Goal: Task Accomplishment & Management: Manage account settings

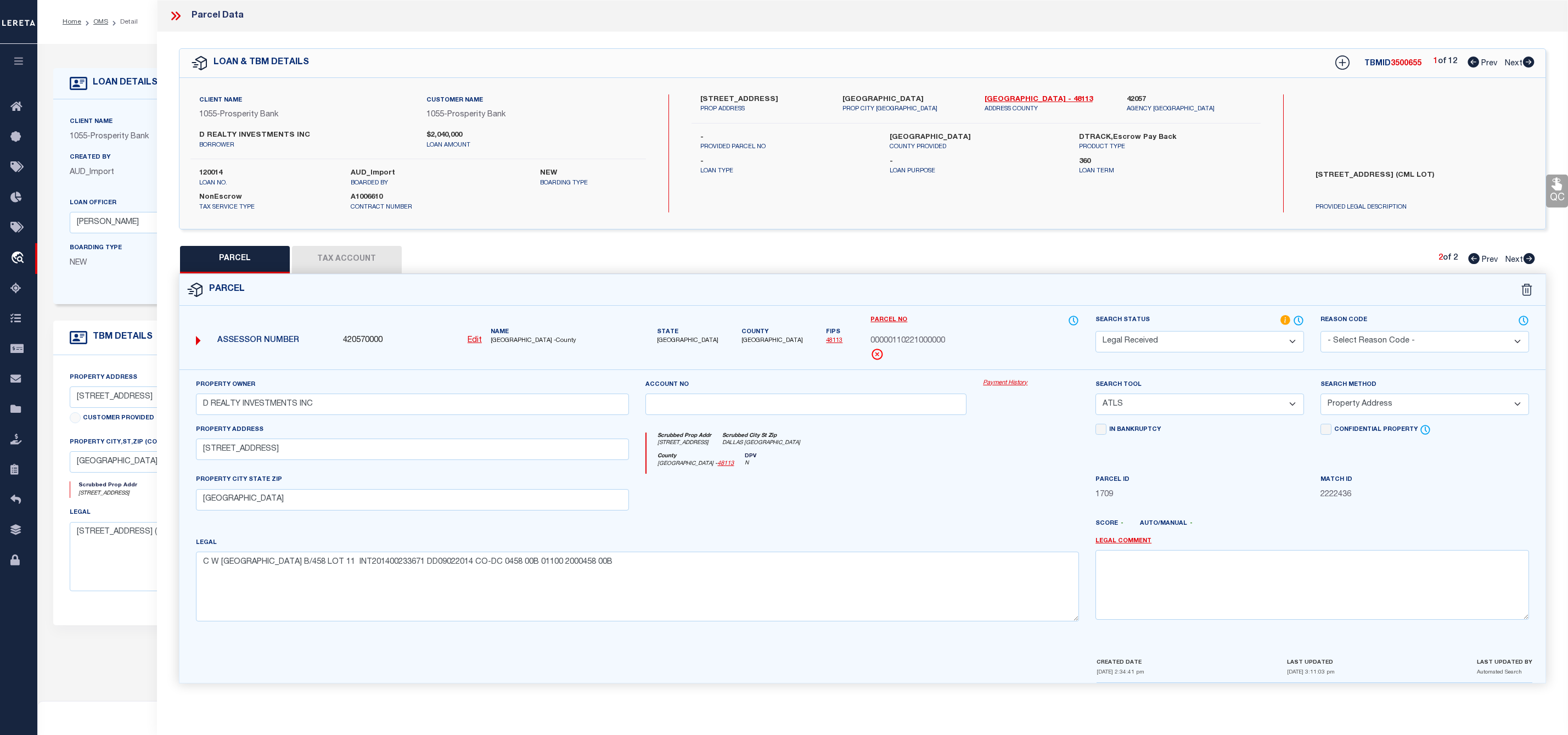
select select "200"
select select "RD"
select select "ATL"
select select "ADD"
select select "10444"
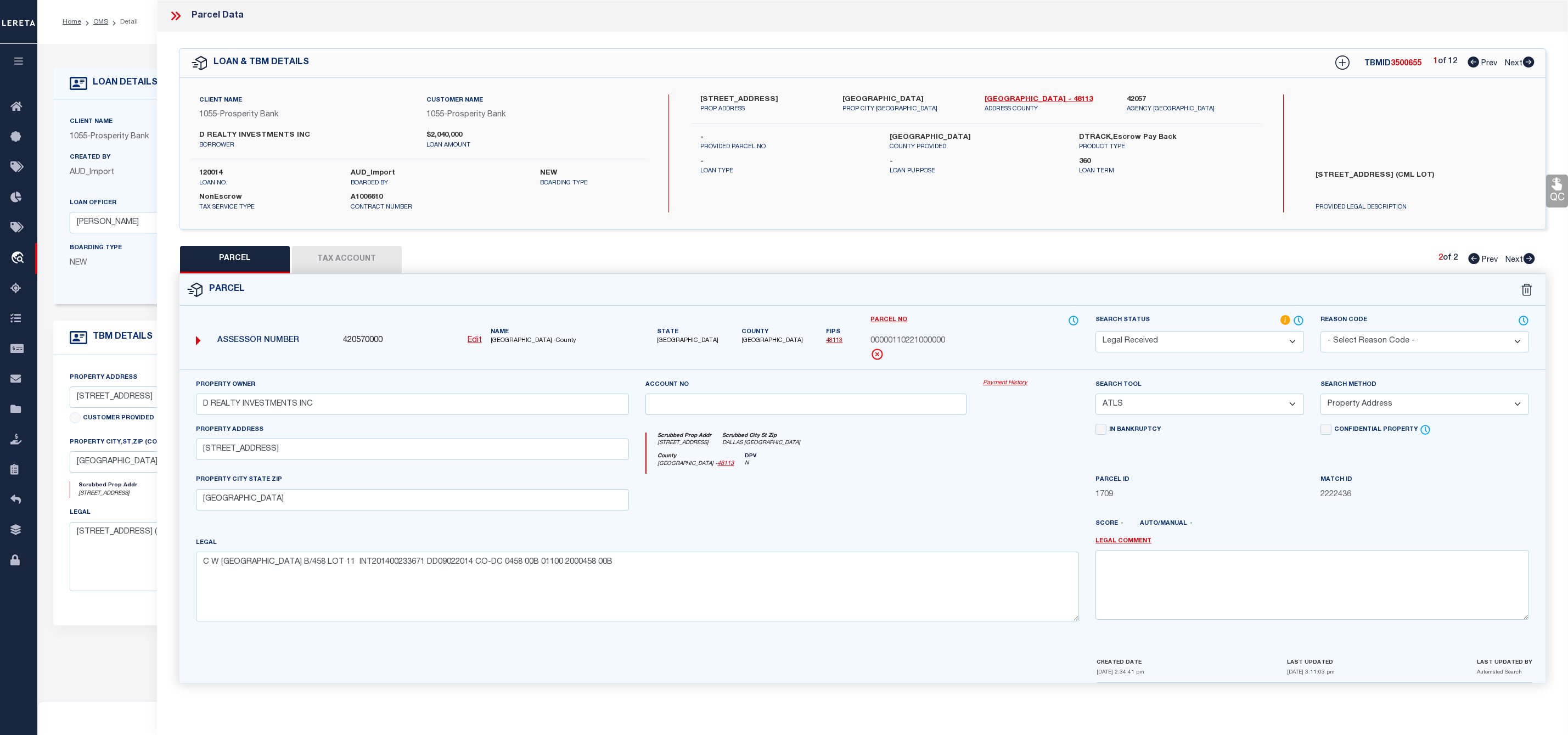
select select "3891"
select select "NonEscrow"
click at [177, 13] on icon at bounding box center [177, 16] width 5 height 9
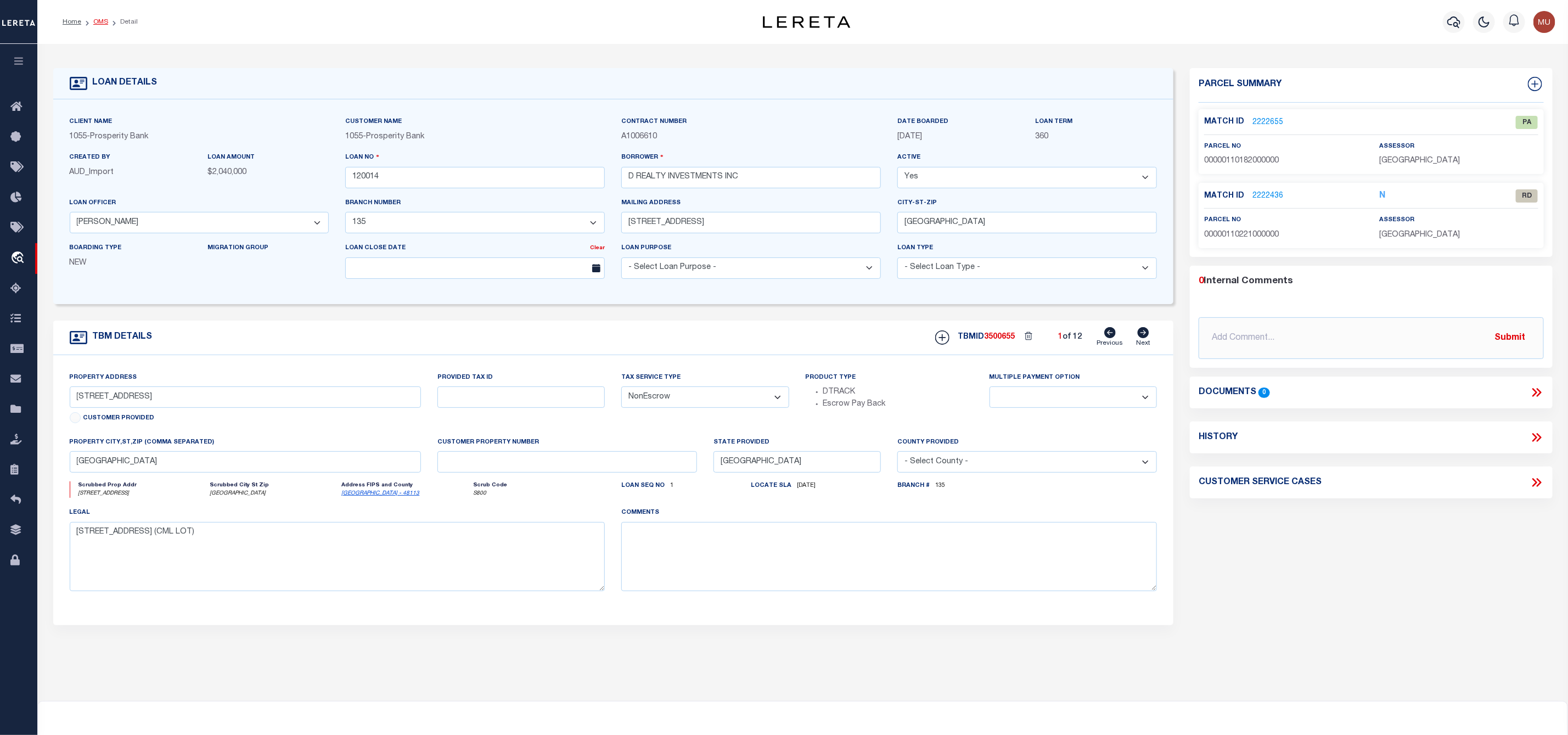
click at [102, 22] on link "OMS" at bounding box center [101, 21] width 15 height 6
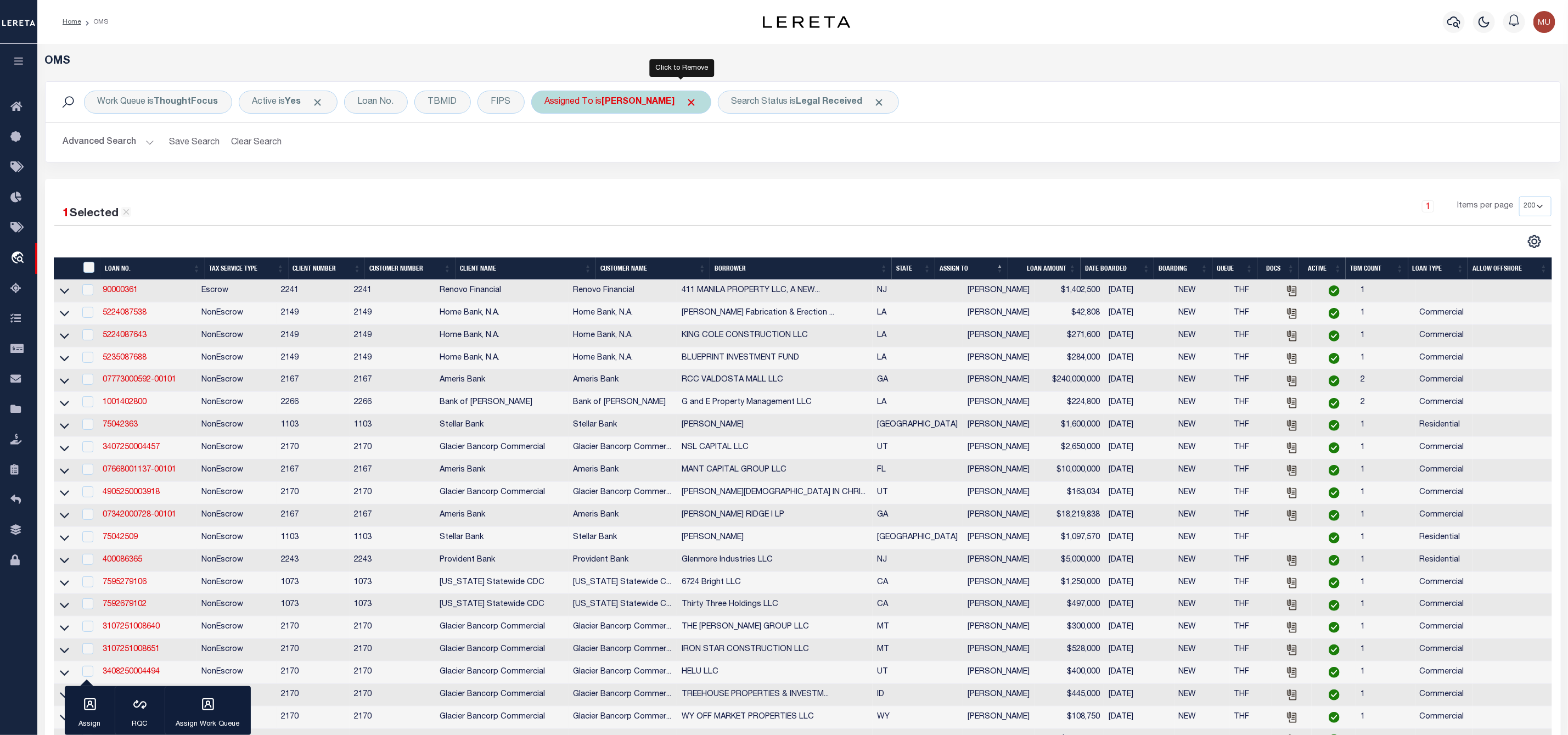
click at [686, 103] on span "Click to Remove" at bounding box center [692, 103] width 12 height 12
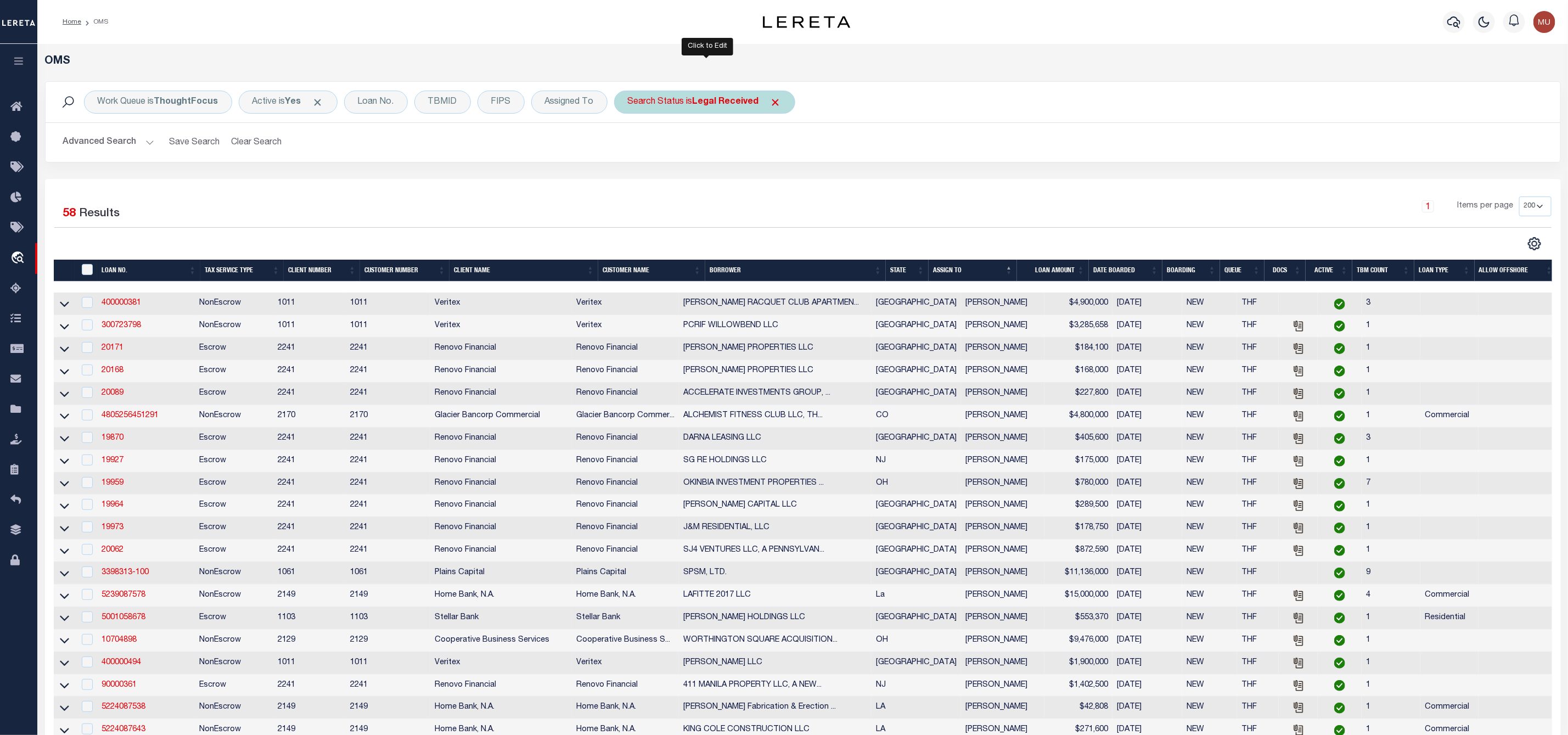
click at [726, 104] on b "Legal Received" at bounding box center [725, 103] width 67 height 9
click at [689, 155] on select "Automated Search Bad Parcel Complete Duplicate Parcel High Dollar Reporting In …" at bounding box center [709, 156] width 161 height 21
select select "IP"
click at [630, 146] on select "Automated Search Bad Parcel Complete Duplicate Parcel High Dollar Reporting In …" at bounding box center [709, 156] width 161 height 21
click at [779, 180] on input "Apply" at bounding box center [773, 180] width 32 height 18
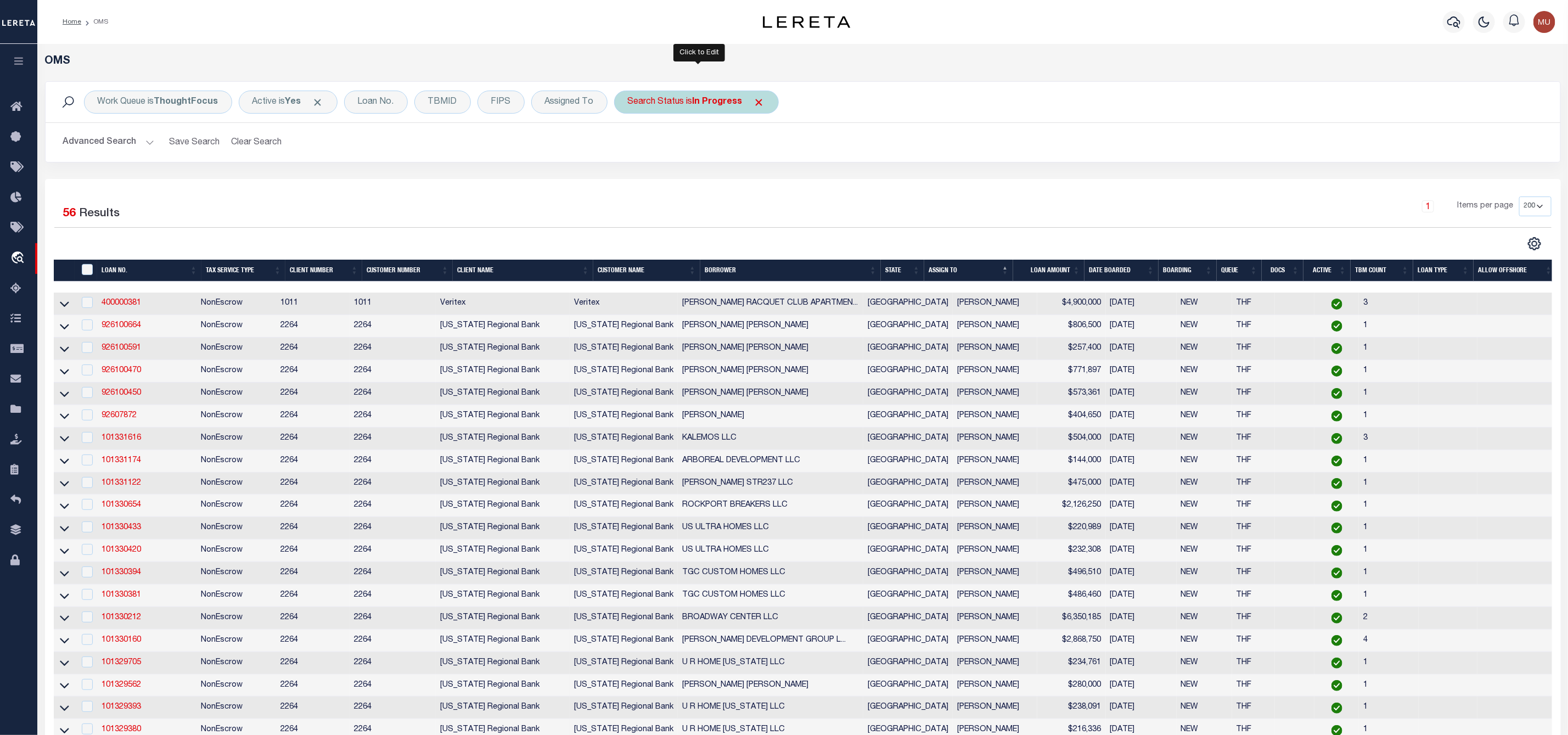
click at [705, 111] on div "Search Status is In Progress" at bounding box center [696, 102] width 165 height 23
click at [679, 152] on select "Automated Search Bad Parcel Complete Duplicate Parcel High Dollar Reporting In …" at bounding box center [709, 156] width 161 height 21
select select "RD"
click at [630, 146] on select "Automated Search Bad Parcel Complete Duplicate Parcel High Dollar Reporting In …" at bounding box center [709, 156] width 161 height 21
click at [768, 186] on input "Apply" at bounding box center [773, 180] width 32 height 18
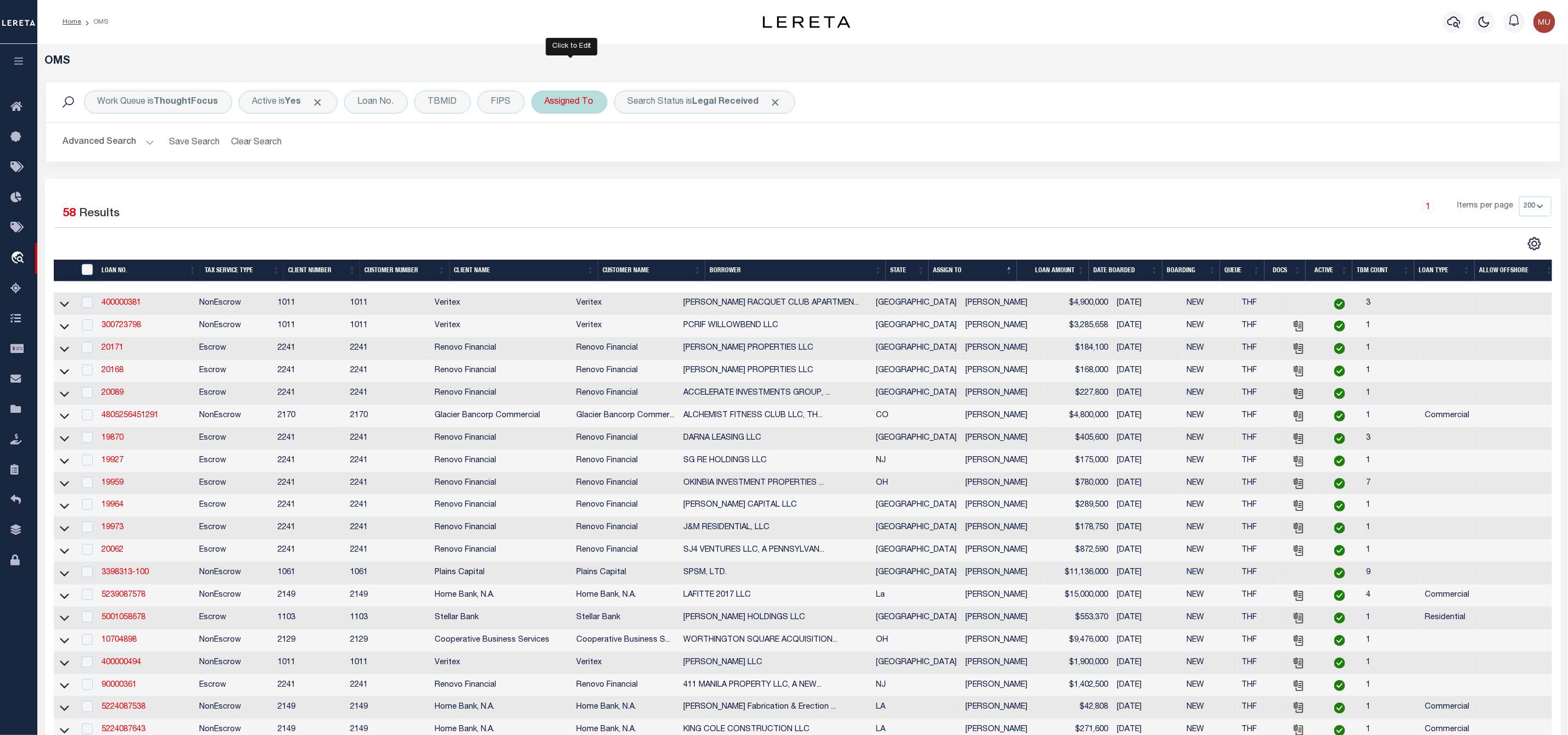
click at [562, 106] on div "Assigned To" at bounding box center [569, 102] width 76 height 23
click at [556, 152] on select "--Unassigned-- [PERSON_NAME] [PERSON_NAME] [PERSON_NAME] [PERSON_NAME], [PERSON…" at bounding box center [626, 156] width 161 height 21
select select "[PERSON_NAME]"
click at [547, 146] on select "--Unassigned-- [PERSON_NAME] [PERSON_NAME] [PERSON_NAME] [PERSON_NAME], [PERSON…" at bounding box center [626, 156] width 161 height 21
click at [705, 185] on input "Apply" at bounding box center [690, 180] width 32 height 18
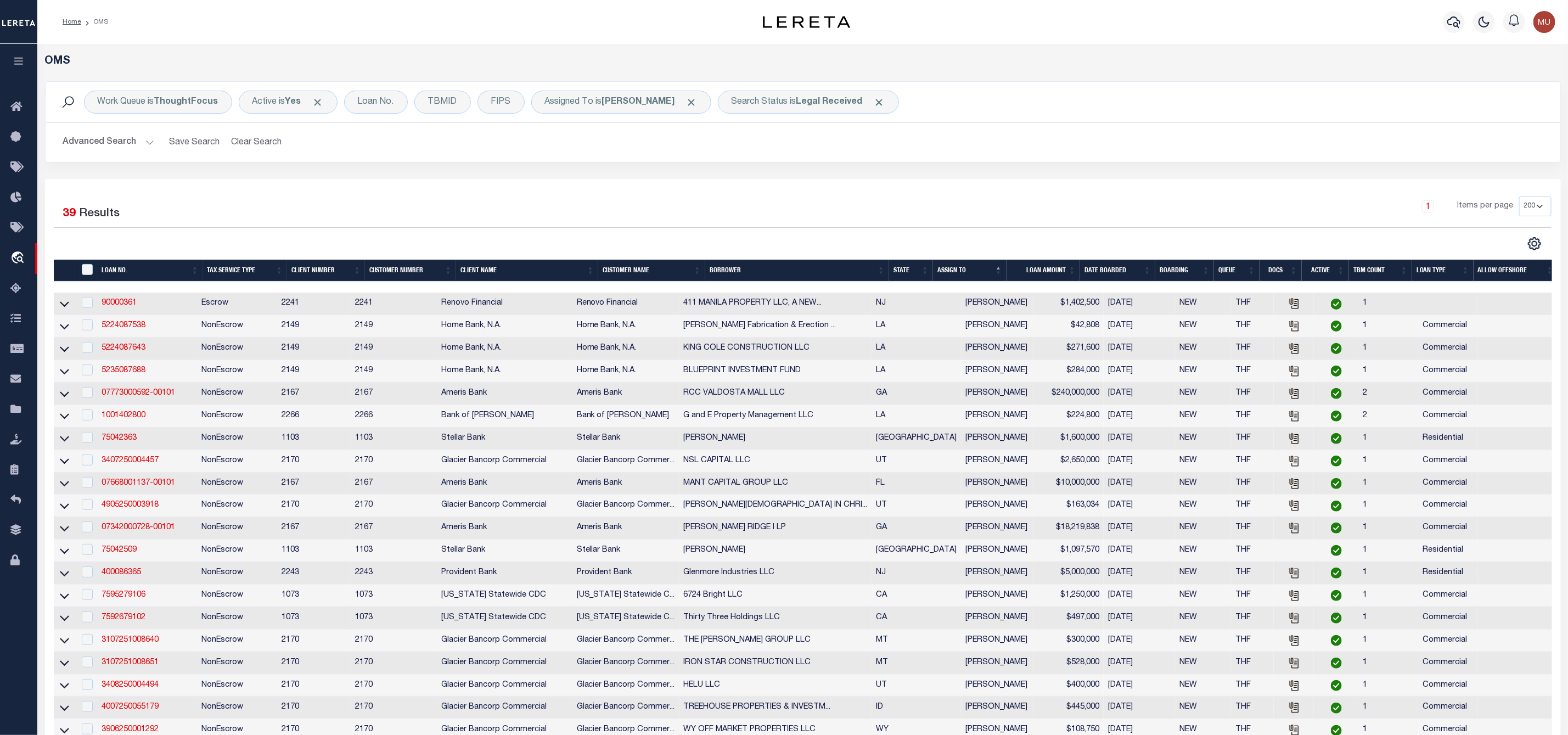
click at [1077, 269] on th "LOAN AMOUNT" at bounding box center [1043, 271] width 73 height 23
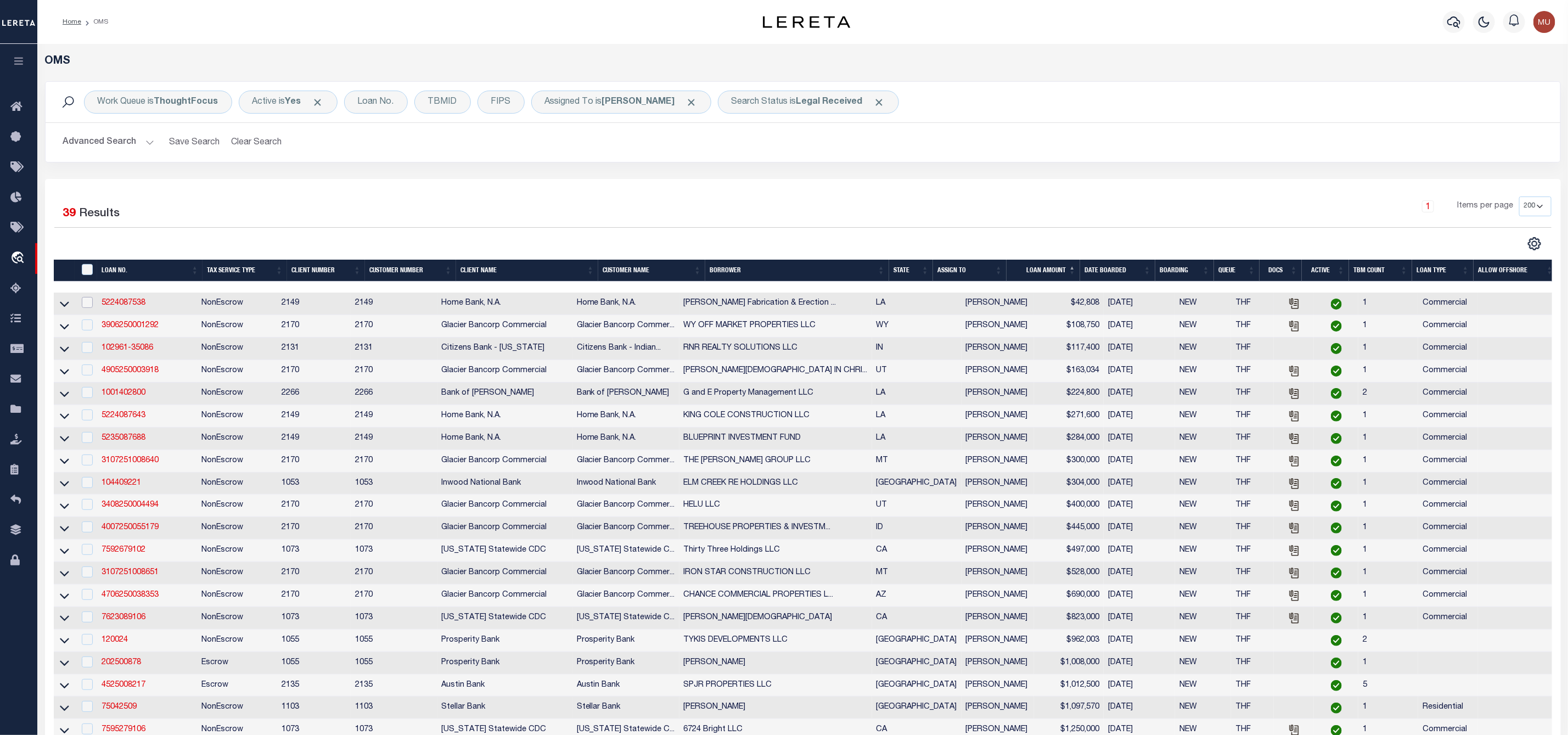
click at [88, 307] on input "checkbox" at bounding box center [87, 303] width 11 height 11
checkbox input "true"
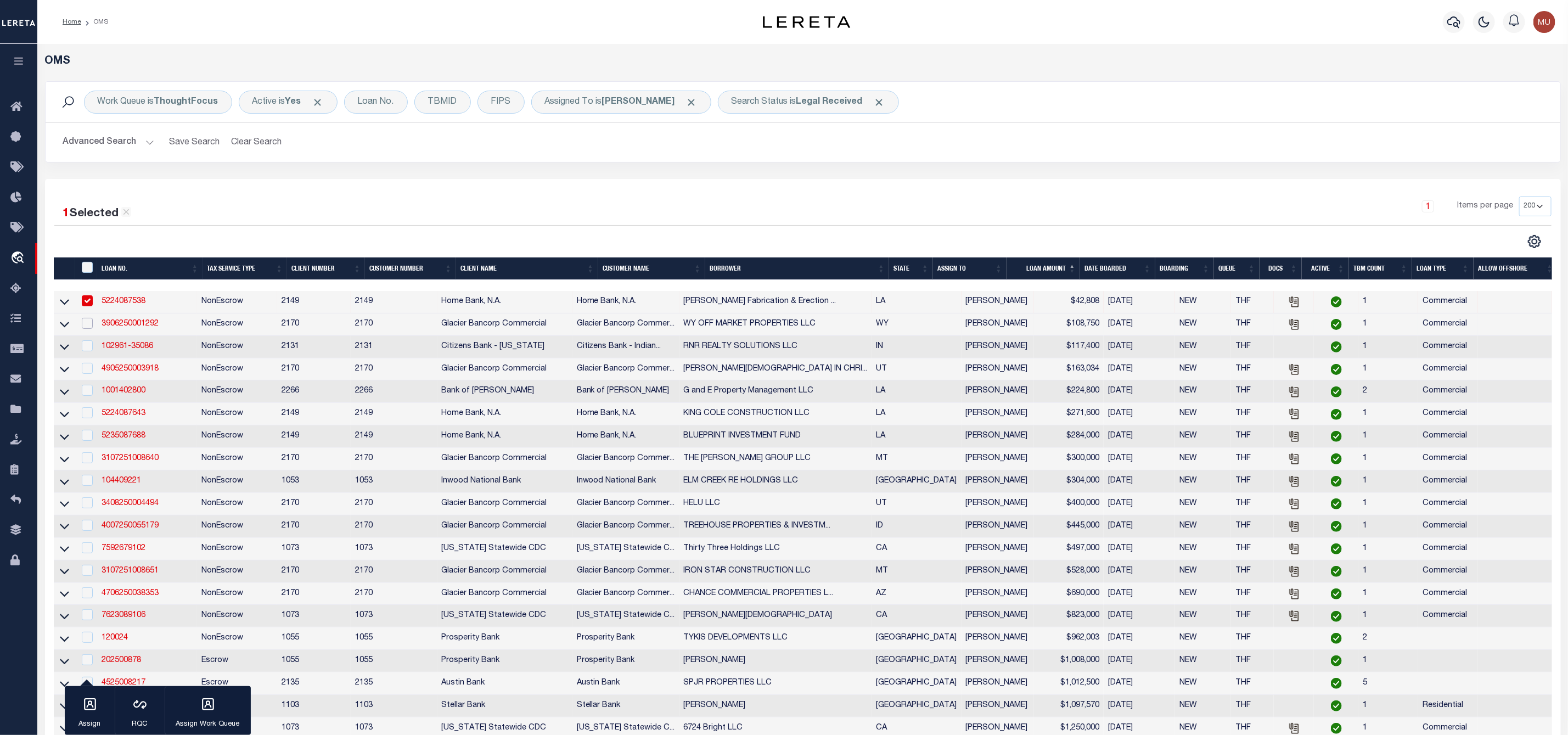
click at [87, 328] on input "checkbox" at bounding box center [87, 323] width 11 height 11
checkbox input "true"
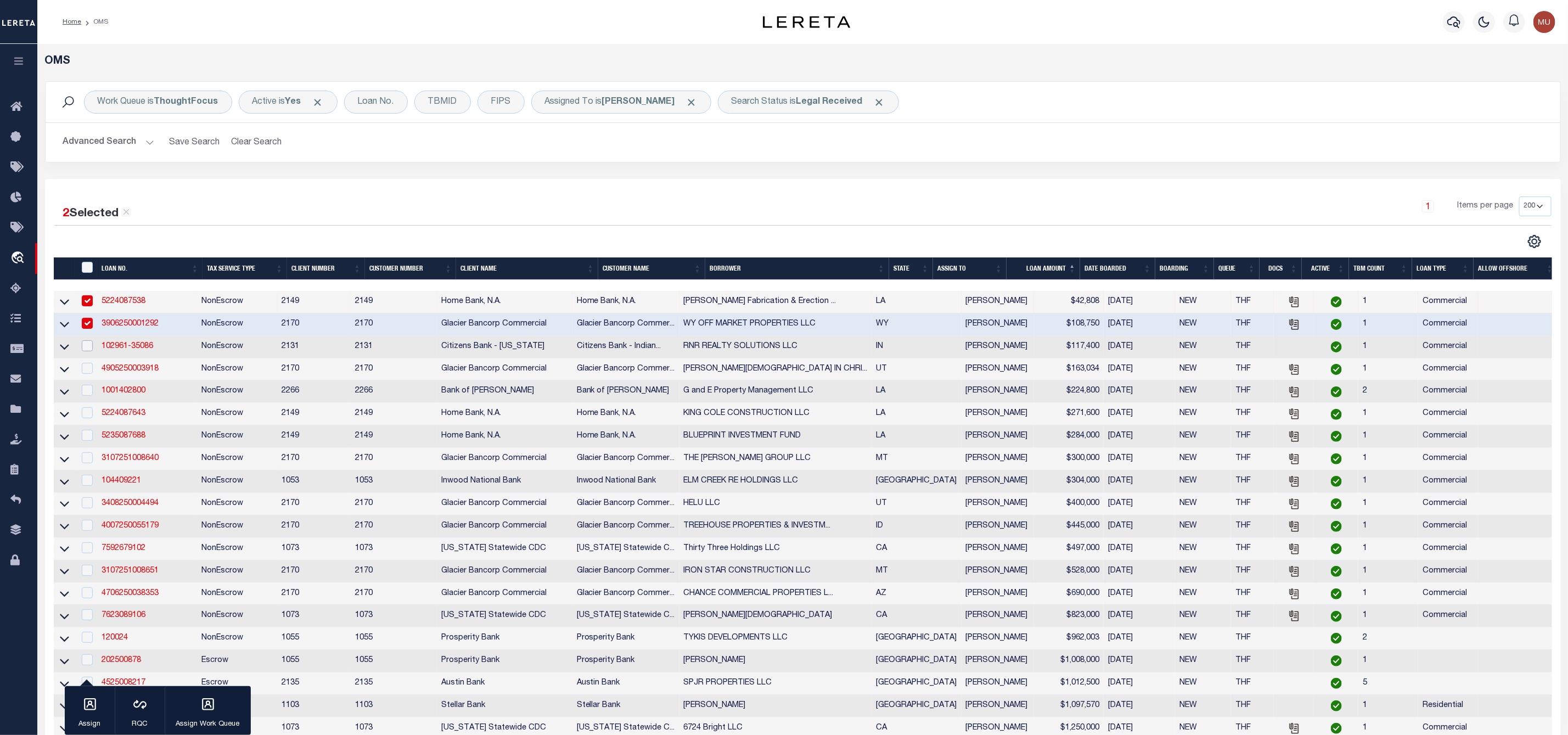
click at [87, 348] on input "checkbox" at bounding box center [87, 346] width 11 height 11
checkbox input "true"
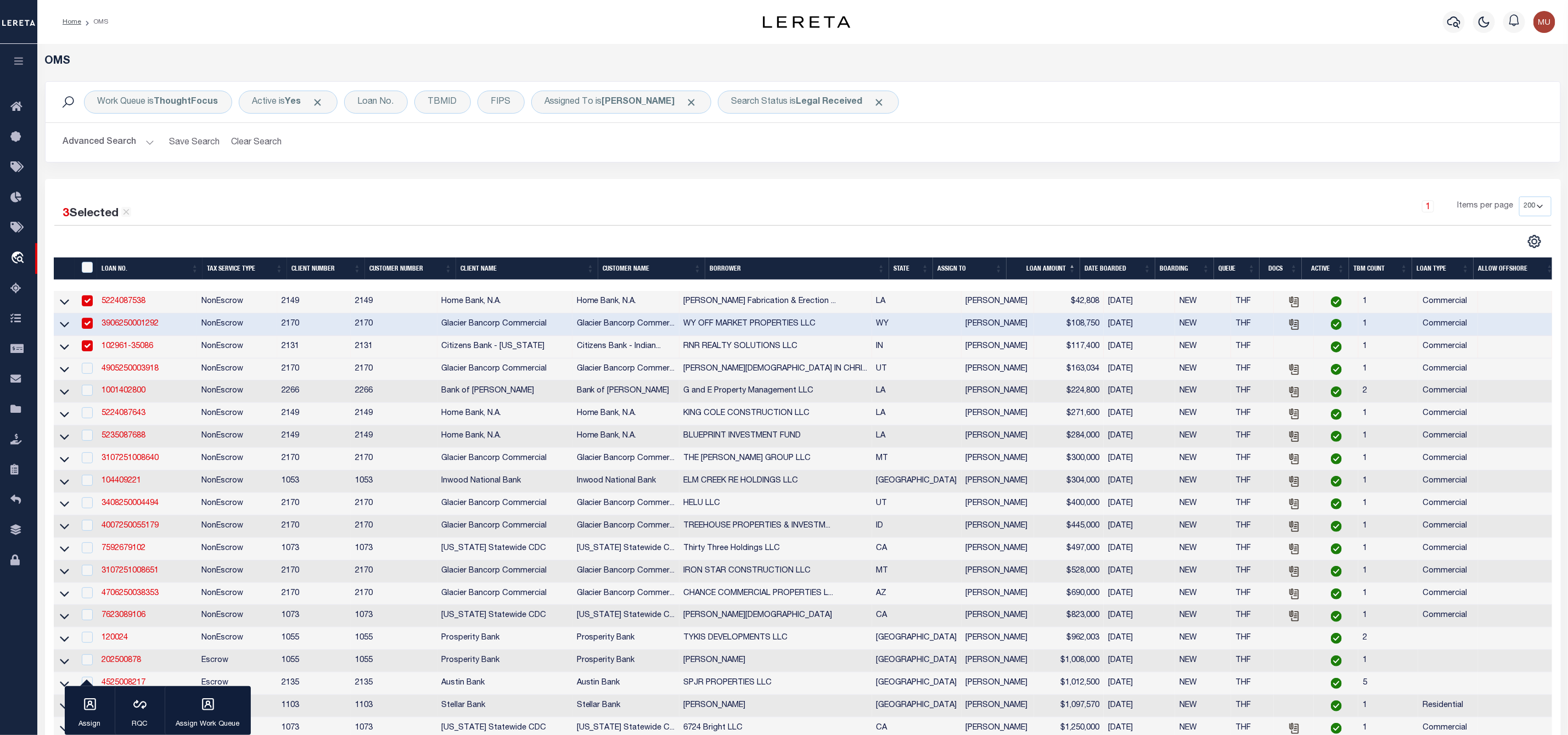
click at [87, 364] on td at bounding box center [86, 370] width 23 height 23
checkbox input "true"
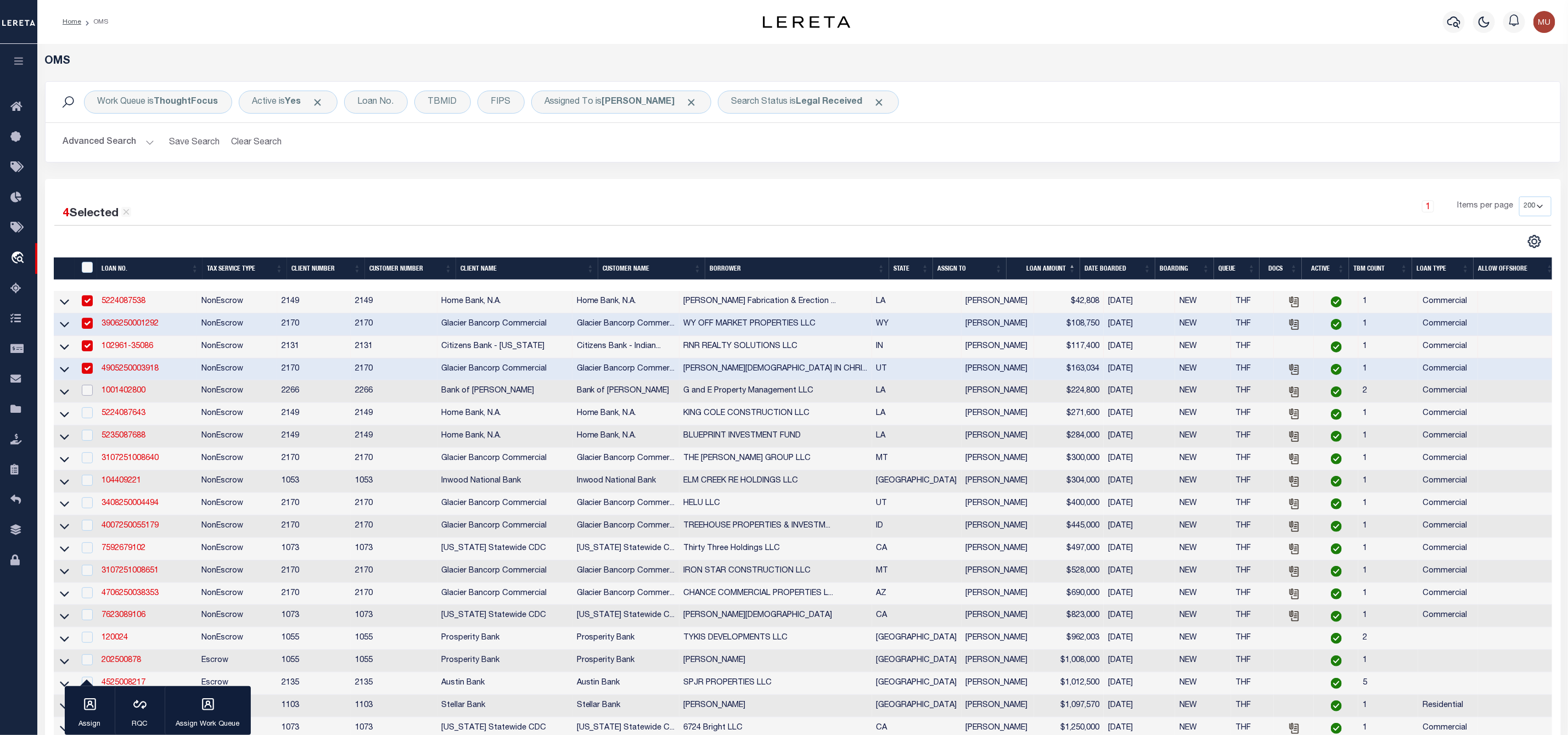
click at [88, 391] on input "checkbox" at bounding box center [87, 391] width 11 height 11
checkbox input "true"
click at [88, 416] on input "checkbox" at bounding box center [87, 413] width 11 height 11
checkbox input "true"
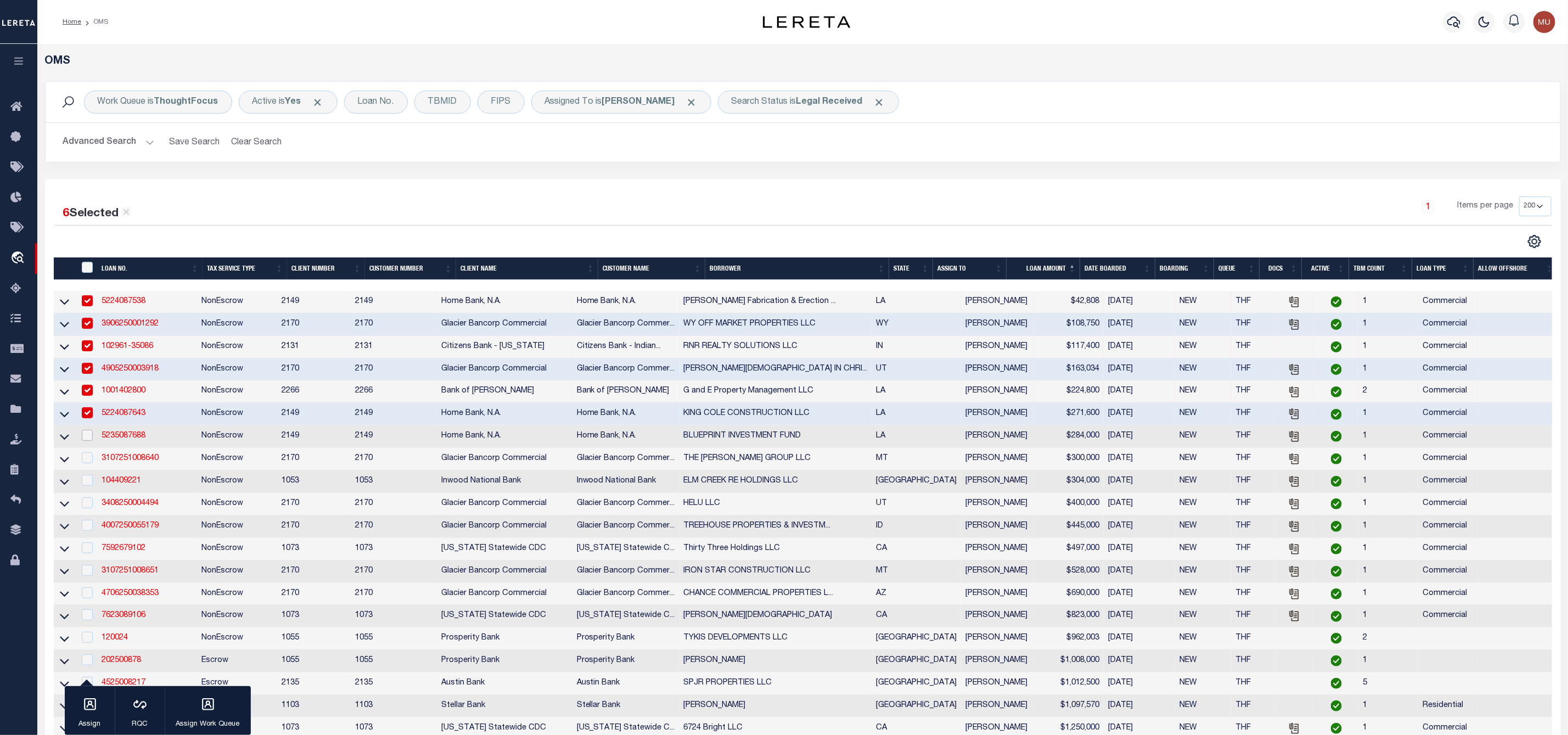
click at [89, 441] on input "checkbox" at bounding box center [87, 436] width 11 height 11
checkbox input "true"
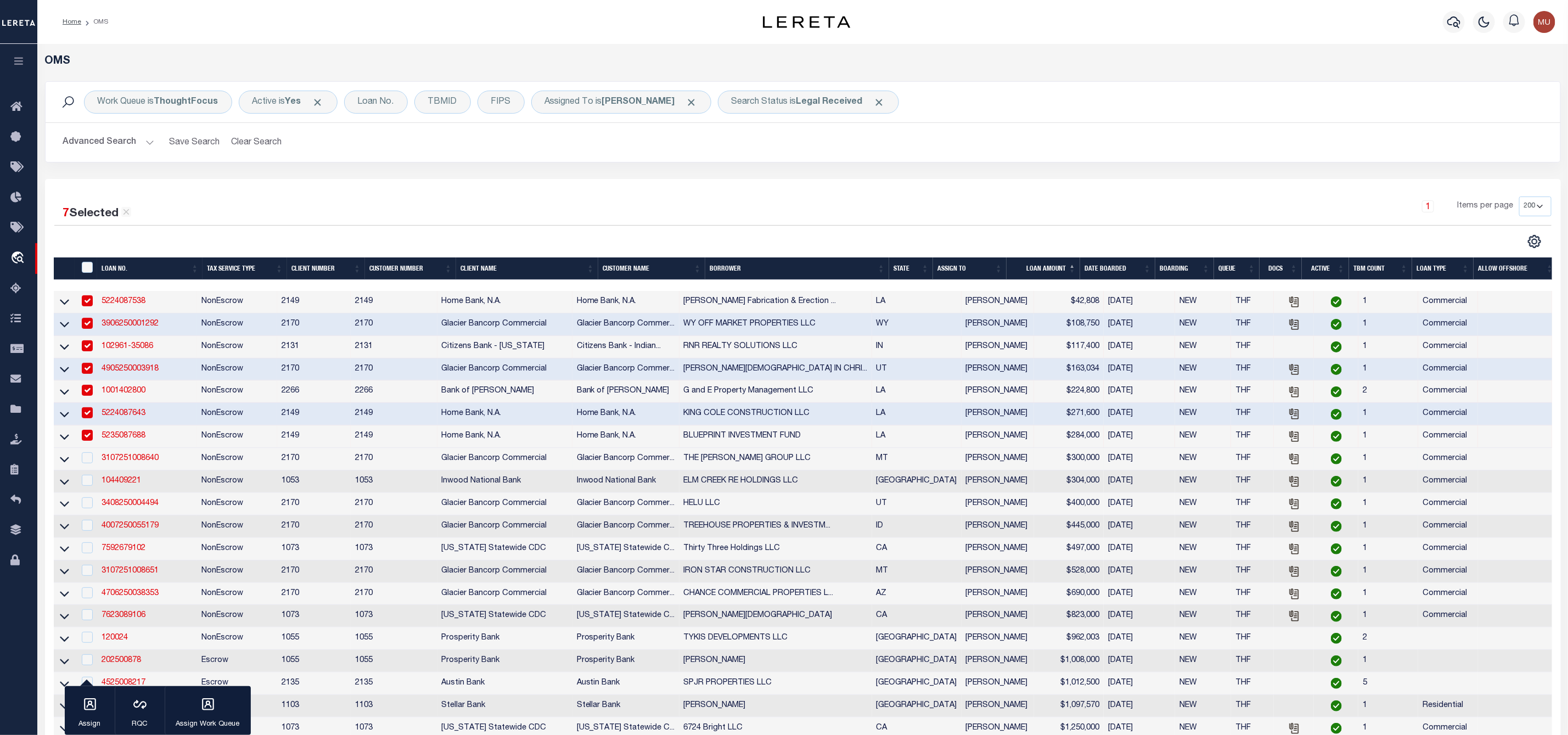
click at [88, 457] on td at bounding box center [86, 459] width 23 height 23
checkbox input "true"
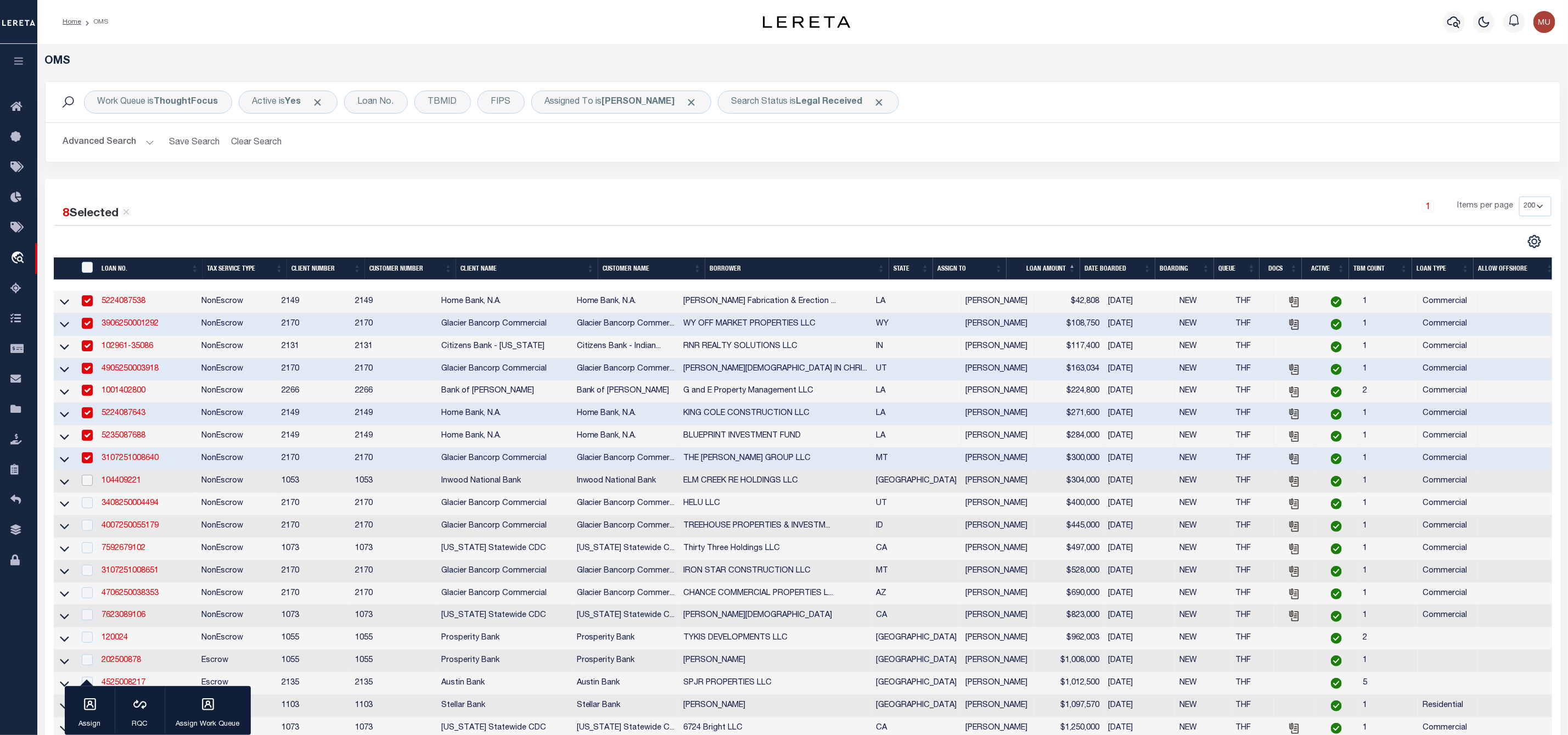
click at [89, 484] on input "checkbox" at bounding box center [87, 481] width 11 height 11
checkbox input "true"
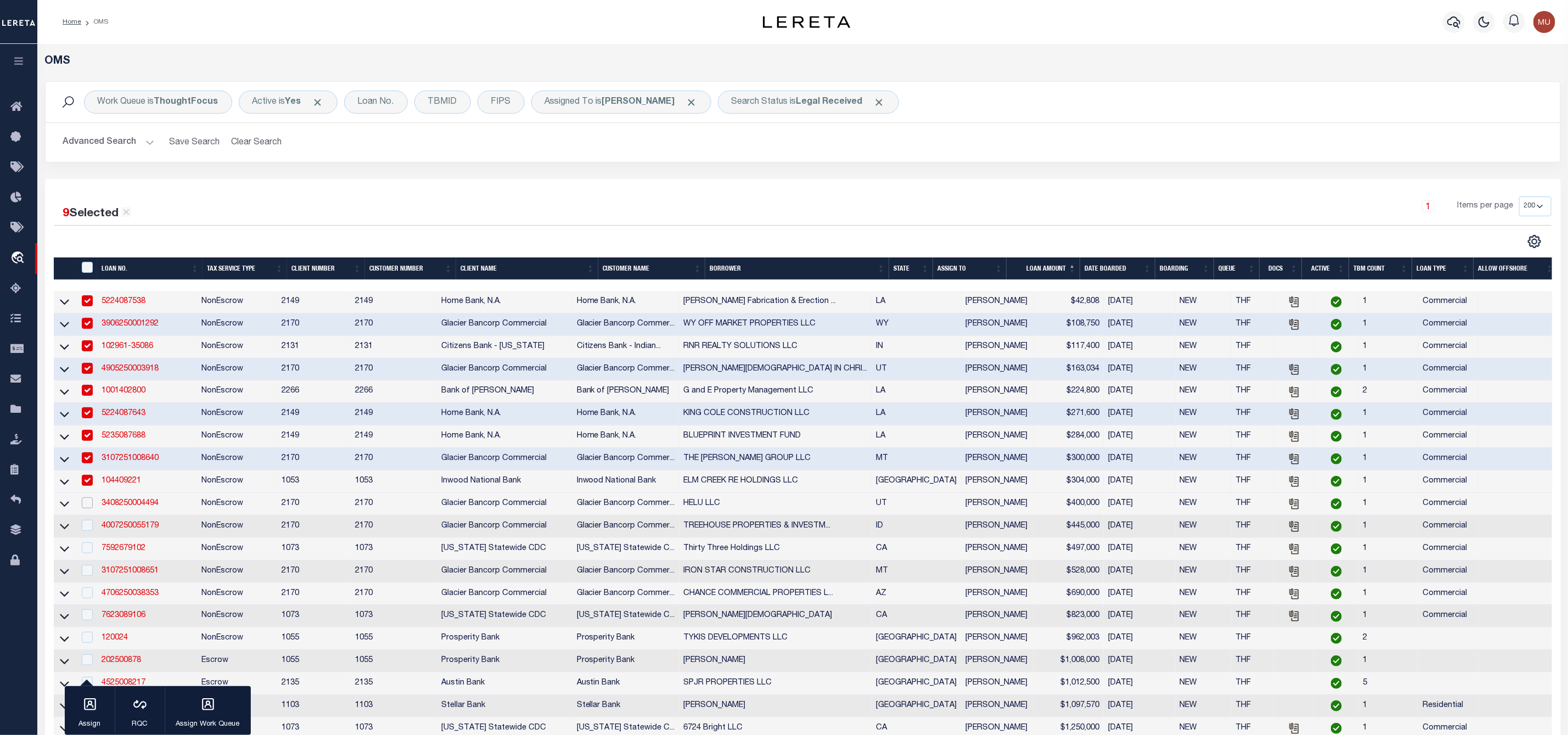
click at [87, 506] on input "checkbox" at bounding box center [87, 503] width 11 height 11
checkbox input "true"
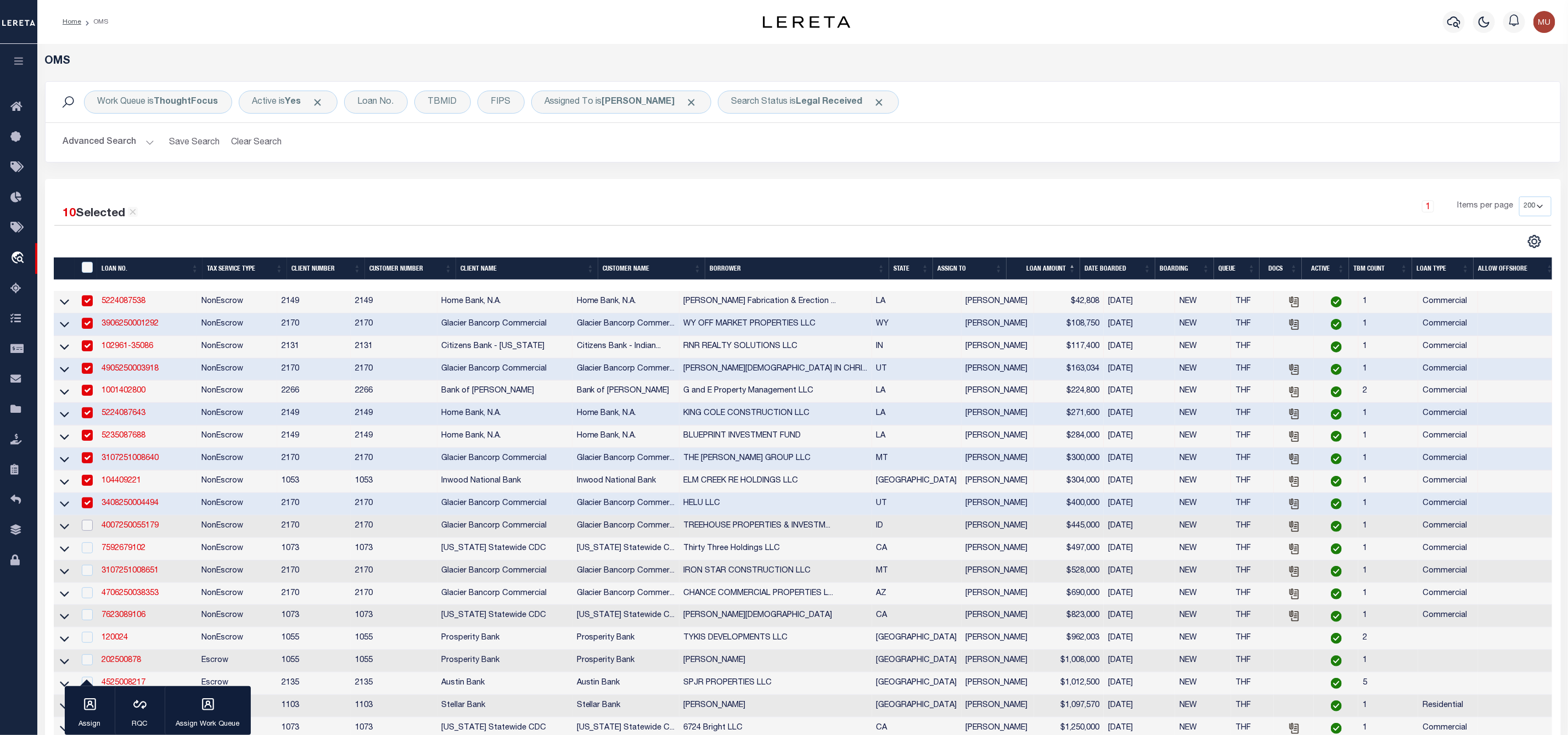
click at [89, 529] on input "checkbox" at bounding box center [87, 525] width 11 height 11
checkbox input "true"
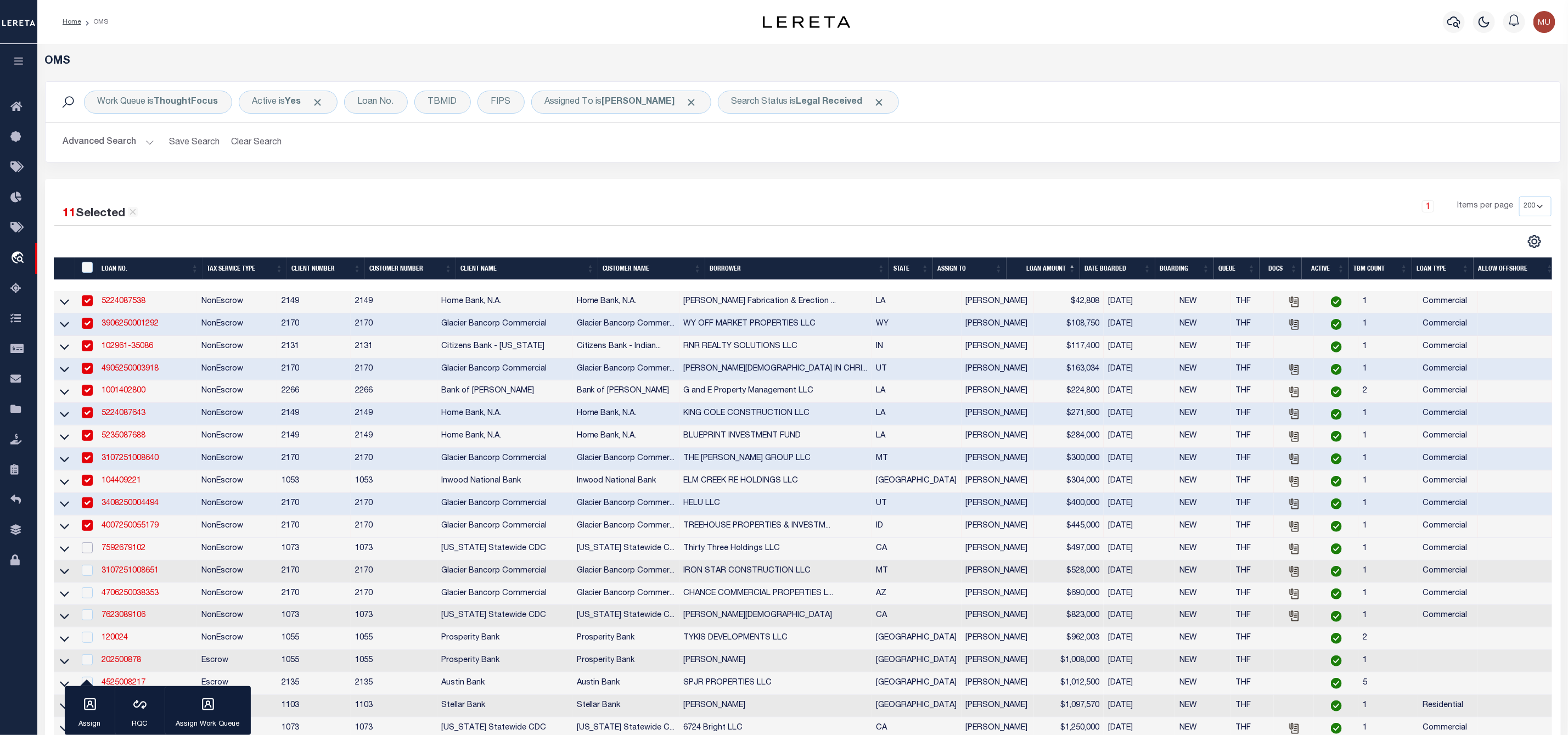
click at [89, 551] on input "checkbox" at bounding box center [87, 548] width 11 height 11
checkbox input "true"
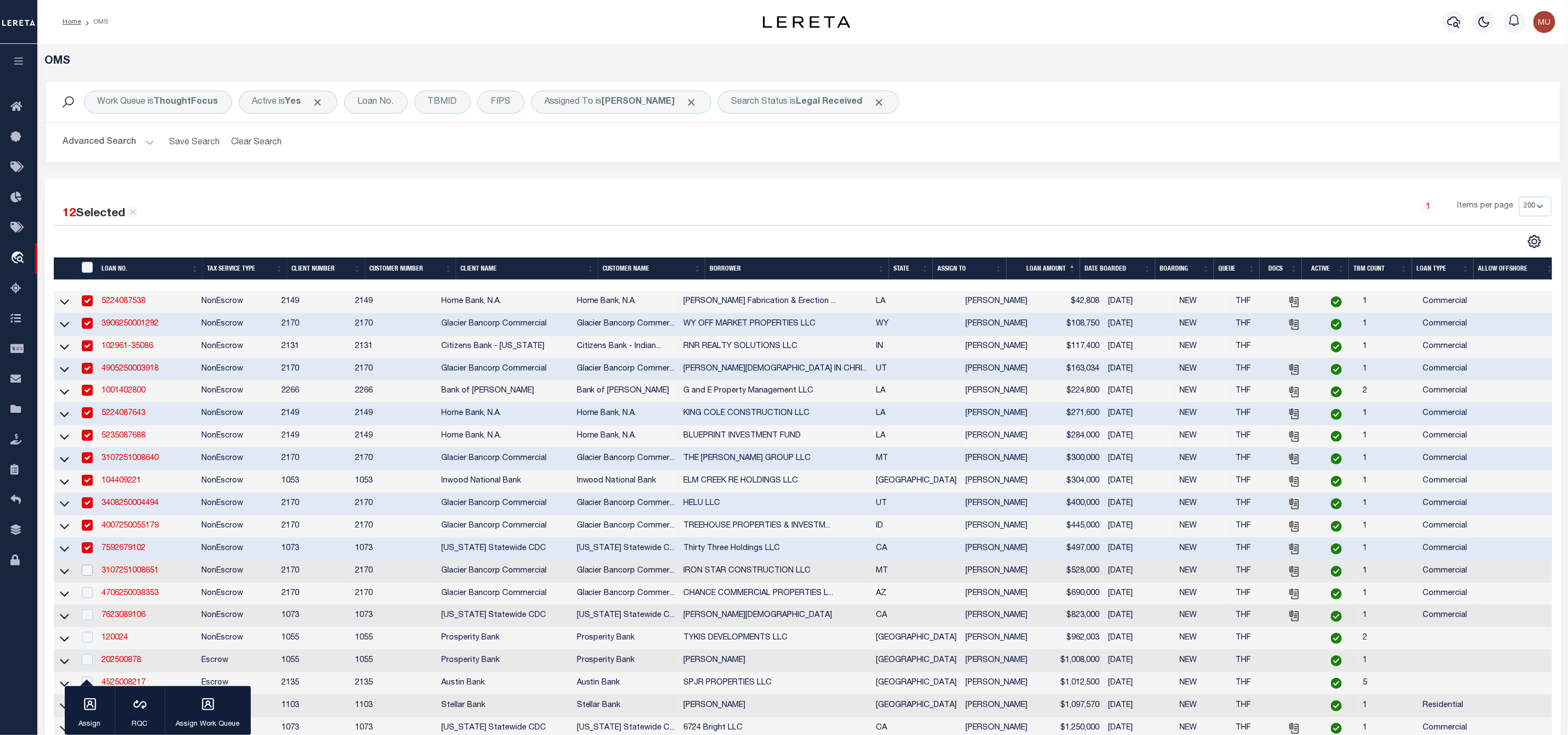
click at [89, 572] on input "checkbox" at bounding box center [87, 570] width 11 height 11
checkbox input "true"
click at [88, 599] on input "checkbox" at bounding box center [87, 593] width 11 height 11
checkbox input "true"
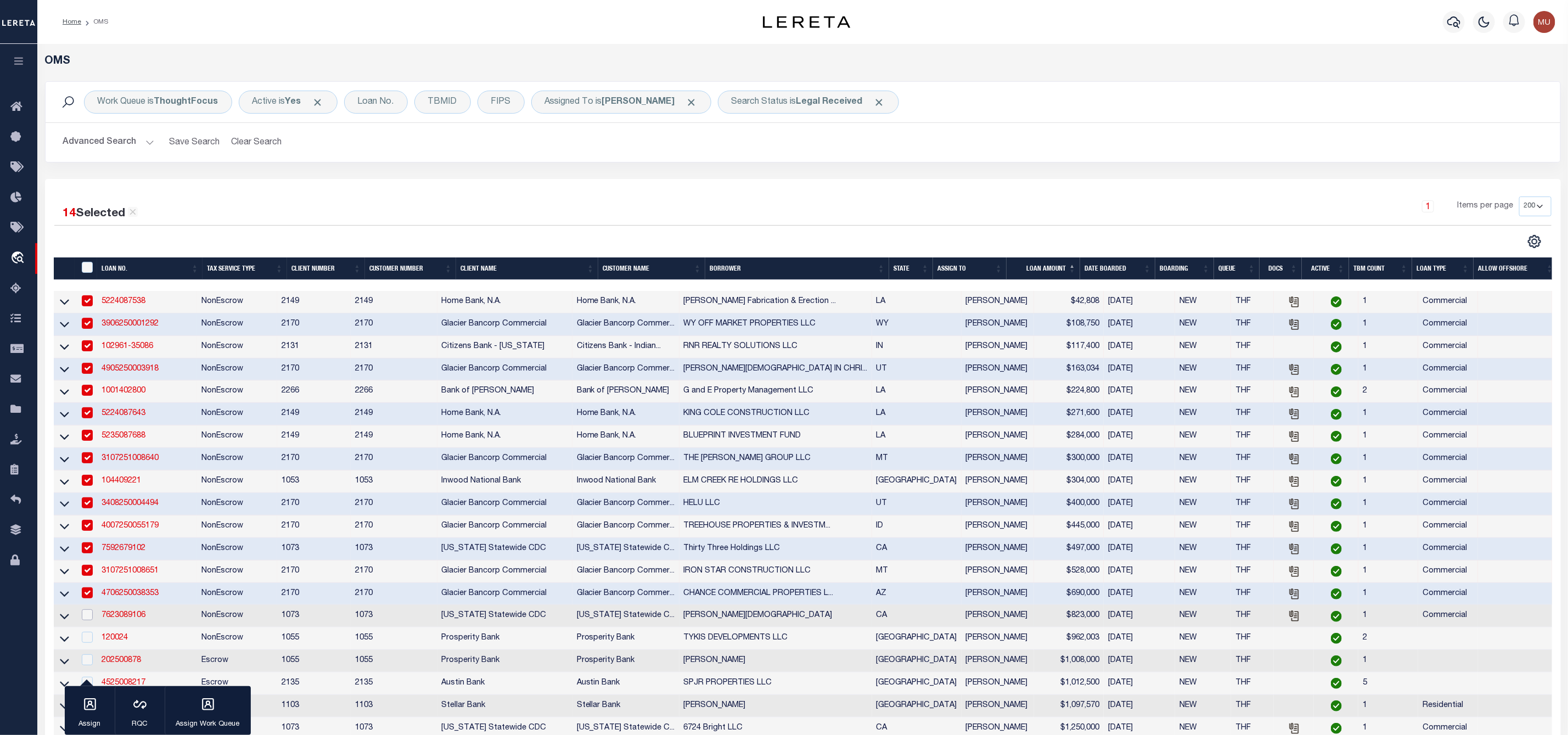
click at [86, 620] on input "checkbox" at bounding box center [87, 615] width 11 height 11
checkbox input "true"
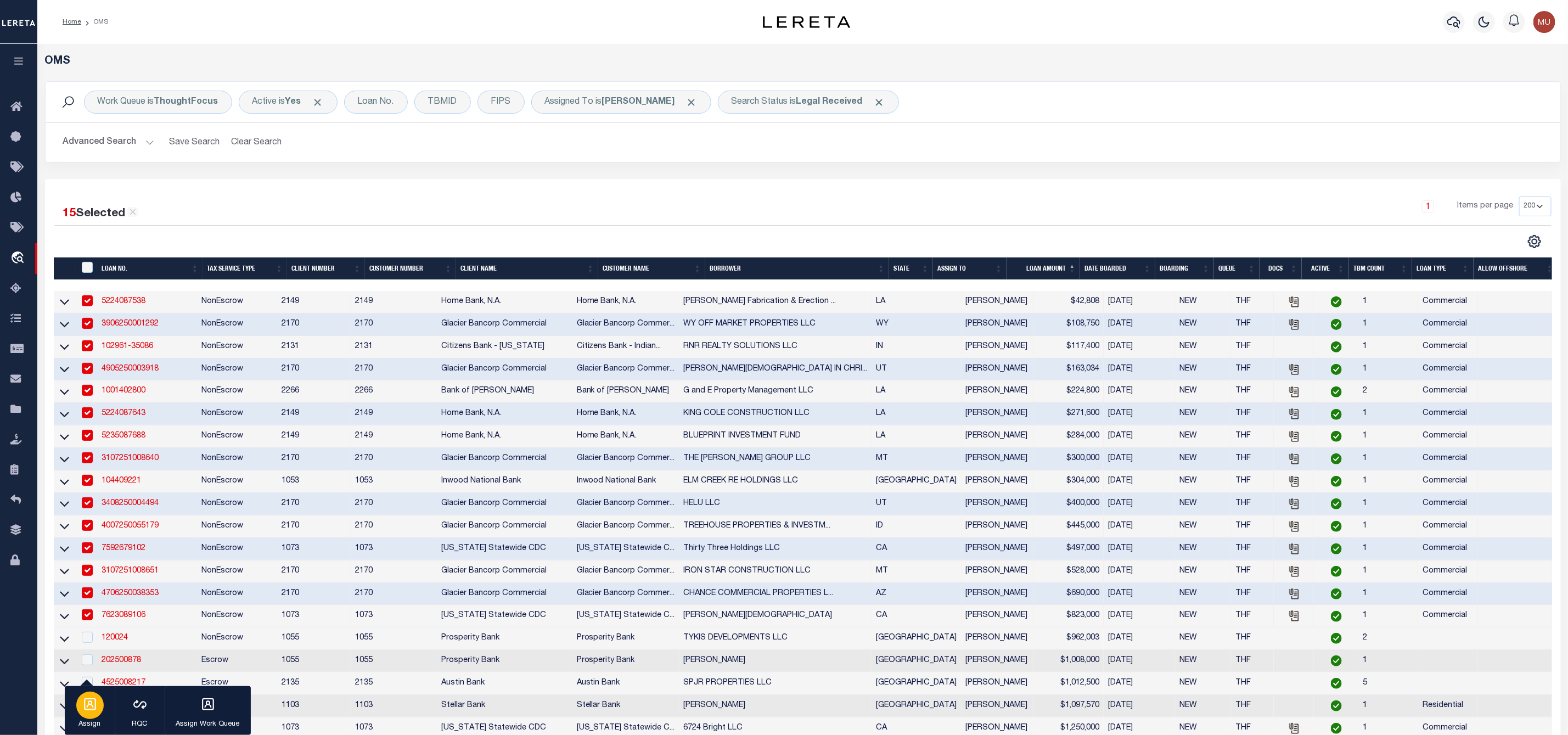
click at [92, 708] on icon "button" at bounding box center [90, 704] width 12 height 12
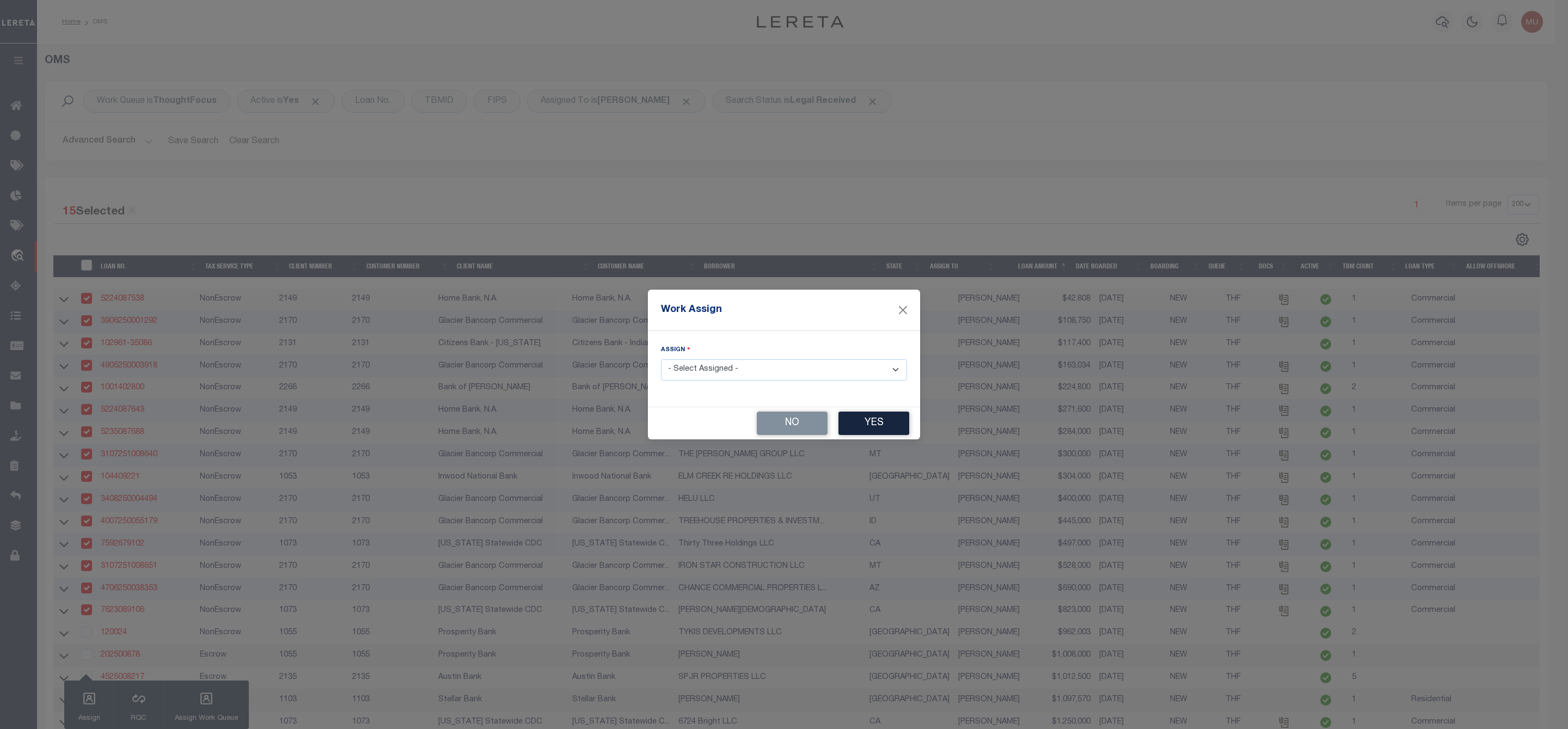
click at [764, 368] on select "- Select Assigned - --Unassigned-- [PERSON_NAME] [PERSON_NAME] [PERSON_NAME] [P…" at bounding box center [783, 369] width 246 height 21
select select "[PERSON_NAME]"
click at [661, 360] on select "- Select Assigned - --Unassigned-- [PERSON_NAME] [PERSON_NAME] [PERSON_NAME] [P…" at bounding box center [783, 369] width 246 height 21
click at [880, 426] on button "Yes" at bounding box center [874, 424] width 71 height 24
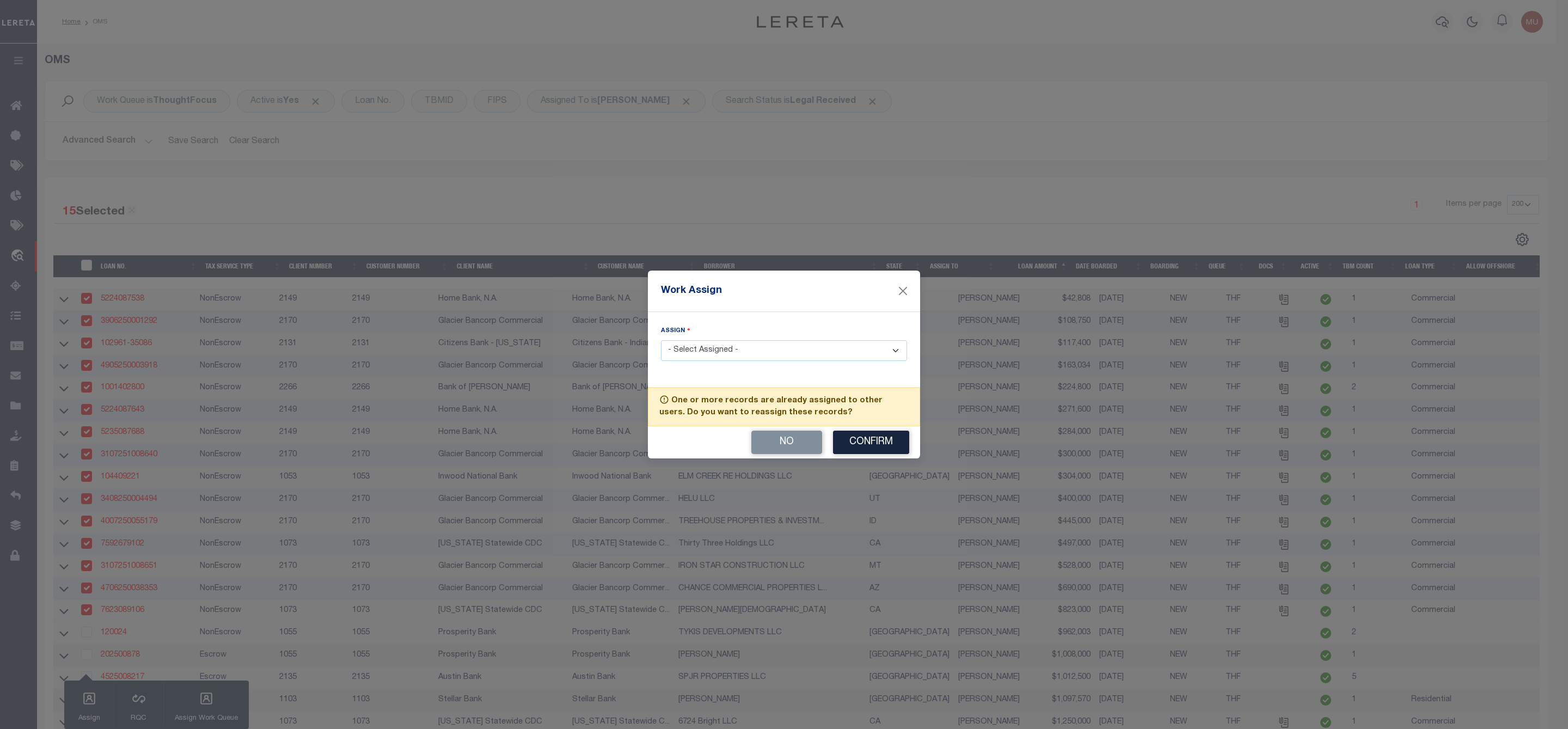
click at [874, 445] on button "Confirm" at bounding box center [871, 443] width 76 height 24
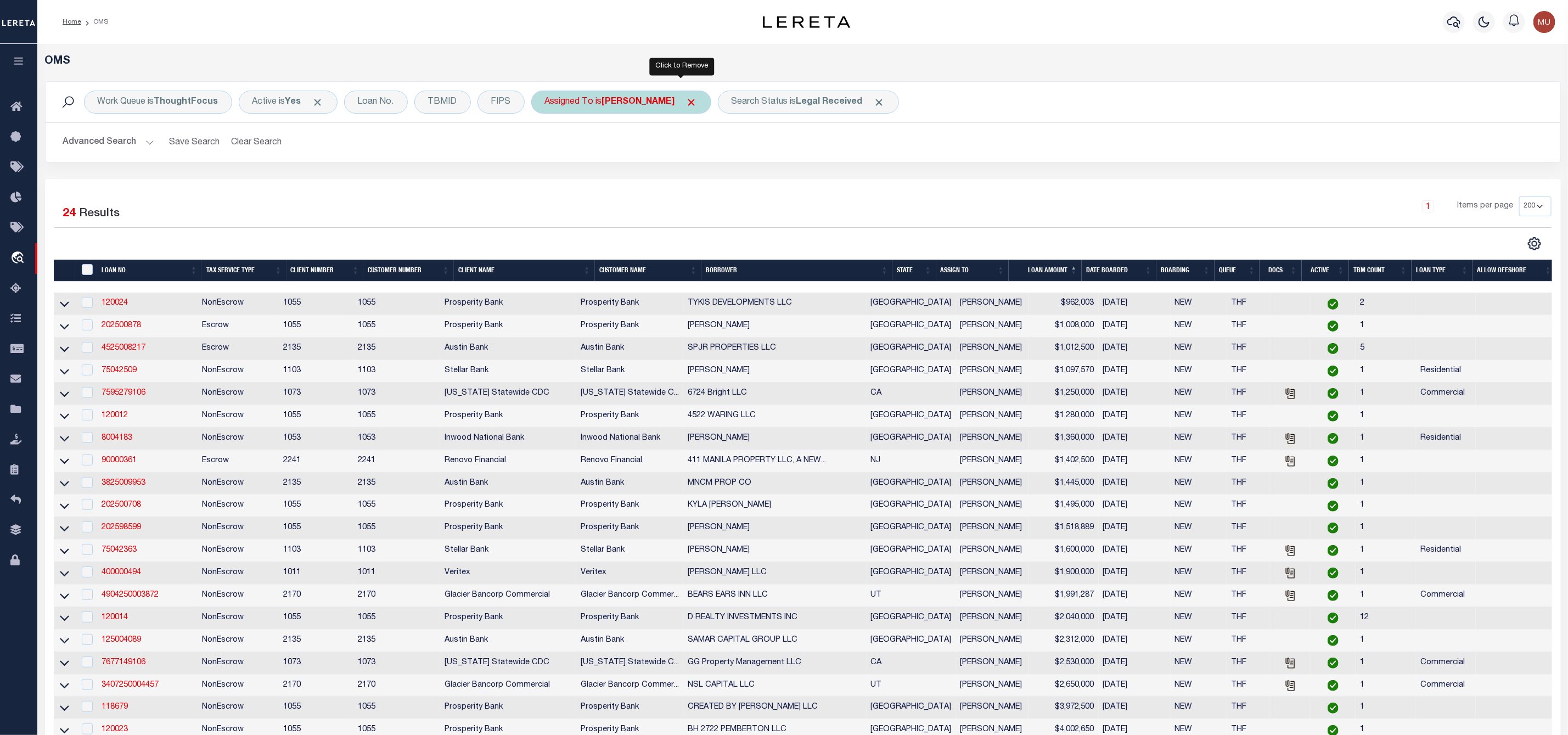
click at [686, 101] on span "Click to Remove" at bounding box center [692, 103] width 12 height 12
click at [580, 99] on div "Assigned To" at bounding box center [569, 102] width 76 height 23
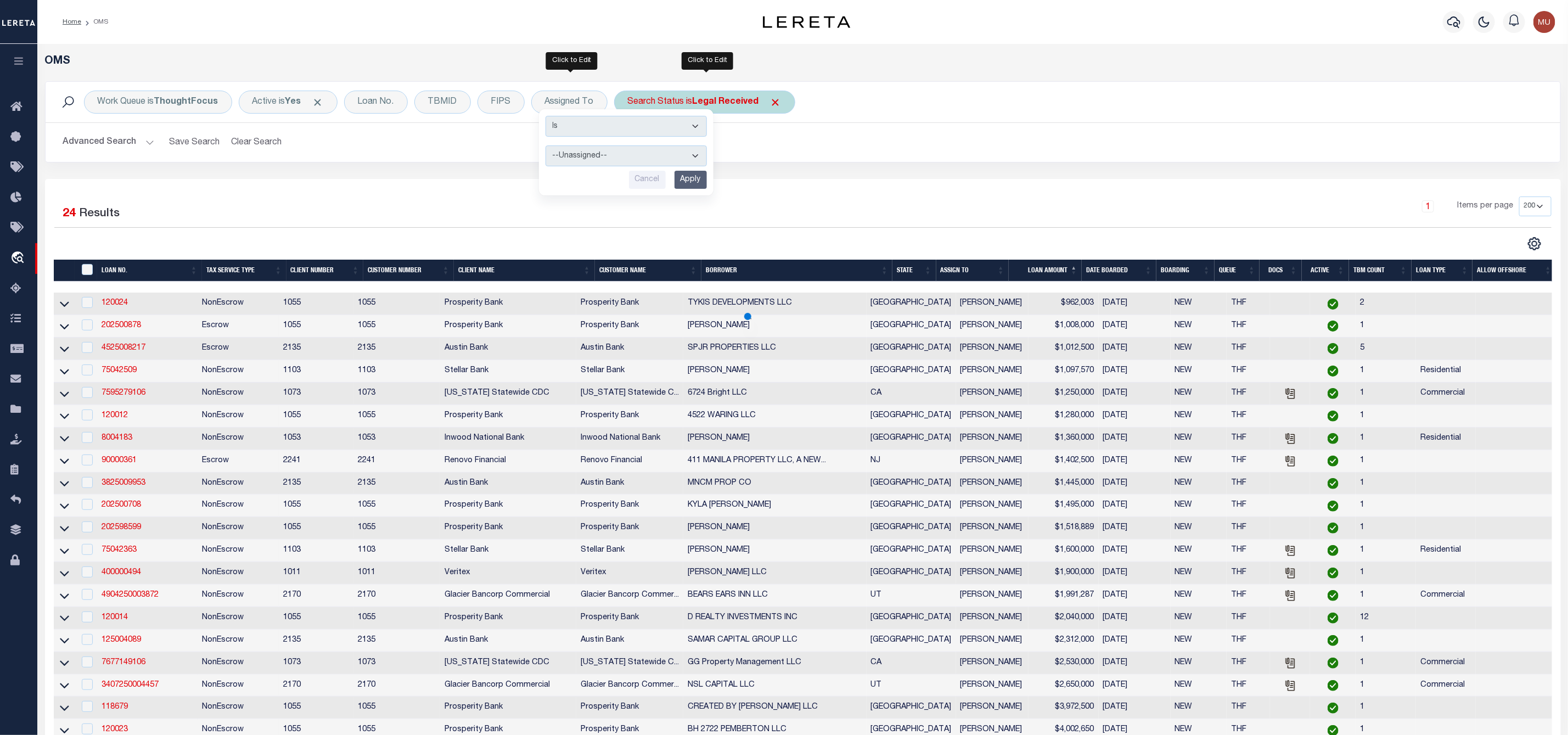
click at [693, 105] on div "Search Status is Legal Received" at bounding box center [704, 102] width 181 height 23
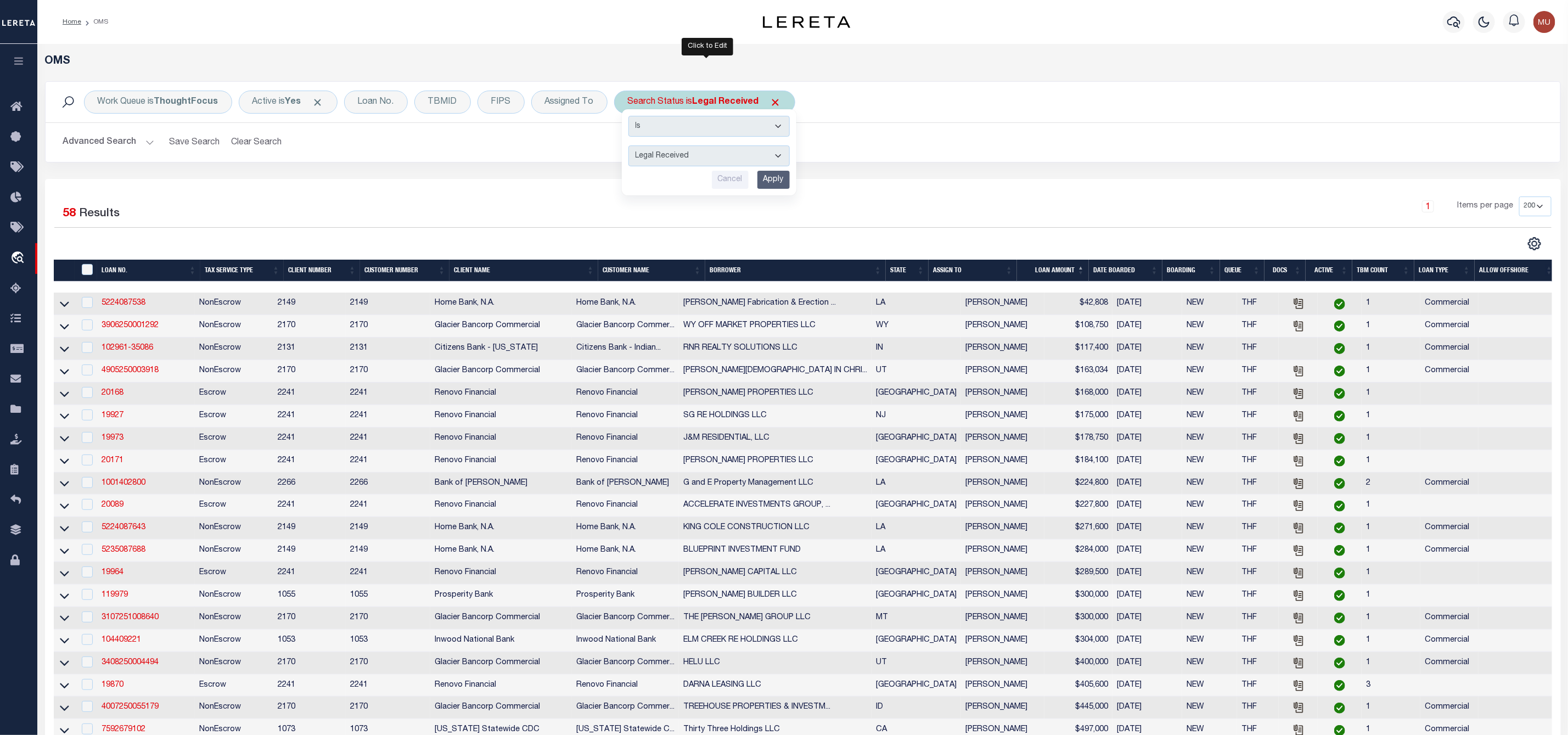
click at [669, 153] on select "Automated Search Bad Parcel Complete Duplicate Parcel High Dollar Reporting In …" at bounding box center [709, 156] width 161 height 21
select select "IP"
click at [630, 146] on select "Automated Search Bad Parcel Complete Duplicate Parcel High Dollar Reporting In …" at bounding box center [709, 156] width 161 height 21
click at [778, 186] on input "Apply" at bounding box center [773, 180] width 32 height 18
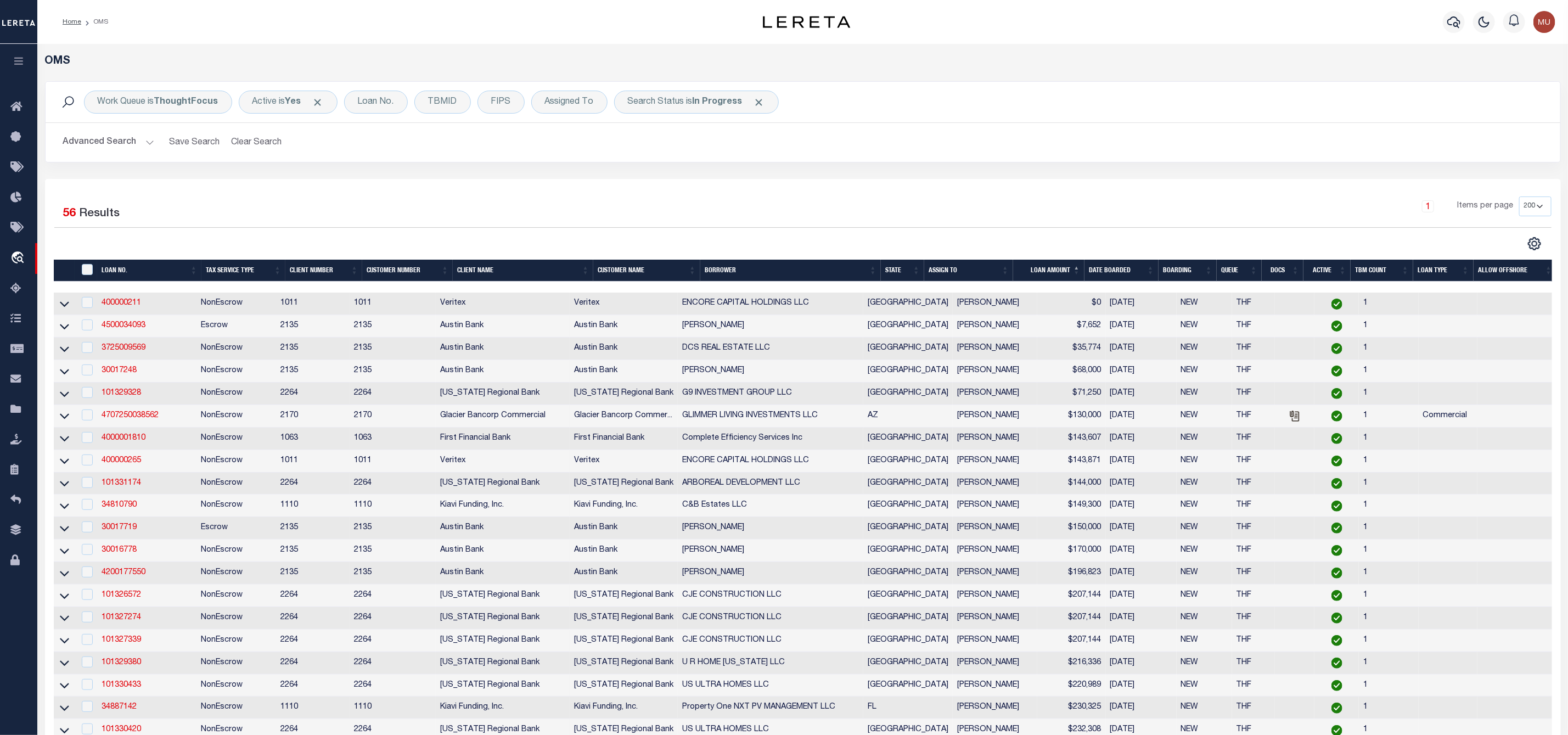
click at [1004, 265] on th "ASSIGN TO" at bounding box center [968, 271] width 89 height 23
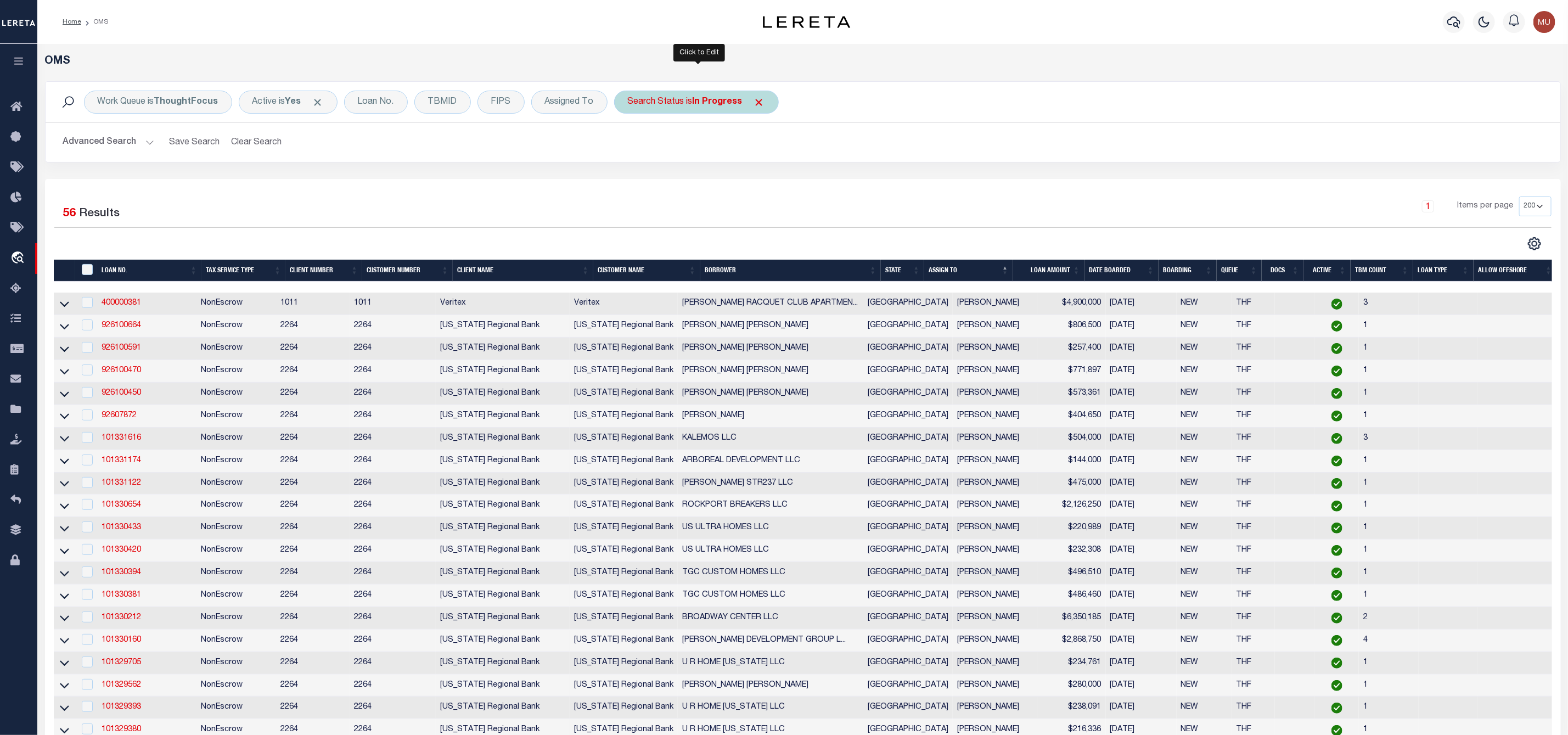
click at [702, 104] on b "In Progress" at bounding box center [717, 103] width 50 height 9
click at [693, 154] on select "Automated Search Bad Parcel Complete Duplicate Parcel High Dollar Reporting In …" at bounding box center [709, 156] width 161 height 21
select select "RD"
click at [630, 146] on select "Automated Search Bad Parcel Complete Duplicate Parcel High Dollar Reporting In …" at bounding box center [709, 156] width 161 height 21
click at [778, 182] on input "Apply" at bounding box center [773, 180] width 32 height 18
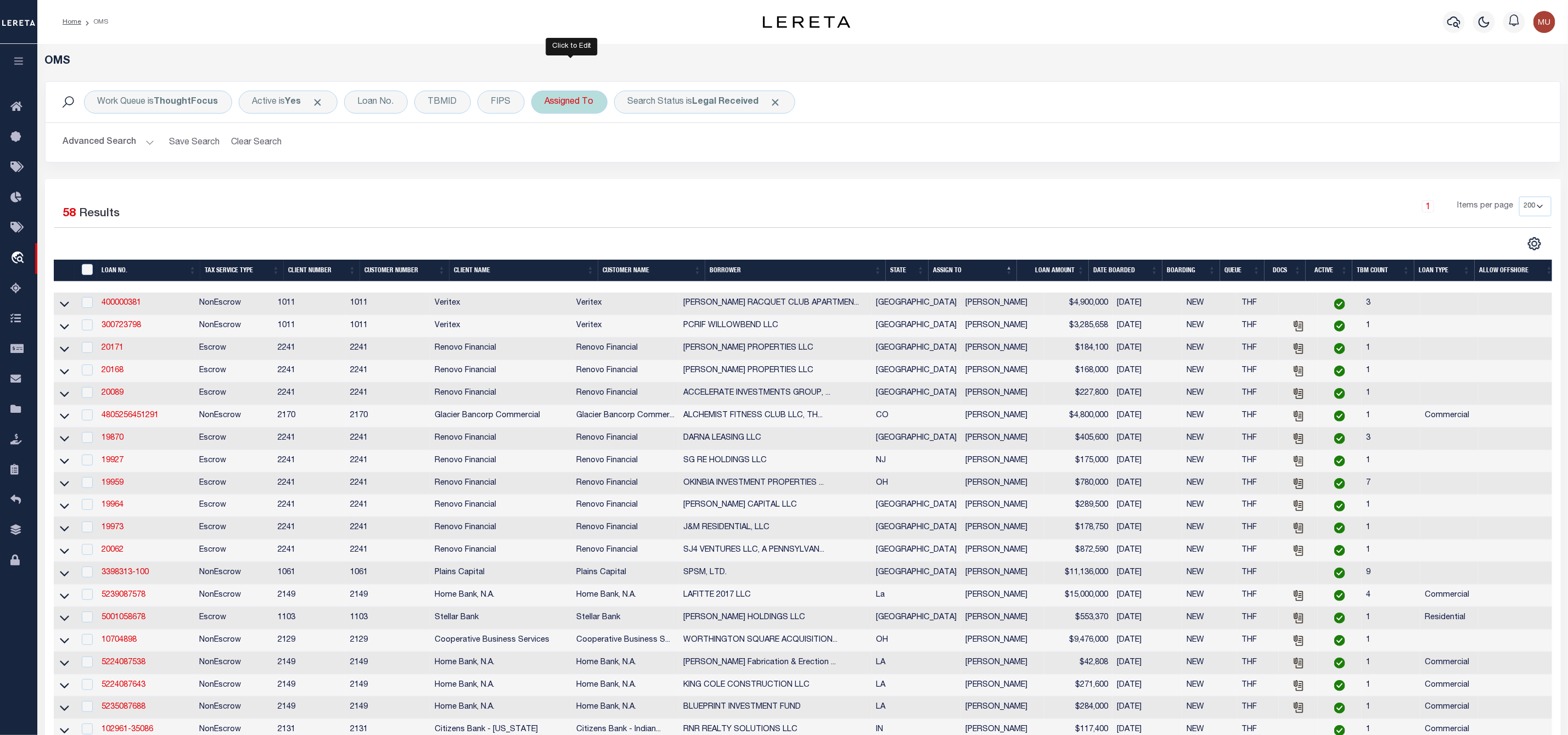
click at [570, 104] on div "Assigned To" at bounding box center [569, 102] width 76 height 23
click at [585, 160] on select "--Unassigned-- [PERSON_NAME] [PERSON_NAME] [PERSON_NAME] [PERSON_NAME], [PERSON…" at bounding box center [626, 156] width 161 height 21
select select "[PERSON_NAME]"
click at [547, 146] on select "--Unassigned-- [PERSON_NAME] [PERSON_NAME] [PERSON_NAME] [PERSON_NAME], [PERSON…" at bounding box center [626, 156] width 161 height 21
click at [691, 183] on input "Apply" at bounding box center [690, 180] width 32 height 18
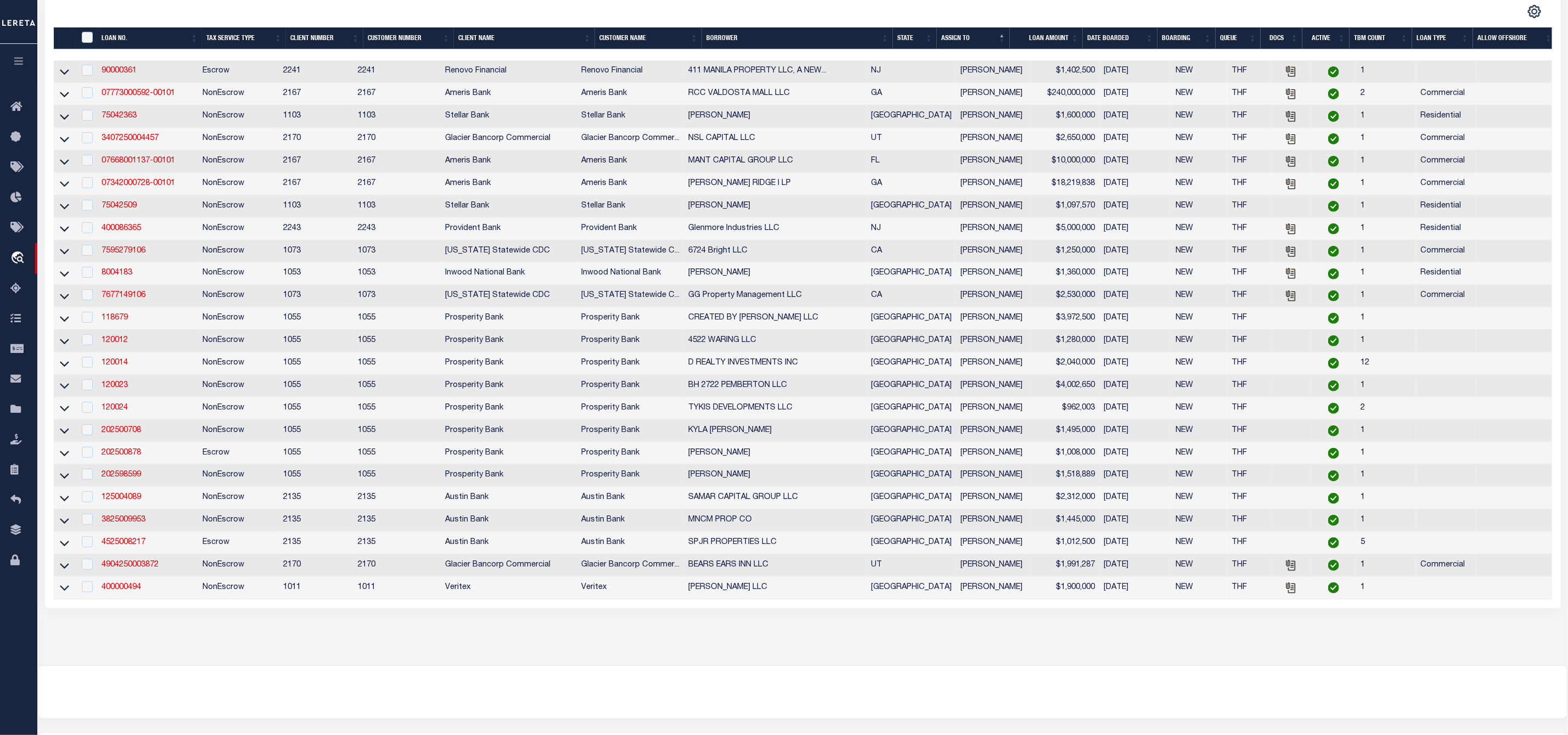
scroll to position [315, 0]
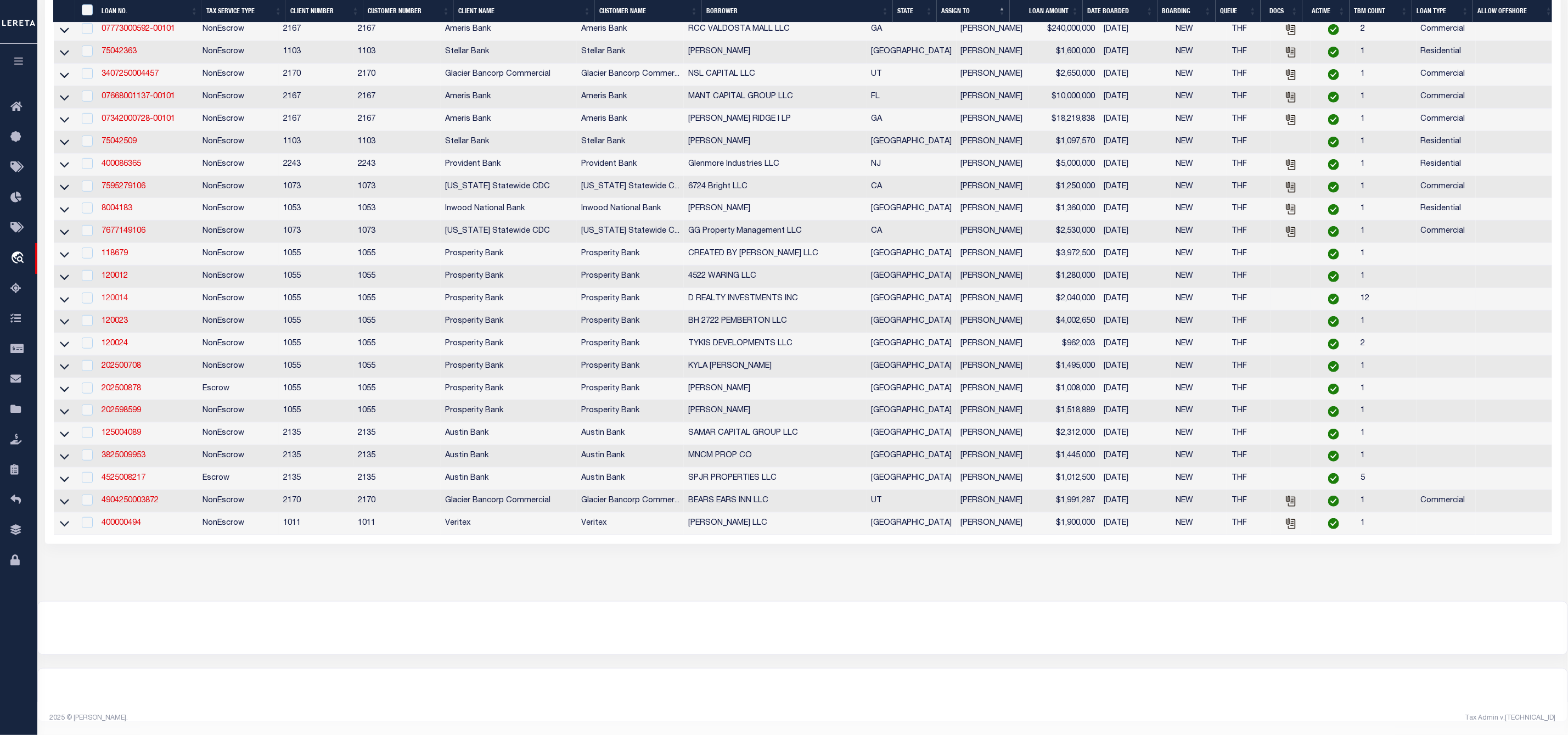
click at [114, 295] on link "120014" at bounding box center [114, 298] width 27 height 7
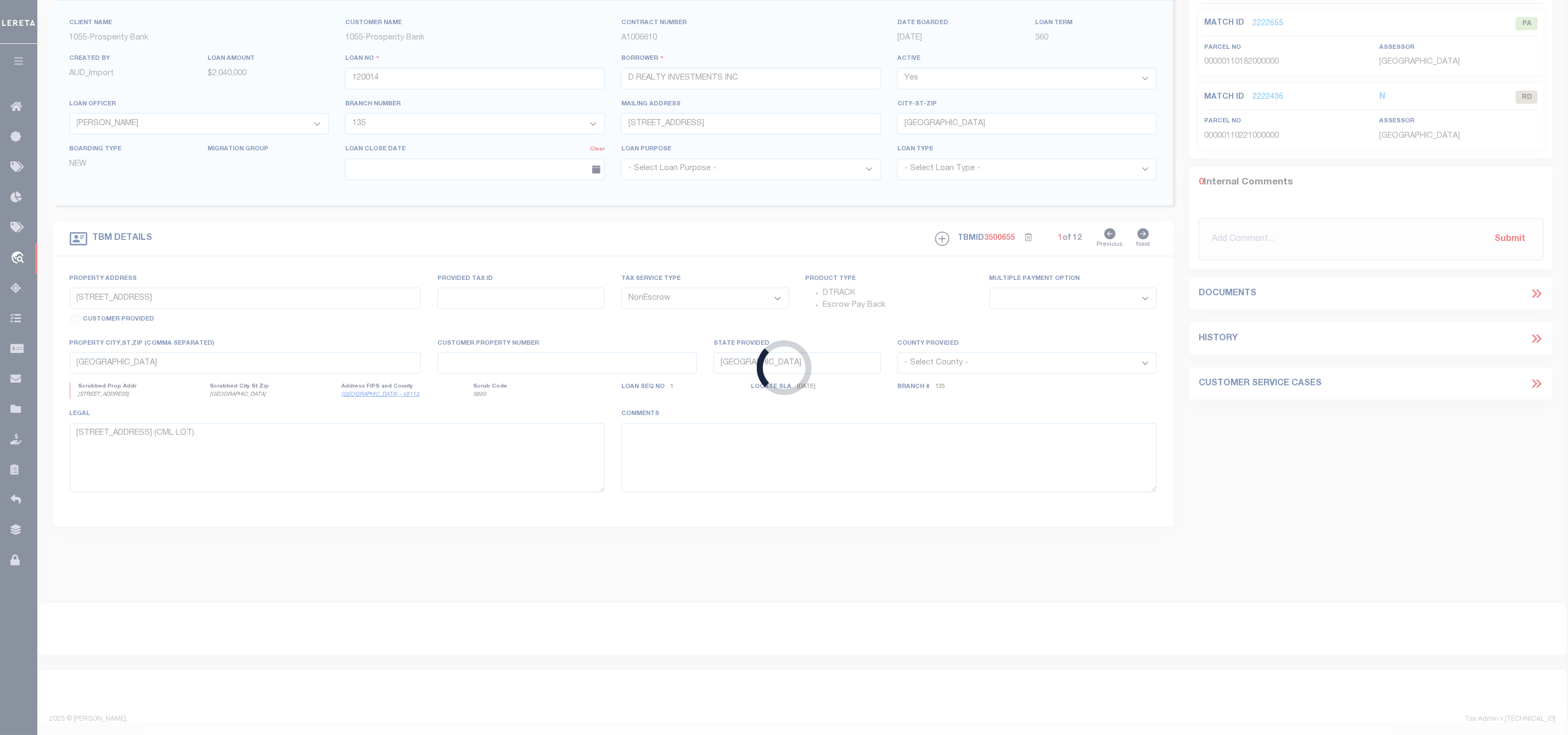
scroll to position [68, 0]
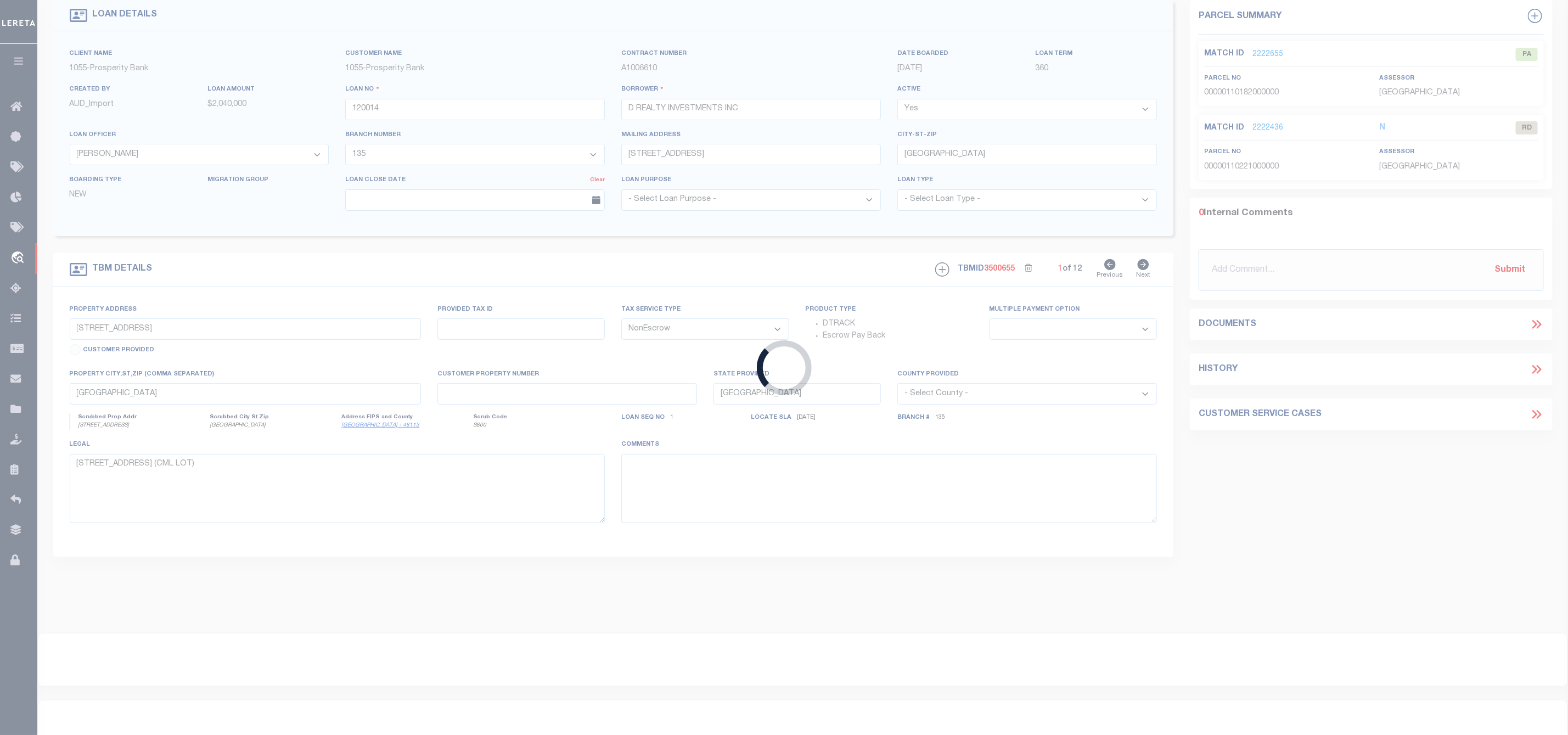
select select
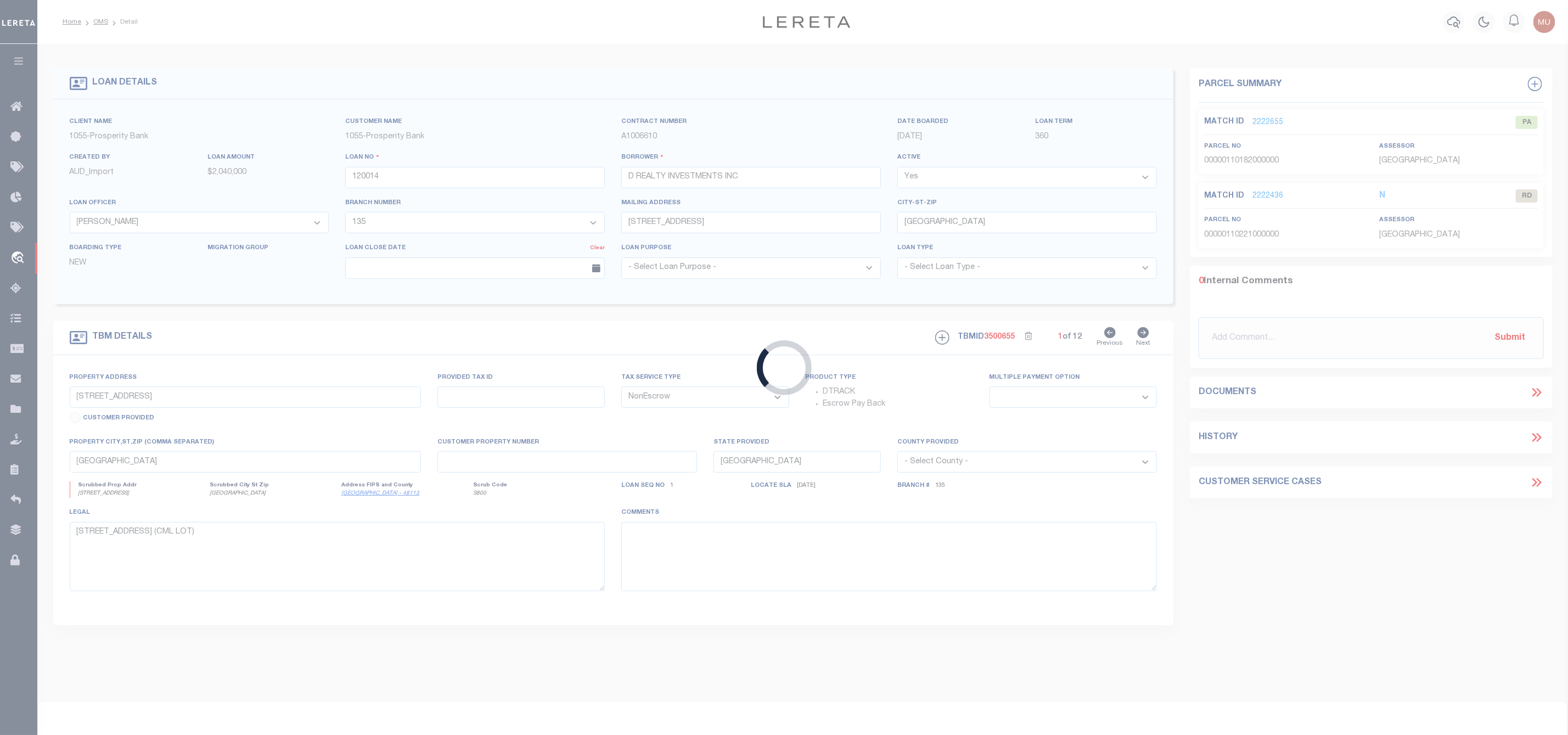
select select
select select "10444"
select select "3891"
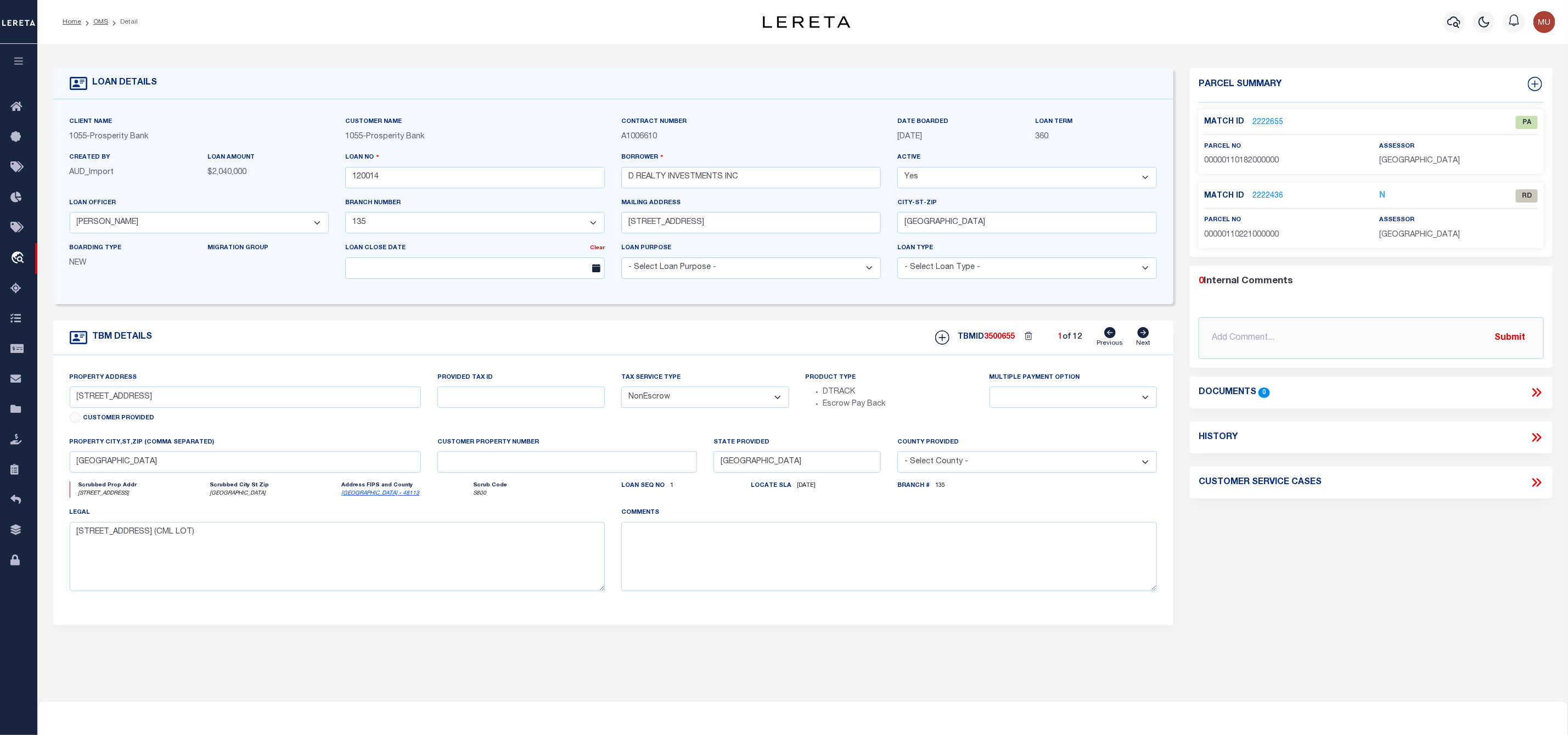
click at [1261, 123] on link "2222655" at bounding box center [1268, 123] width 31 height 12
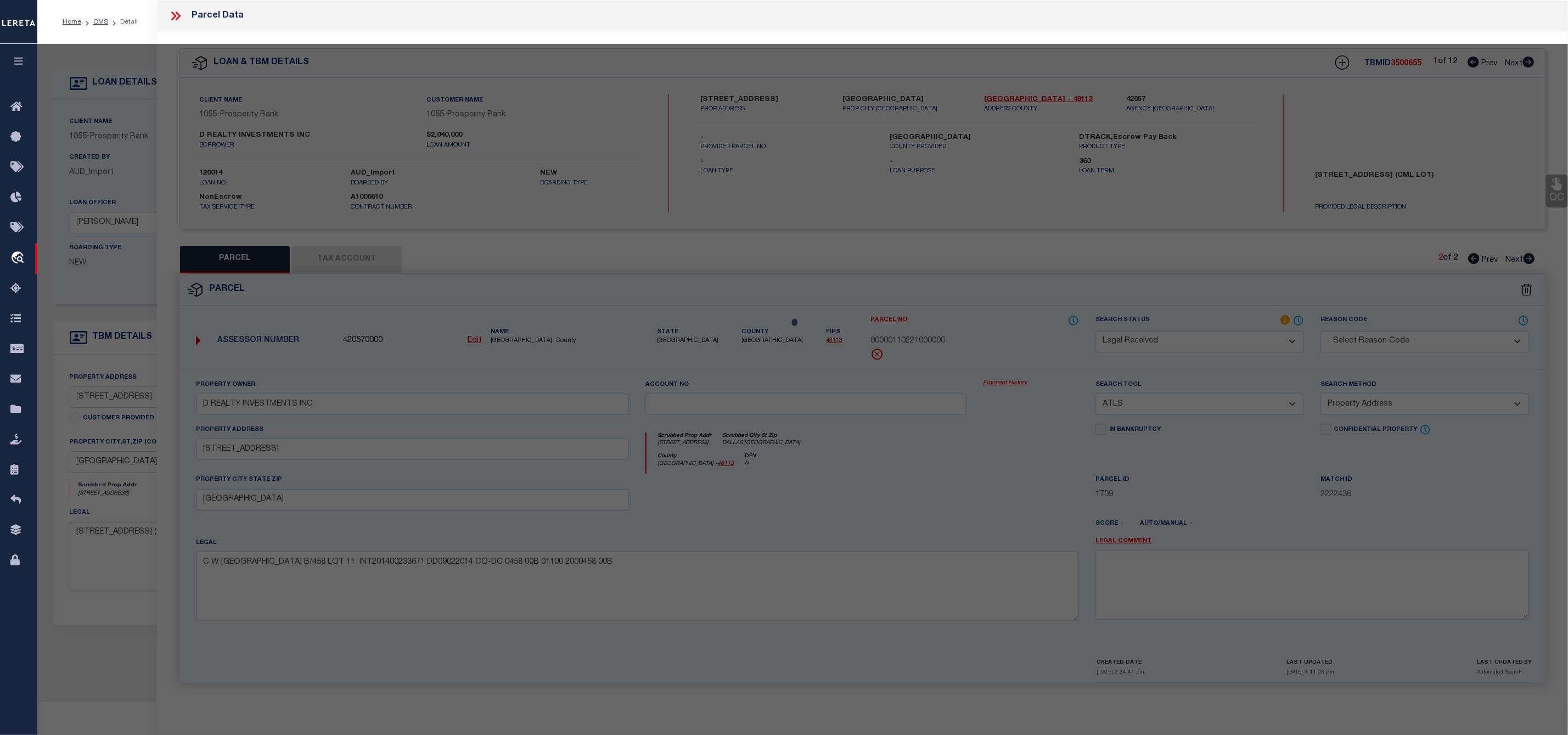
select select "AS"
select select
checkbox input "false"
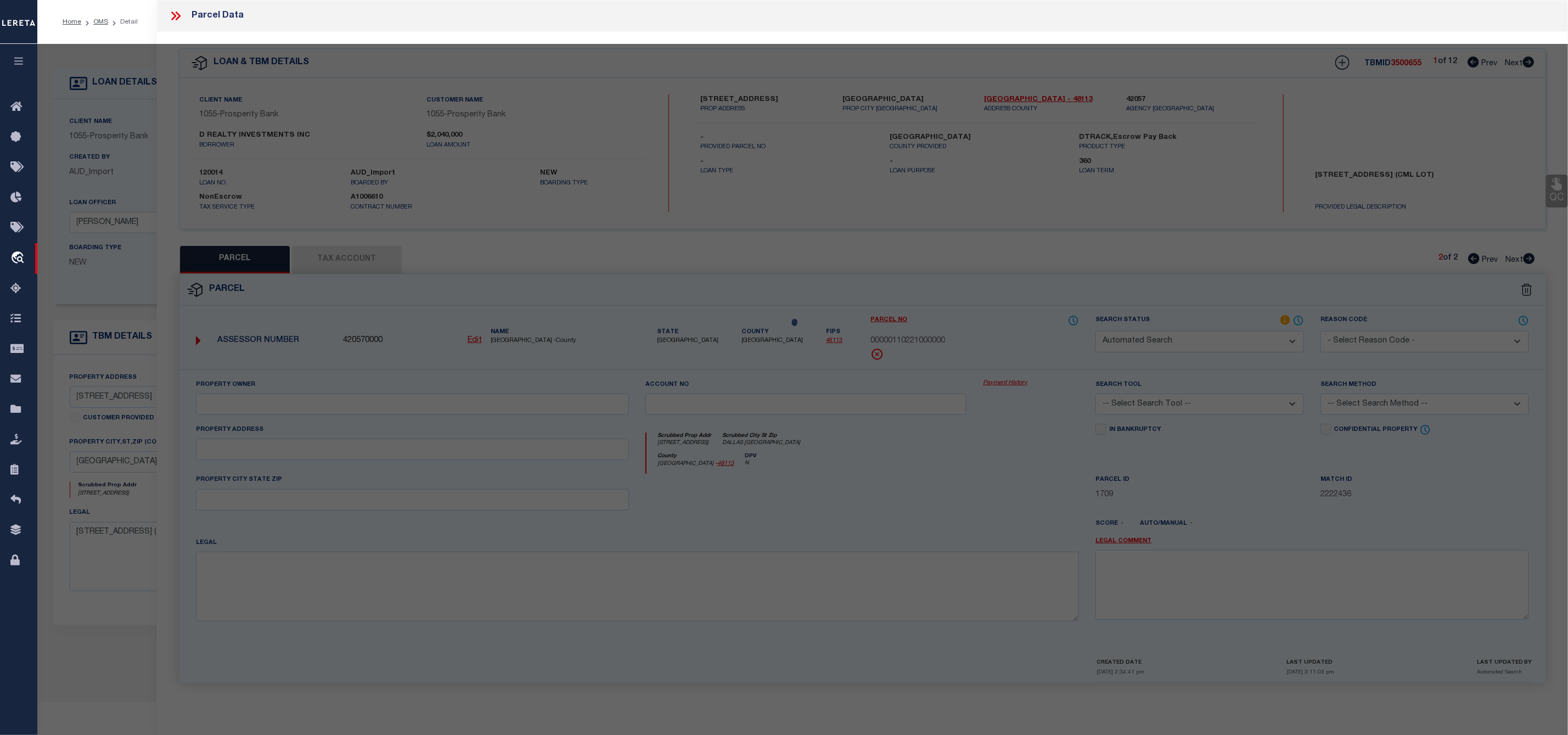
select select "PA"
type input "D REALTY INVESTMENTS INC"
select select "ATL"
select select "ADD"
type input "[STREET_ADDRESS]"
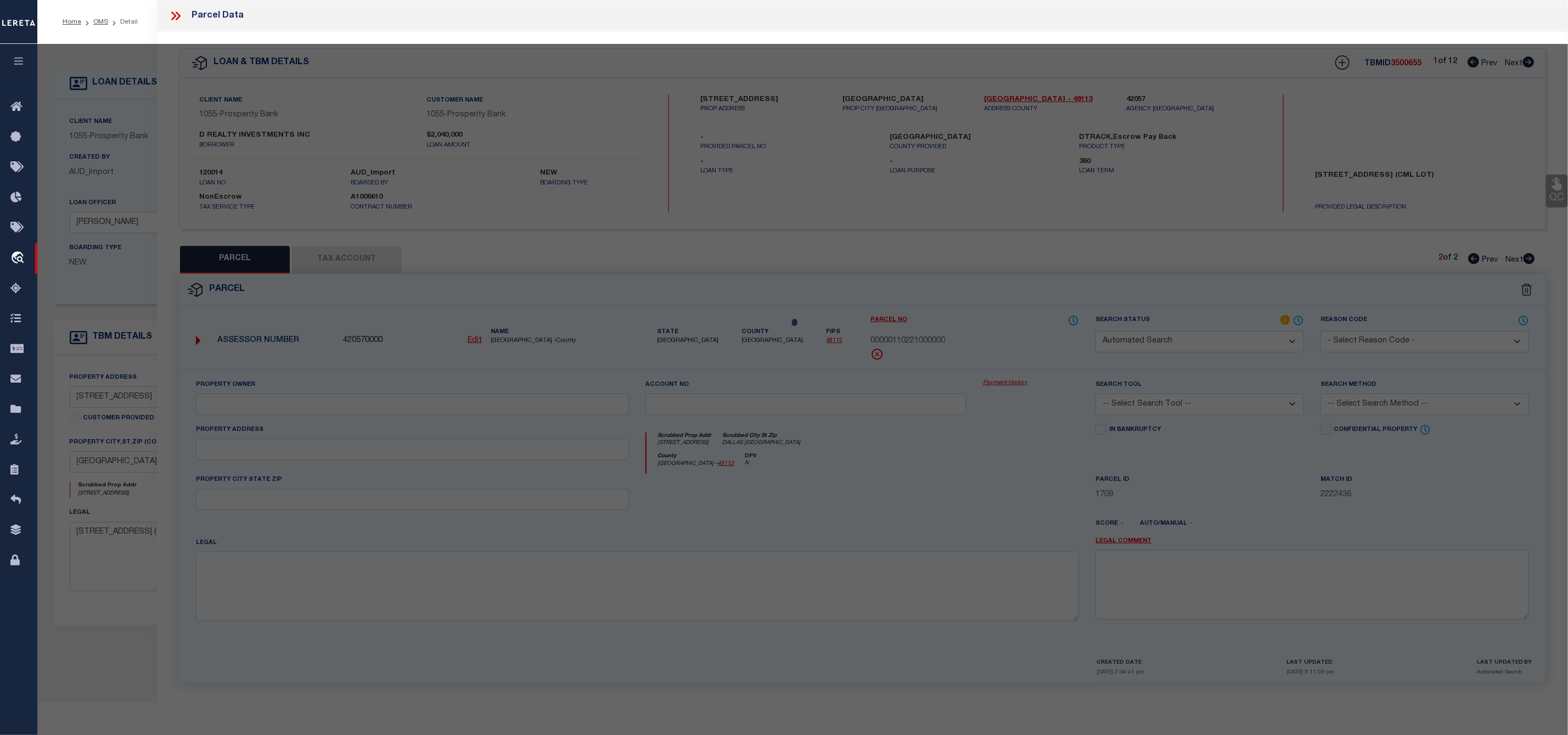
type input "[GEOGRAPHIC_DATA]"
type textarea "C W [GEOGRAPHIC_DATA] C/457 LT 4 INT200900038620 DD02042009 CO-DC 0457 00C 0040…"
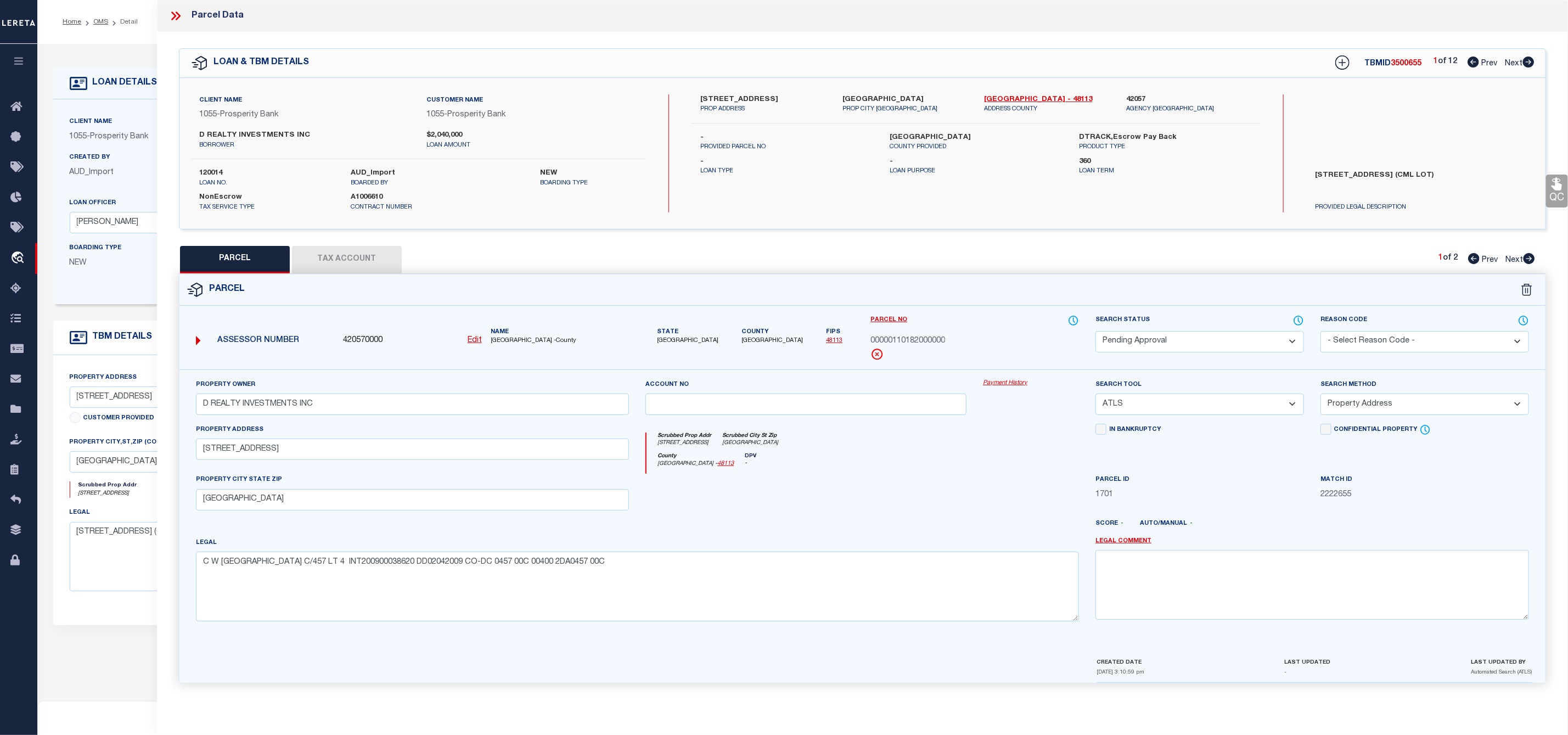
click at [1531, 261] on icon at bounding box center [1529, 259] width 12 height 11
select select "AS"
select select
checkbox input "false"
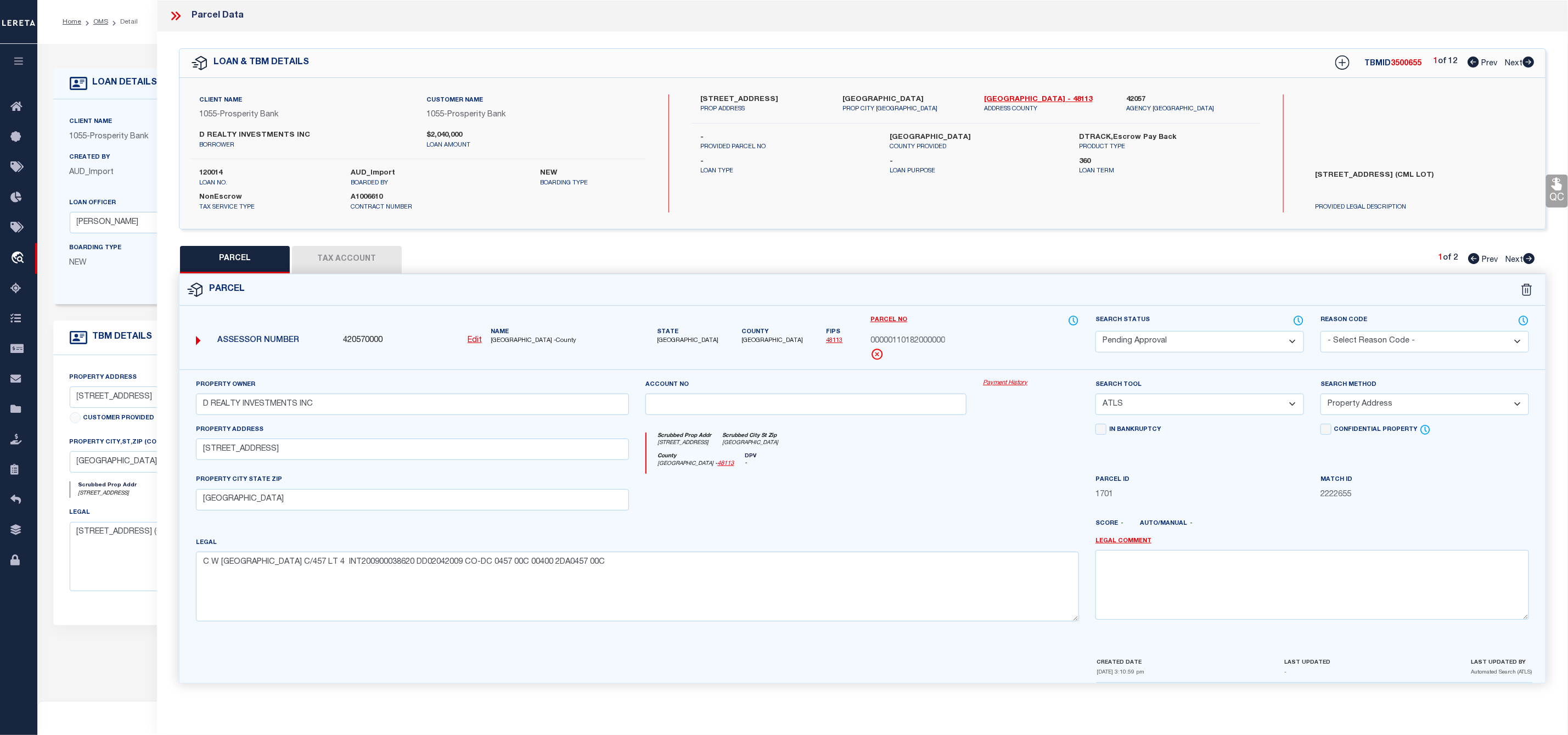
checkbox input "false"
select select "RD"
type input "D REALTY INVESTMENTS INC"
select select "ATL"
select select "ADD"
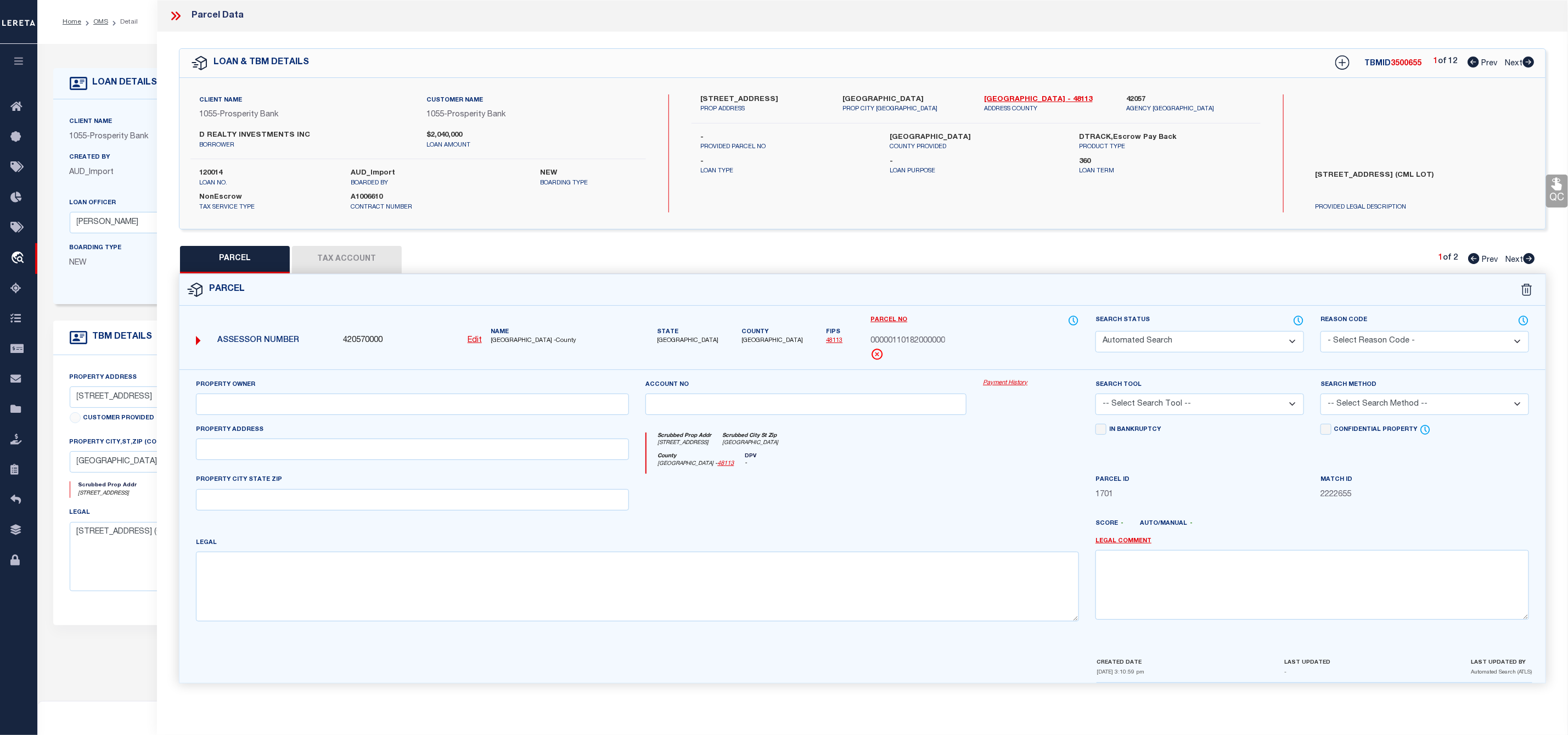
type input "[STREET_ADDRESS]"
type input "[GEOGRAPHIC_DATA]"
type textarea "C W [GEOGRAPHIC_DATA] B/458 LOT 11 INT201400233671 DD09022014 CO-DC 0458 00B 01…"
click at [725, 94] on label "[STREET_ADDRESS]" at bounding box center [763, 100] width 125 height 11
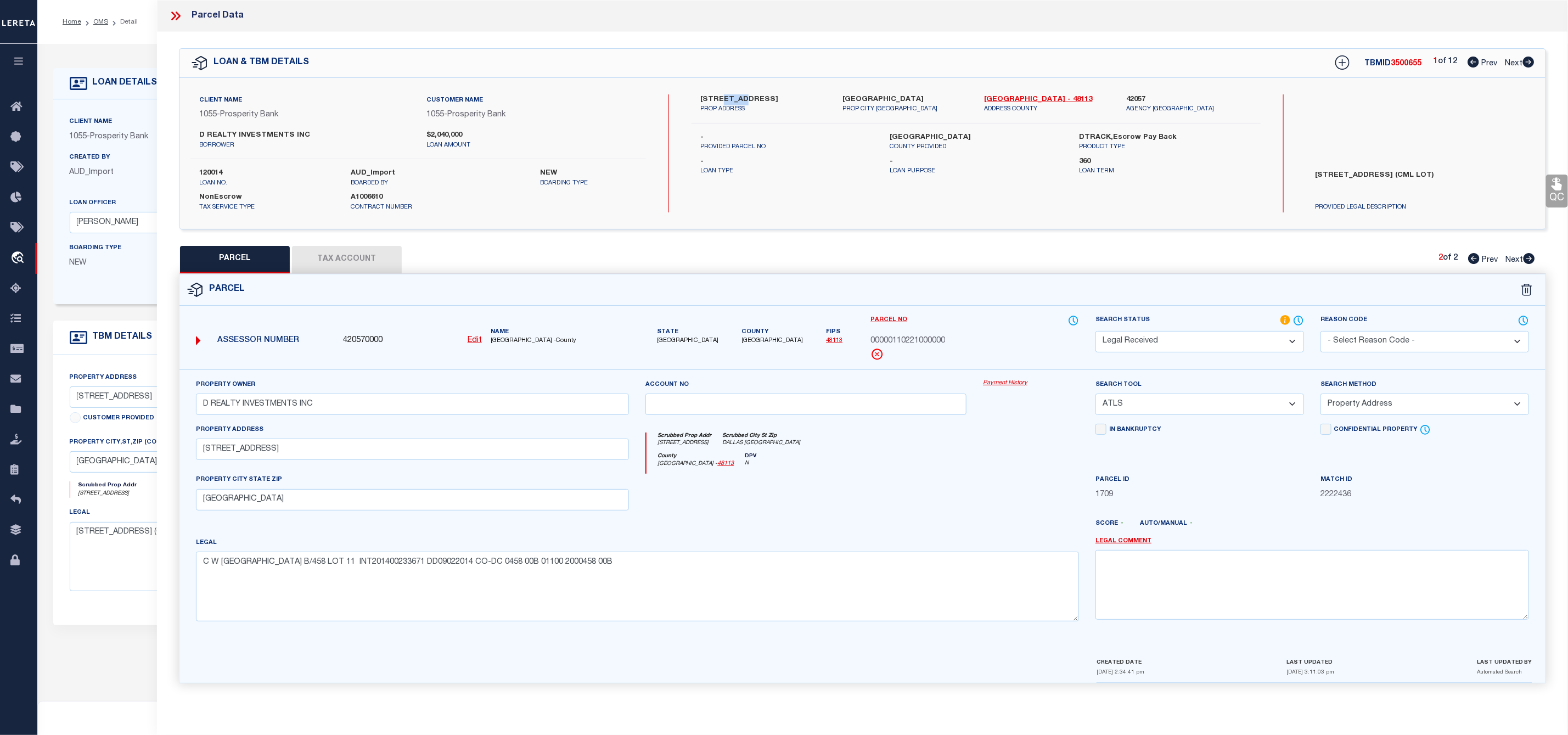
copy label "PARK"
click at [749, 101] on label "[STREET_ADDRESS]" at bounding box center [763, 100] width 125 height 11
copy label "AVE"
drag, startPoint x: 1306, startPoint y: 170, endPoint x: 1496, endPoint y: 191, distance: 191.2
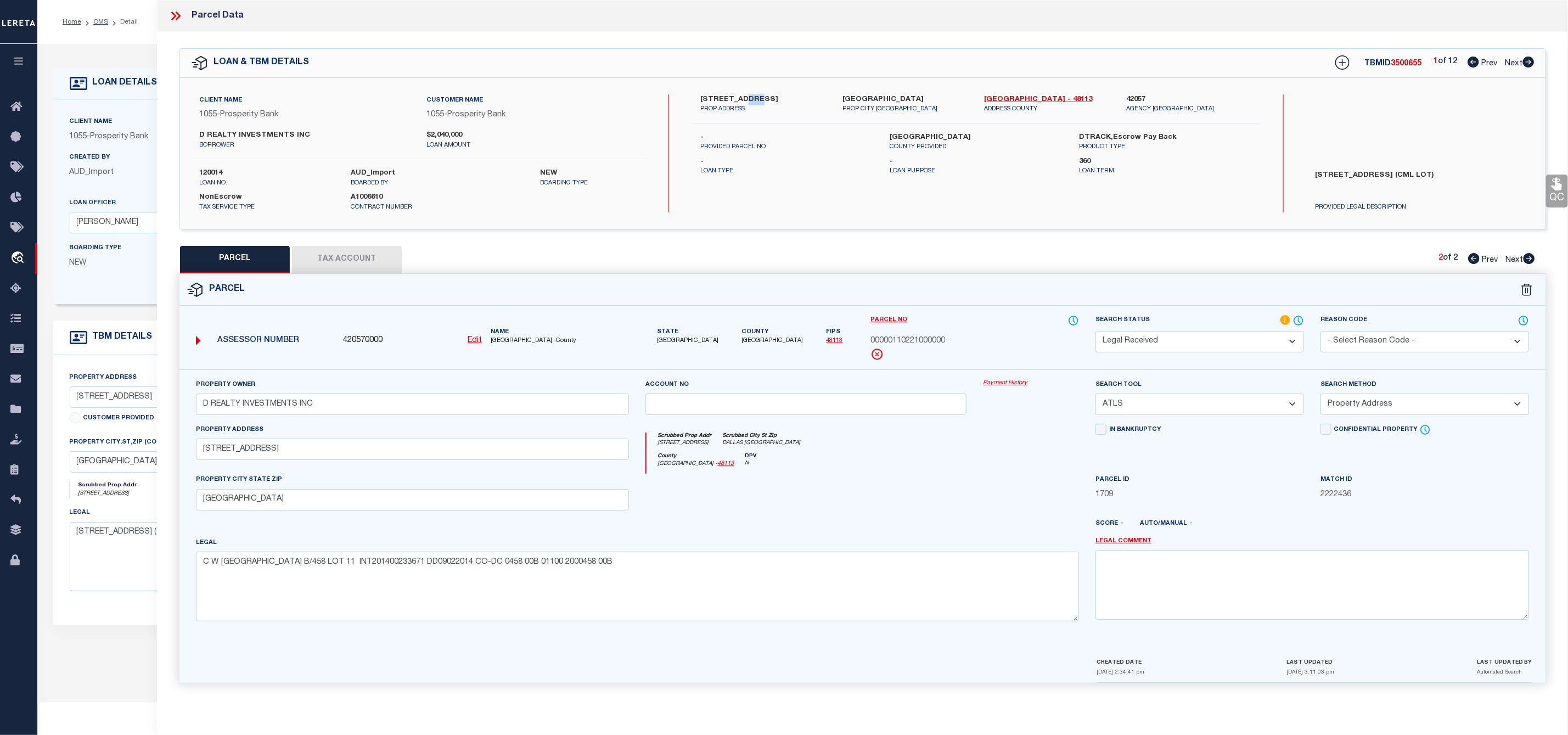
click at [1496, 191] on label "[STREET_ADDRESS] (CML LOT)" at bounding box center [1421, 187] width 227 height 33
copy label "[STREET_ADDRESS] (CML LOT)"
click at [1156, 405] on select "-- Select Search Tool -- 3rd Party Website Agency File Agency Website ATLS CNV-…" at bounding box center [1200, 404] width 209 height 21
select select "AGW"
click at [1096, 397] on select "-- Select Search Tool -- 3rd Party Website Agency File Agency Website ATLS CNV-…" at bounding box center [1200, 404] width 209 height 21
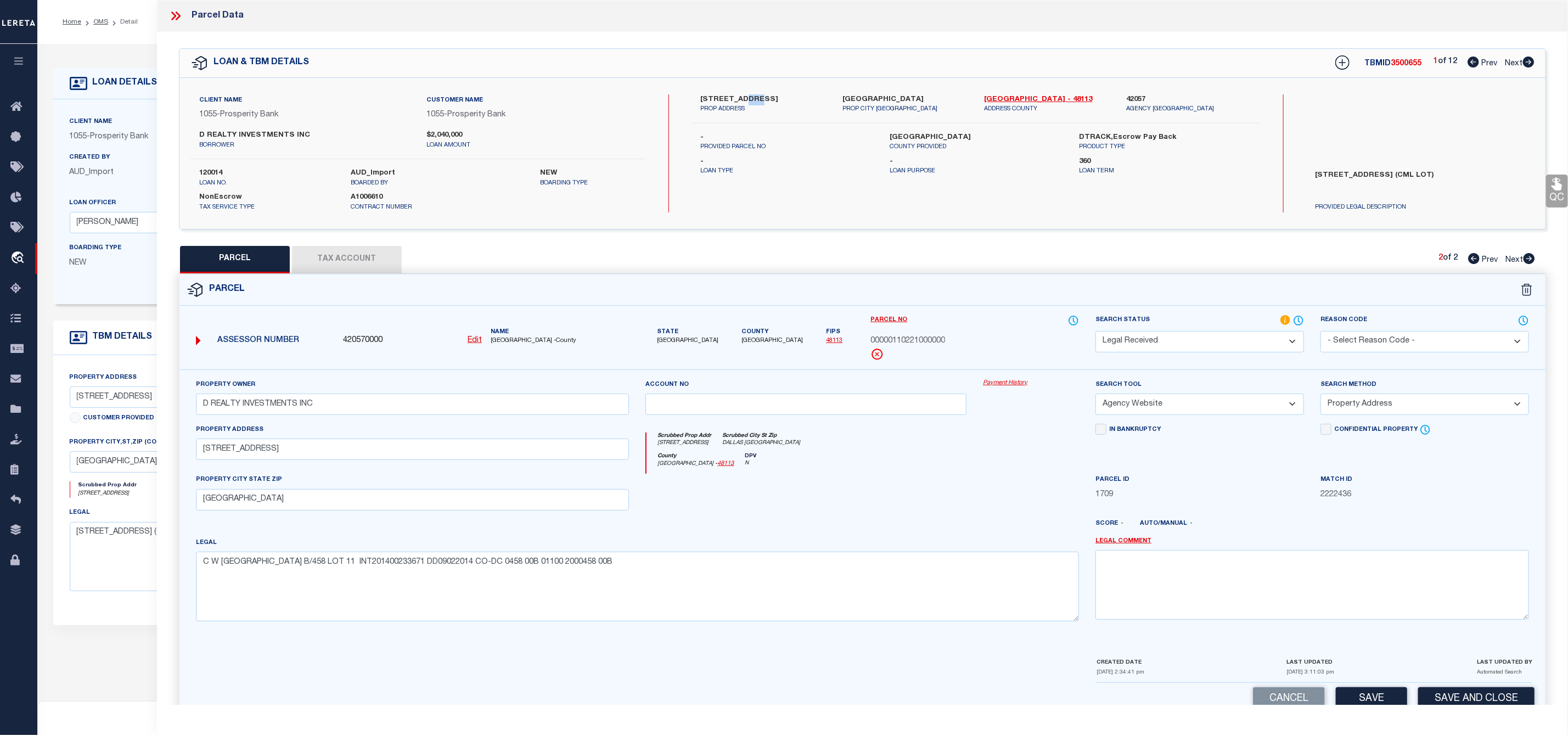
click at [1393, 401] on select "-- Select Search Method -- Property Address Legal Liability Info Provided" at bounding box center [1425, 404] width 209 height 21
select select "LEG"
click at [1321, 397] on select "-- Select Search Method -- Property Address Legal Liability Info Provided" at bounding box center [1425, 404] width 209 height 21
click at [1187, 341] on select "Automated Search Bad Parcel Complete Duplicate Parcel High Dollar Reporting In …" at bounding box center [1200, 341] width 209 height 21
click at [1096, 332] on select "Automated Search Bad Parcel Complete Duplicate Parcel High Dollar Reporting In …" at bounding box center [1200, 341] width 209 height 21
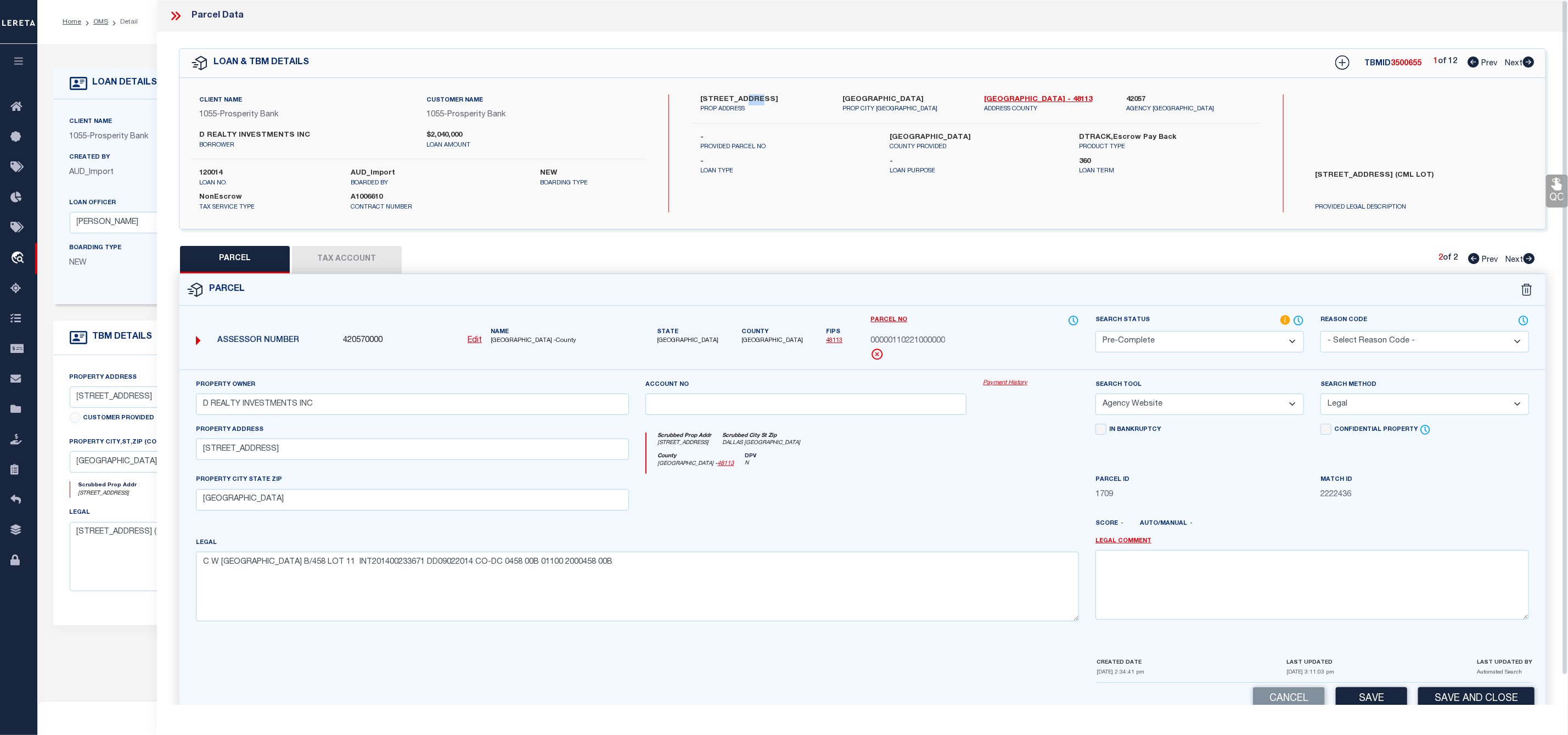
scroll to position [31, 0]
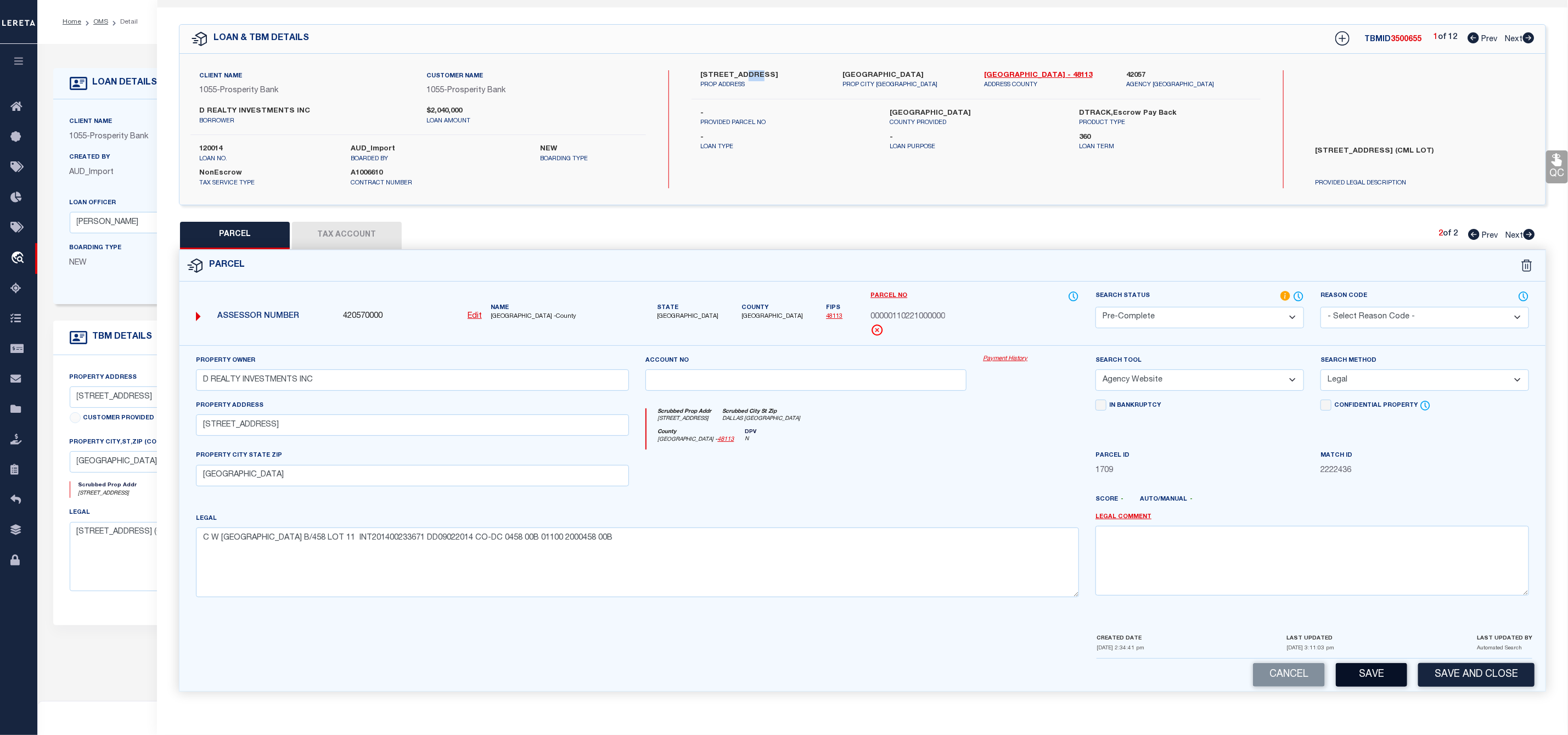
click at [1362, 675] on button "Save" at bounding box center [1371, 676] width 71 height 24
select select "AS"
select select
checkbox input "false"
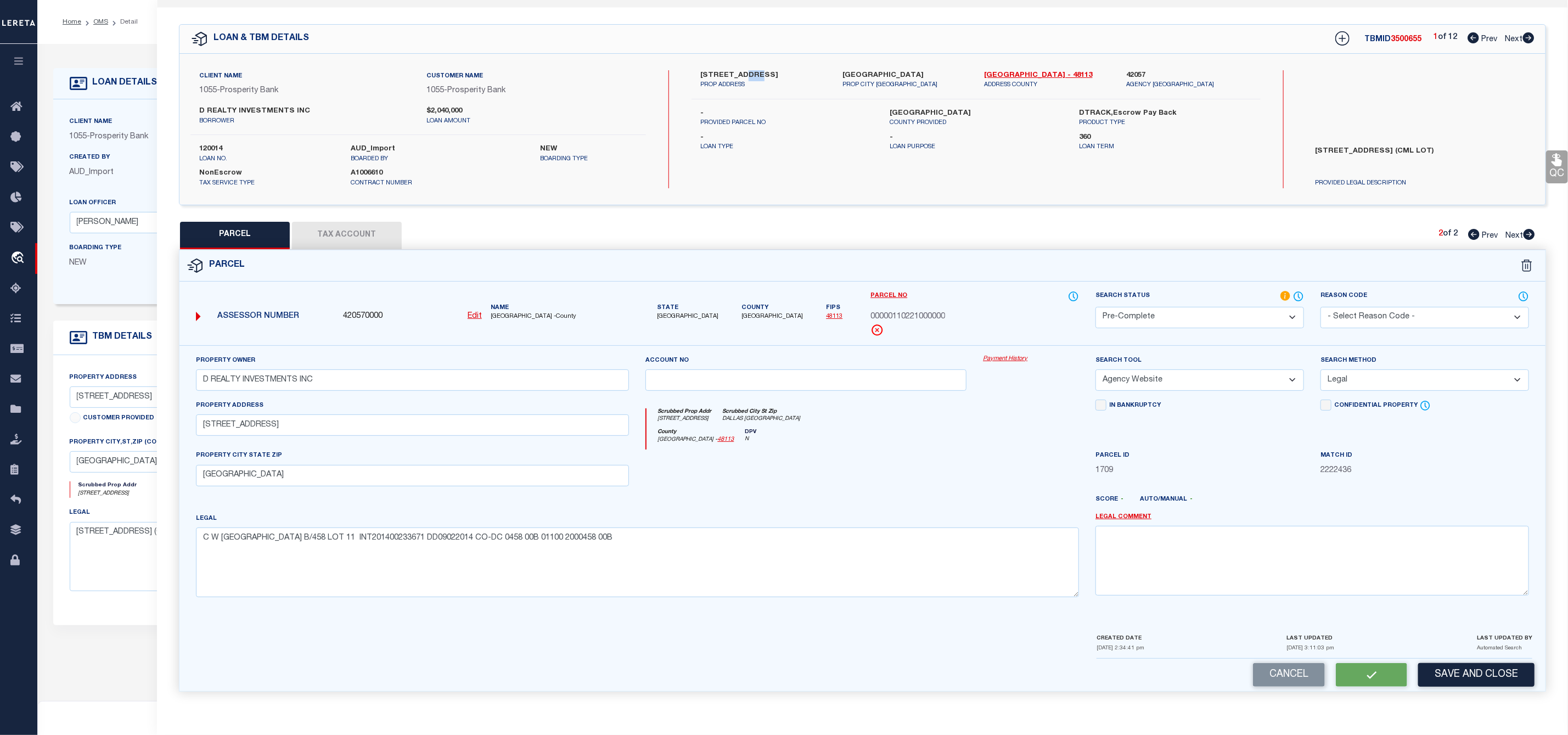
checkbox input "false"
select select "PC"
type input "D REALTY INVESTMENTS INC"
select select "AGW"
select select "LEG"
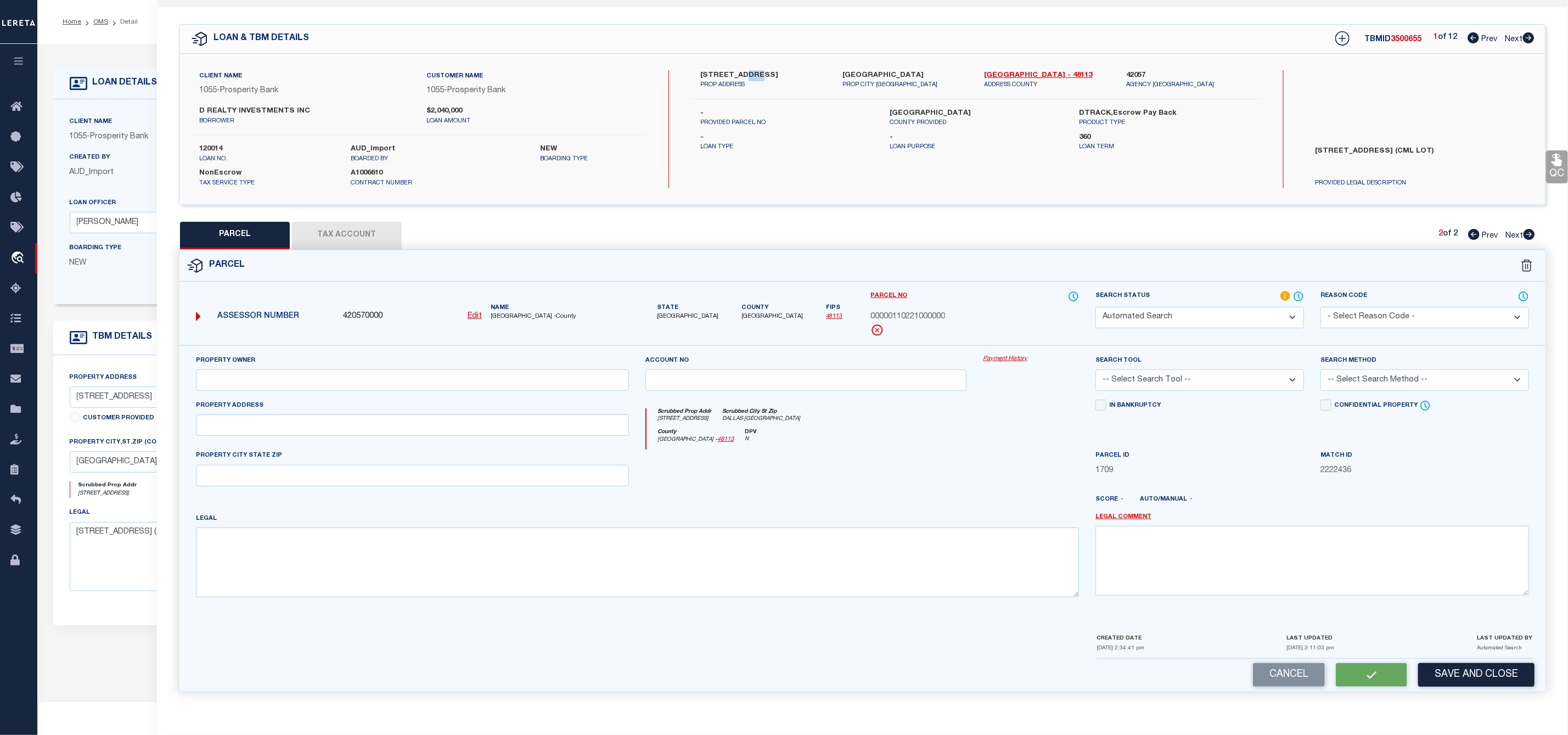
type input "[STREET_ADDRESS]"
type input "[GEOGRAPHIC_DATA]"
type textarea "C W [GEOGRAPHIC_DATA] B/458 LOT 11 INT201400233671 DD09022014 CO-DC 0458 00B 01…"
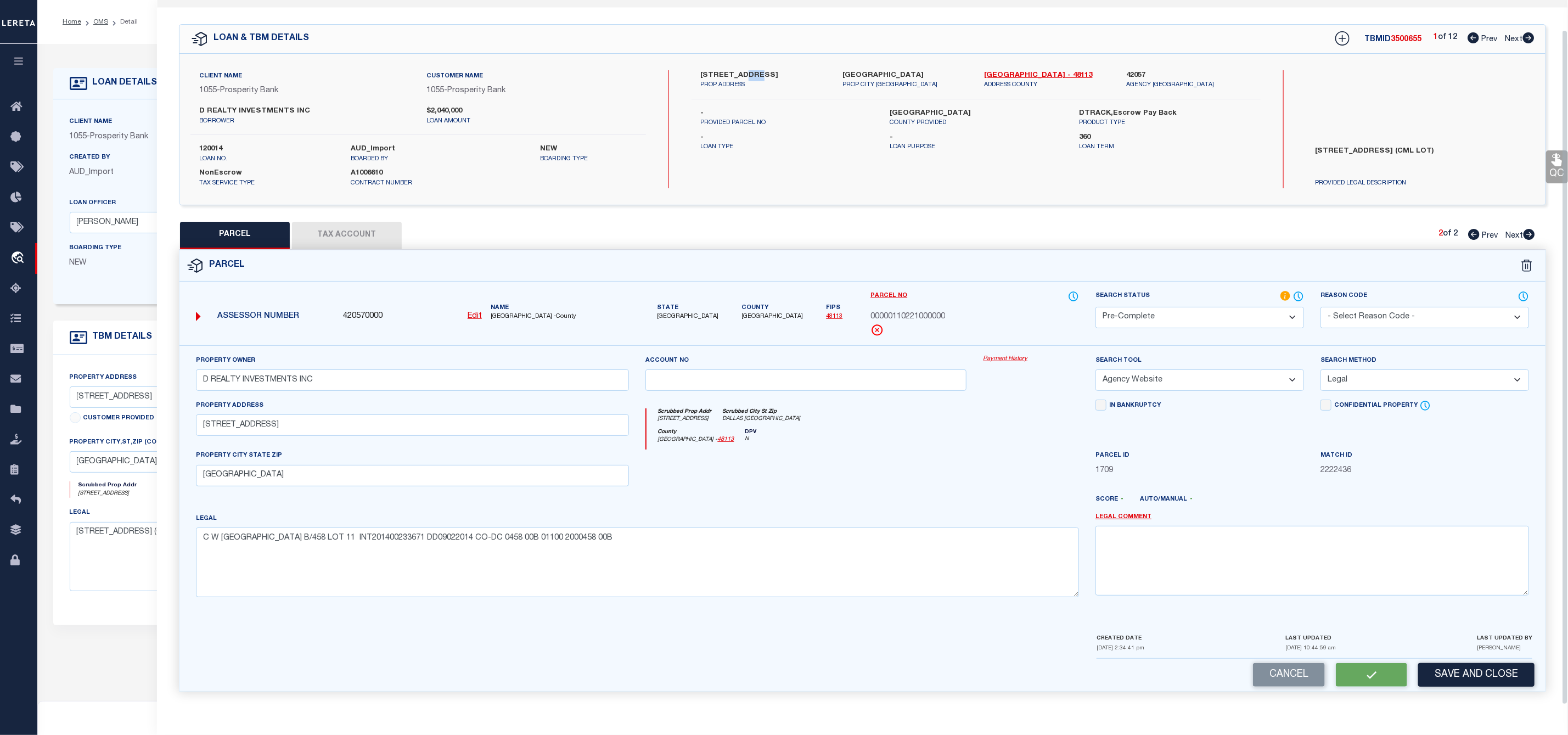
scroll to position [0, 0]
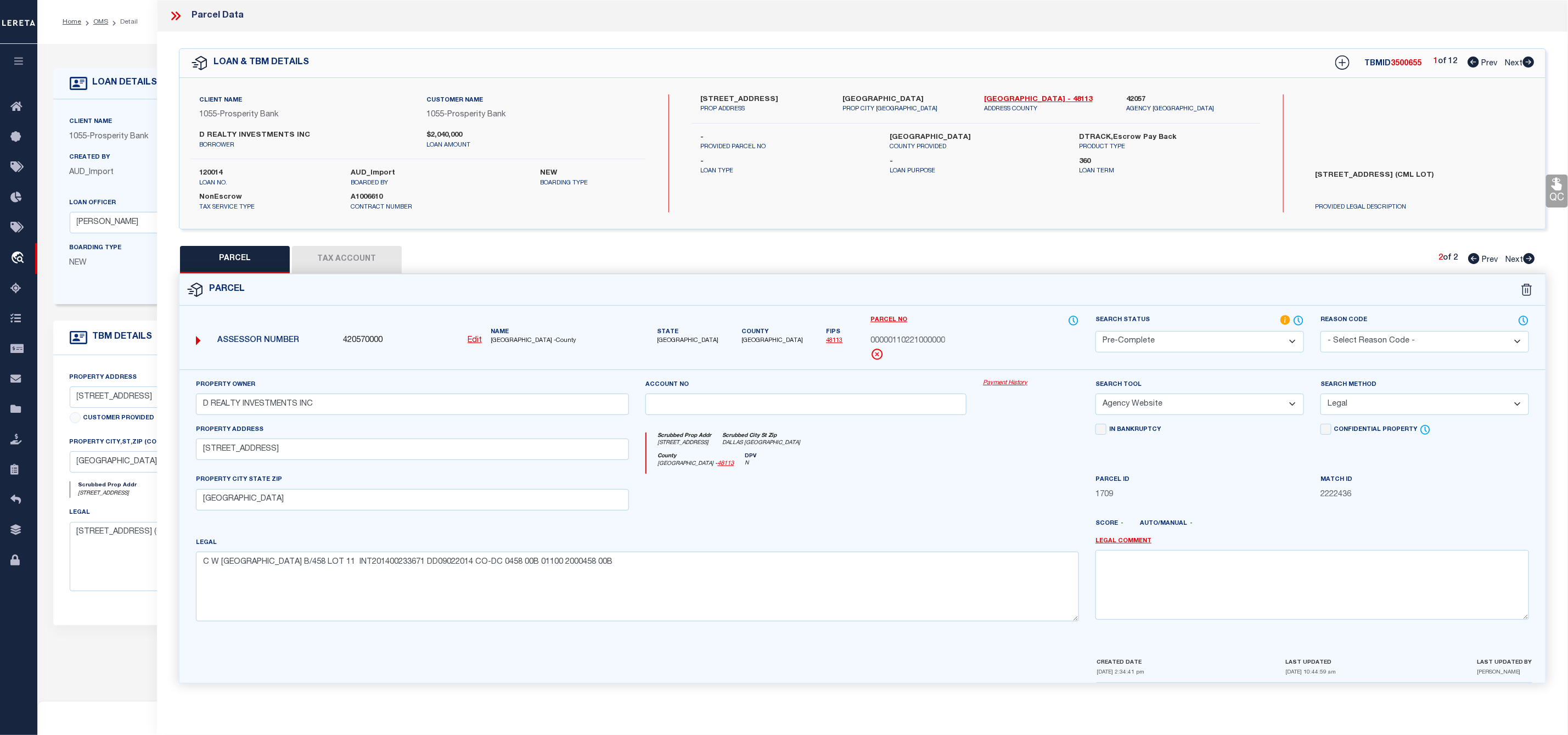
click at [1402, 61] on span "3500655" at bounding box center [1407, 63] width 31 height 7
copy span "3500655"
click at [206, 174] on label "120014" at bounding box center [267, 174] width 135 height 11
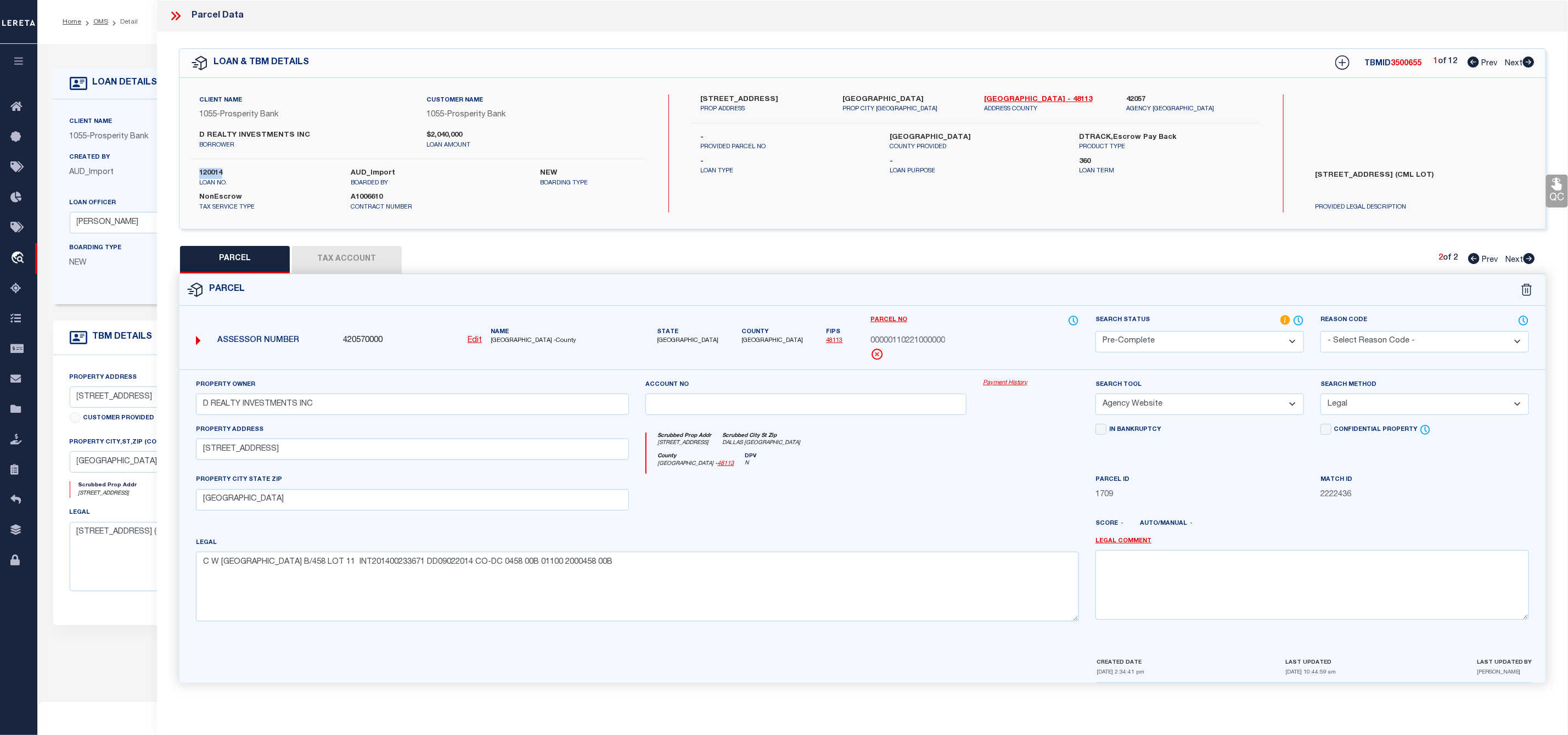
copy label "120014"
click at [749, 341] on span "[GEOGRAPHIC_DATA]" at bounding box center [772, 341] width 61 height 9
copy span "[GEOGRAPHIC_DATA]"
click at [909, 341] on span "00000110221000000" at bounding box center [908, 341] width 75 height 12
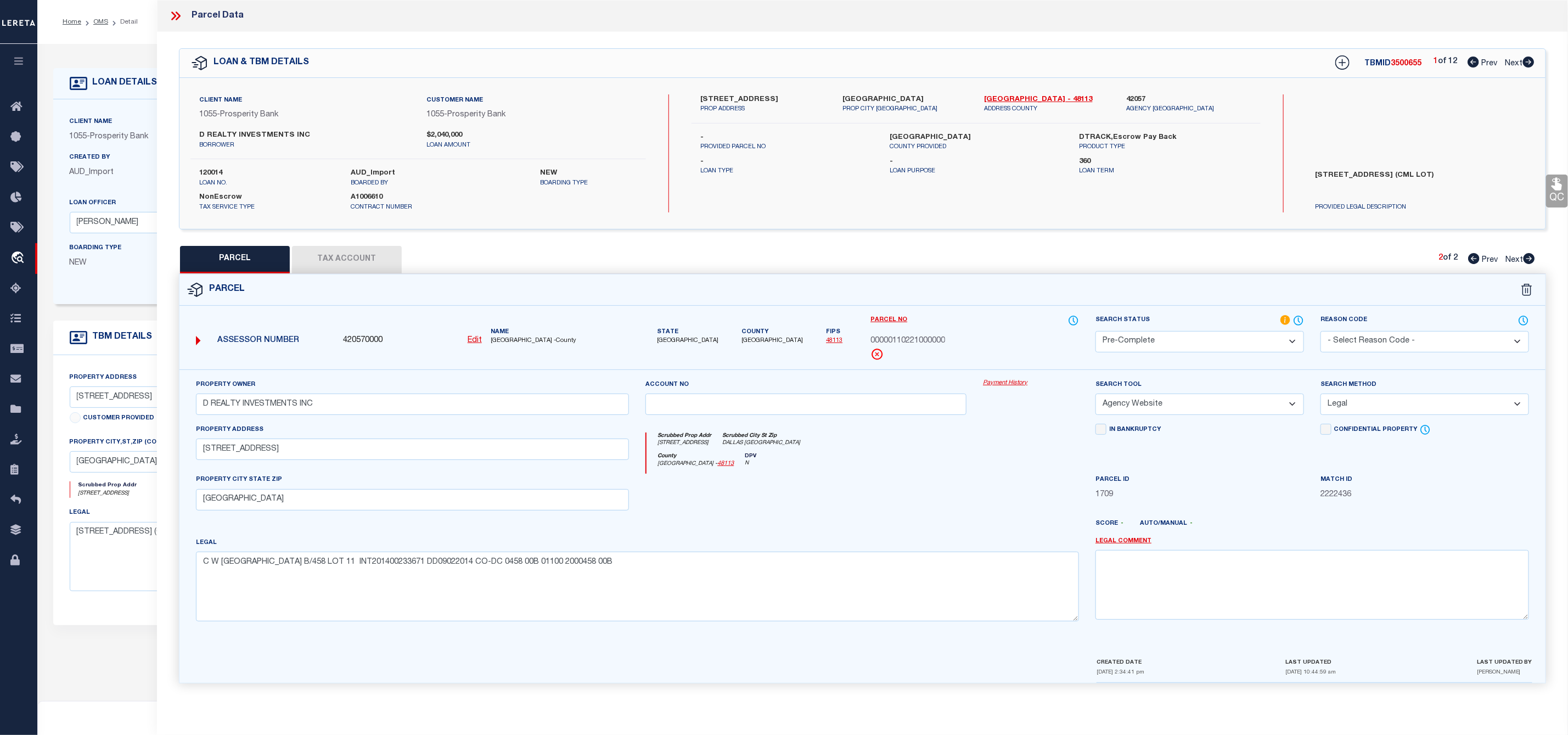
click at [909, 341] on span "00000110221000000" at bounding box center [908, 341] width 75 height 12
copy span "00000110221000000"
click at [377, 265] on button "Tax Account" at bounding box center [347, 260] width 110 height 27
select select "100"
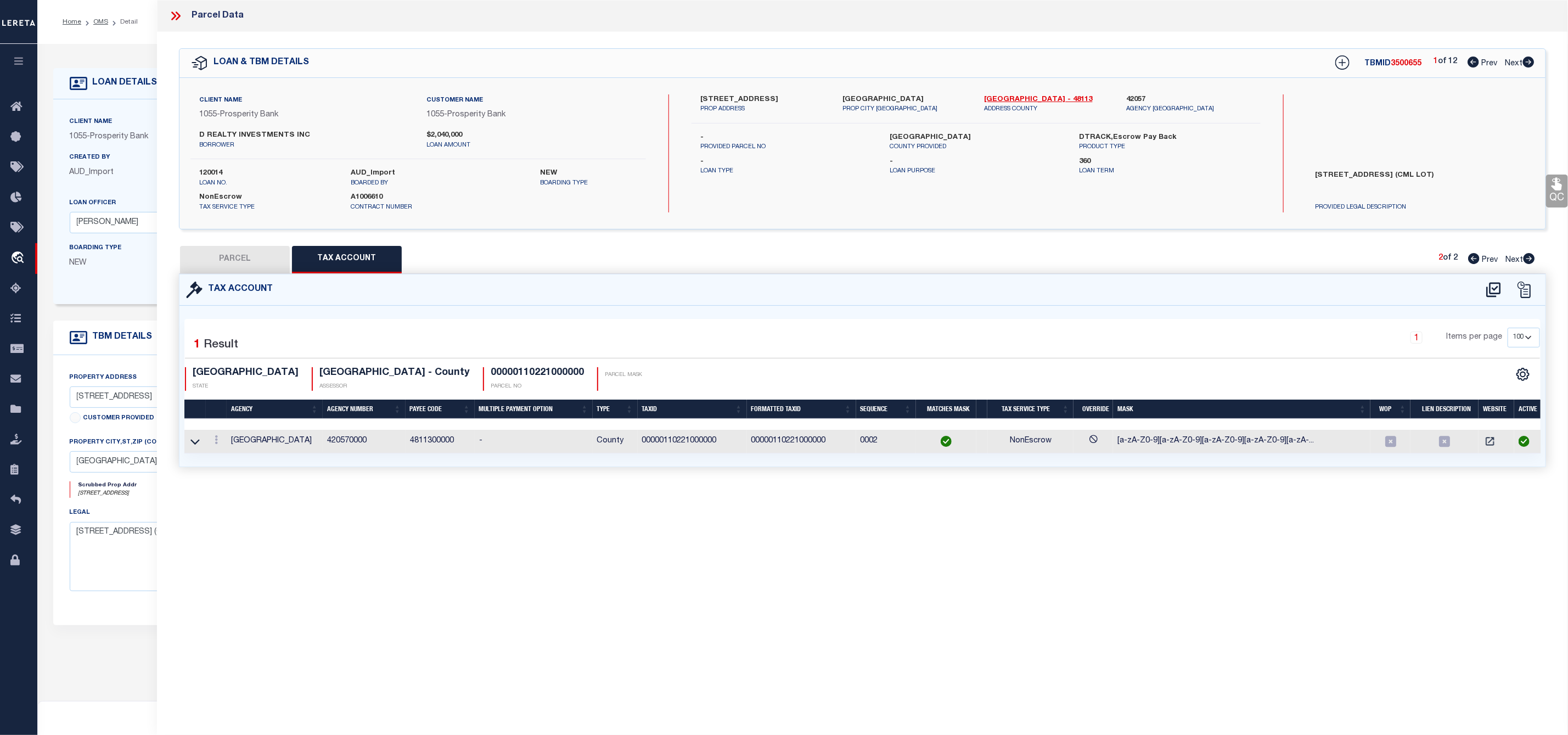
click at [242, 268] on button "PARCEL" at bounding box center [235, 260] width 110 height 27
select select "AS"
select select
checkbox input "false"
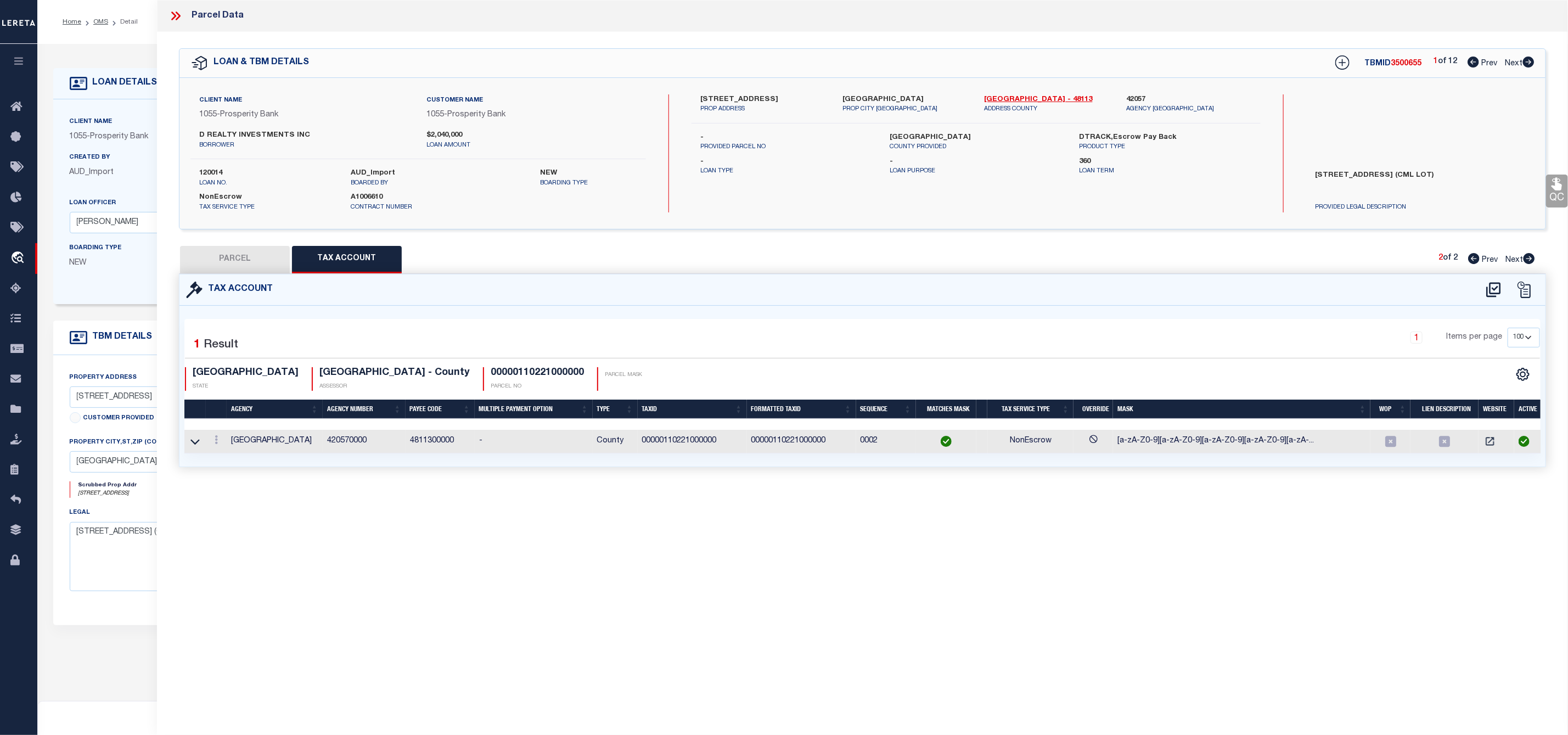
checkbox input "false"
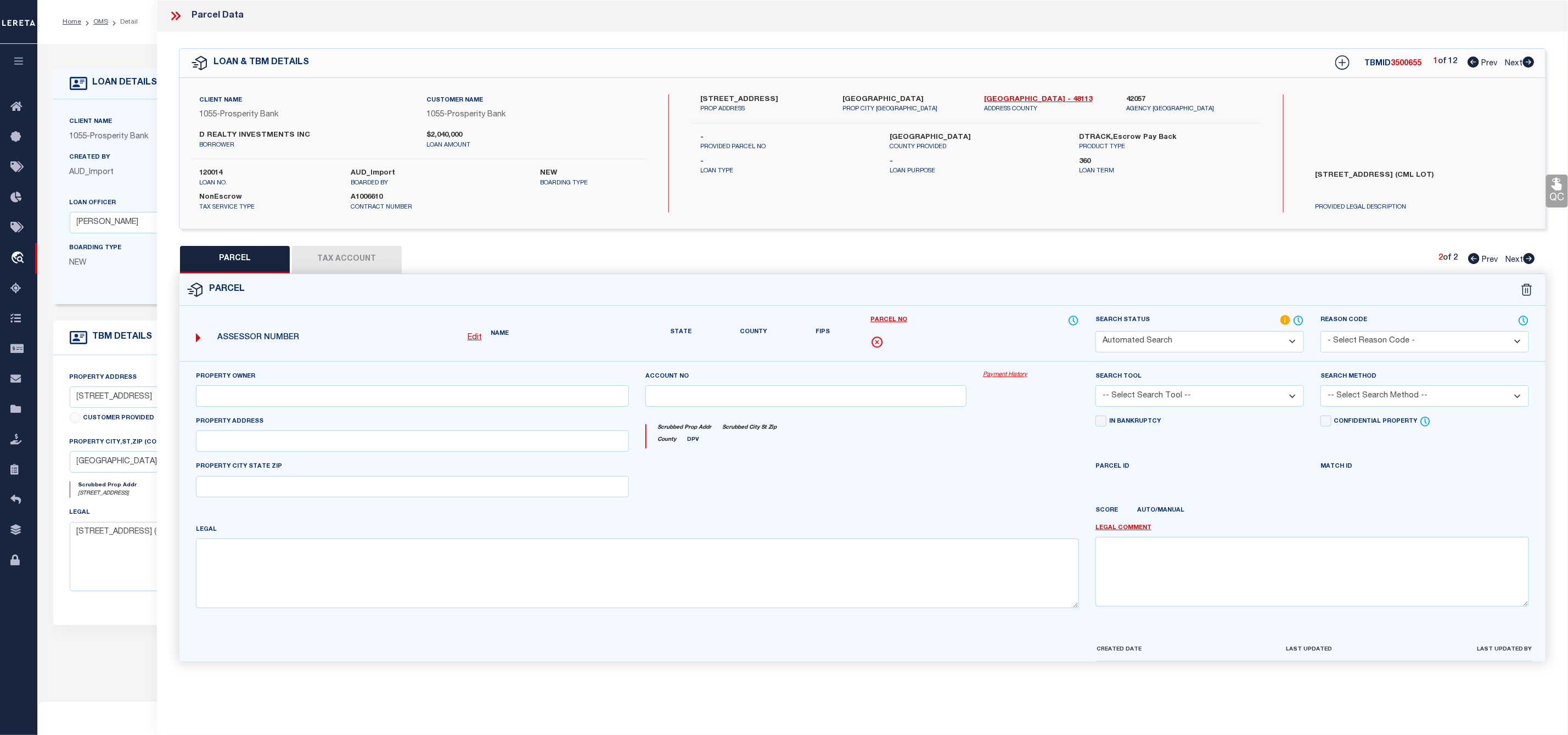
select select "QC"
type input "D REALTY INVESTMENTS INC"
select select "AGW"
select select "LEG"
type input "[STREET_ADDRESS]"
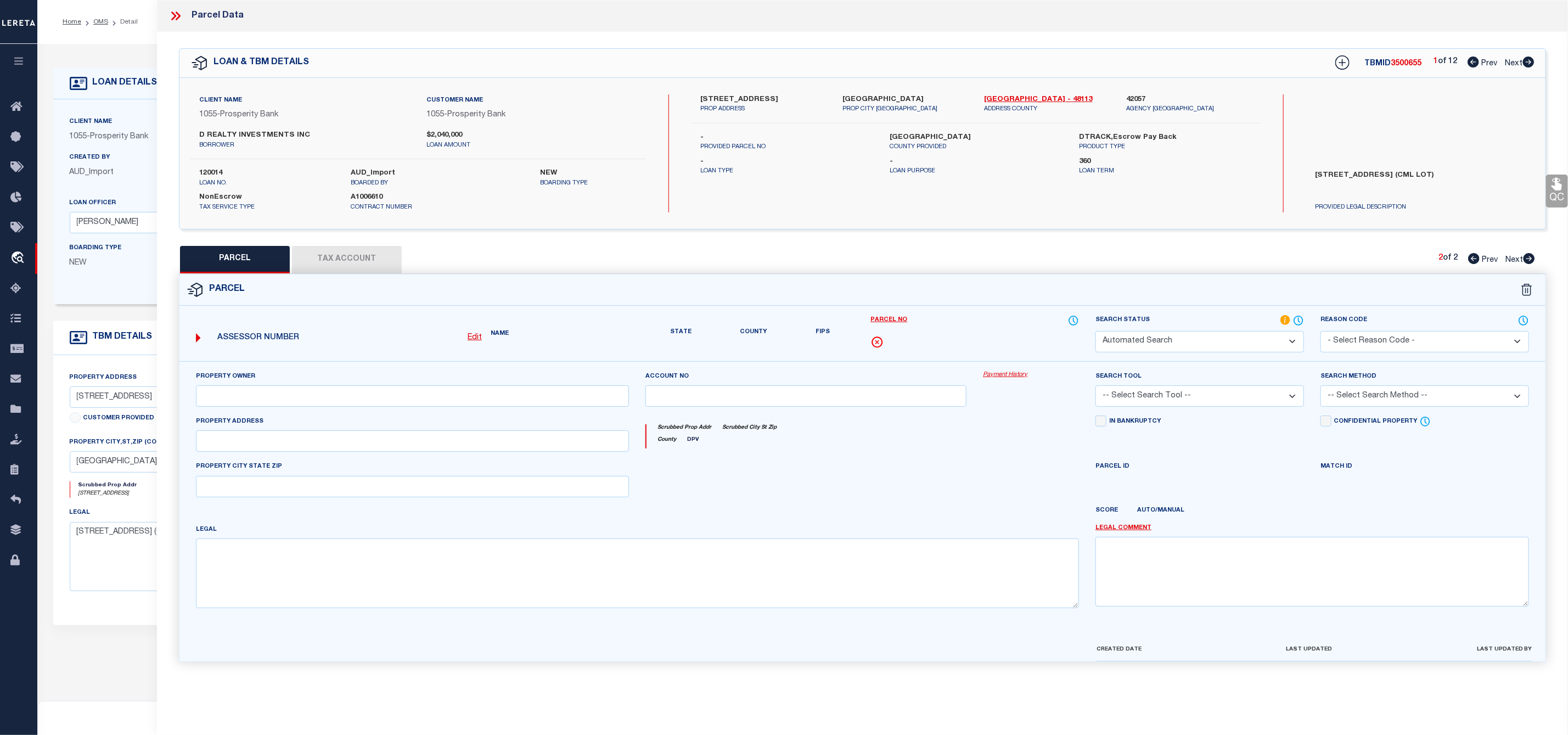
type input "[GEOGRAPHIC_DATA]"
type textarea "C W [GEOGRAPHIC_DATA] B/458 LOT 11 INT201400233671 DD09022014 CO-DC 0458 00B 01…"
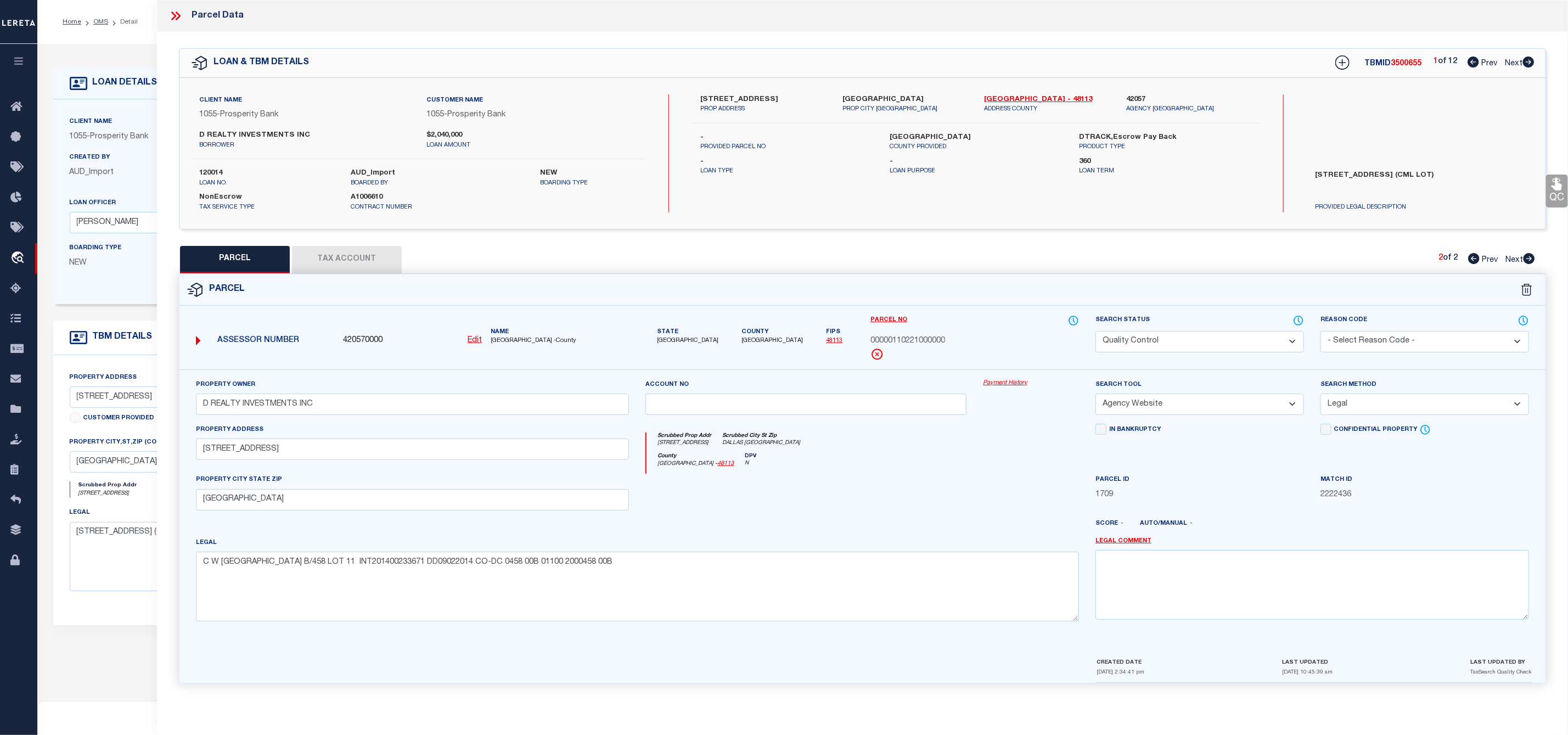
click at [1529, 61] on icon at bounding box center [1529, 62] width 12 height 11
select select "AS"
select select
checkbox input "false"
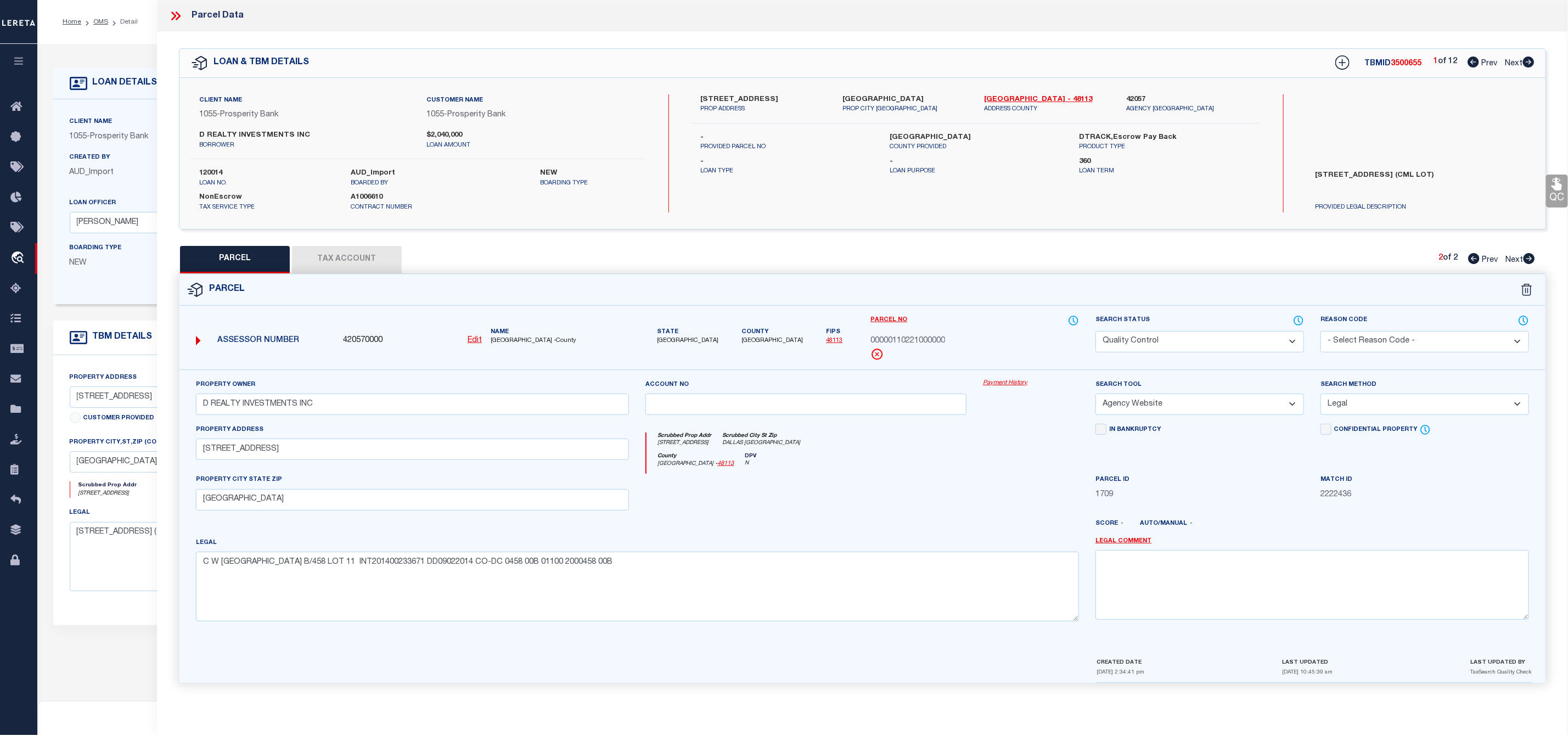
checkbox input "false"
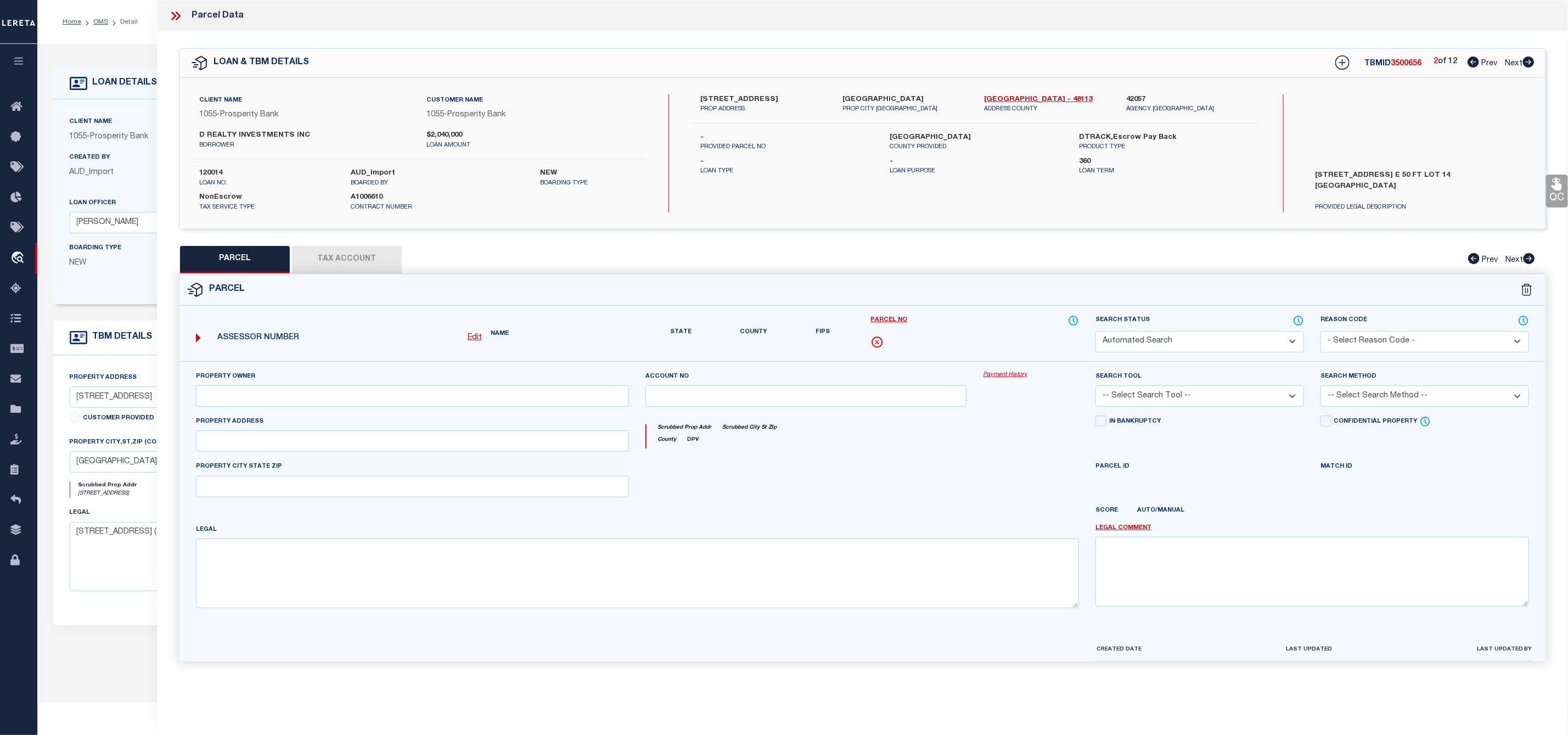
select select "RD"
type input "D REALTY INVS INC"
select select "ATL"
select select "ADD"
type input "[STREET_ADDRESS]"
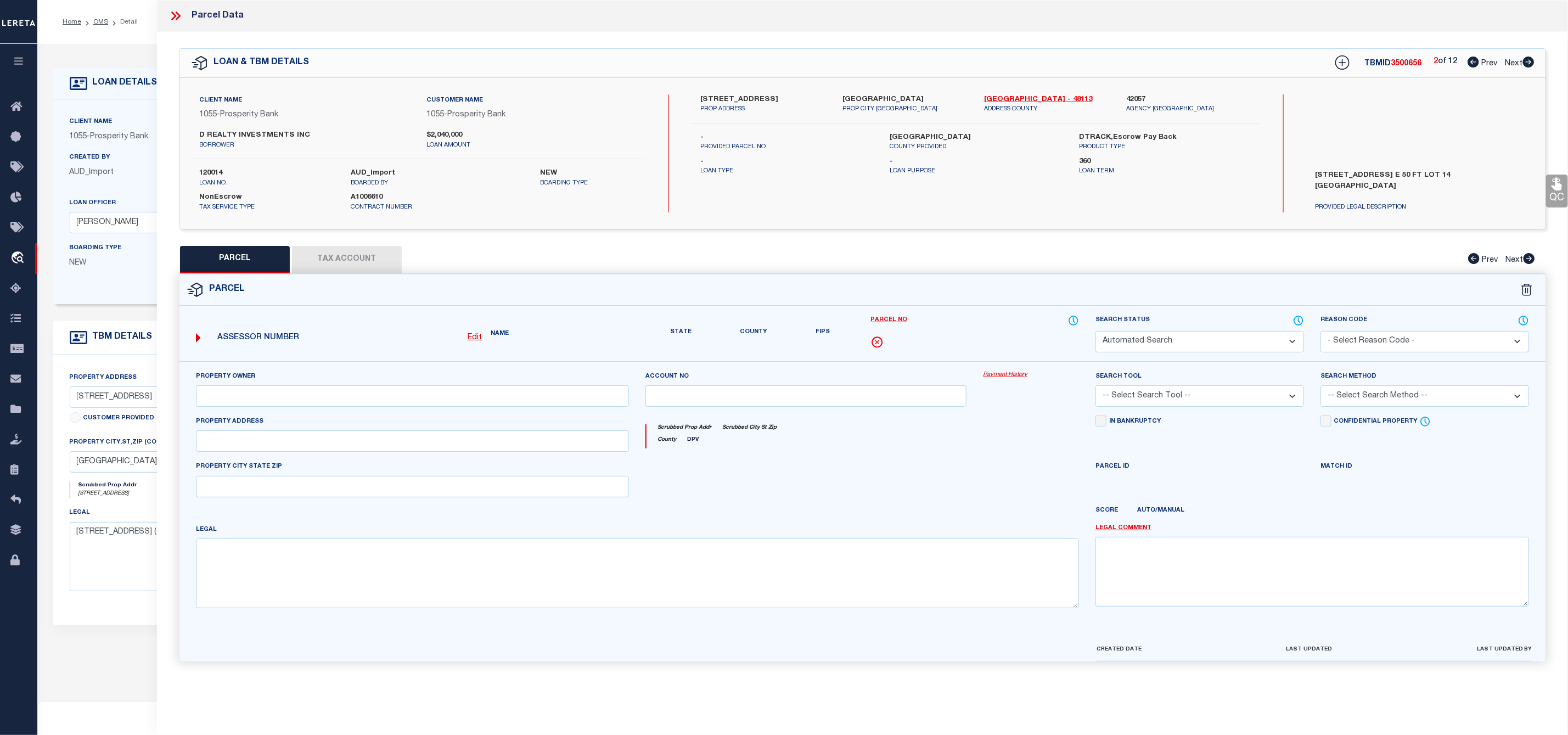
checkbox input "false"
type input "[GEOGRAPHIC_DATA]"
type textarea "OAK CLIFF ORIGINAL BLK 100/3083 E 50 FT LT 14 INT202000274702 DD07072020 CO-DC …"
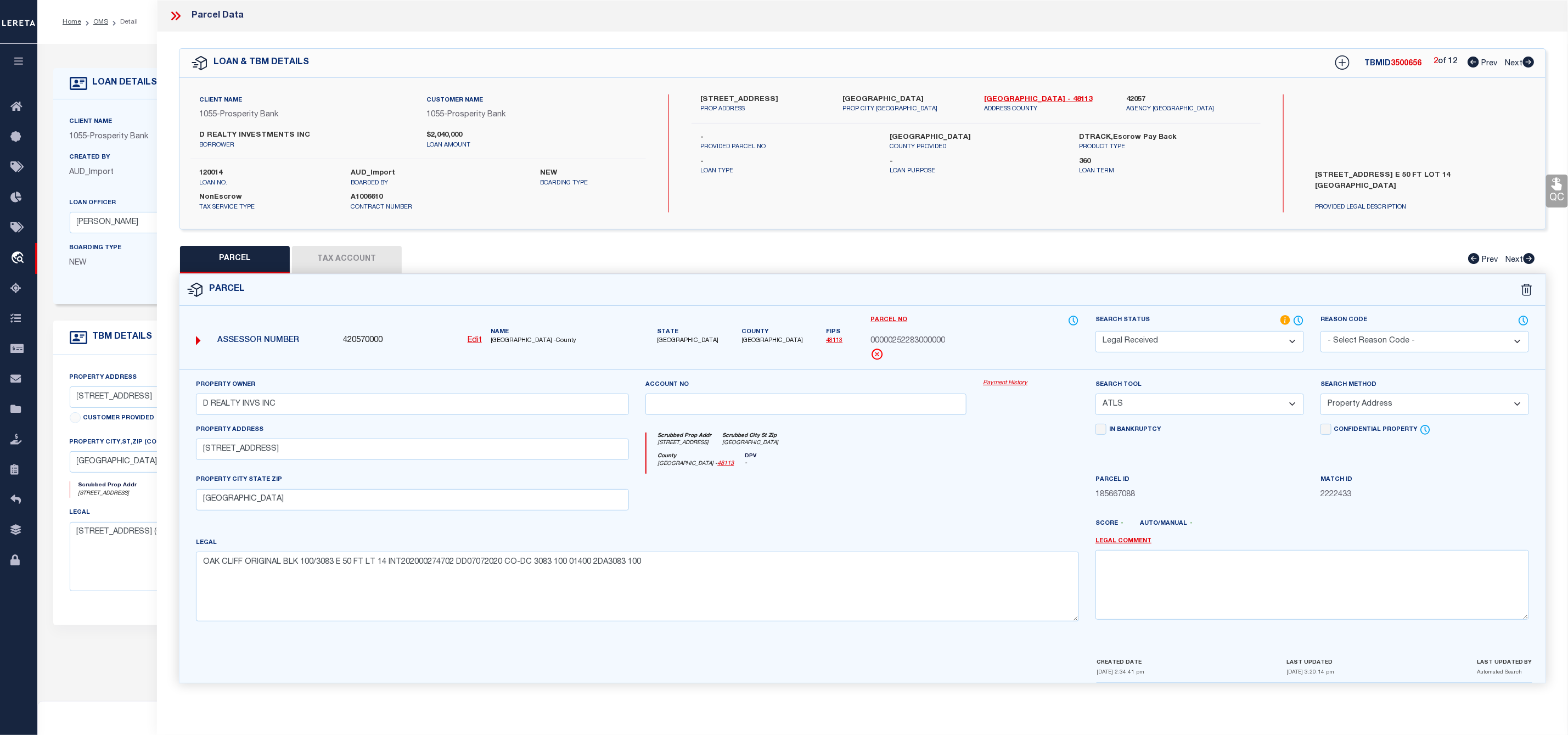
click at [731, 100] on label "[STREET_ADDRESS]" at bounding box center [763, 100] width 125 height 11
copy label "10TH"
click at [704, 100] on label "[STREET_ADDRESS]" at bounding box center [763, 100] width 125 height 11
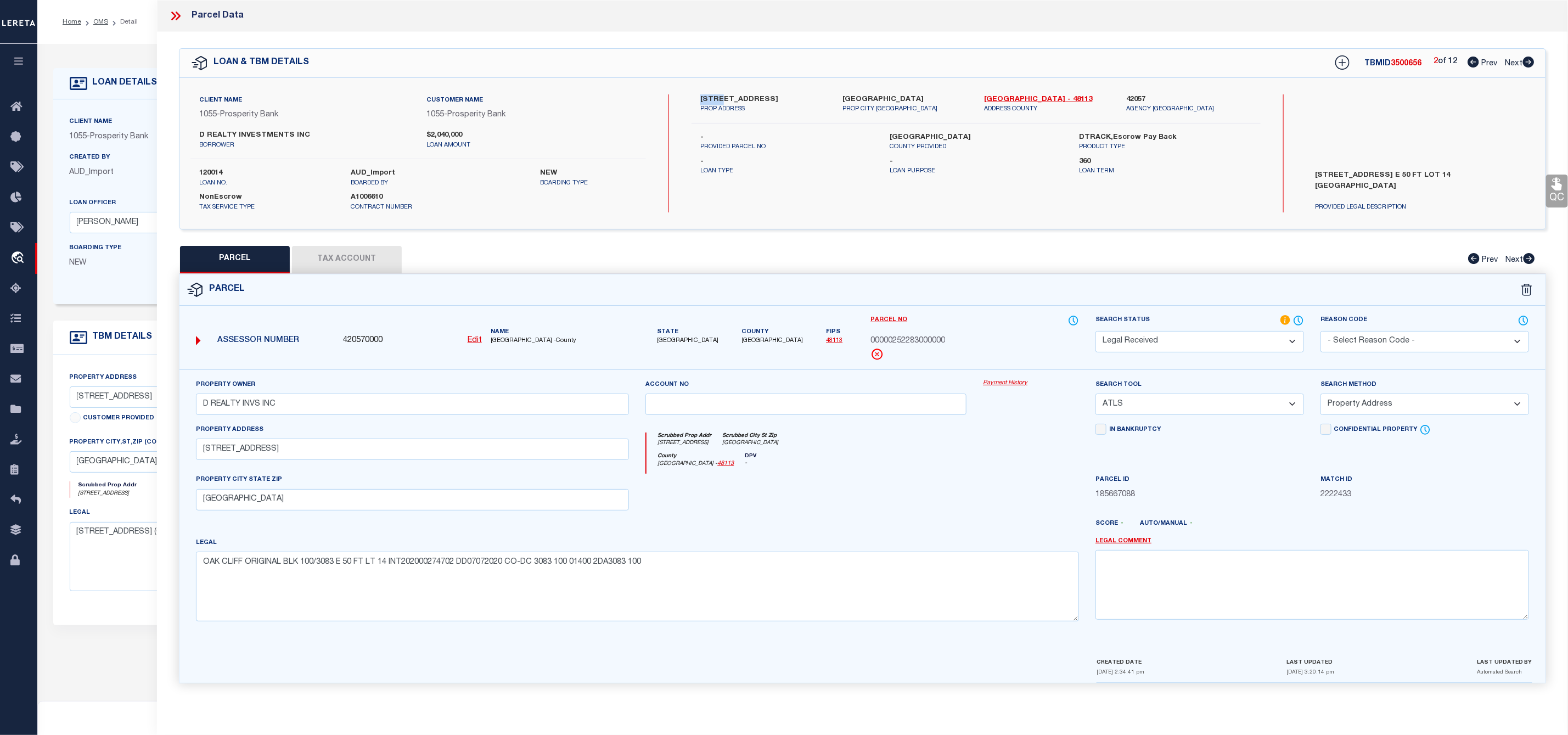
copy label "1027"
click at [1171, 408] on select "-- Select Search Tool -- 3rd Party Website Agency File Agency Website ATLS CNV-…" at bounding box center [1200, 404] width 209 height 21
select select "AGW"
click at [1096, 397] on select "-- Select Search Tool -- 3rd Party Website Agency File Agency Website ATLS CNV-…" at bounding box center [1200, 404] width 209 height 21
click at [1373, 405] on select "-- Select Search Method -- Property Address Legal Liability Info Provided" at bounding box center [1425, 404] width 209 height 21
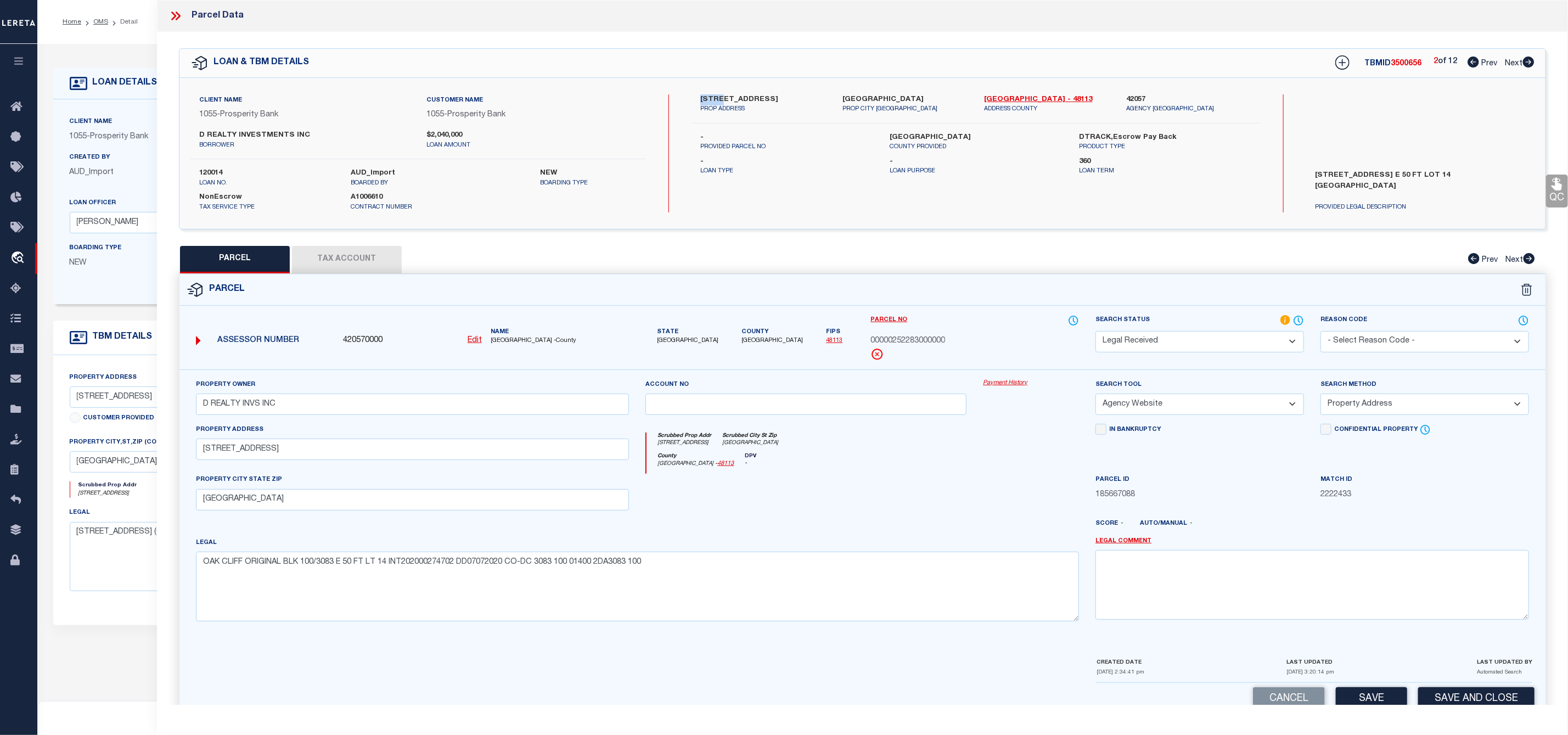
select select "LEG"
click at [1321, 397] on select "-- Select Search Method -- Property Address Legal Liability Info Provided" at bounding box center [1425, 404] width 209 height 21
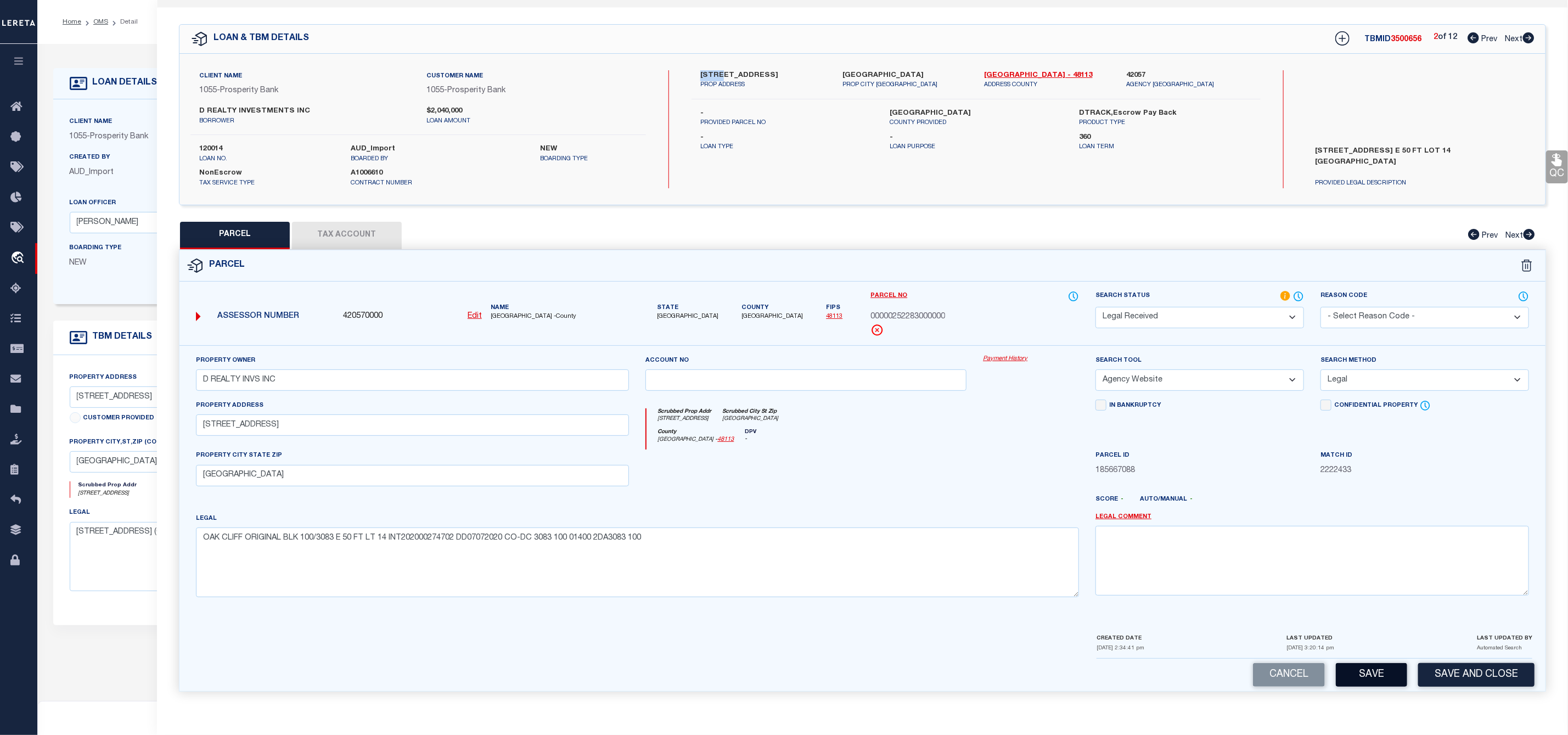
click at [1372, 665] on button "Save" at bounding box center [1371, 676] width 71 height 24
select select "AS"
select select
checkbox input "false"
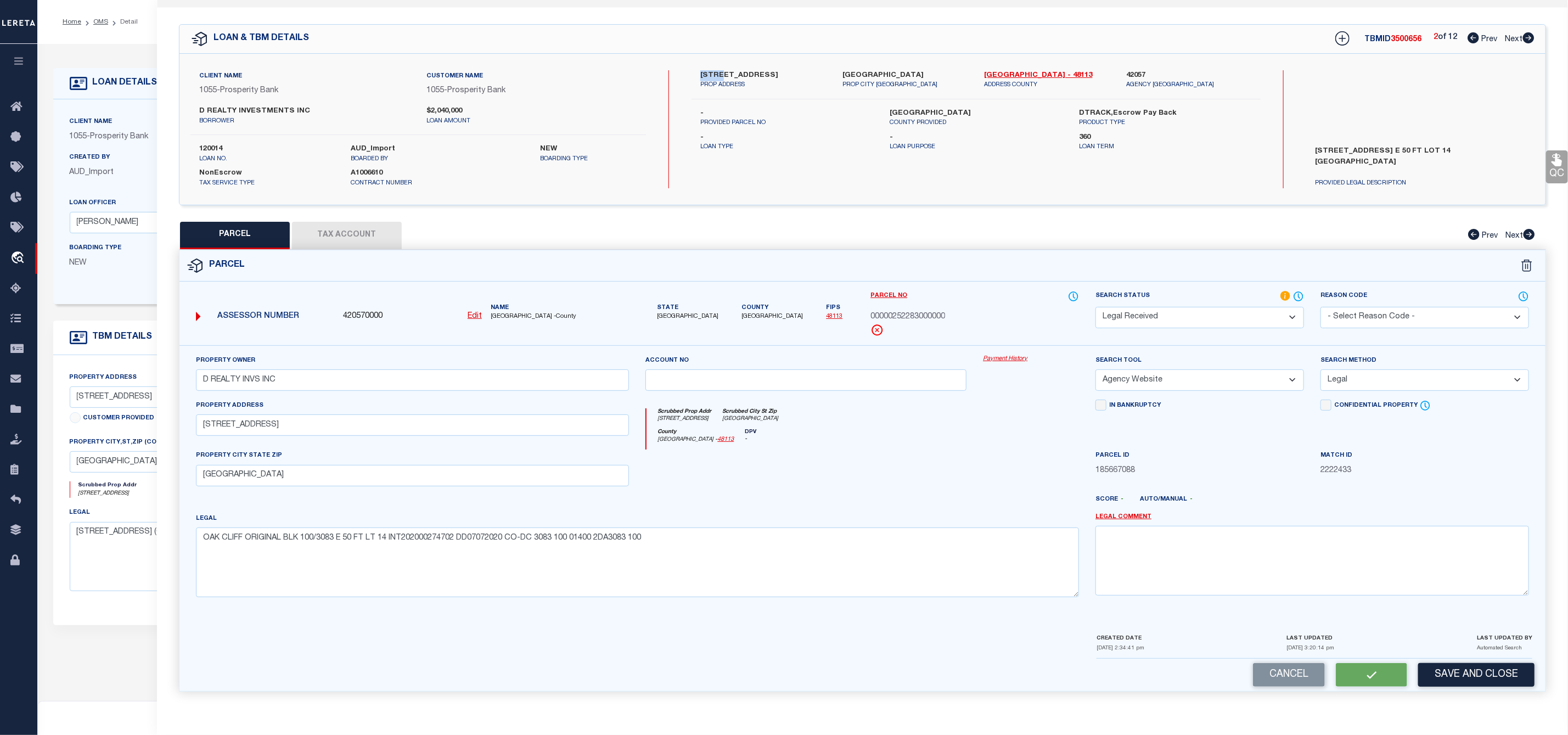
checkbox input "false"
select select "RD"
type input "D REALTY INVS INC"
select select "AGW"
select select "LEG"
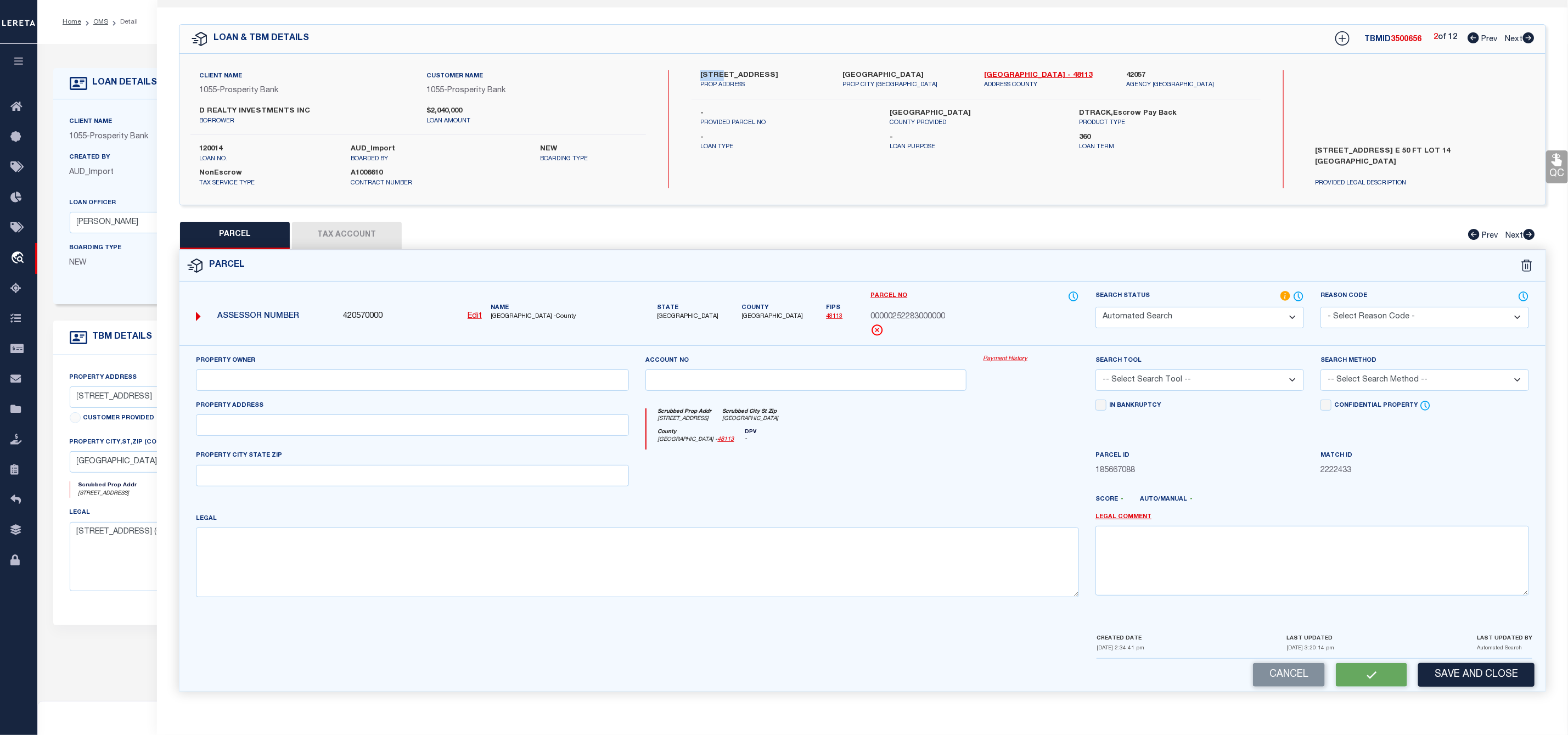
type input "[STREET_ADDRESS]"
type input "[GEOGRAPHIC_DATA]"
type textarea "OAK CLIFF ORIGINAL BLK 100/3083 E 50 FT LT 14 INT202000274702 DD07072020 CO-DC …"
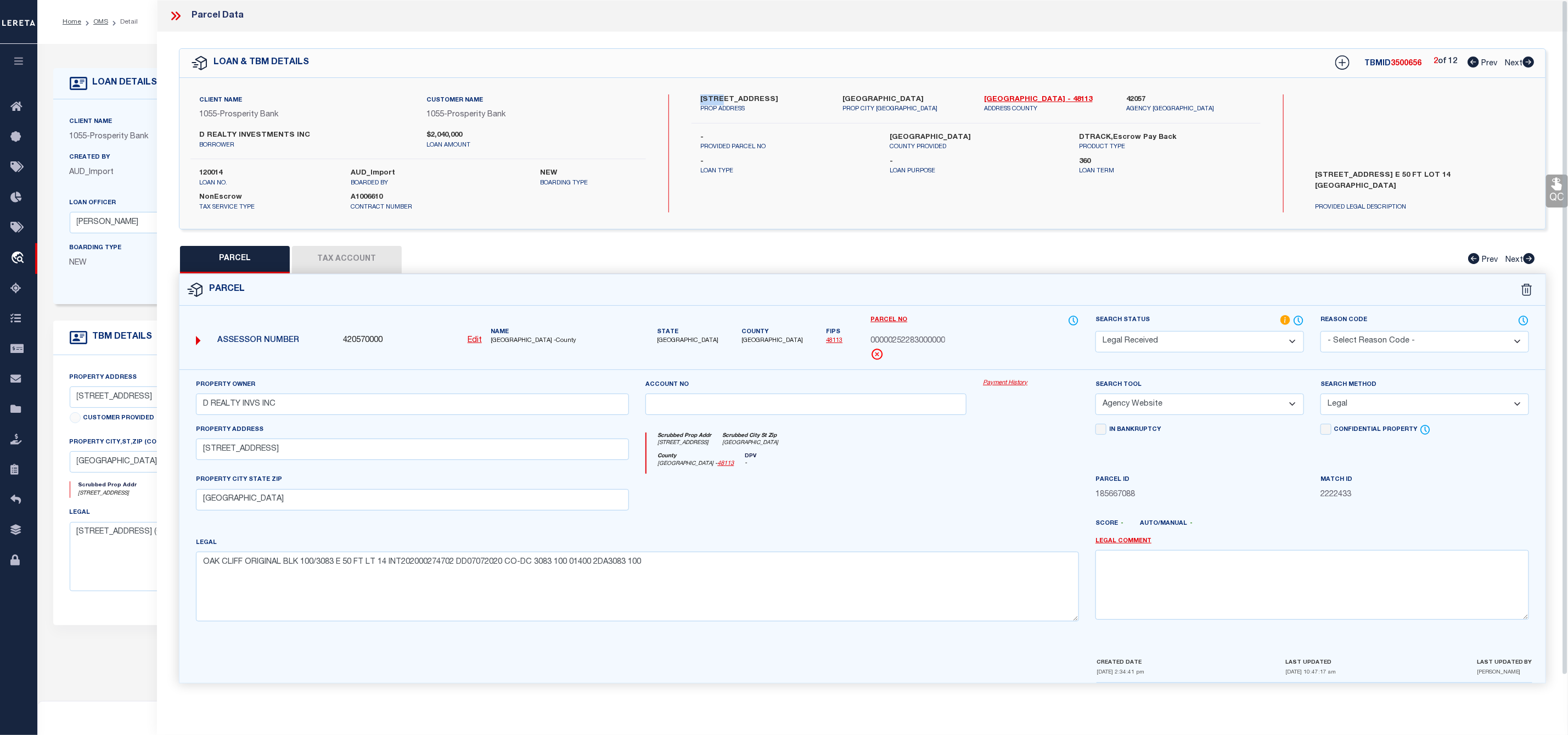
scroll to position [0, 0]
click at [1397, 61] on span "3500656" at bounding box center [1407, 63] width 31 height 7
copy span "3500656"
click at [921, 341] on span "00000252283000000" at bounding box center [908, 341] width 75 height 12
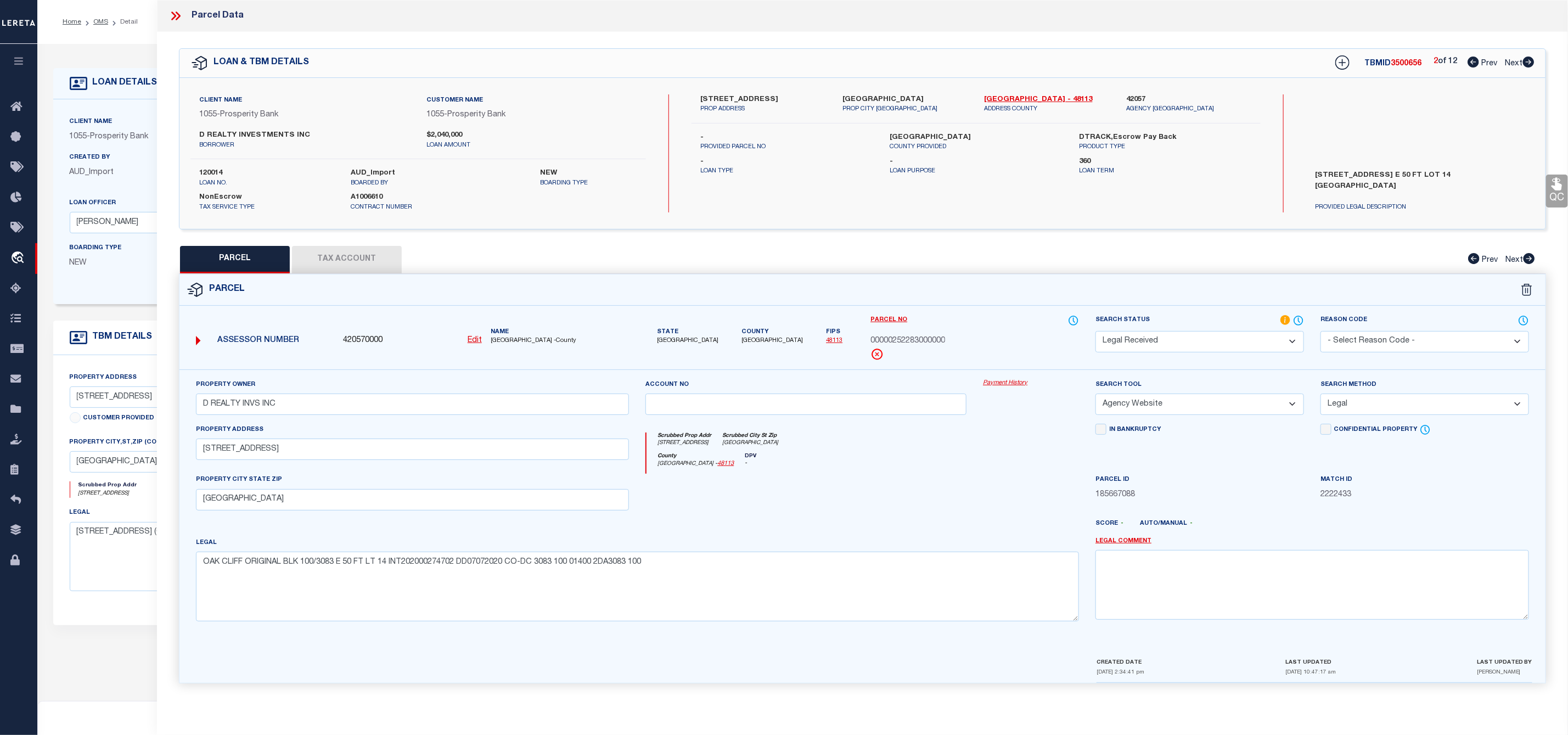
click at [921, 341] on span "00000252283000000" at bounding box center [908, 341] width 75 height 12
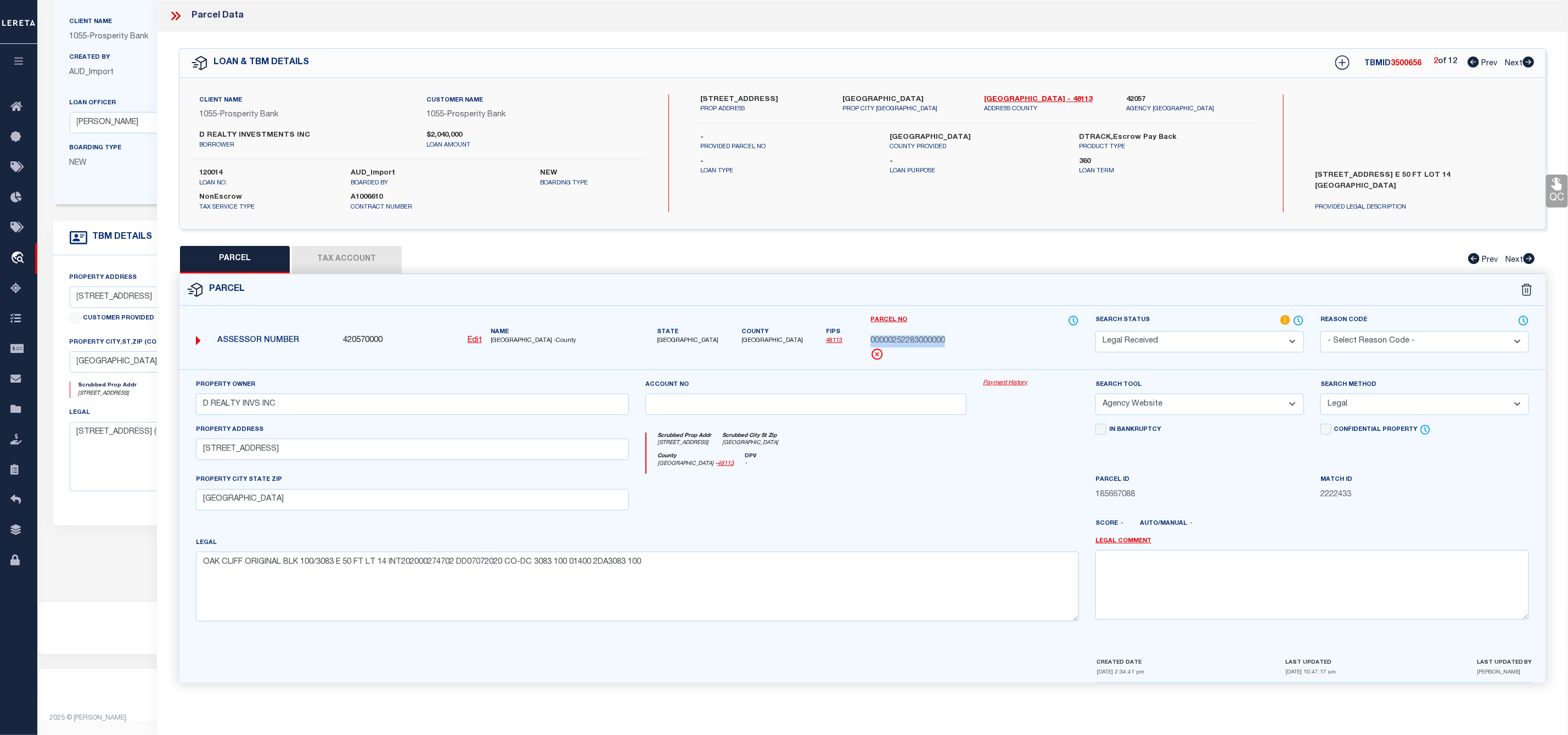
scroll to position [28, 0]
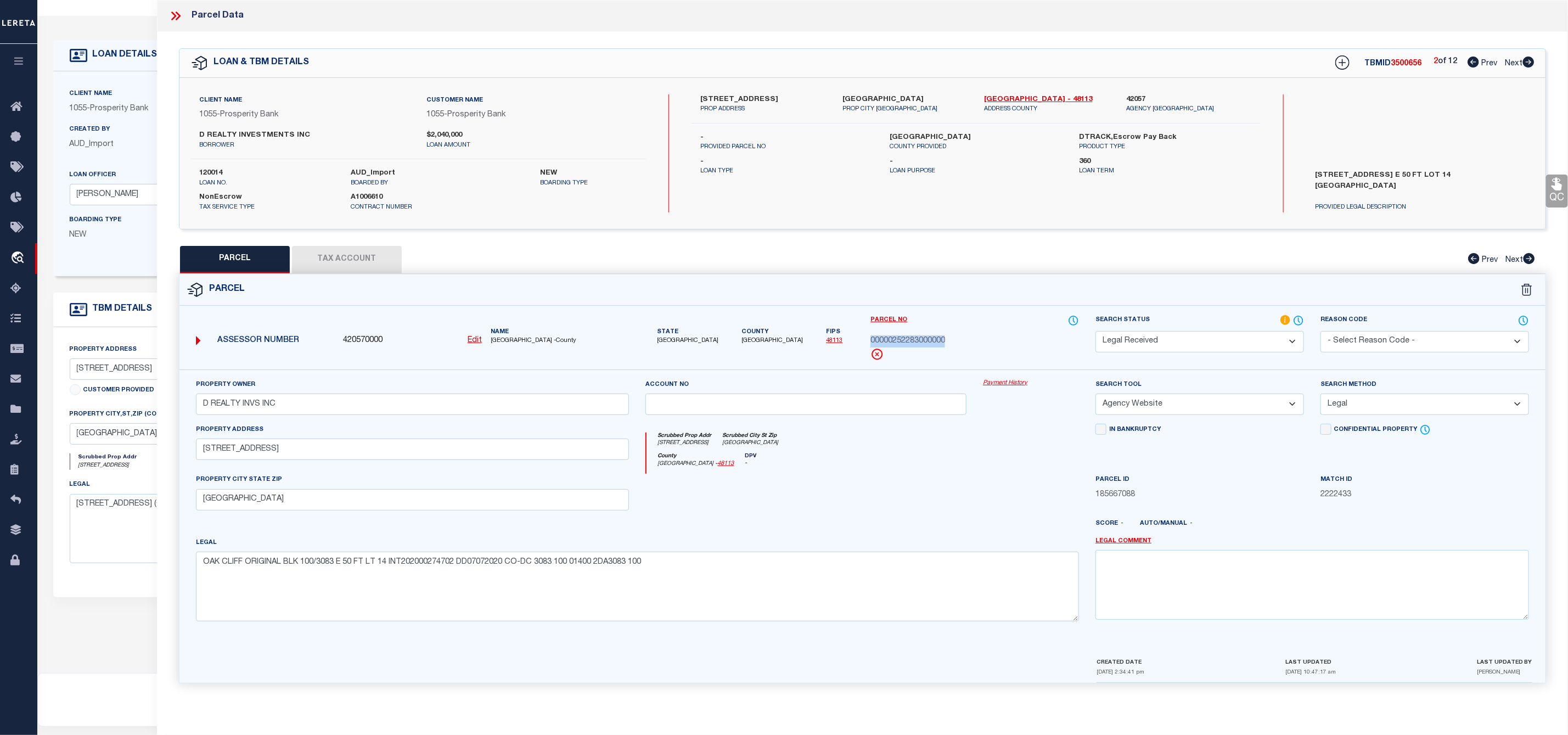
click at [1533, 61] on icon at bounding box center [1529, 62] width 12 height 11
select select "AS"
select select
checkbox input "false"
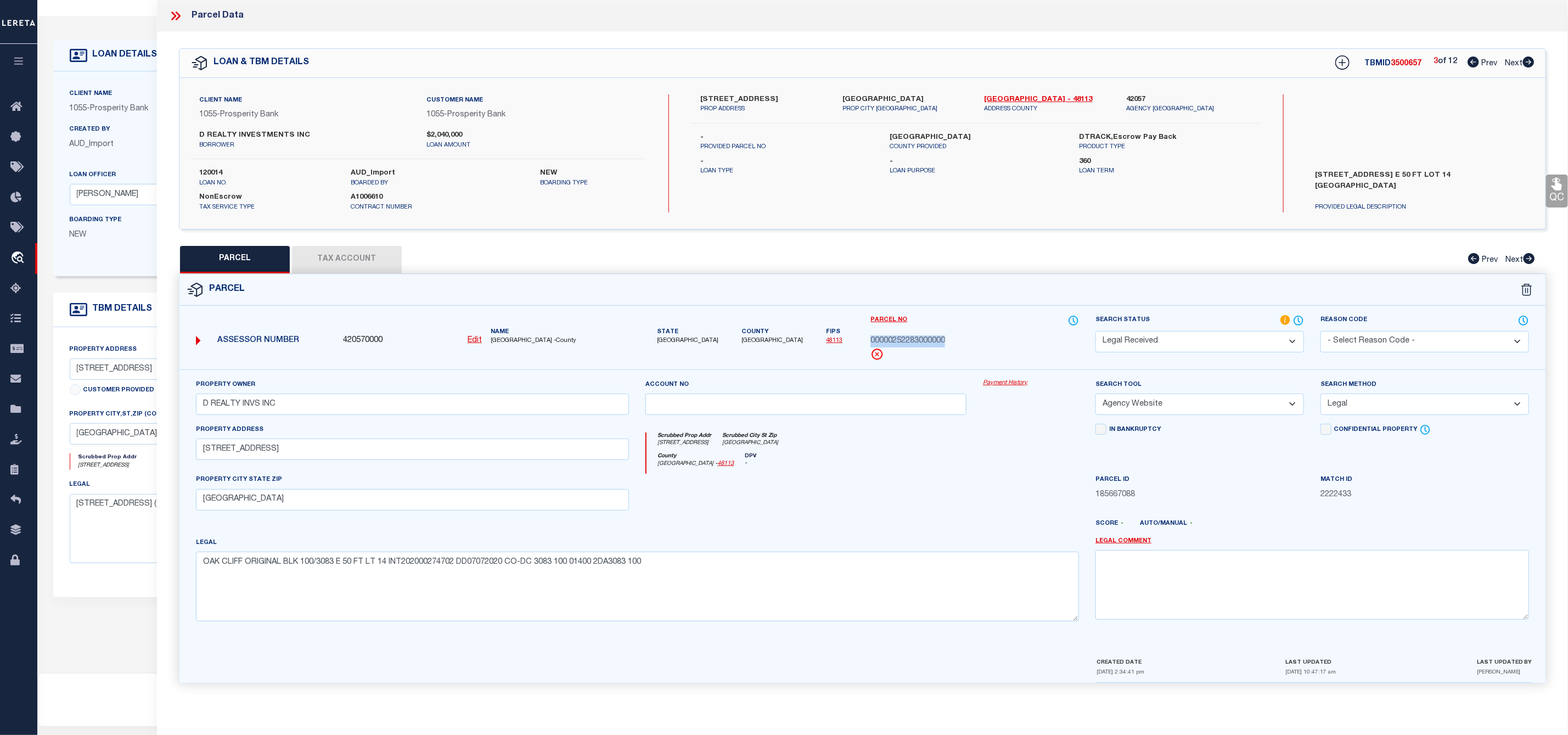
checkbox input "false"
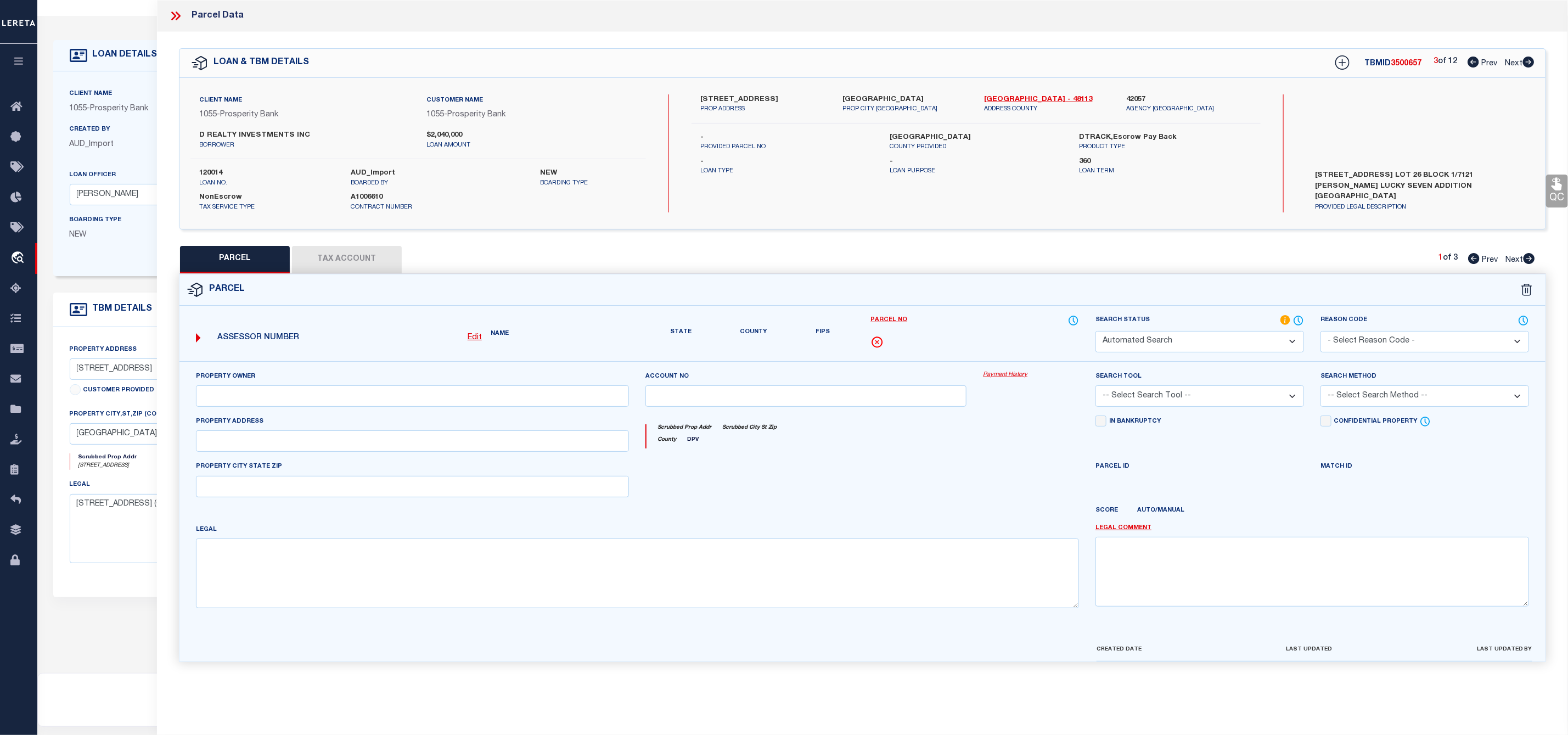
select select "PA"
type input "[PERSON_NAME]"
select select "ATL"
select select "ADD"
type input "1721 [GEOGRAPHIC_DATA] DR"
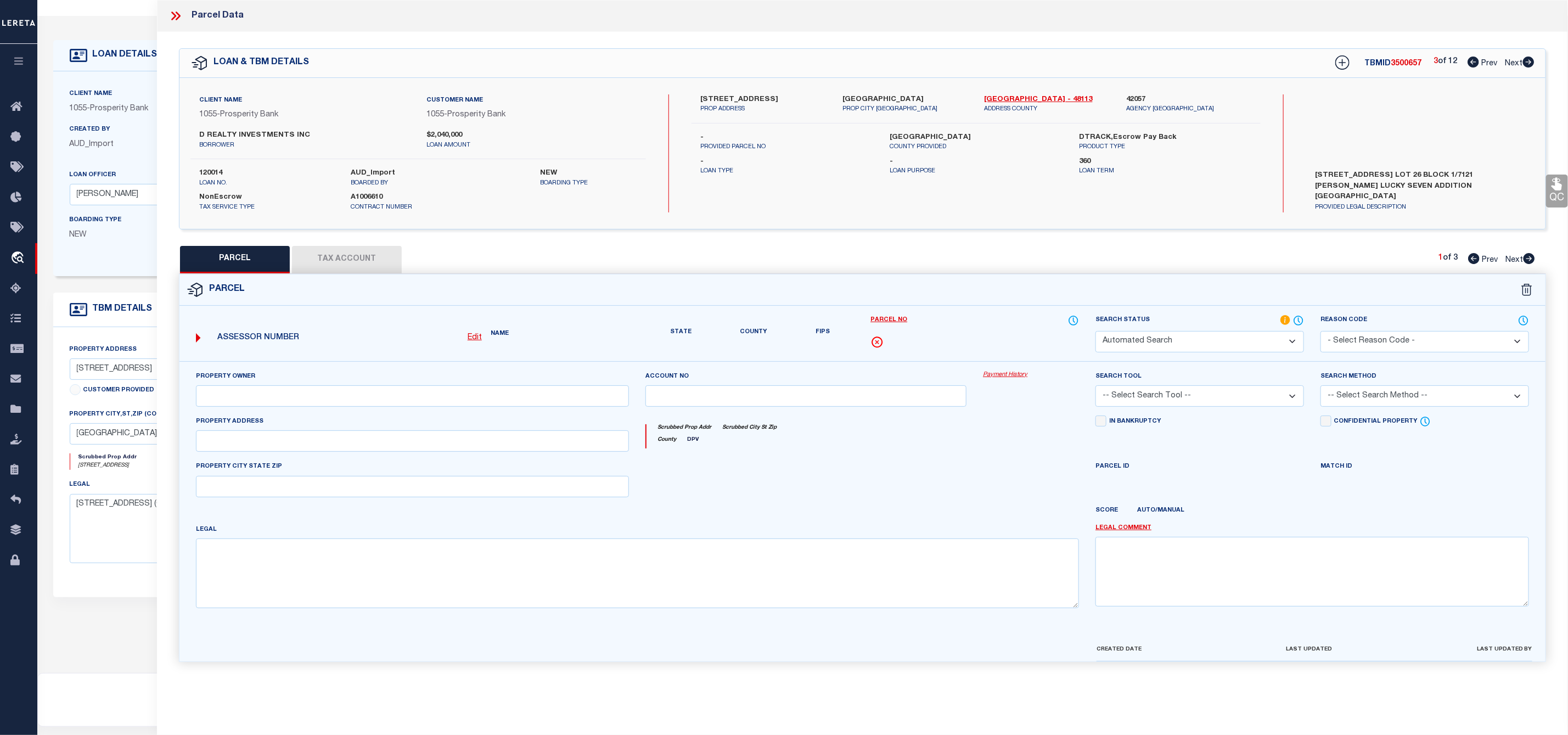
checkbox input "false"
type input "[GEOGRAPHIC_DATA]"
type textarea "[PERSON_NAME] LUCKY SEVEN BLK 1/7121 LOT 5 INT202000099441 DD04022017 CO-DC"
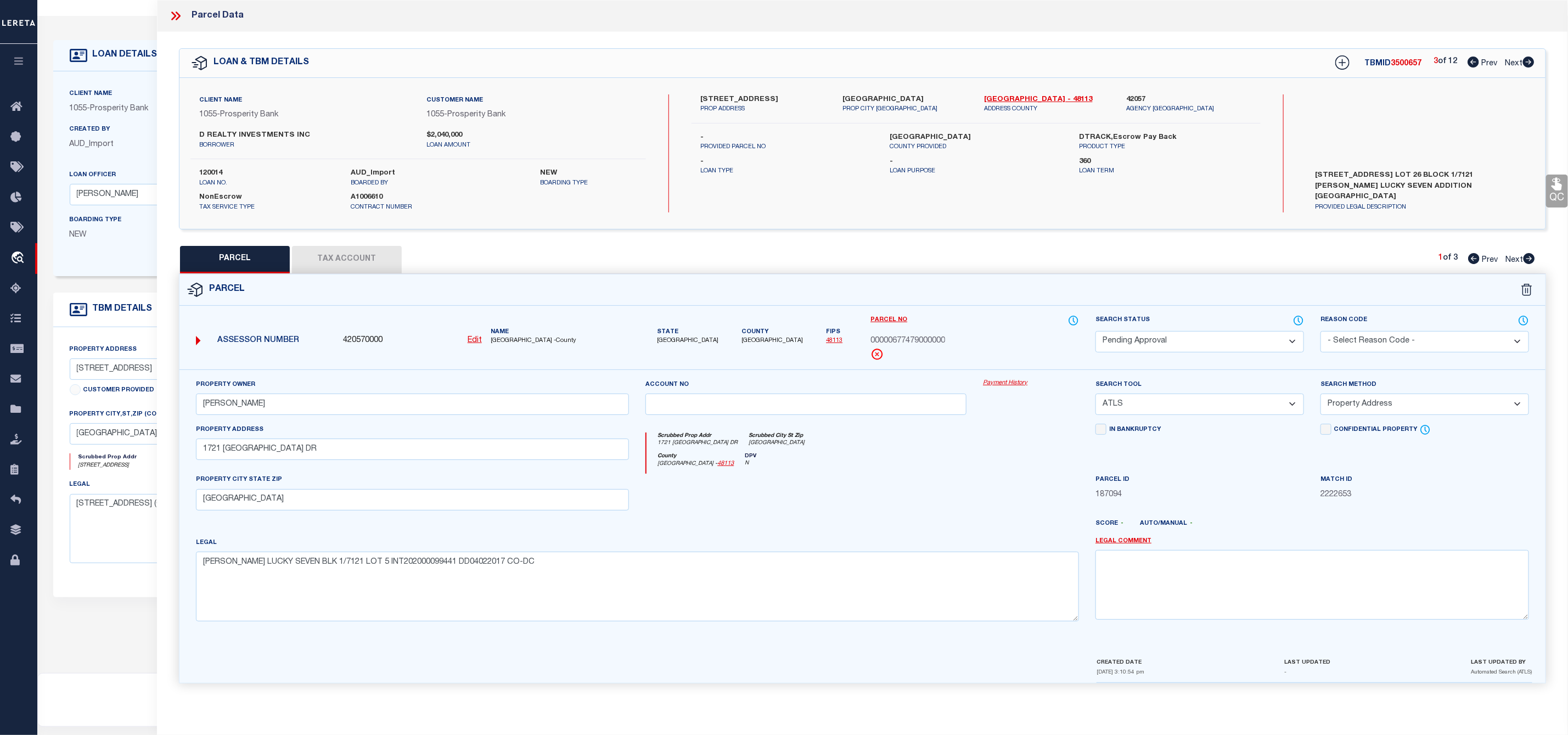
click at [1531, 260] on icon at bounding box center [1529, 259] width 12 height 11
select select "AS"
select select
checkbox input "false"
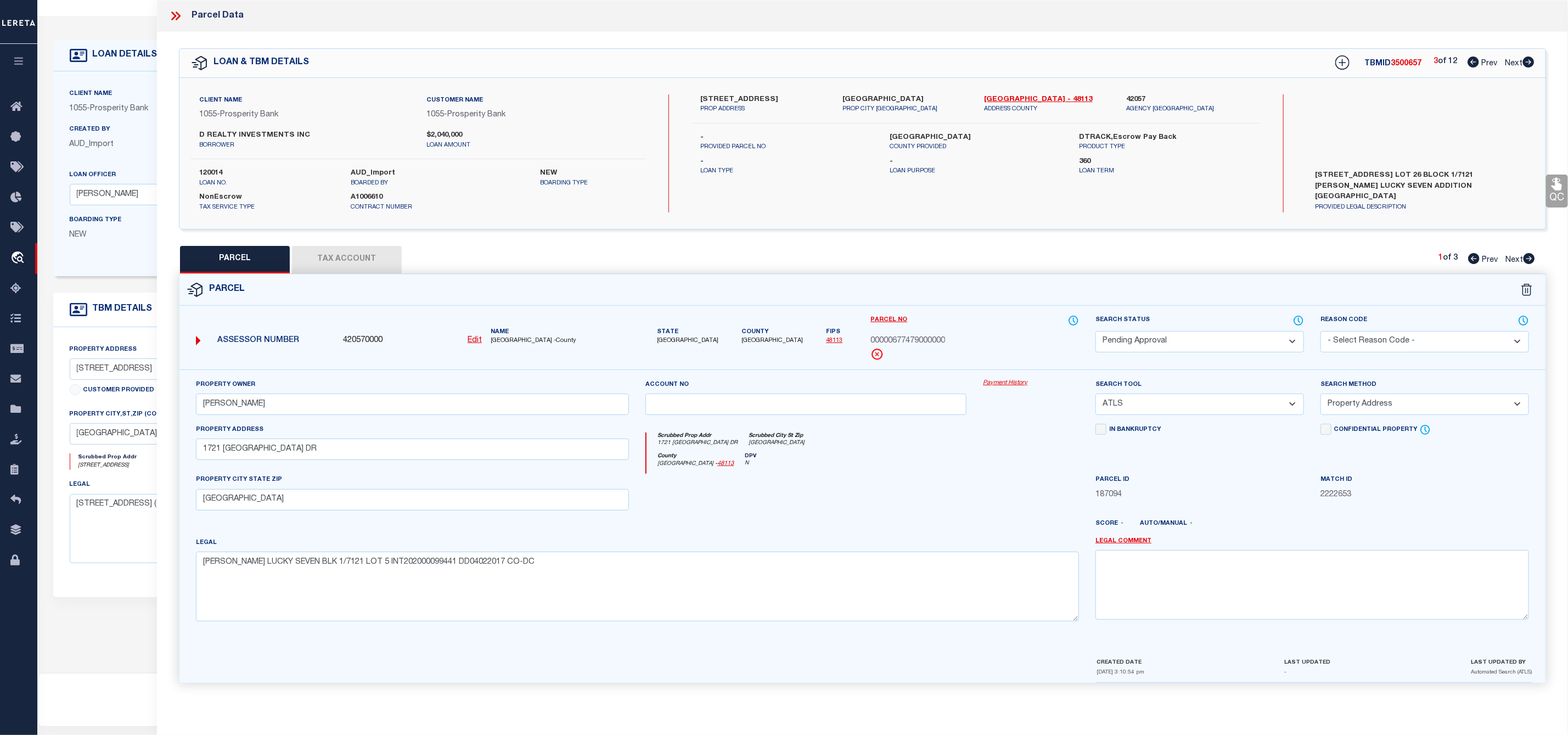
checkbox input "false"
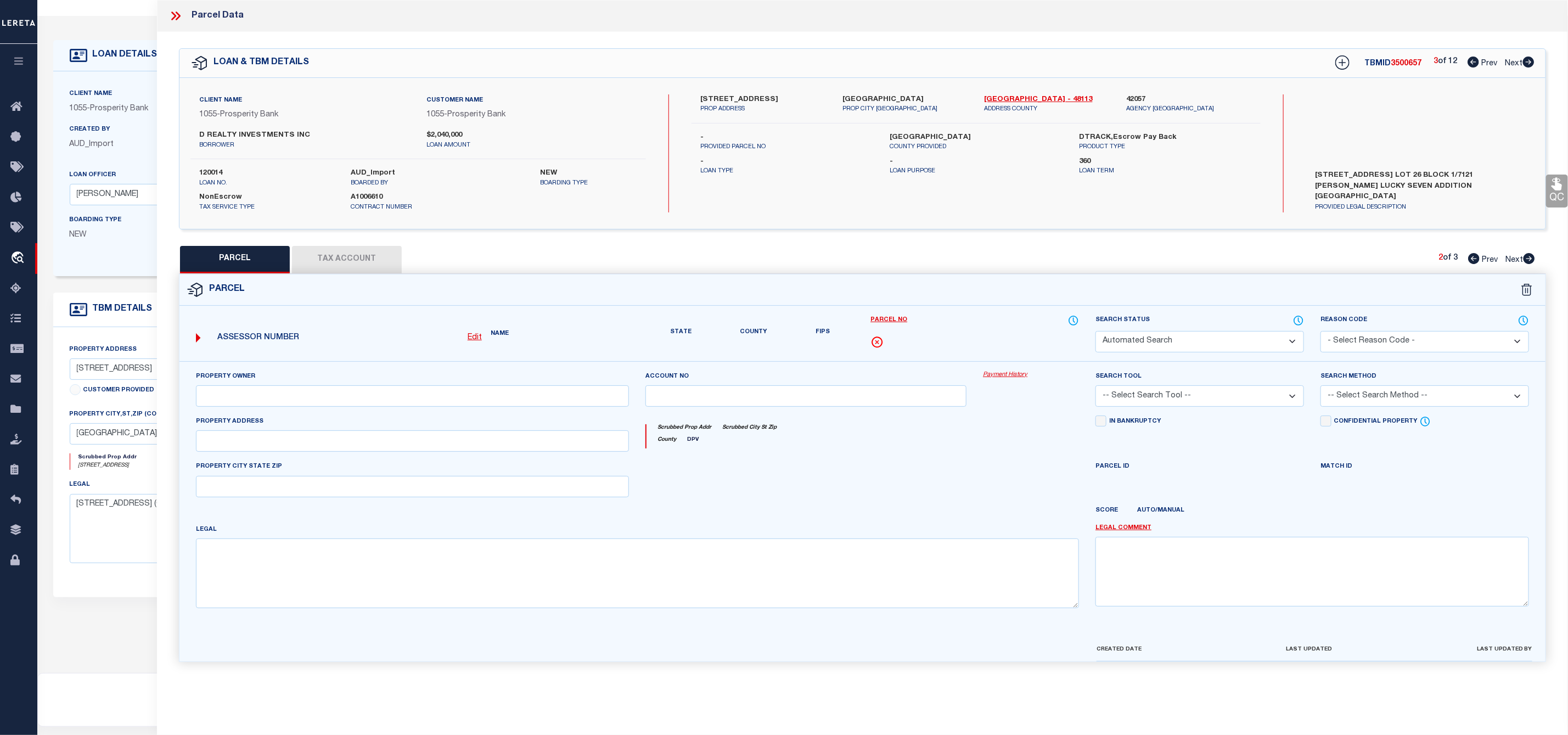
select select "PA"
type input "[PERSON_NAME]"
select select "ATL"
select select "ADD"
type input "1509 [GEOGRAPHIC_DATA] DR"
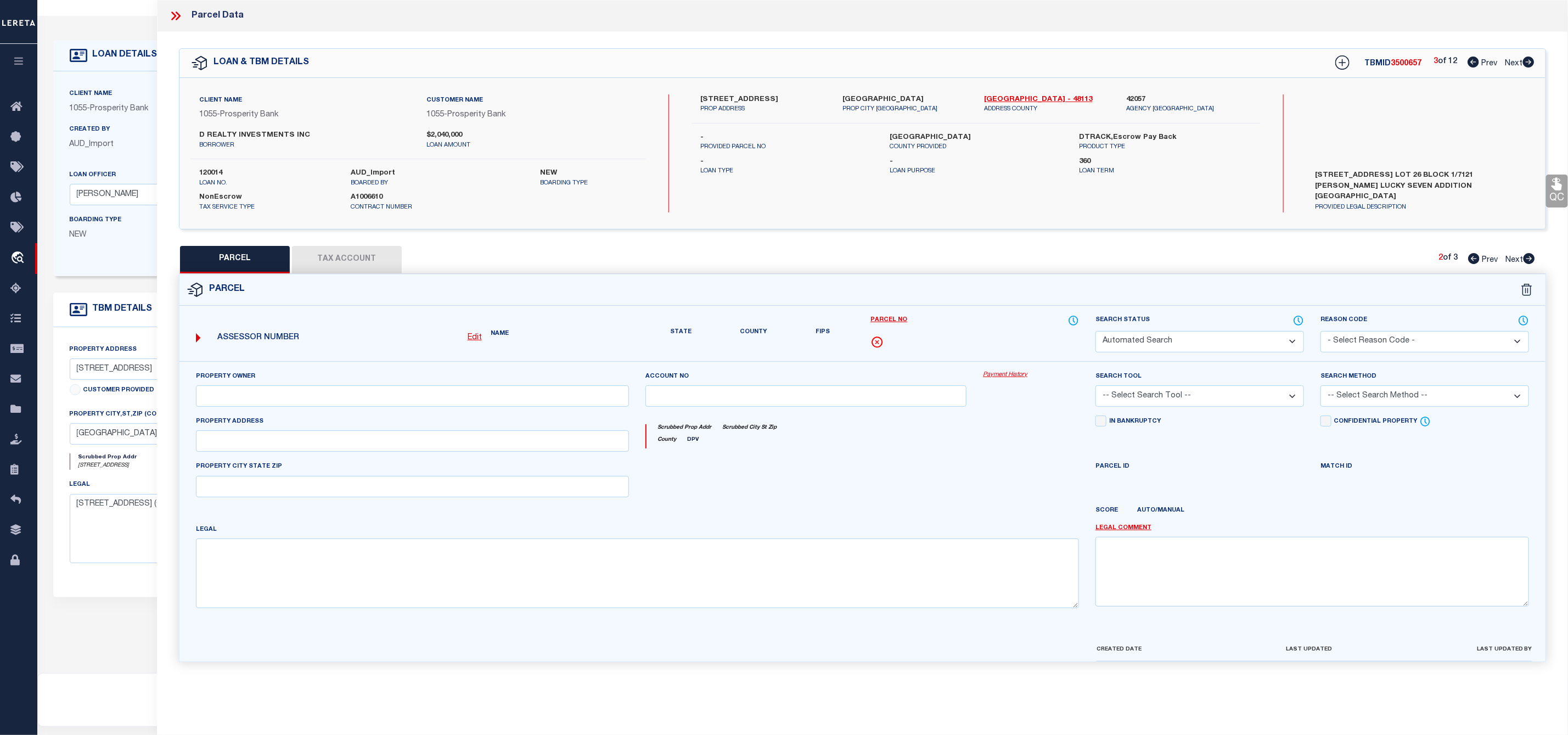
checkbox input "false"
type input "[GEOGRAPHIC_DATA]"
type textarea "[PERSON_NAME] LUCKY SEVEN BLK 1/7121 LT 25"
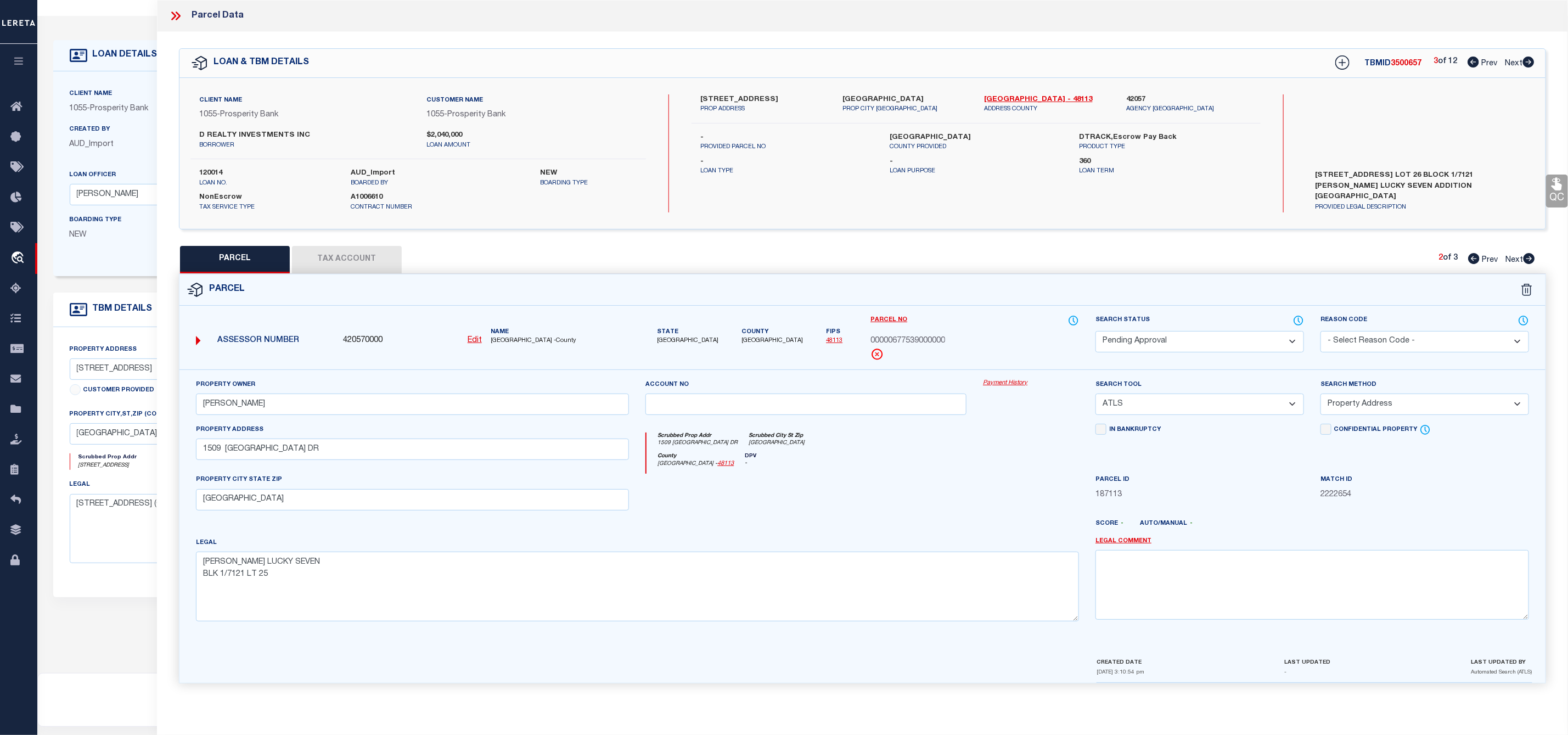
click at [1531, 260] on icon at bounding box center [1529, 259] width 12 height 11
select select "AS"
select select
checkbox input "false"
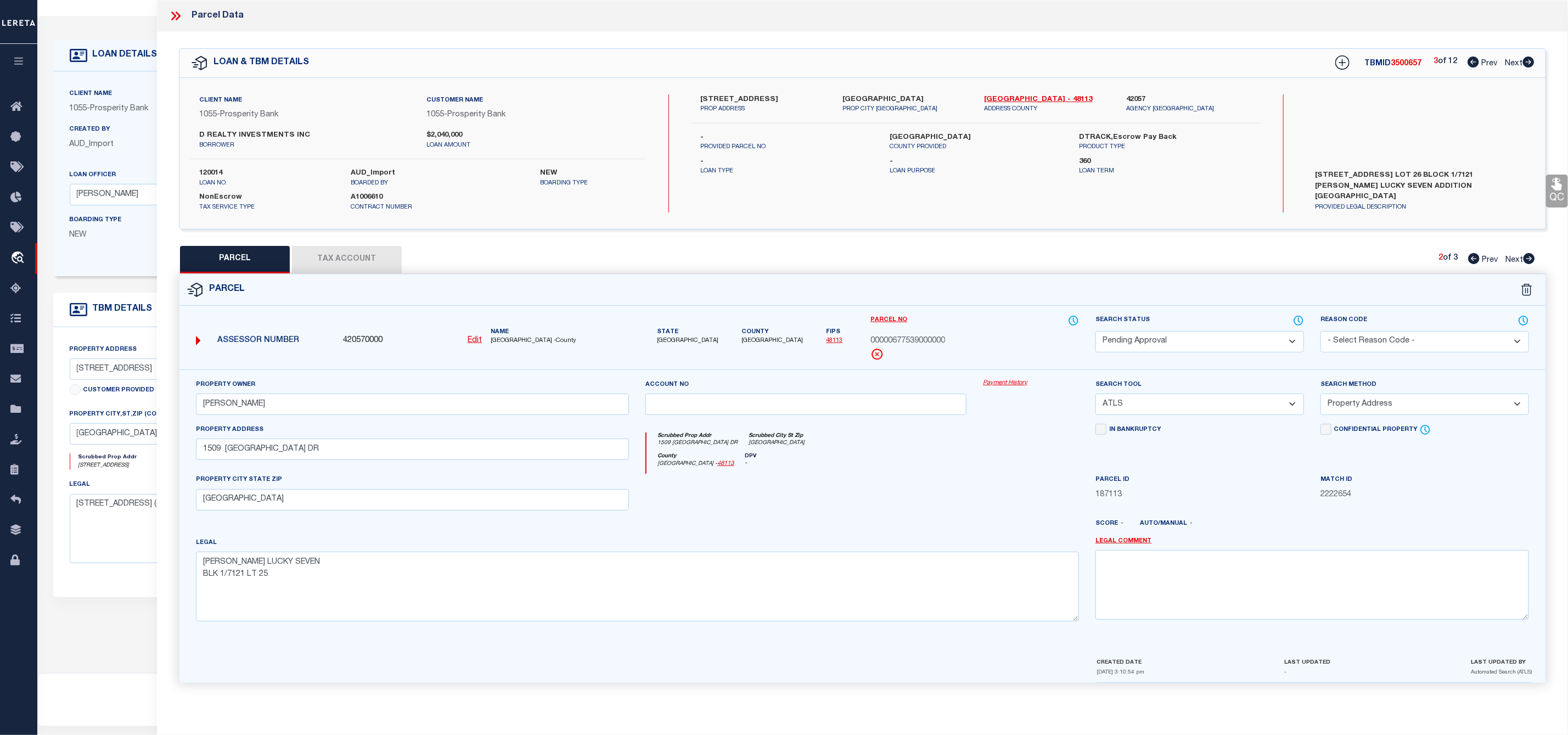
checkbox input "false"
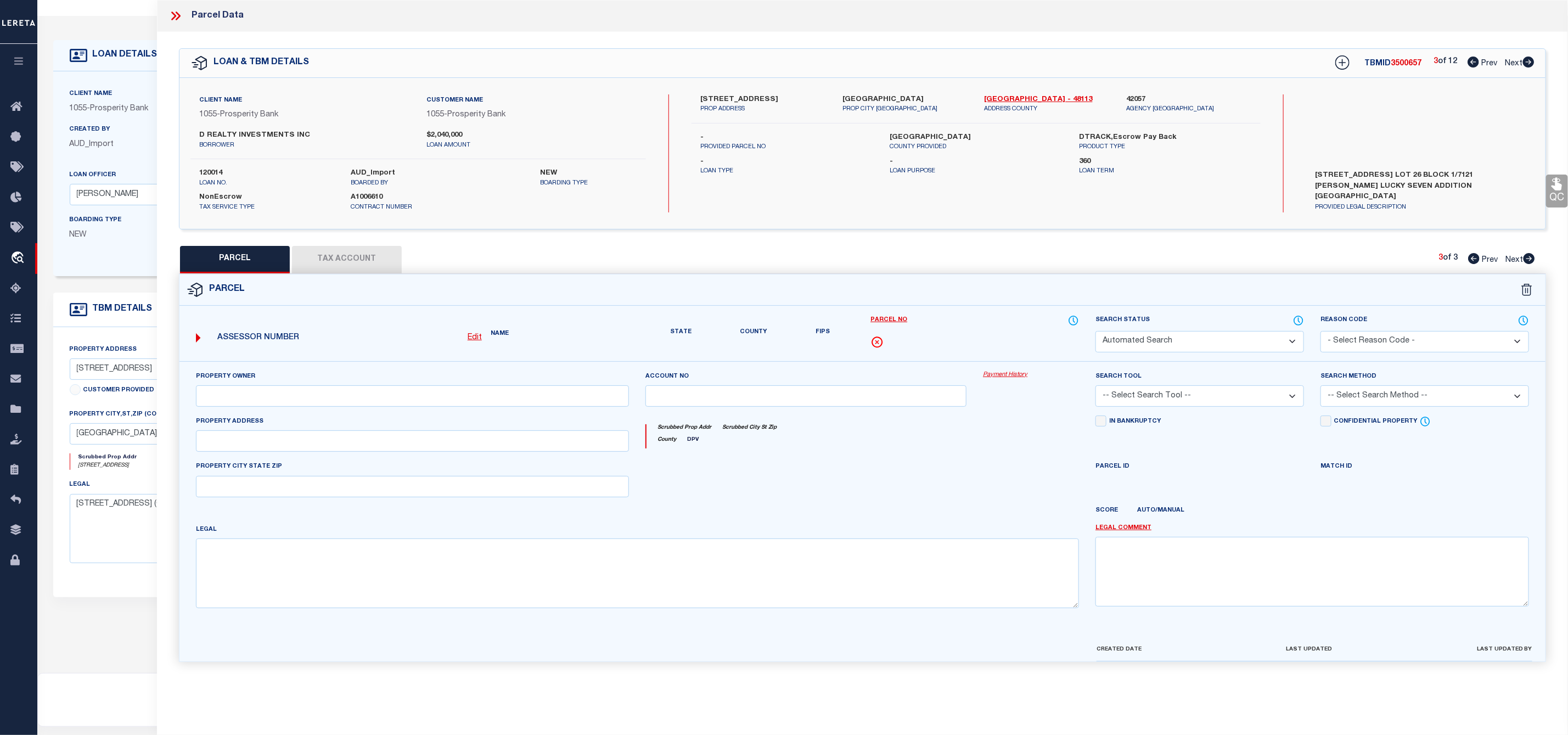
select select "RD"
type input "[PERSON_NAME]"
select select "ATL"
select select "ADD"
type input "[STREET_ADDRESS]"
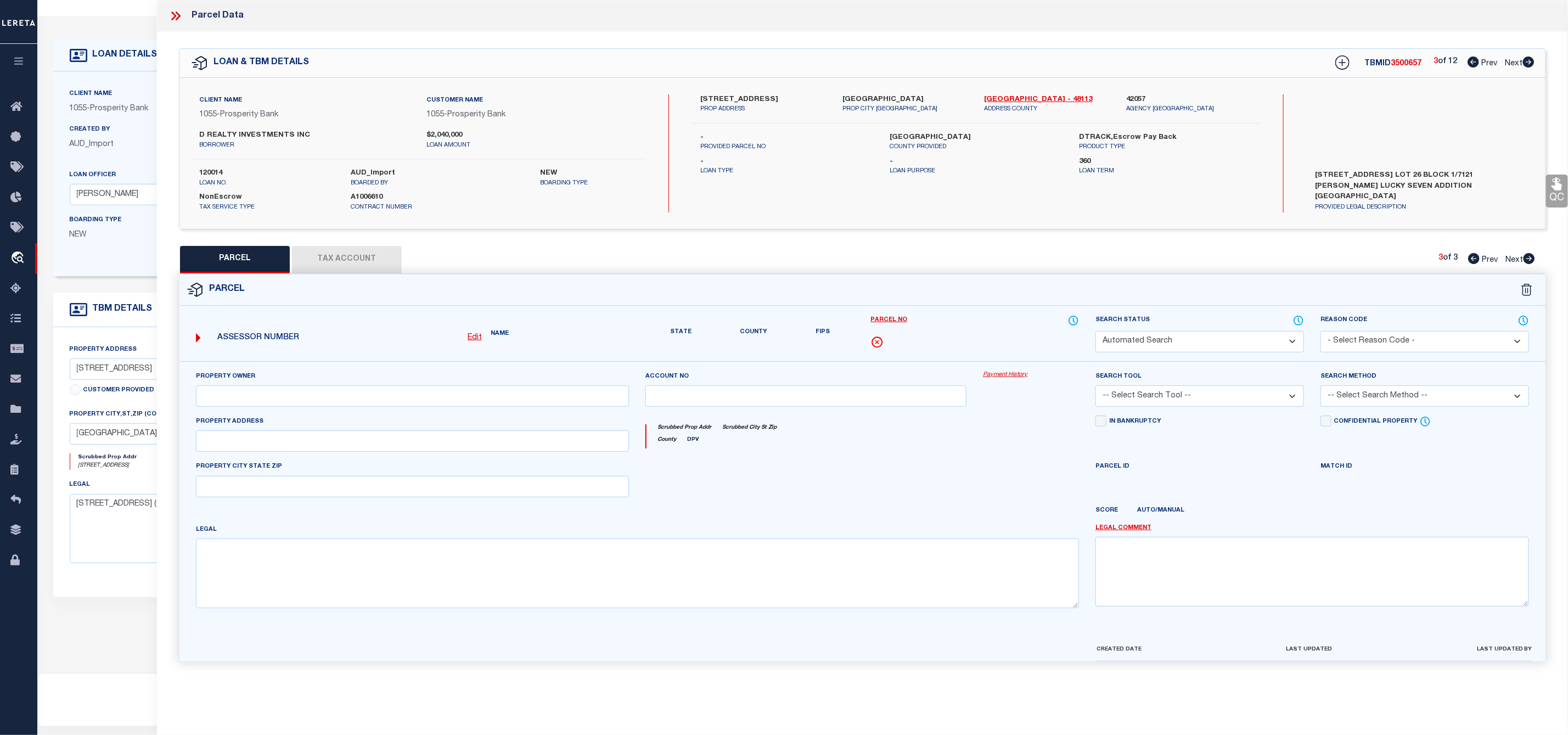
checkbox input "false"
type input "[GEOGRAPHIC_DATA]"
type textarea "[PERSON_NAME] LUCKY SEVEN BLK 1/7121 LT 26 INT202000099450 DD04022017 CO-DC"
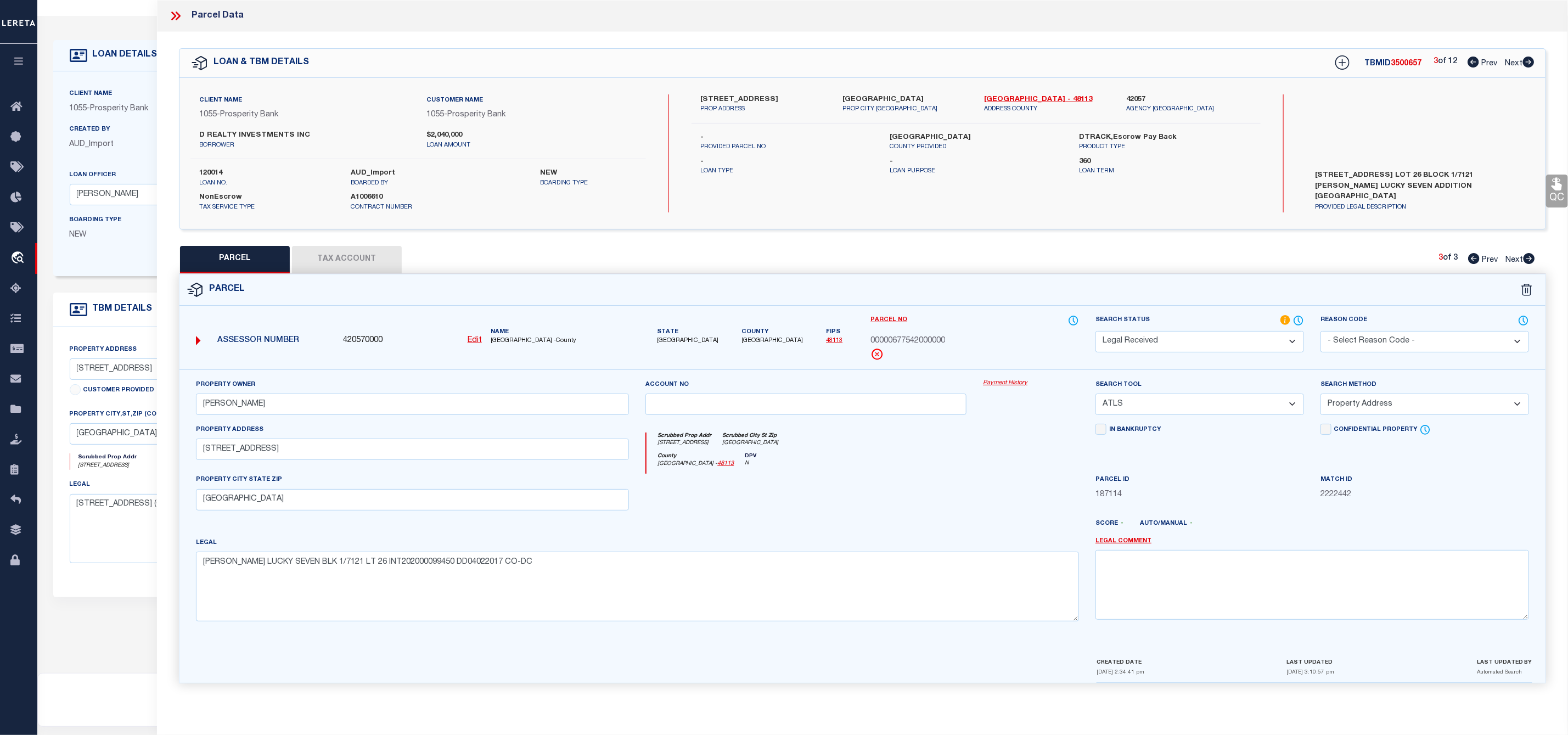
click at [732, 99] on label "[STREET_ADDRESS]" at bounding box center [763, 100] width 125 height 11
click at [710, 92] on div "Client Name 1055 - Prosperity Bank Customer Name 1055 - Prosperity Bank D REALT…" at bounding box center [862, 153] width 1366 height 151
click at [1185, 403] on select "-- Select Search Tool -- 3rd Party Website Agency File Agency Website ATLS CNV-…" at bounding box center [1200, 404] width 209 height 21
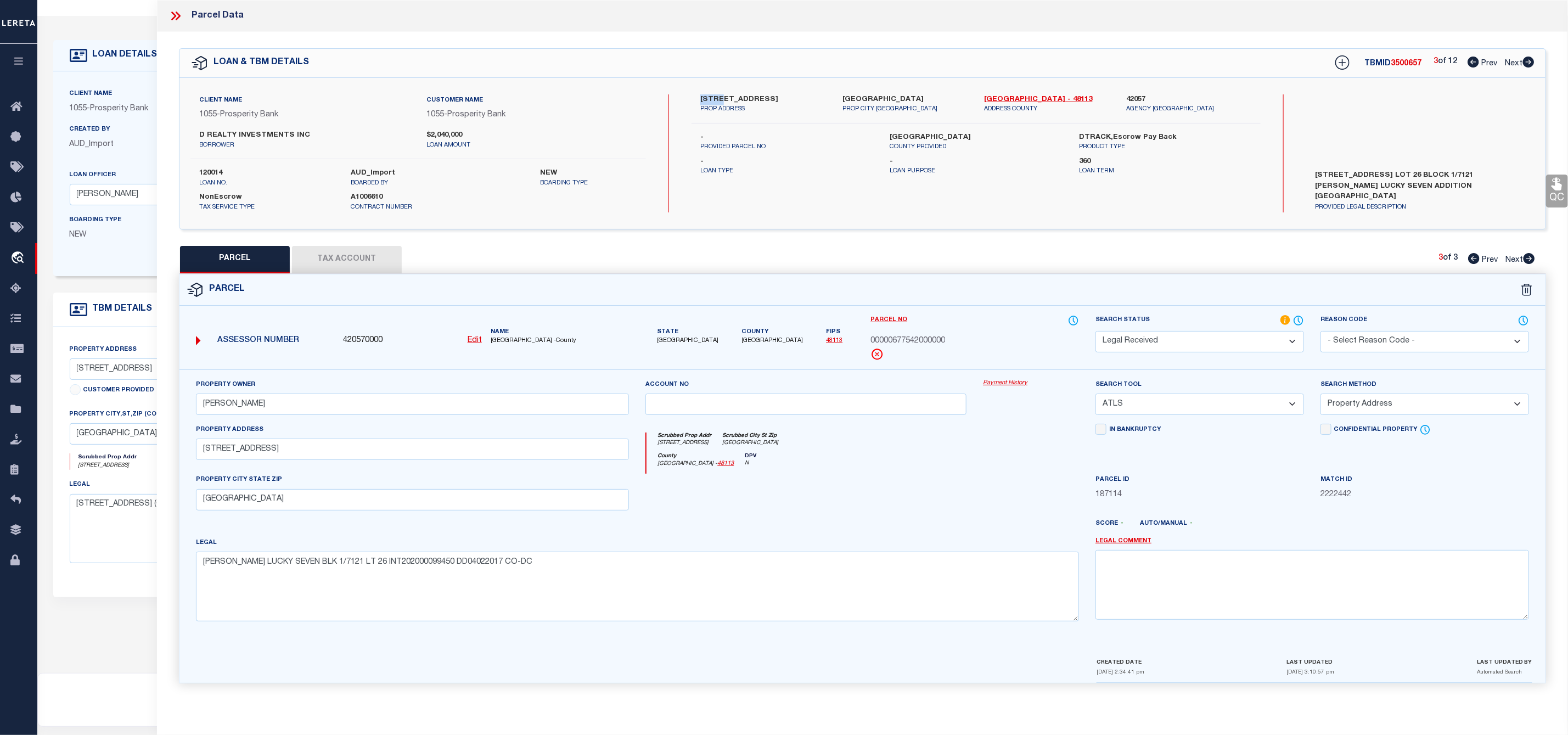
select select "AGW"
click at [1096, 397] on select "-- Select Search Tool -- 3rd Party Website Agency File Agency Website ATLS CNV-…" at bounding box center [1200, 404] width 209 height 21
click at [1365, 399] on select "-- Select Search Method -- Property Address Legal Liability Info Provided" at bounding box center [1425, 404] width 209 height 21
select select "LEG"
click at [1321, 397] on select "-- Select Search Method -- Property Address Legal Liability Info Provided" at bounding box center [1425, 404] width 209 height 21
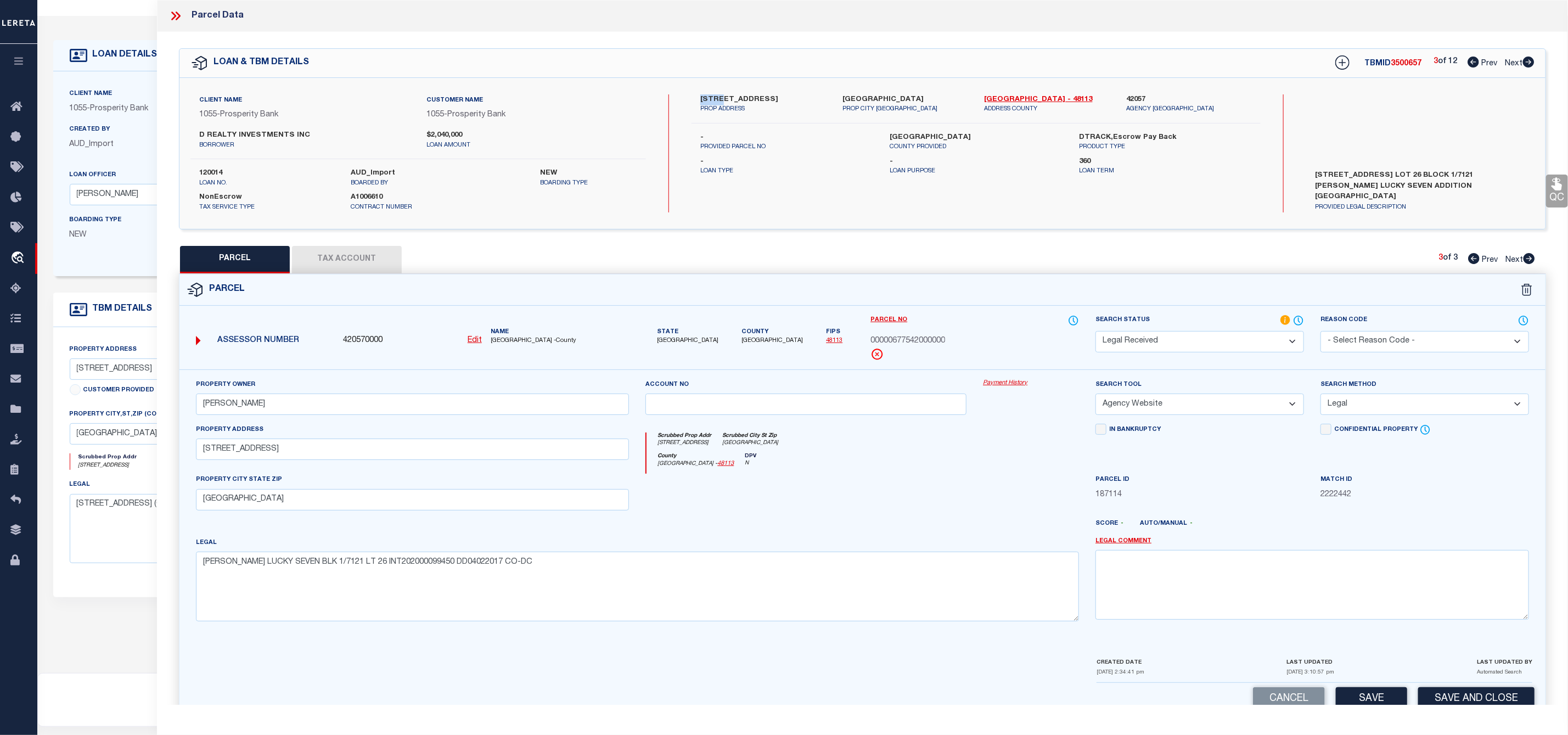
click at [1219, 344] on select "Automated Search Bad Parcel Complete Duplicate Parcel High Dollar Reporting In …" at bounding box center [1200, 341] width 209 height 21
click at [1096, 332] on select "Automated Search Bad Parcel Complete Duplicate Parcel High Dollar Reporting In …" at bounding box center [1200, 341] width 209 height 21
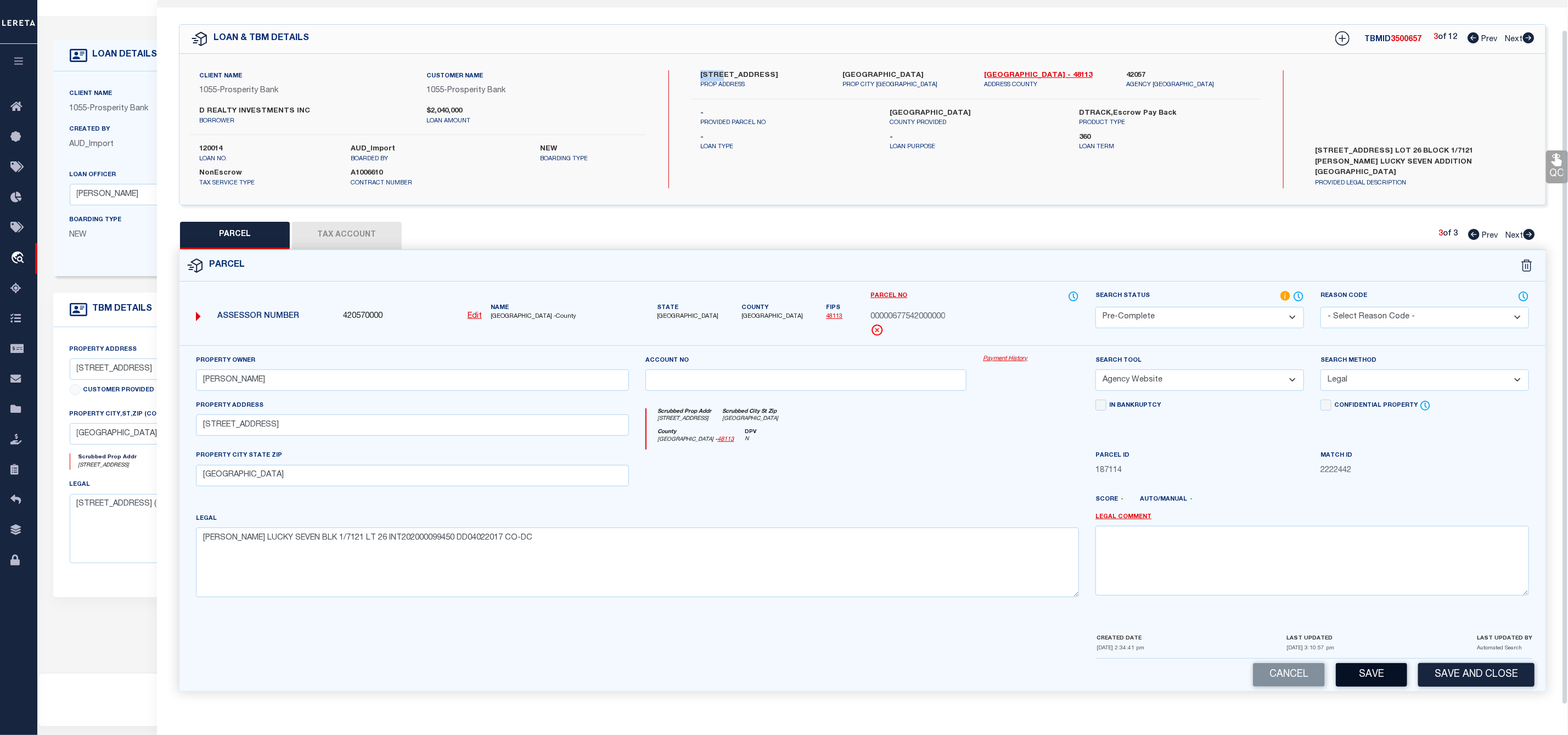
click at [1369, 669] on button "Save" at bounding box center [1371, 676] width 71 height 24
select select "AS"
select select
checkbox input "false"
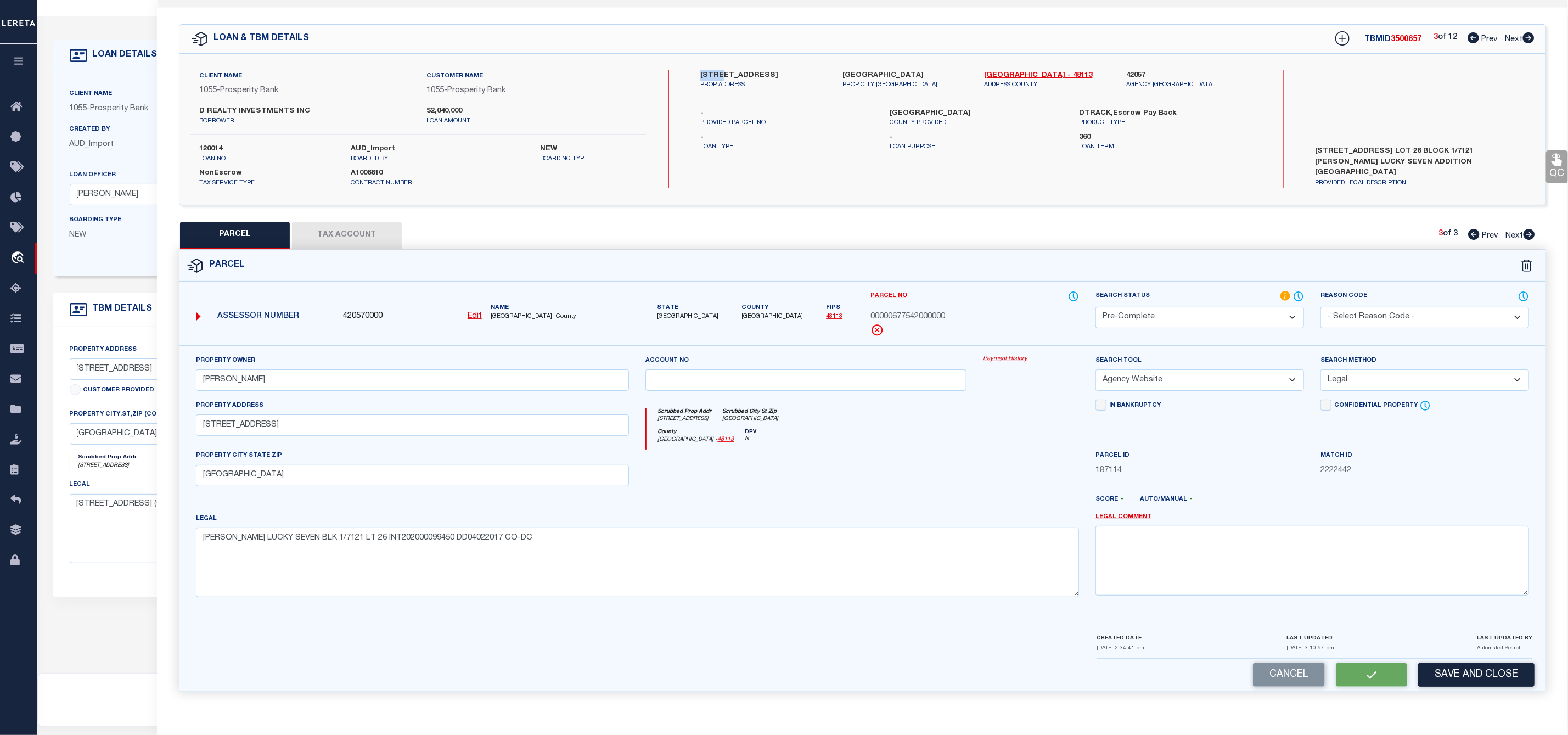
checkbox input "false"
select select "PC"
type input "[PERSON_NAME]"
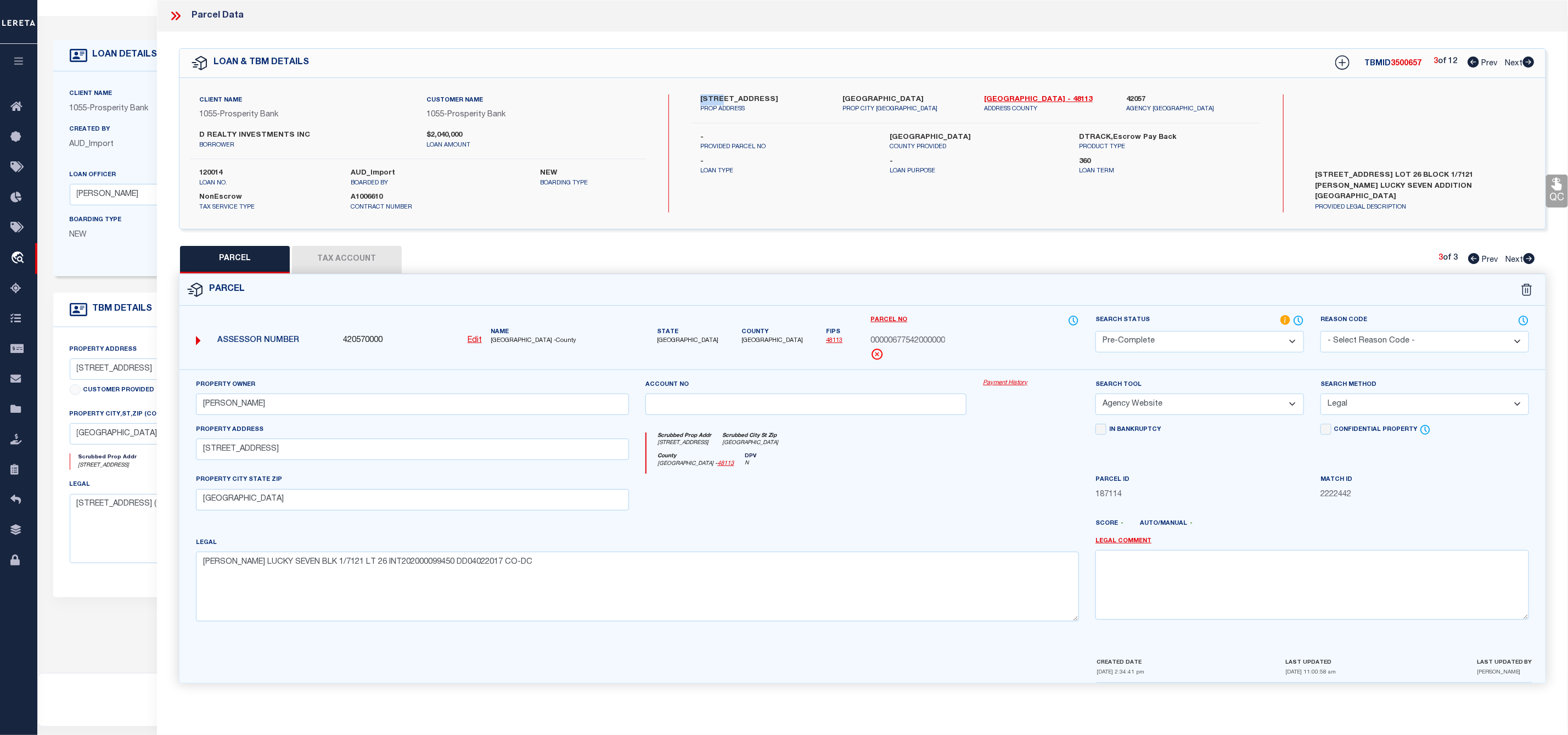
scroll to position [0, 0]
click at [1532, 62] on icon at bounding box center [1529, 62] width 12 height 11
click at [1527, 257] on icon at bounding box center [1530, 259] width 12 height 11
click at [1474, 66] on icon at bounding box center [1474, 62] width 12 height 11
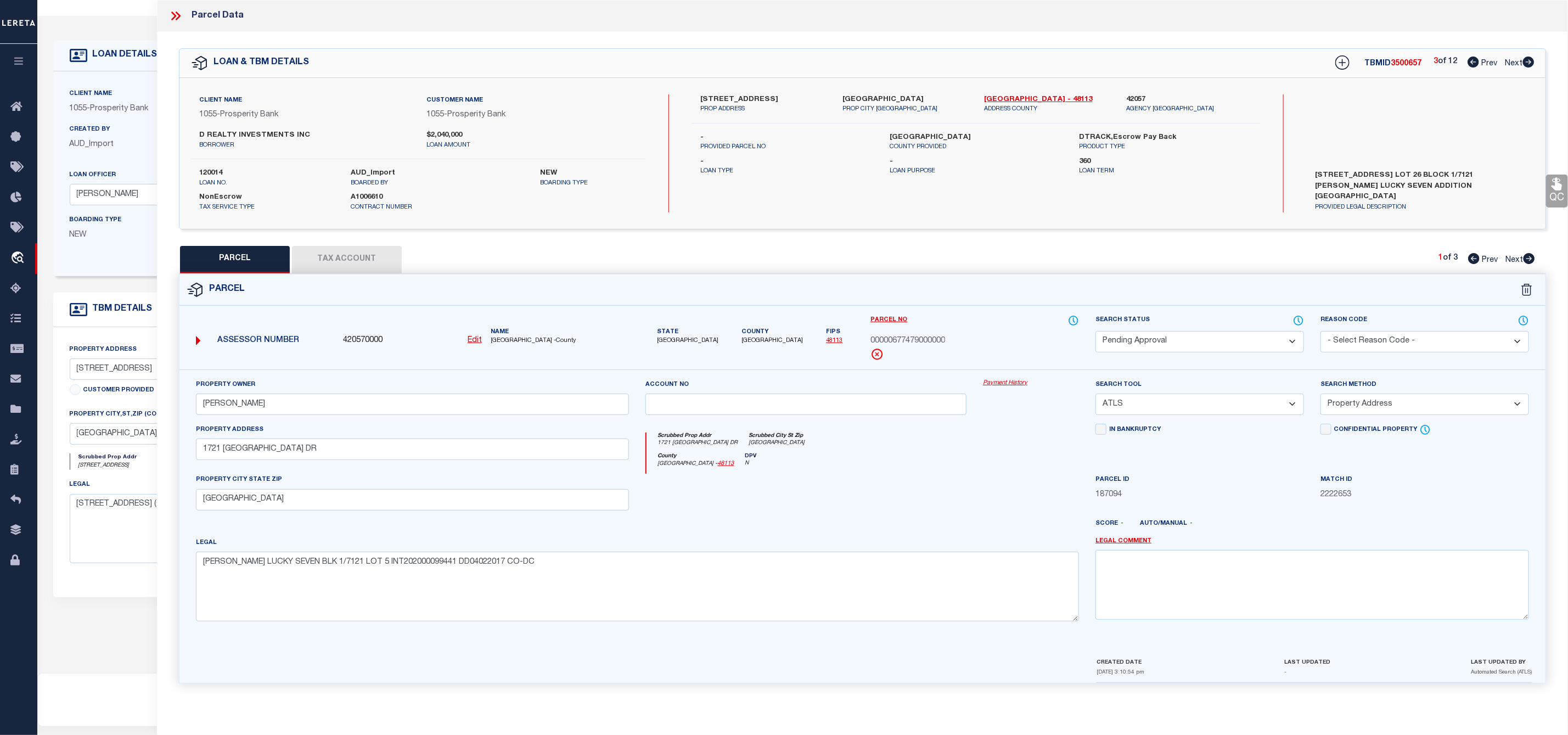
click at [1526, 259] on icon at bounding box center [1530, 259] width 12 height 11
click at [1410, 64] on span "3500657" at bounding box center [1407, 63] width 31 height 7
click at [918, 339] on span "00000677542000000" at bounding box center [908, 341] width 75 height 12
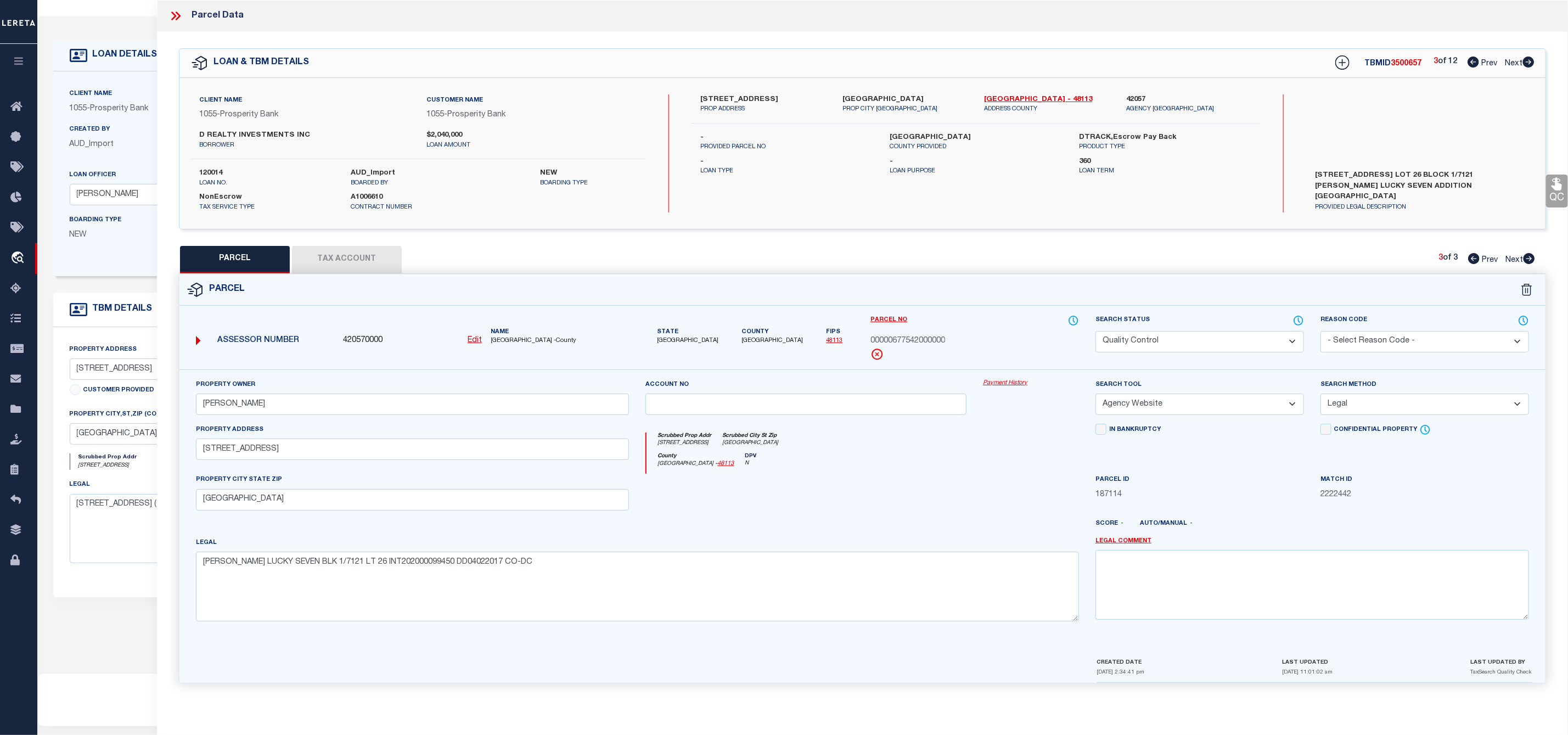
click at [918, 339] on span "00000677542000000" at bounding box center [908, 341] width 75 height 12
click at [364, 259] on button "Tax Account" at bounding box center [347, 260] width 110 height 27
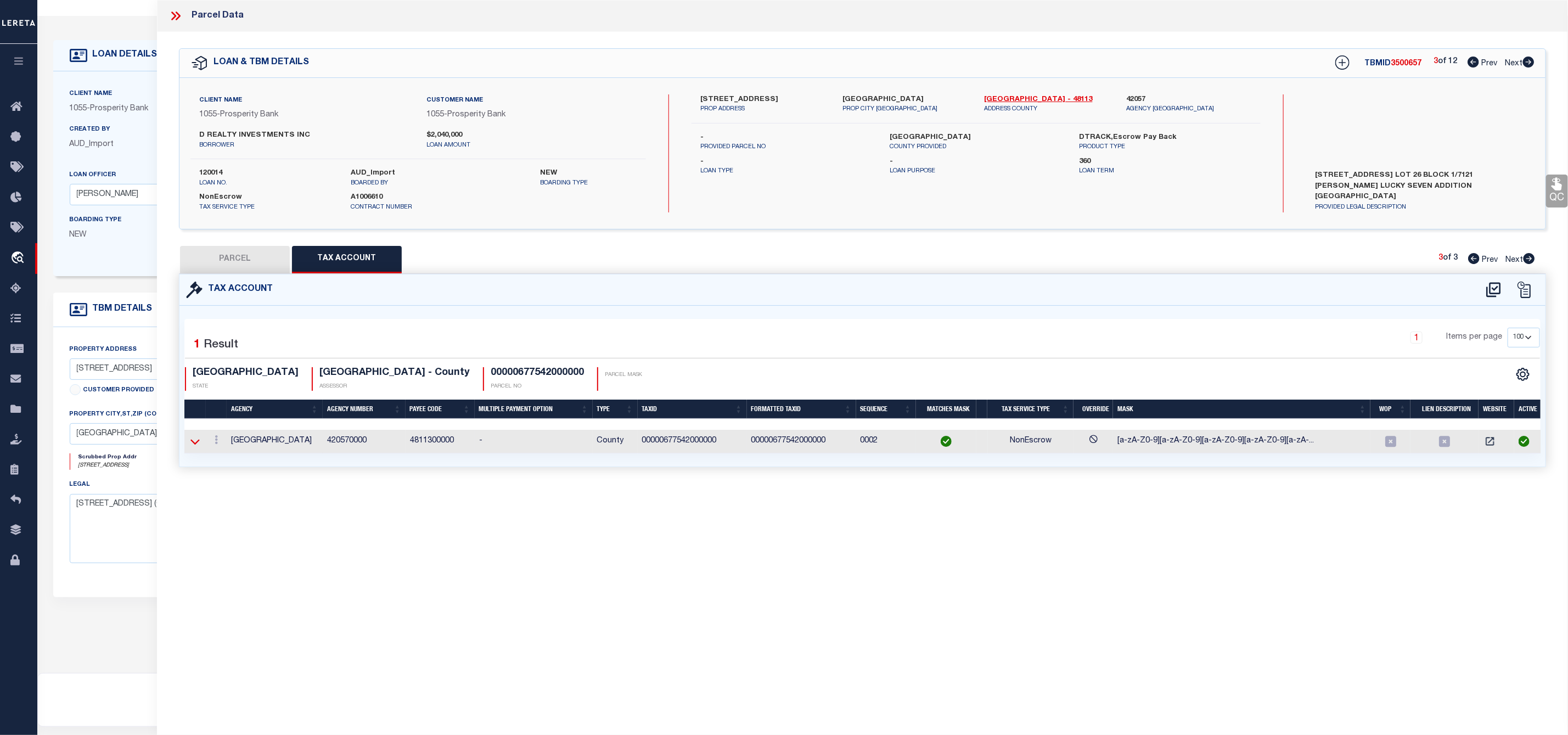
click at [199, 445] on icon at bounding box center [195, 442] width 9 height 5
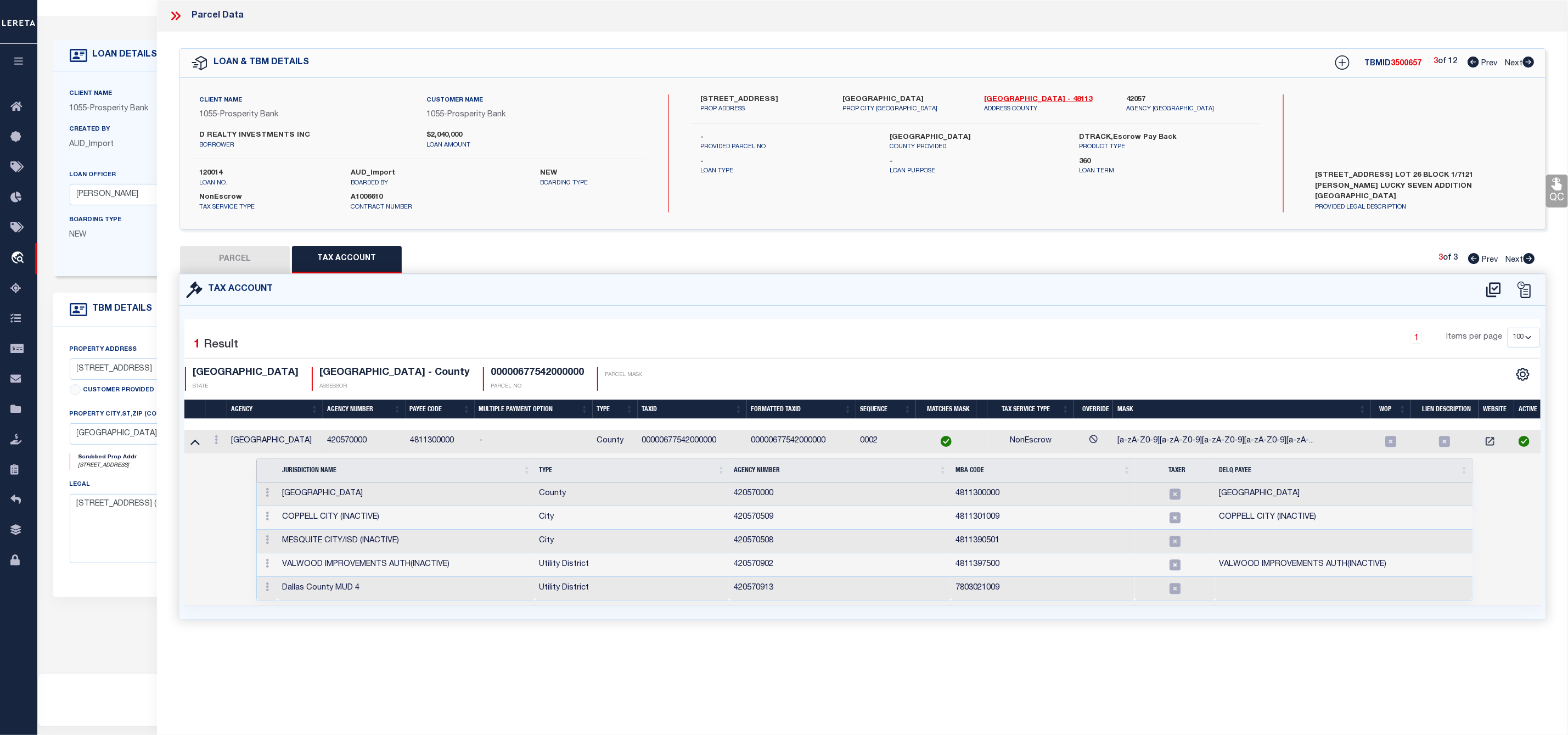
click at [199, 445] on icon at bounding box center [195, 441] width 9 height 12
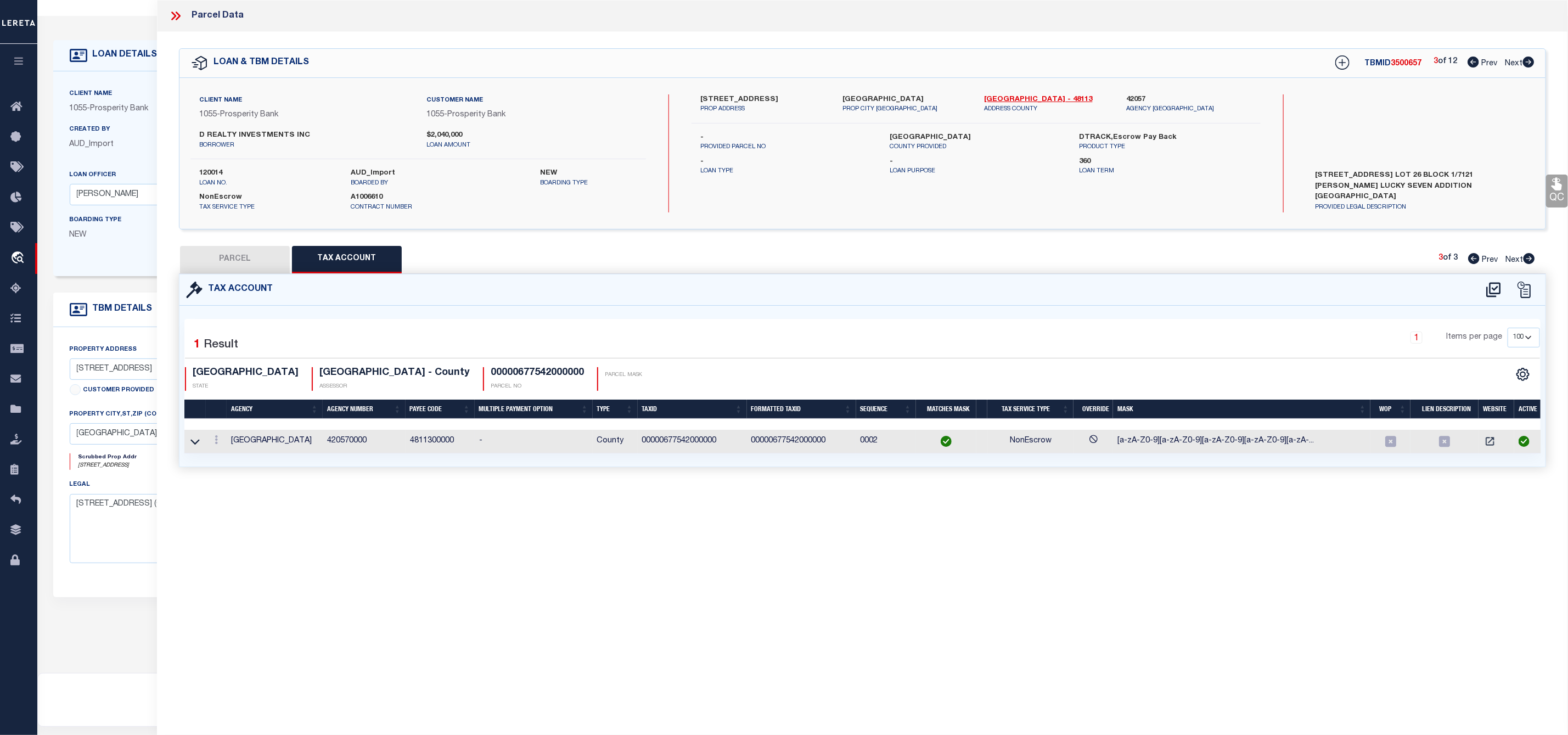
click at [1530, 63] on icon at bounding box center [1529, 62] width 12 height 11
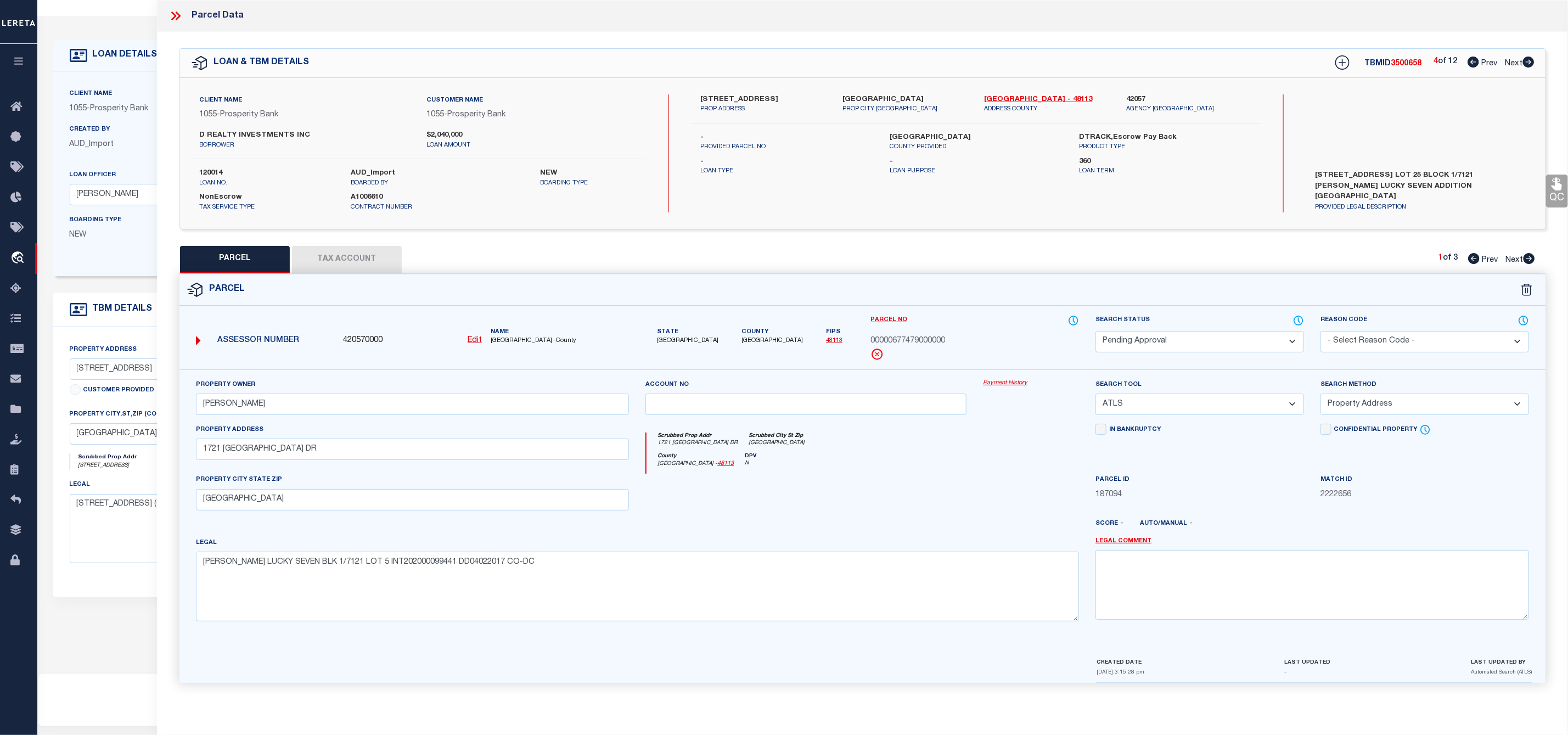
click at [1529, 257] on icon at bounding box center [1530, 259] width 12 height 11
click at [726, 100] on label "[STREET_ADDRESS]" at bounding box center [763, 100] width 125 height 11
click at [705, 97] on label "[STREET_ADDRESS]" at bounding box center [763, 100] width 125 height 11
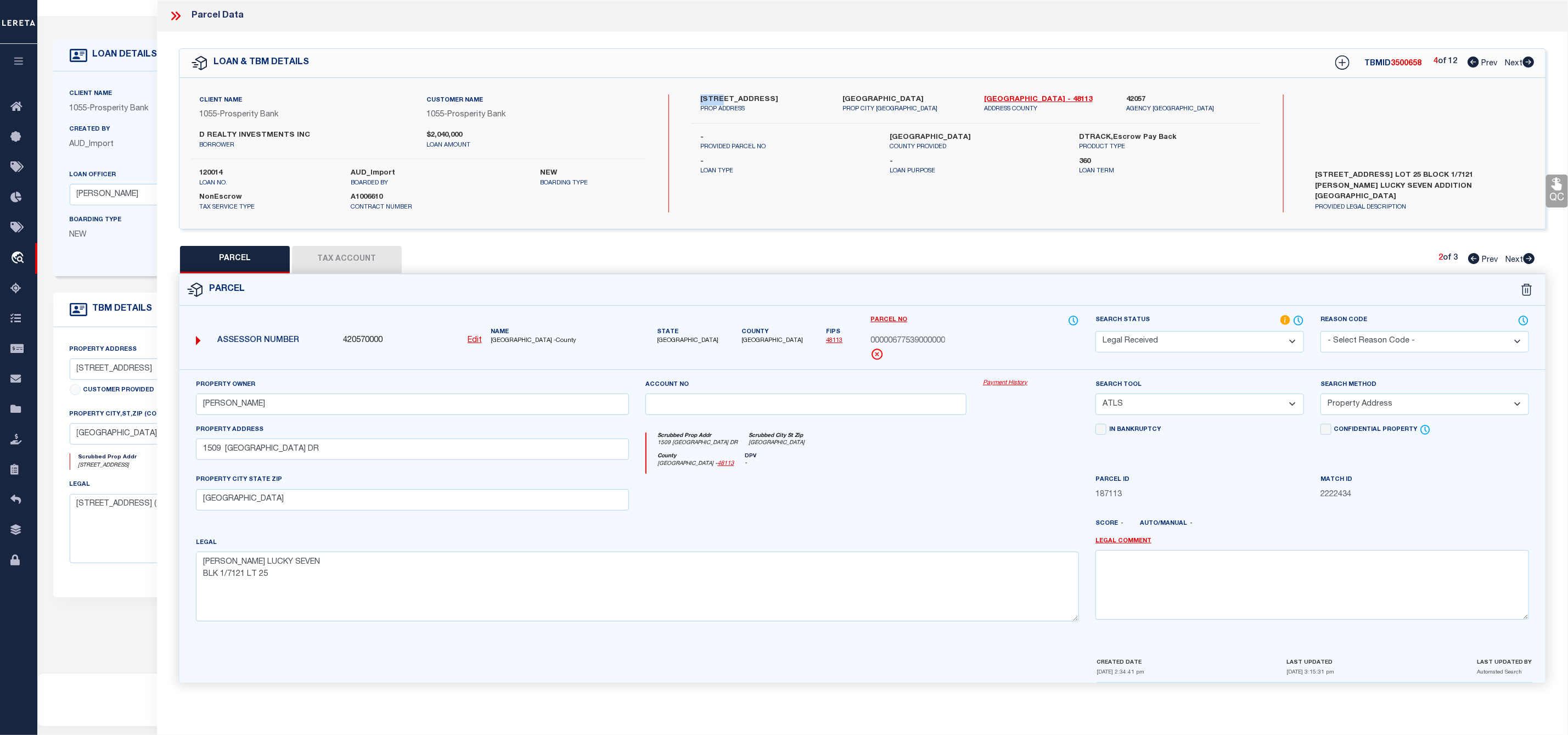
click at [1216, 404] on select "-- Select Search Tool -- 3rd Party Website Agency File Agency Website ATLS CNV-…" at bounding box center [1200, 404] width 209 height 21
click at [1096, 397] on select "-- Select Search Tool -- 3rd Party Website Agency File Agency Website ATLS CNV-…" at bounding box center [1200, 404] width 209 height 21
click at [1341, 410] on select "-- Select Search Method -- Property Address Legal Liability Info Provided" at bounding box center [1425, 404] width 209 height 21
click at [1321, 397] on select "-- Select Search Method -- Property Address Legal Liability Info Provided" at bounding box center [1425, 404] width 209 height 21
click at [1225, 346] on select "Automated Search Bad Parcel Complete Duplicate Parcel High Dollar Reporting In …" at bounding box center [1200, 341] width 209 height 21
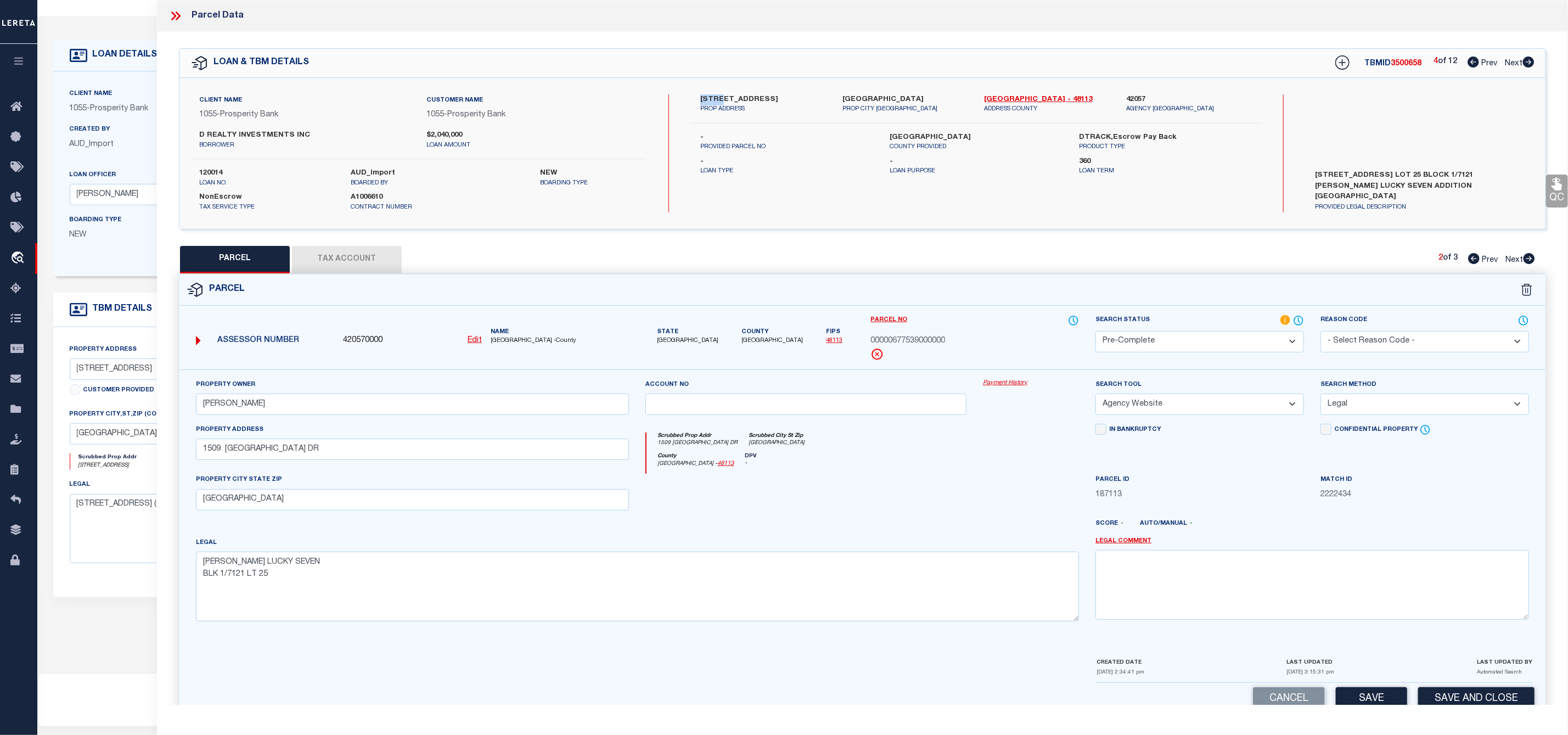
click at [1096, 332] on select "Automated Search Bad Parcel Complete Duplicate Parcel High Dollar Reporting In …" at bounding box center [1200, 341] width 209 height 21
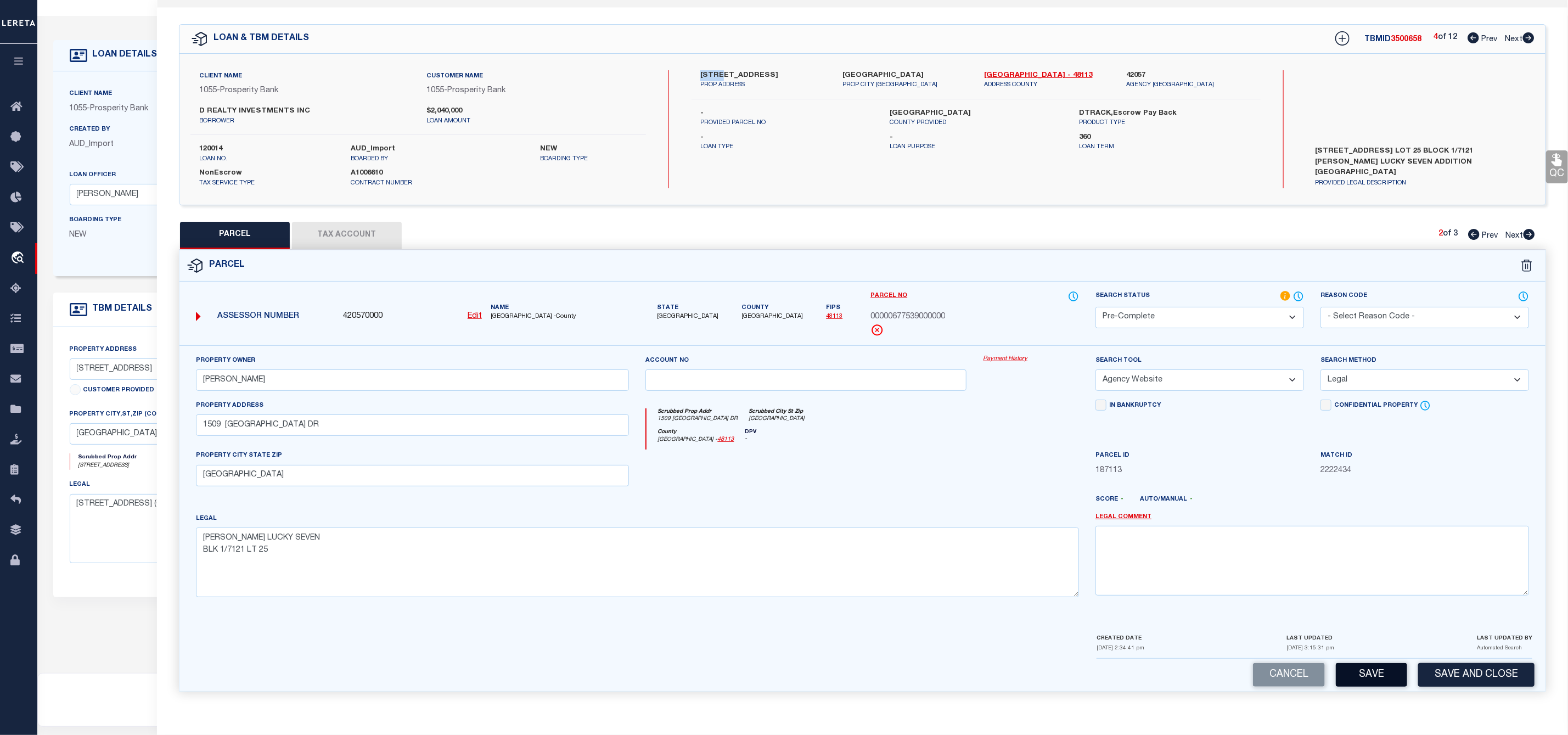
click at [1358, 679] on button "Save" at bounding box center [1371, 676] width 71 height 24
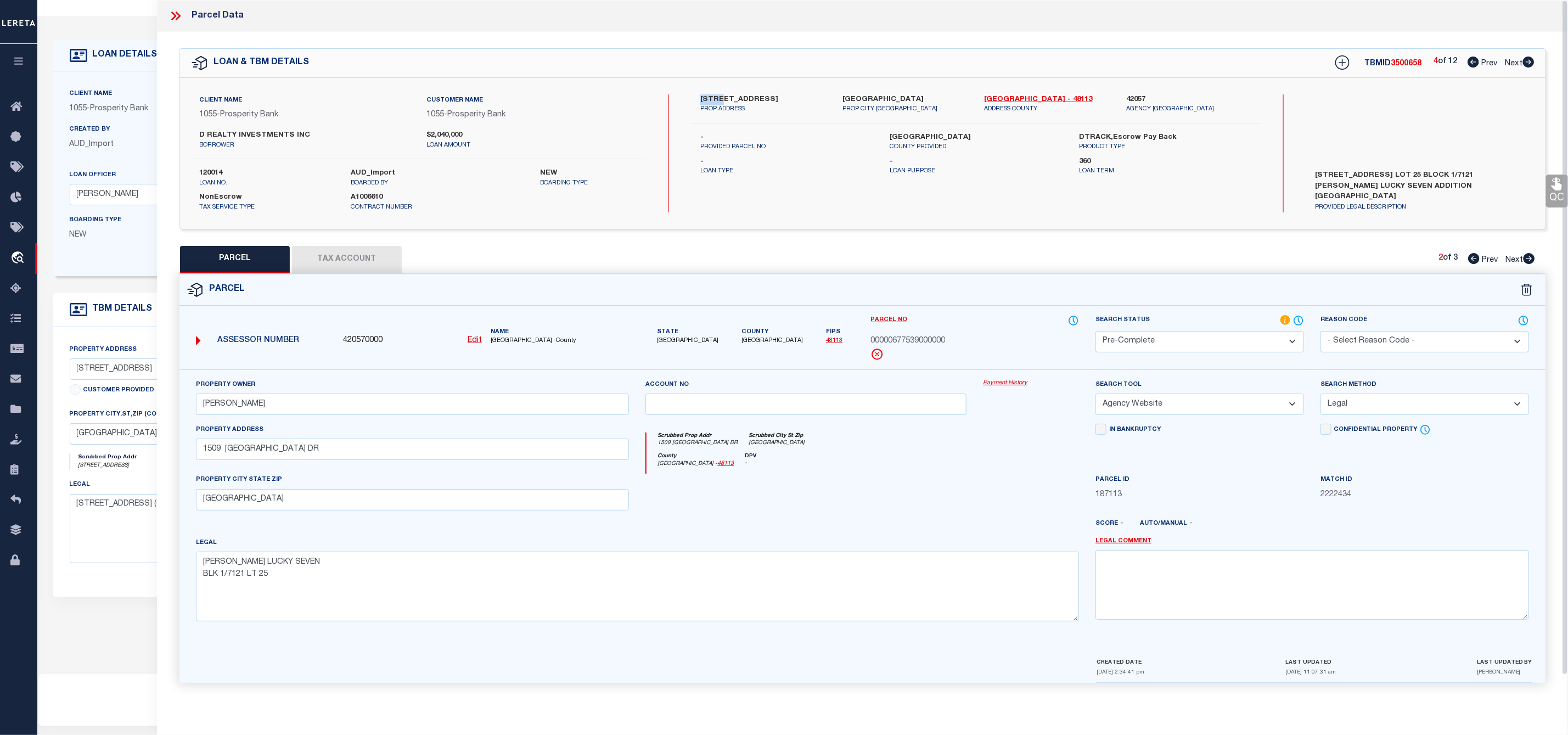
scroll to position [0, 0]
click at [1397, 67] on span "3500658" at bounding box center [1407, 63] width 31 height 7
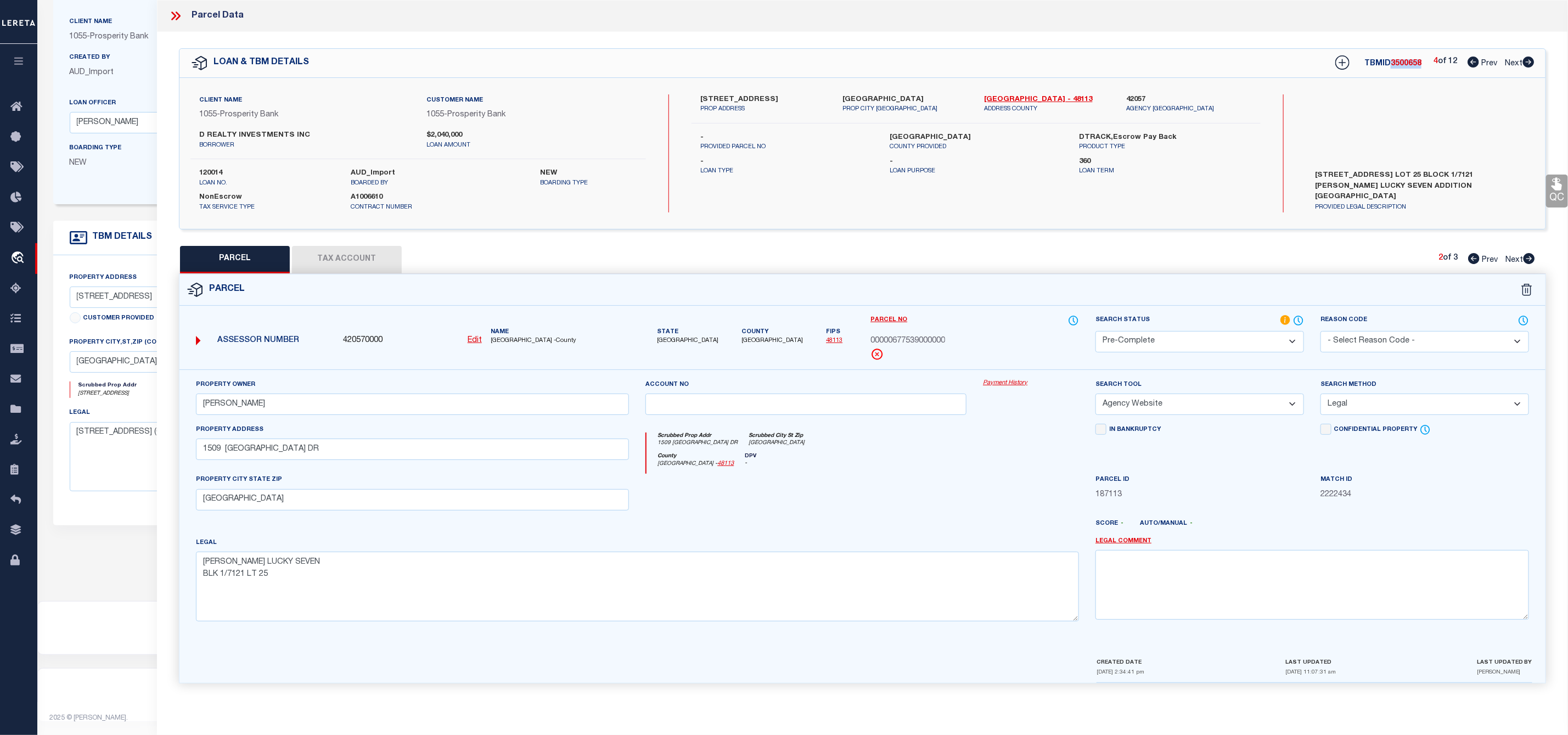
scroll to position [28, 0]
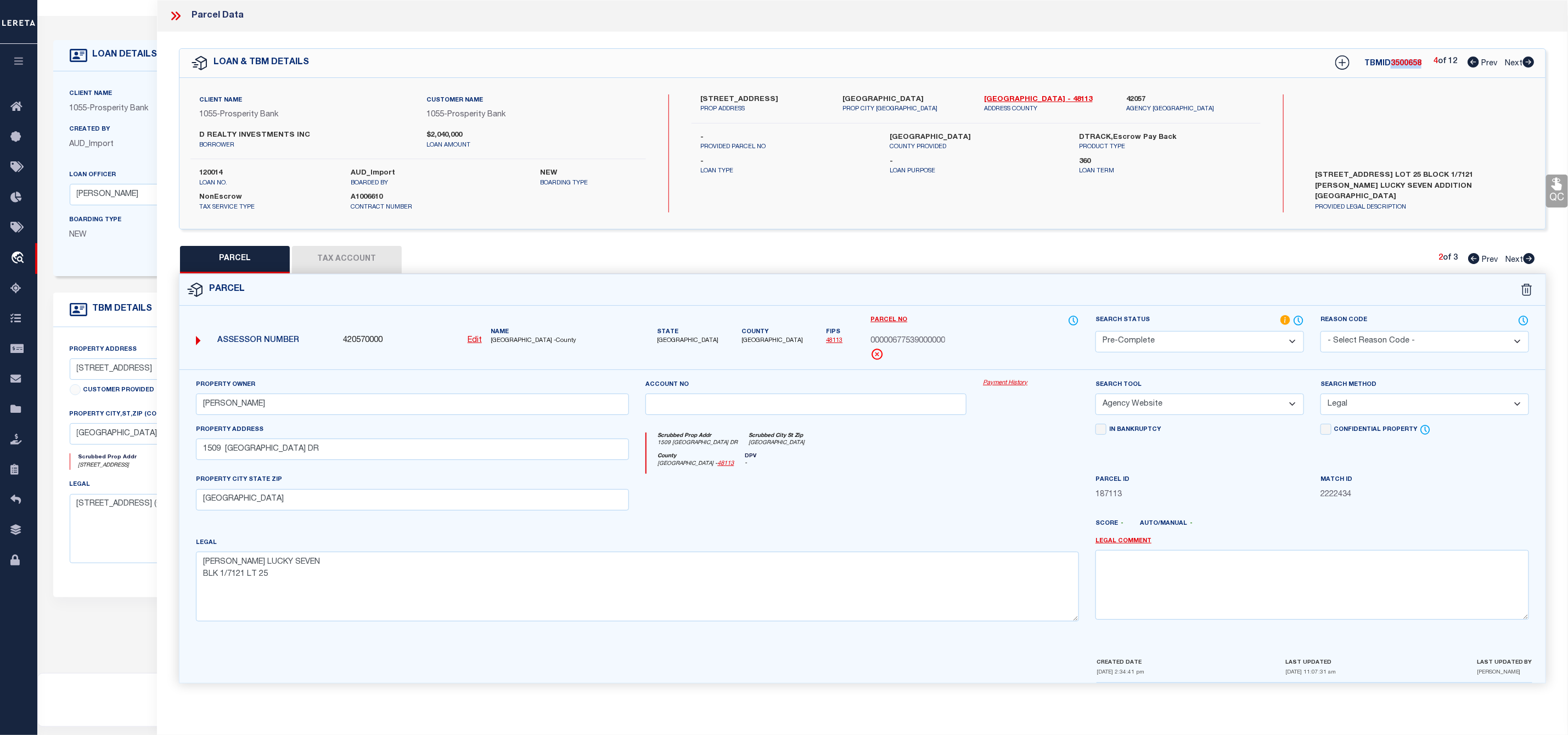
click at [1231, 350] on select "Automated Search Bad Parcel Complete Duplicate Parcel High Dollar Reporting In …" at bounding box center [1200, 341] width 209 height 21
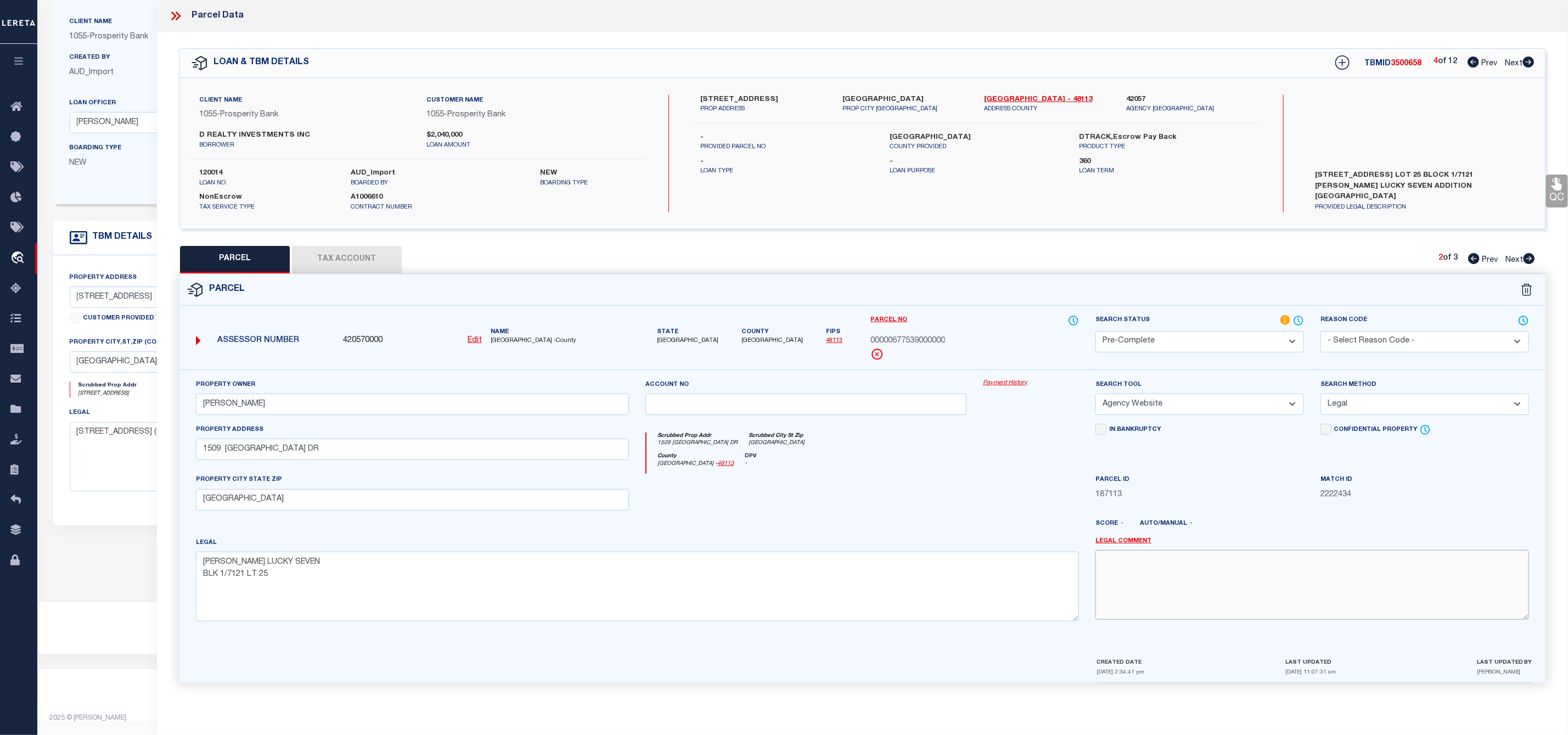
click at [1210, 582] on textarea at bounding box center [1313, 585] width 434 height 70
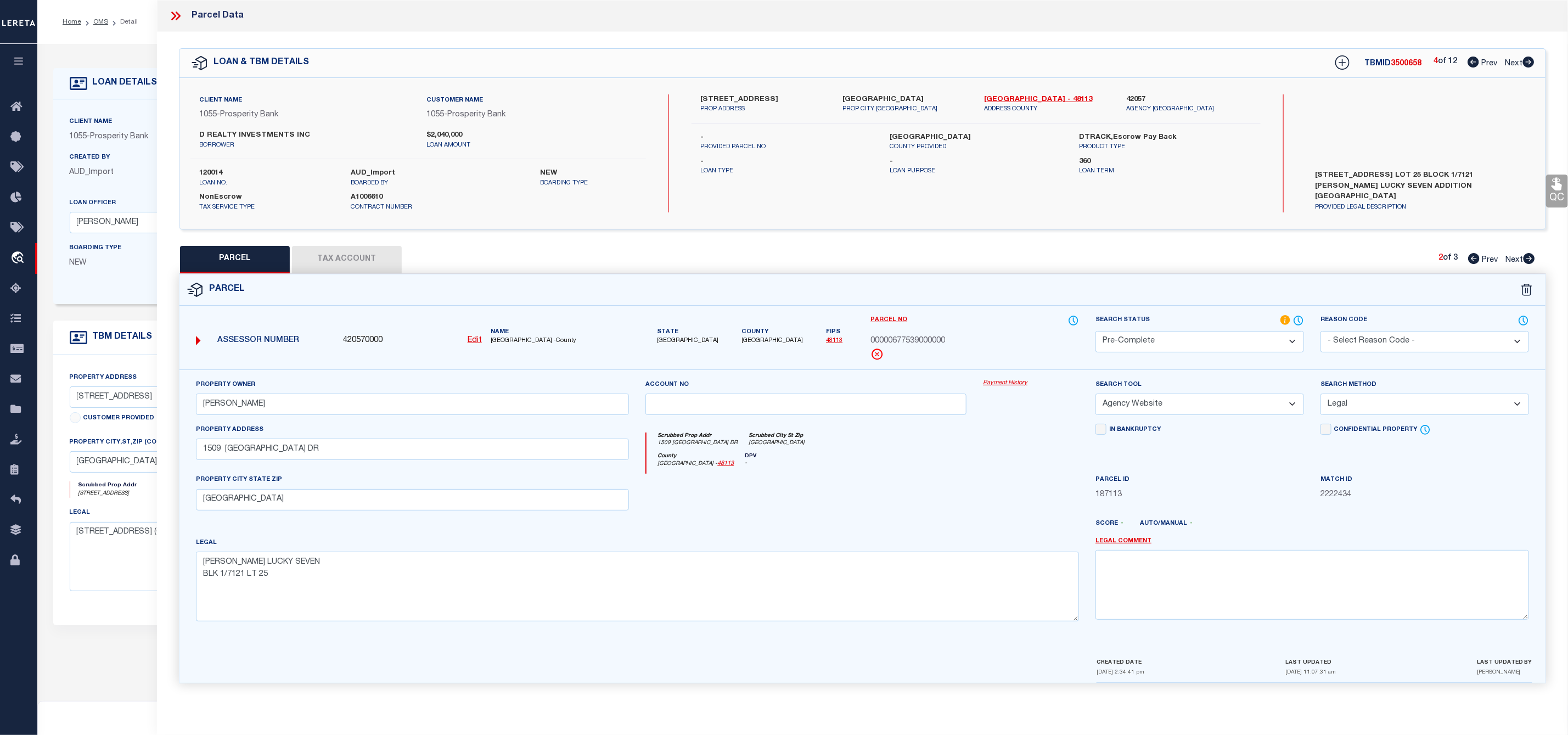
click at [1190, 397] on select "-- Select Search Tool -- 3rd Party Website Agency File Agency Website ATLS CNV-…" at bounding box center [1200, 404] width 209 height 21
click at [1096, 397] on select "-- Select Search Tool -- 3rd Party Website Agency File Agency Website ATLS CNV-…" at bounding box center [1200, 404] width 209 height 21
click at [1377, 403] on select "-- Select Search Method -- Property Address Legal Liability Info Provided" at bounding box center [1425, 404] width 209 height 21
click at [1321, 397] on select "-- Select Search Method -- Property Address Legal Liability Info Provided" at bounding box center [1425, 404] width 209 height 21
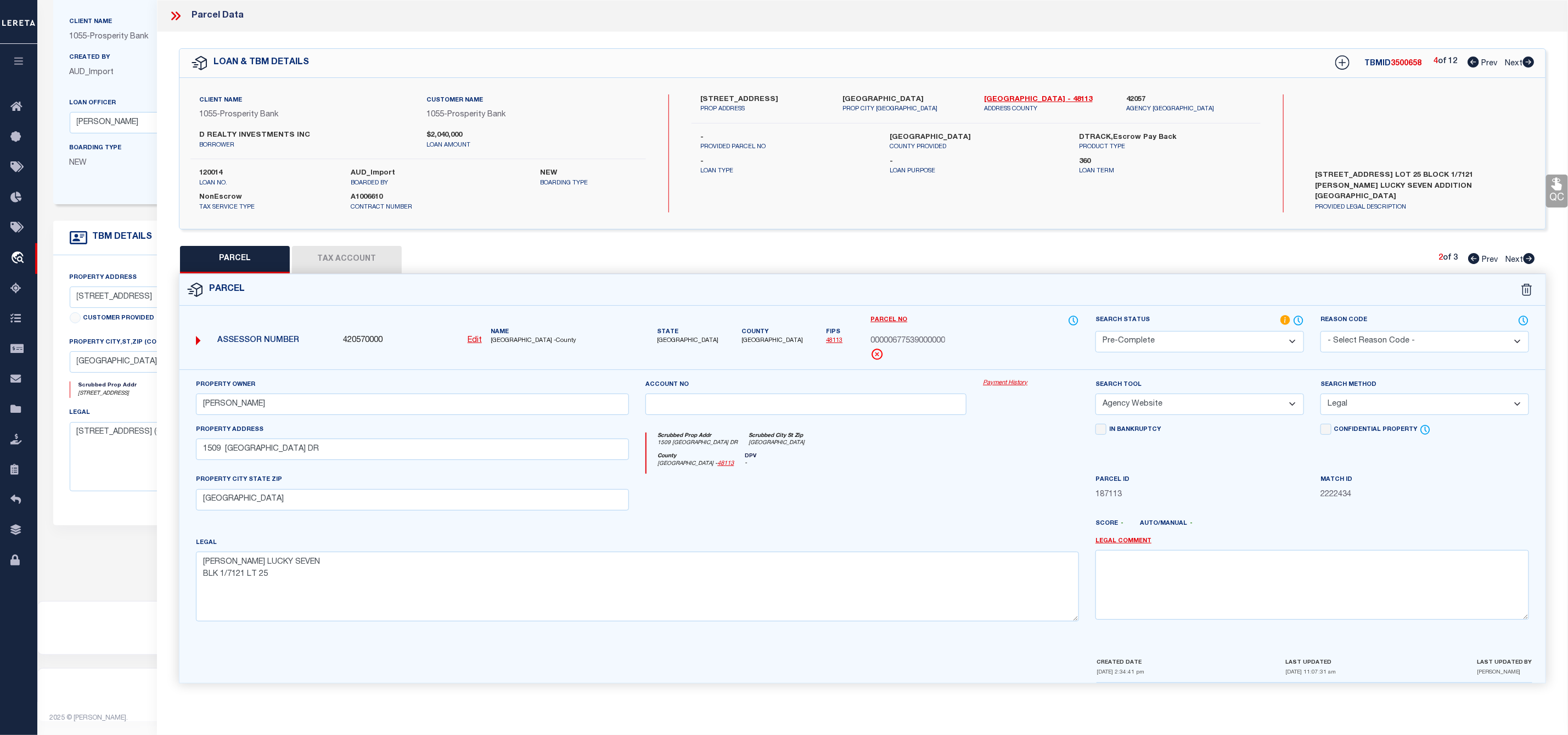
click at [1527, 259] on icon at bounding box center [1530, 259] width 12 height 11
click at [1469, 257] on icon at bounding box center [1474, 259] width 12 height 11
click at [1533, 62] on icon at bounding box center [1529, 62] width 12 height 11
click at [725, 97] on label "[STREET_ADDRESS]" at bounding box center [763, 100] width 125 height 11
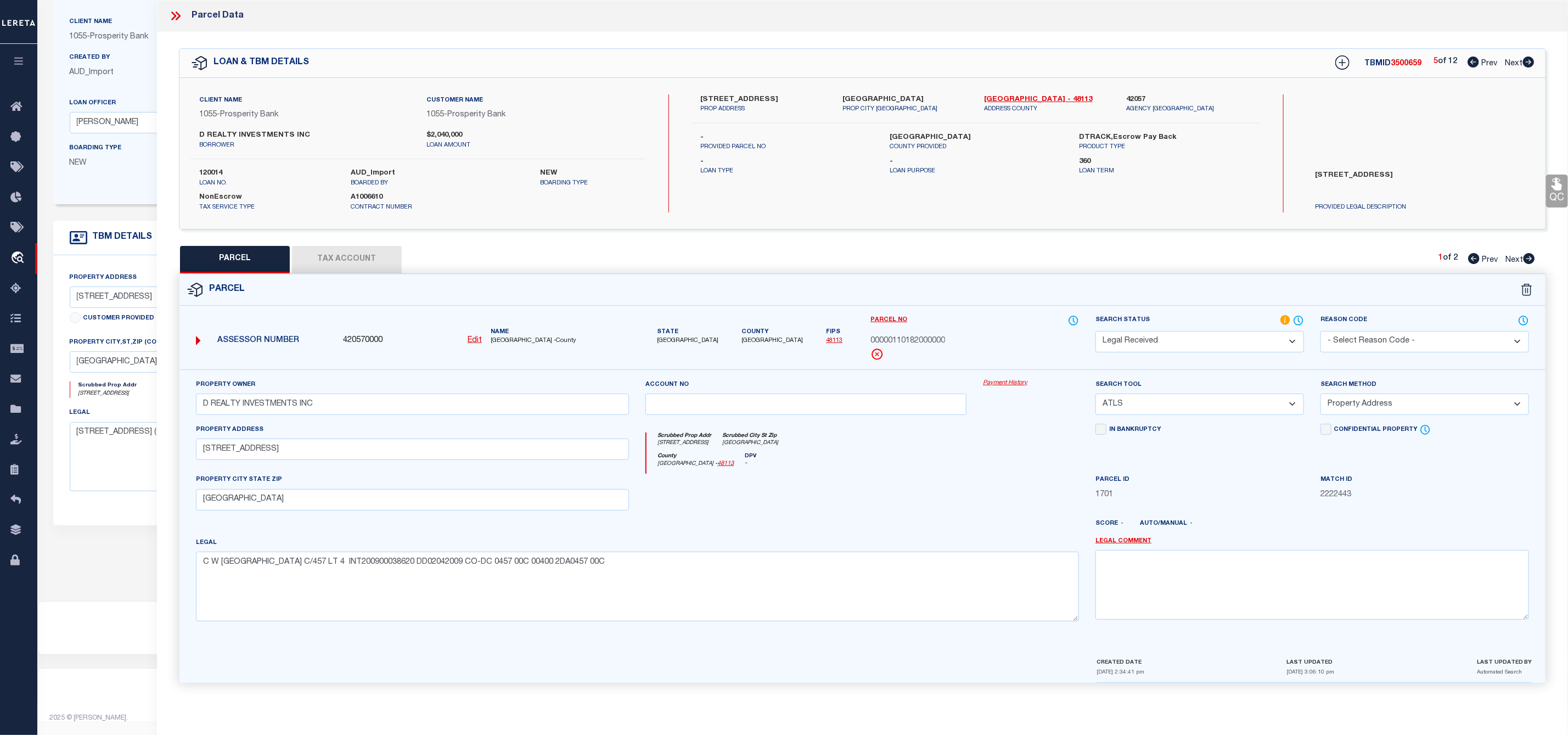
click at [1403, 67] on span "3500659" at bounding box center [1407, 63] width 31 height 7
click at [1153, 409] on select "-- Select Search Tool -- 3rd Party Website Agency File Agency Website ATLS CNV-…" at bounding box center [1200, 404] width 209 height 21
click at [1096, 397] on select "-- Select Search Tool -- 3rd Party Website Agency File Agency Website ATLS CNV-…" at bounding box center [1200, 404] width 209 height 21
click at [1366, 409] on select "-- Select Search Method -- Property Address Legal Liability Info Provided" at bounding box center [1425, 404] width 209 height 21
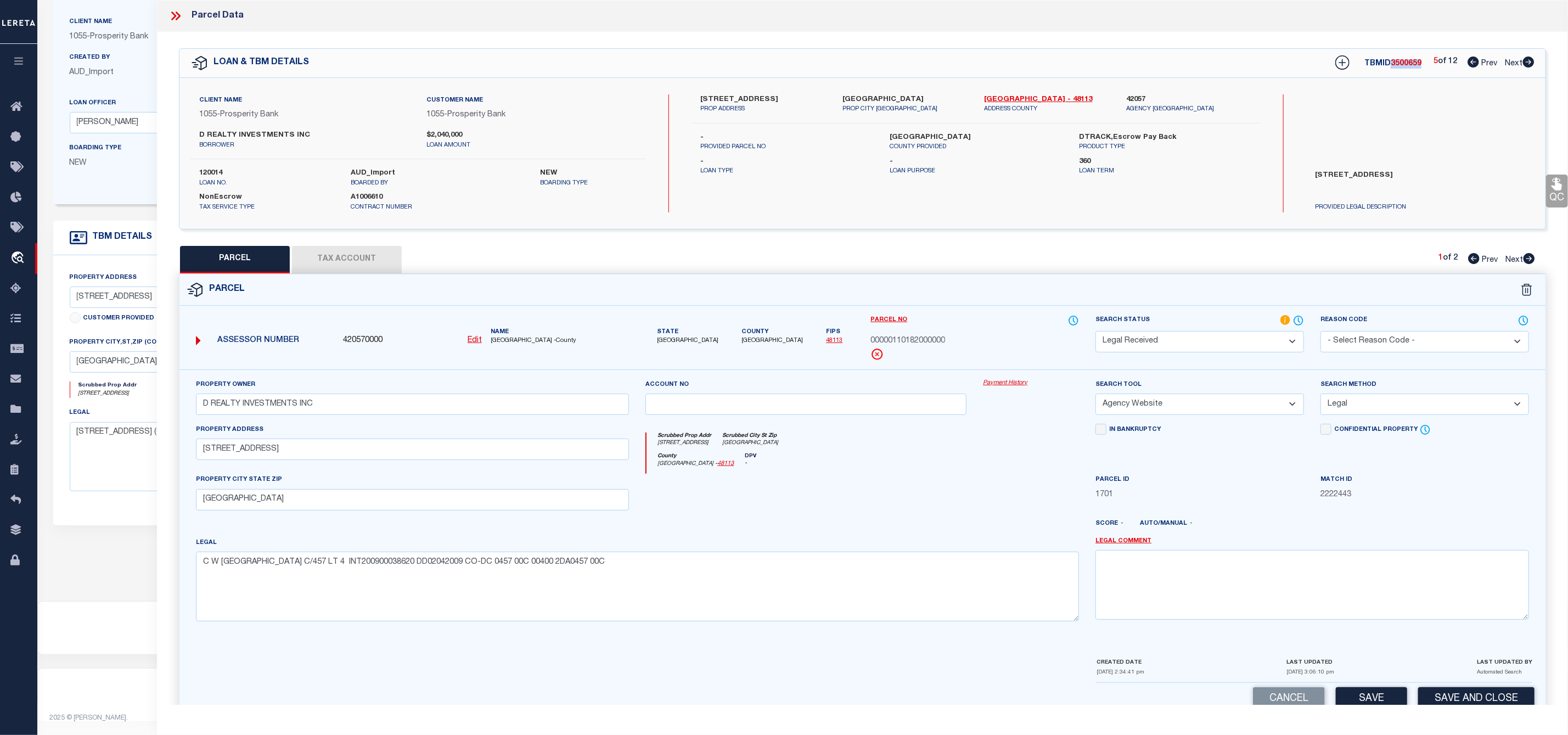
click at [1321, 397] on select "-- Select Search Method -- Property Address Legal Liability Info Provided" at bounding box center [1425, 404] width 209 height 21
click at [1193, 341] on select "Automated Search Bad Parcel Complete Duplicate Parcel High Dollar Reporting In …" at bounding box center [1200, 341] width 209 height 21
click at [1096, 332] on select "Automated Search Bad Parcel Complete Duplicate Parcel High Dollar Reporting In …" at bounding box center [1200, 341] width 209 height 21
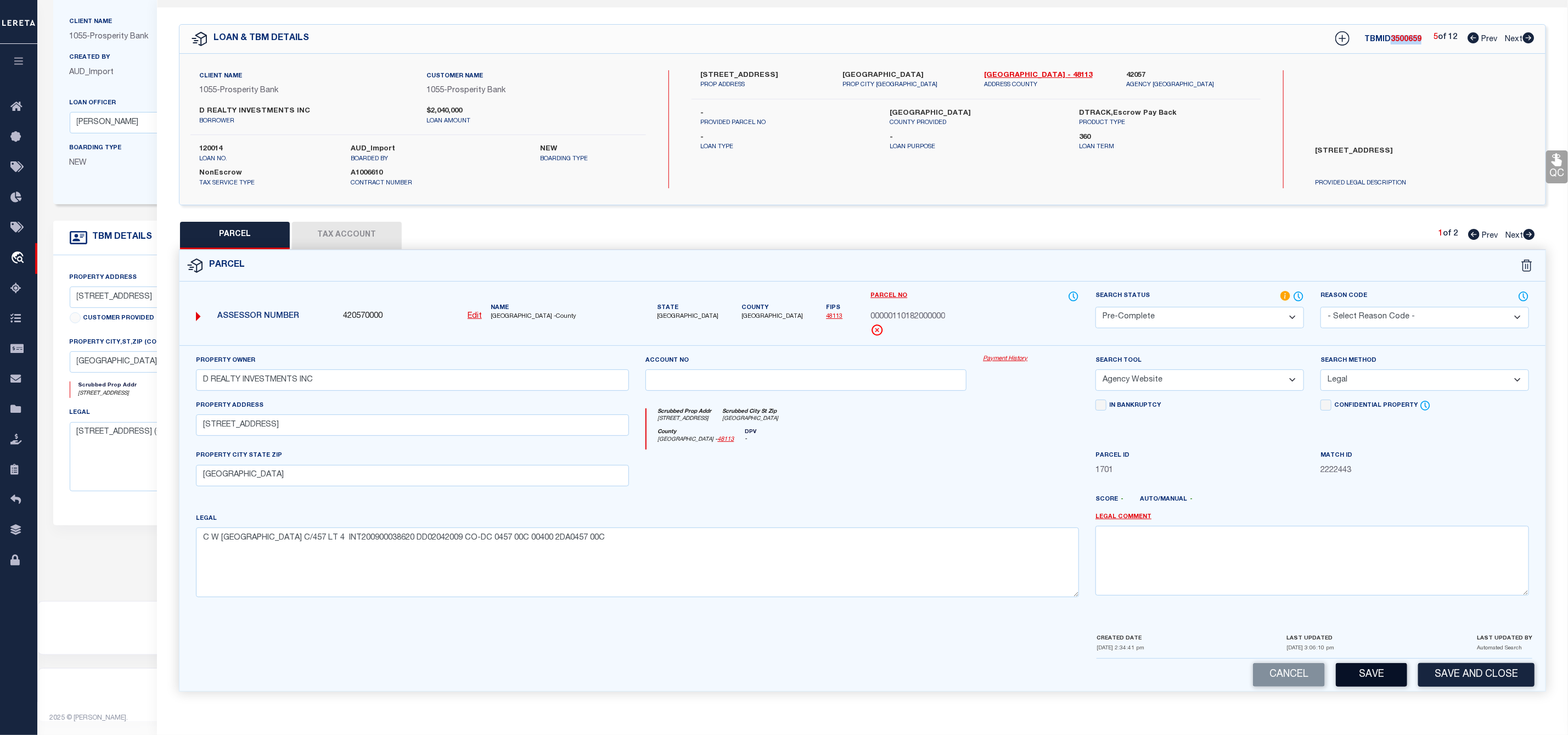
click at [1382, 675] on button "Save" at bounding box center [1371, 676] width 71 height 24
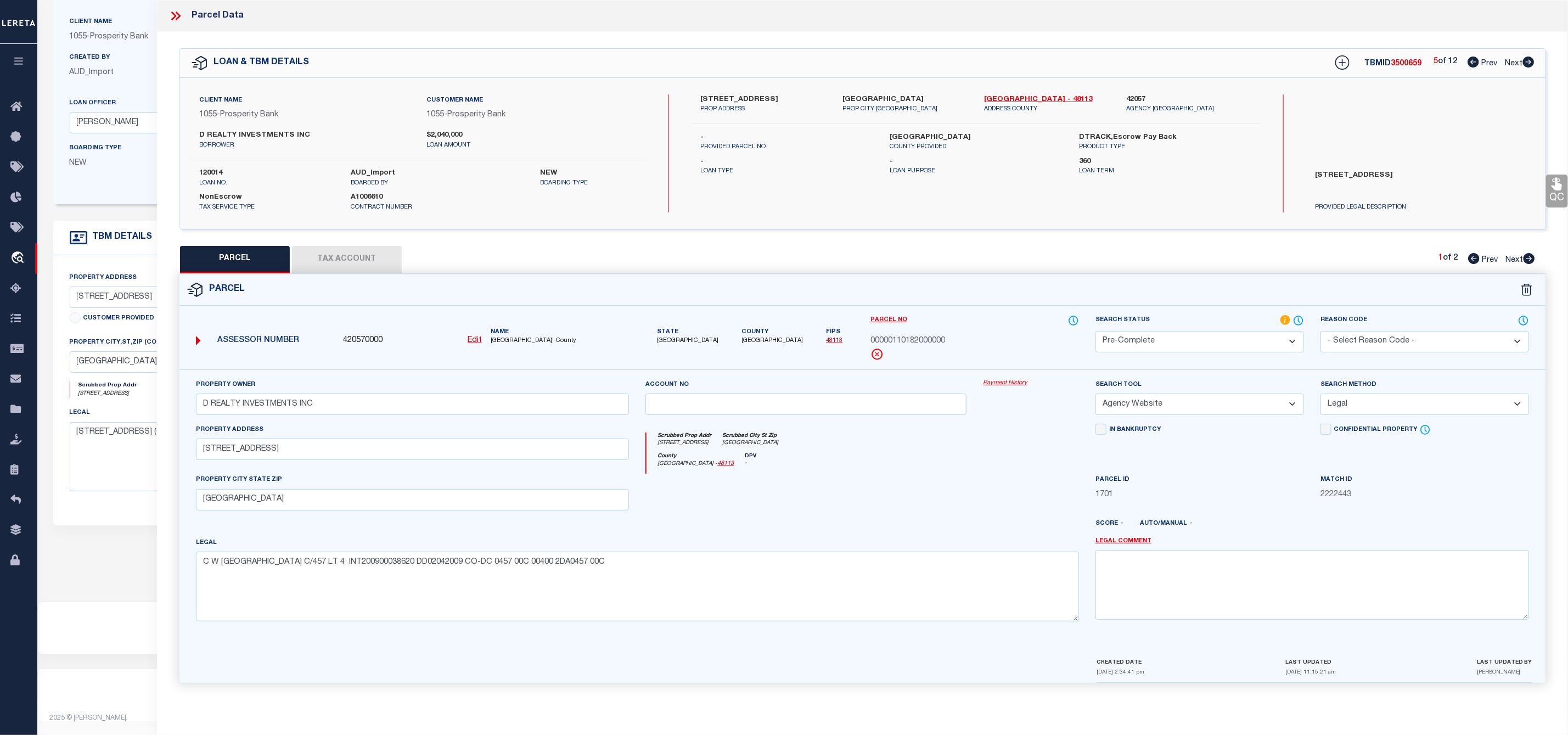
click at [918, 346] on span "00000110182000000" at bounding box center [908, 341] width 75 height 12
click at [1537, 67] on div "LOAN & TBM DETAILS TBMID 3500659 5 of 12 Prev Next" at bounding box center [862, 62] width 1366 height 28
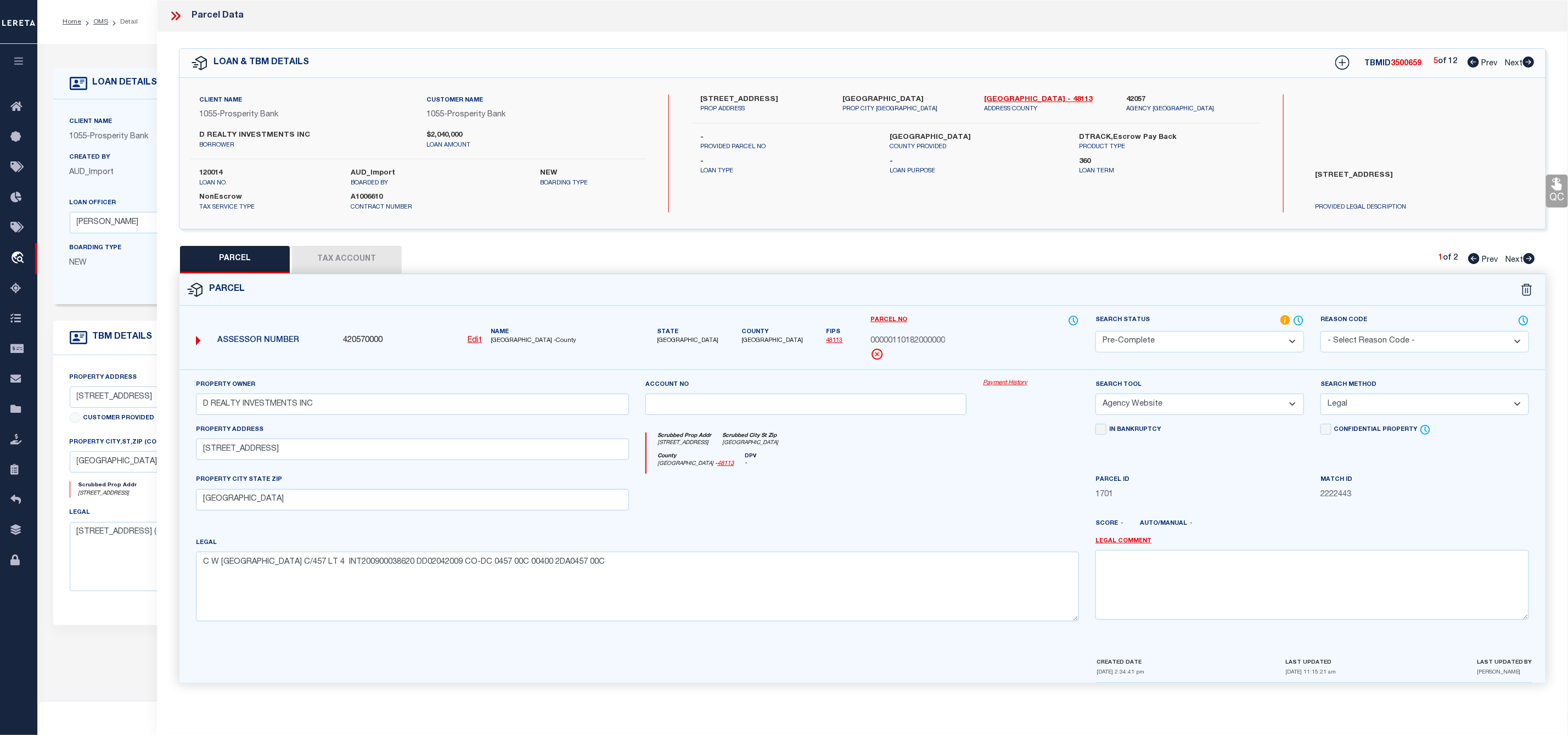
scroll to position [82, 0]
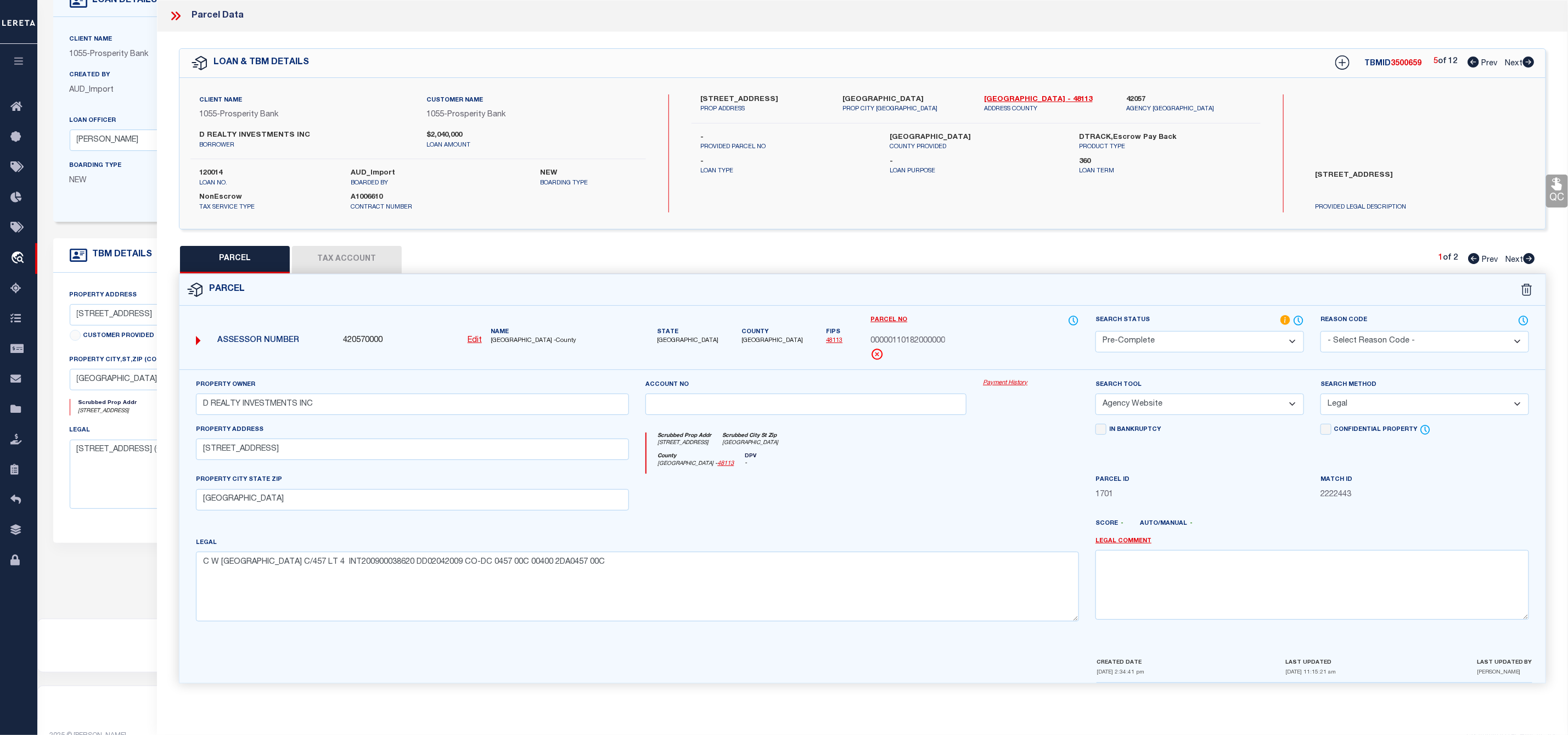
click at [1532, 61] on icon at bounding box center [1529, 62] width 12 height 11
click at [722, 97] on label "[STREET_ADDRESS]" at bounding box center [763, 100] width 125 height 11
click at [702, 90] on div "Client Name 1055 - Prosperity Bank Customer Name 1055 - Prosperity Bank D REALT…" at bounding box center [862, 153] width 1366 height 151
click at [708, 96] on label "[STREET_ADDRESS]" at bounding box center [763, 100] width 125 height 11
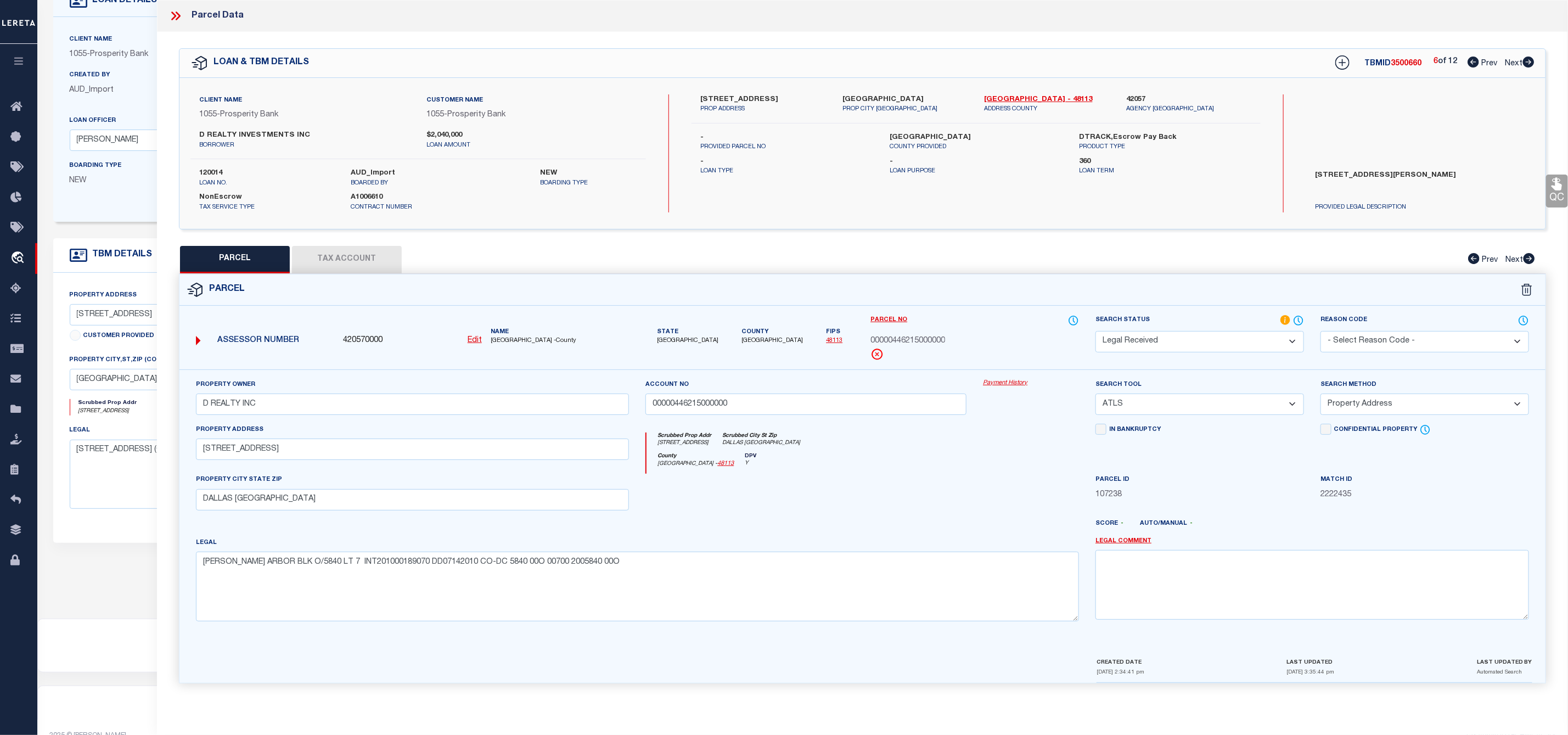
click at [708, 96] on label "[STREET_ADDRESS]" at bounding box center [763, 100] width 125 height 11
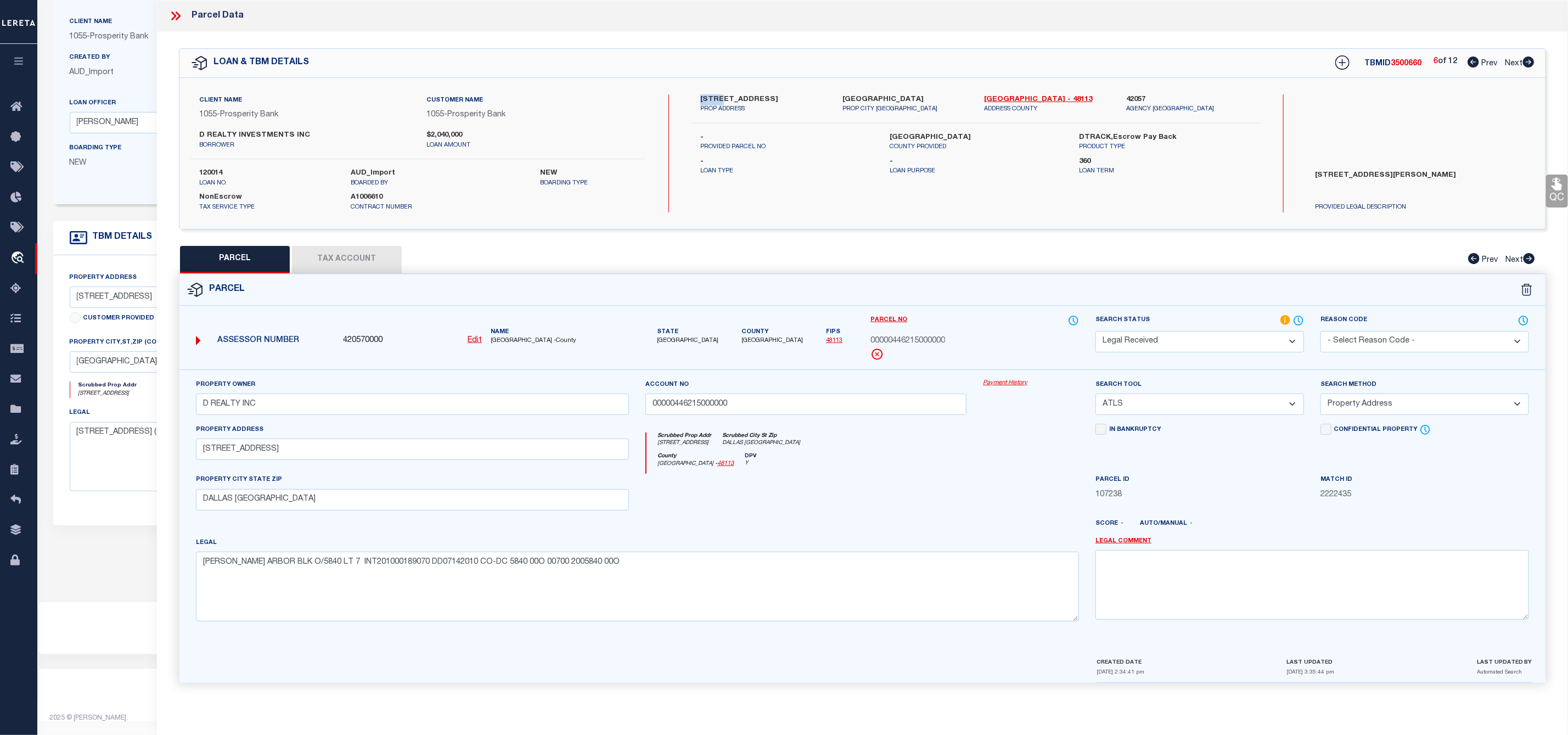
click at [1155, 414] on select "-- Select Search Tool -- 3rd Party Website Agency File Agency Website ATLS CNV-…" at bounding box center [1200, 404] width 209 height 21
click at [1096, 397] on select "-- Select Search Tool -- 3rd Party Website Agency File Agency Website ATLS CNV-…" at bounding box center [1200, 404] width 209 height 21
click at [1358, 407] on select "-- Select Search Method -- Property Address Legal Liability Info Provided" at bounding box center [1425, 404] width 209 height 21
click at [1321, 397] on select "-- Select Search Method -- Property Address Legal Liability Info Provided" at bounding box center [1425, 404] width 209 height 21
click at [1209, 348] on select "Automated Search Bad Parcel Complete Duplicate Parcel High Dollar Reporting In …" at bounding box center [1200, 341] width 209 height 21
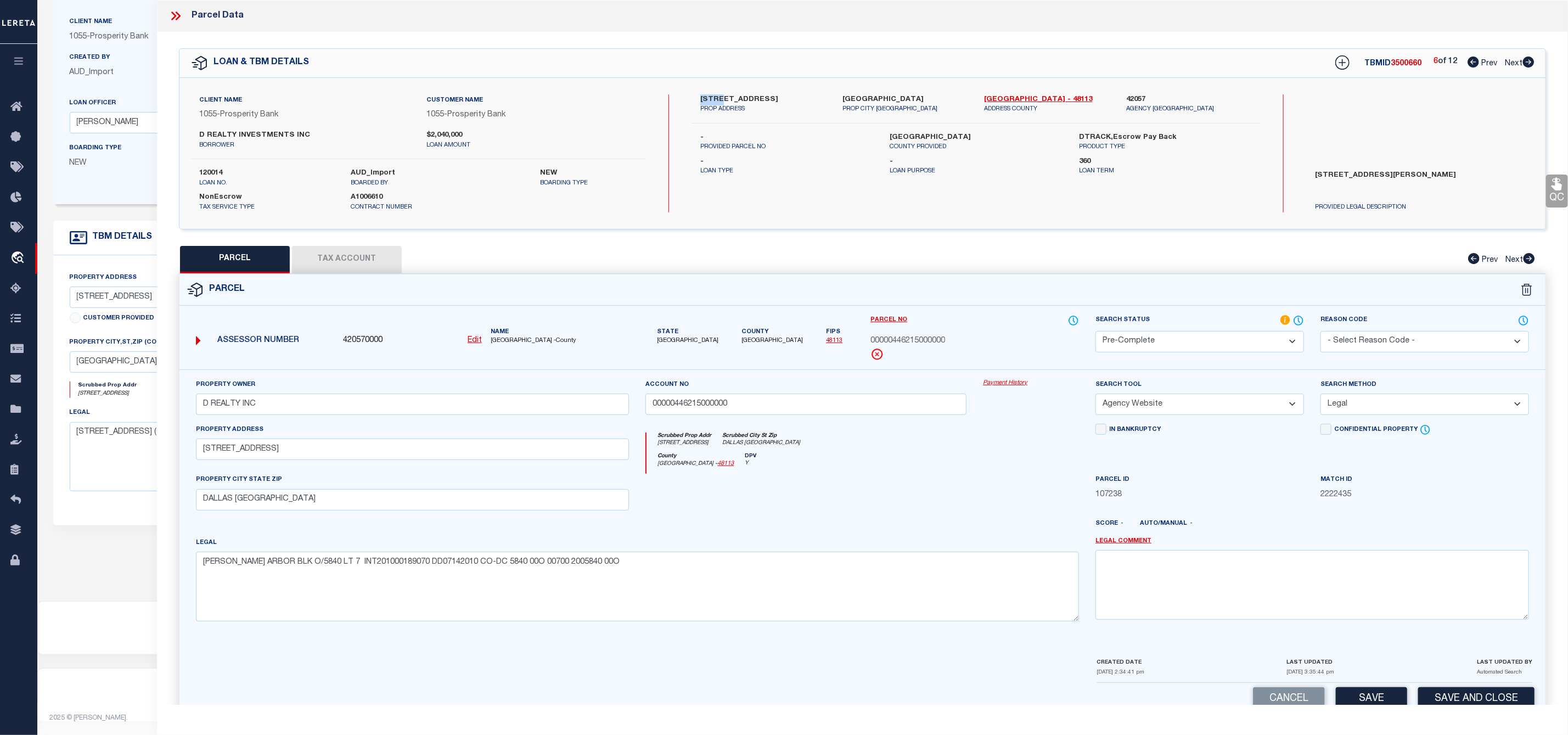
click at [1096, 332] on select "Automated Search Bad Parcel Complete Duplicate Parcel High Dollar Reporting In …" at bounding box center [1200, 341] width 209 height 21
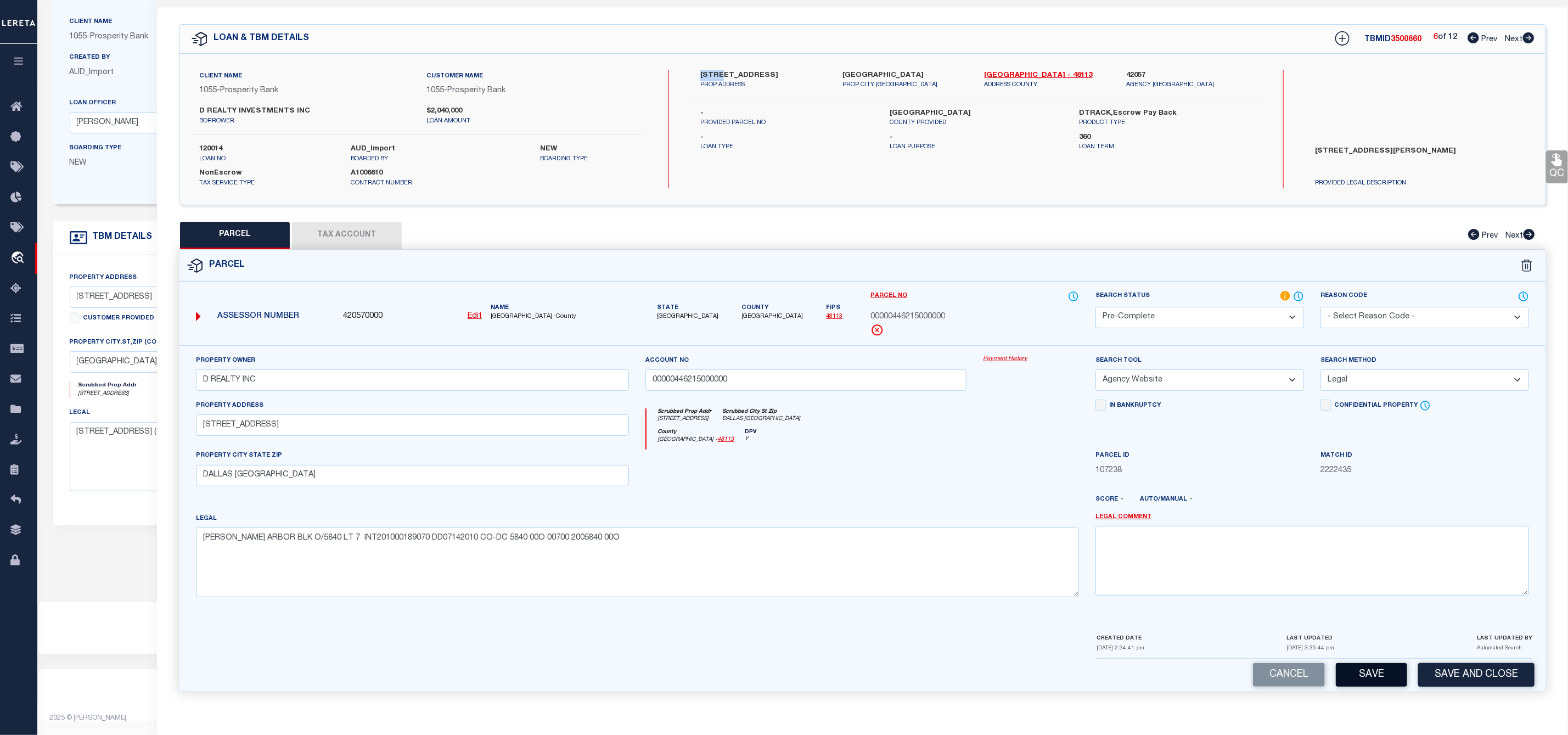
click at [1362, 671] on button "Save" at bounding box center [1371, 676] width 71 height 24
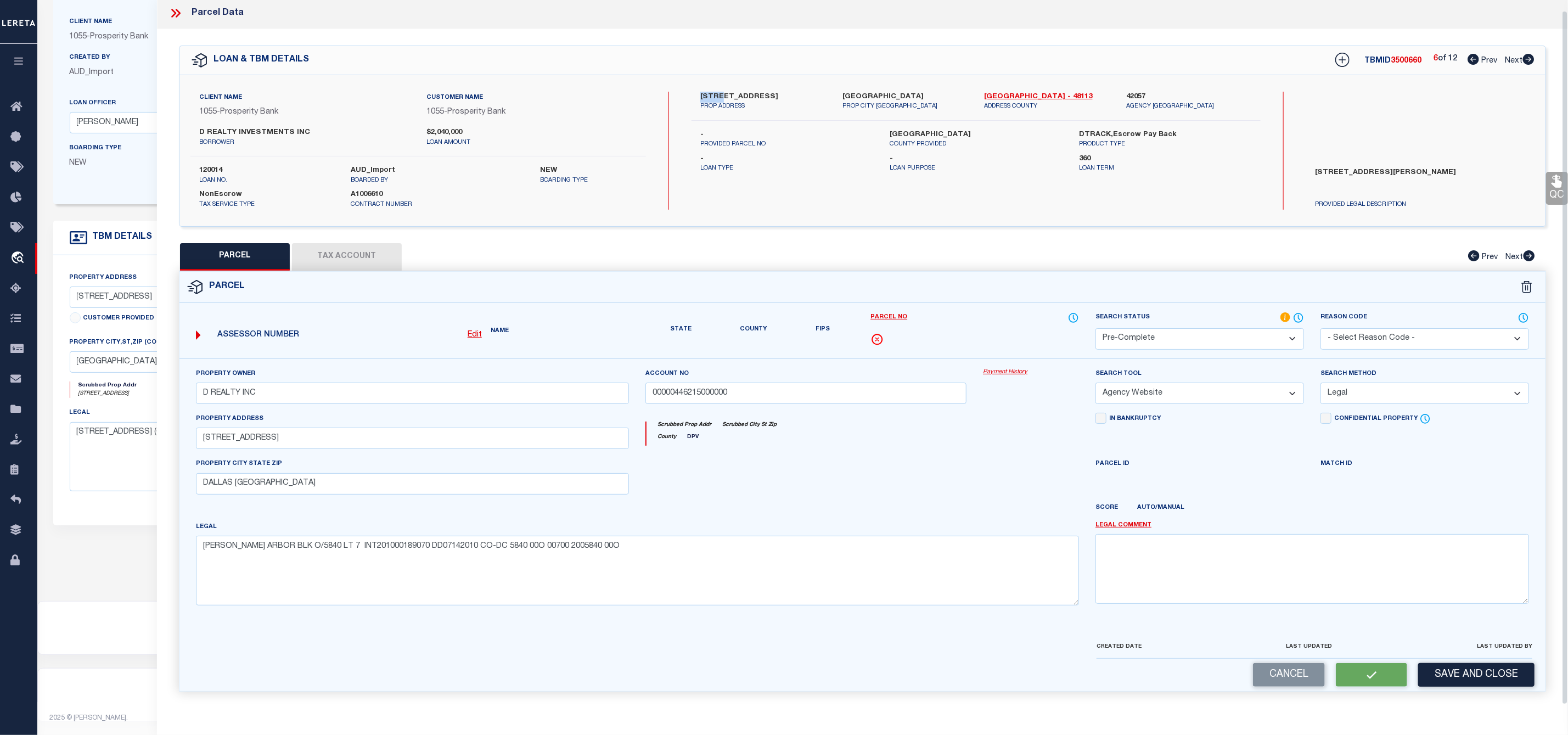
scroll to position [0, 0]
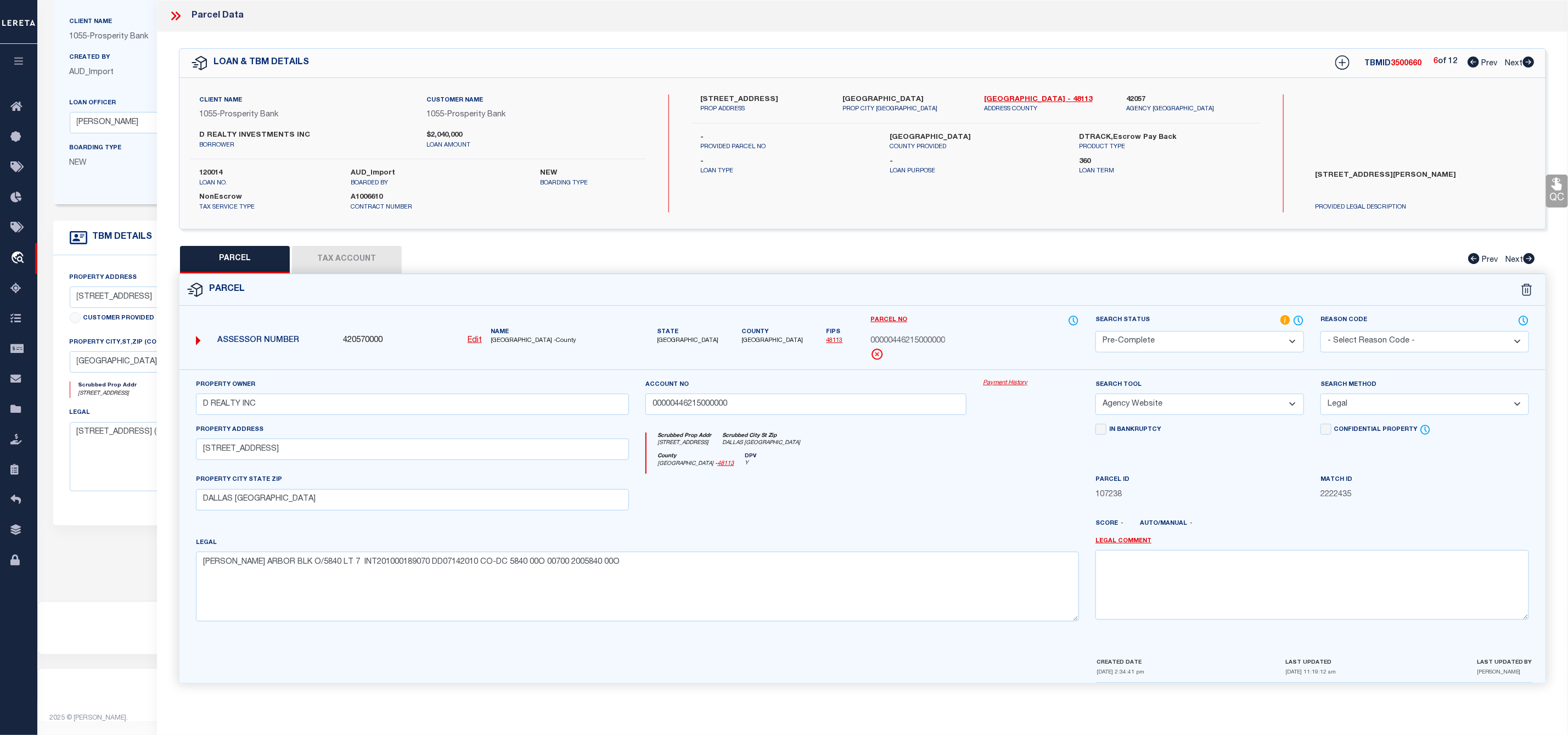
click at [1399, 59] on span "3500660" at bounding box center [1407, 63] width 31 height 7
drag, startPoint x: 868, startPoint y: 343, endPoint x: 957, endPoint y: 346, distance: 89.1
click at [957, 346] on div "Parcel No 00000446215000000" at bounding box center [975, 342] width 225 height 55
click at [1527, 61] on icon at bounding box center [1529, 62] width 12 height 11
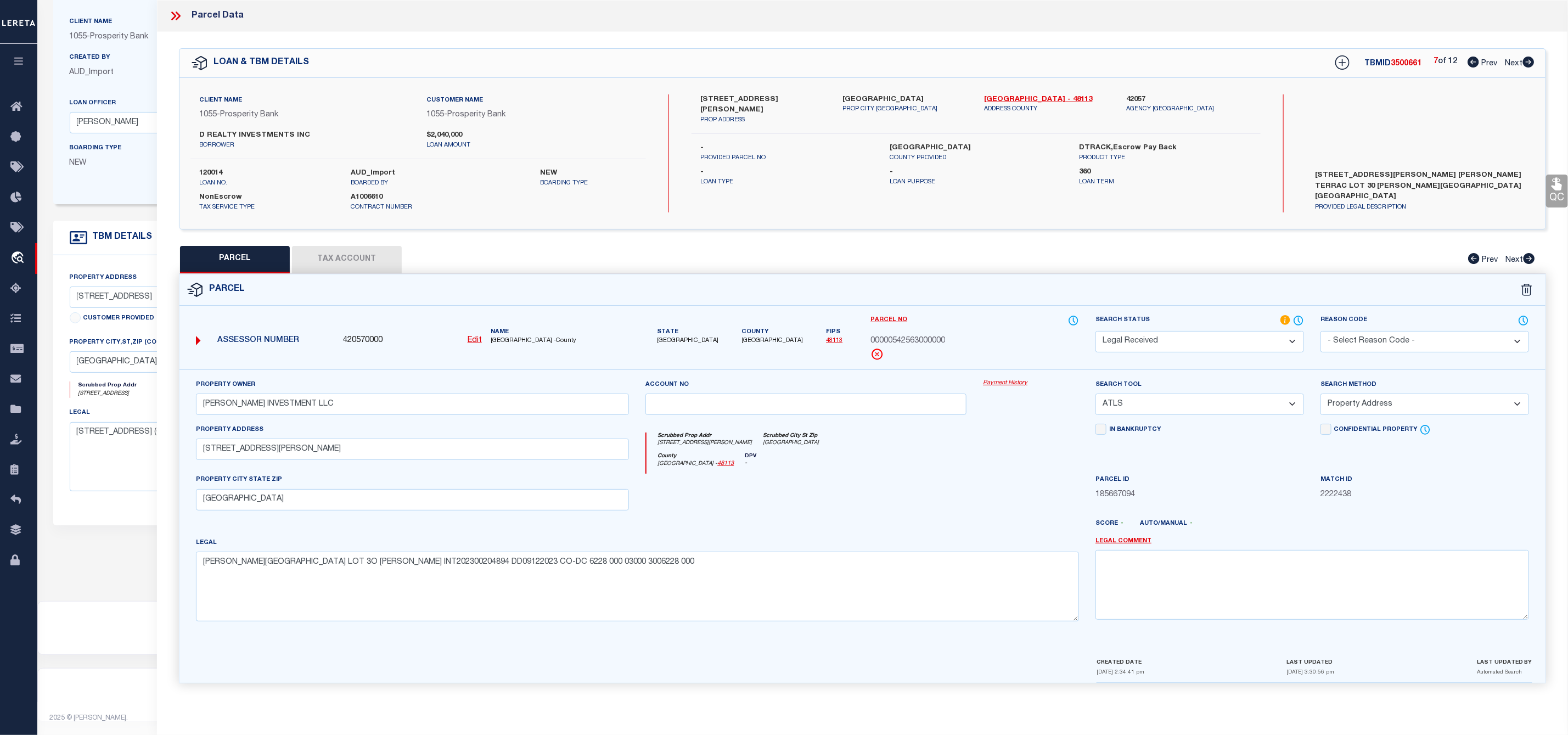
click at [730, 99] on label "[STREET_ADDRESS][PERSON_NAME]" at bounding box center [763, 104] width 125 height 21
click at [709, 98] on label "[STREET_ADDRESS][PERSON_NAME]" at bounding box center [763, 104] width 125 height 21
click at [1174, 405] on select "-- Select Search Tool -- 3rd Party Website Agency File Agency Website ATLS CNV-…" at bounding box center [1200, 404] width 209 height 21
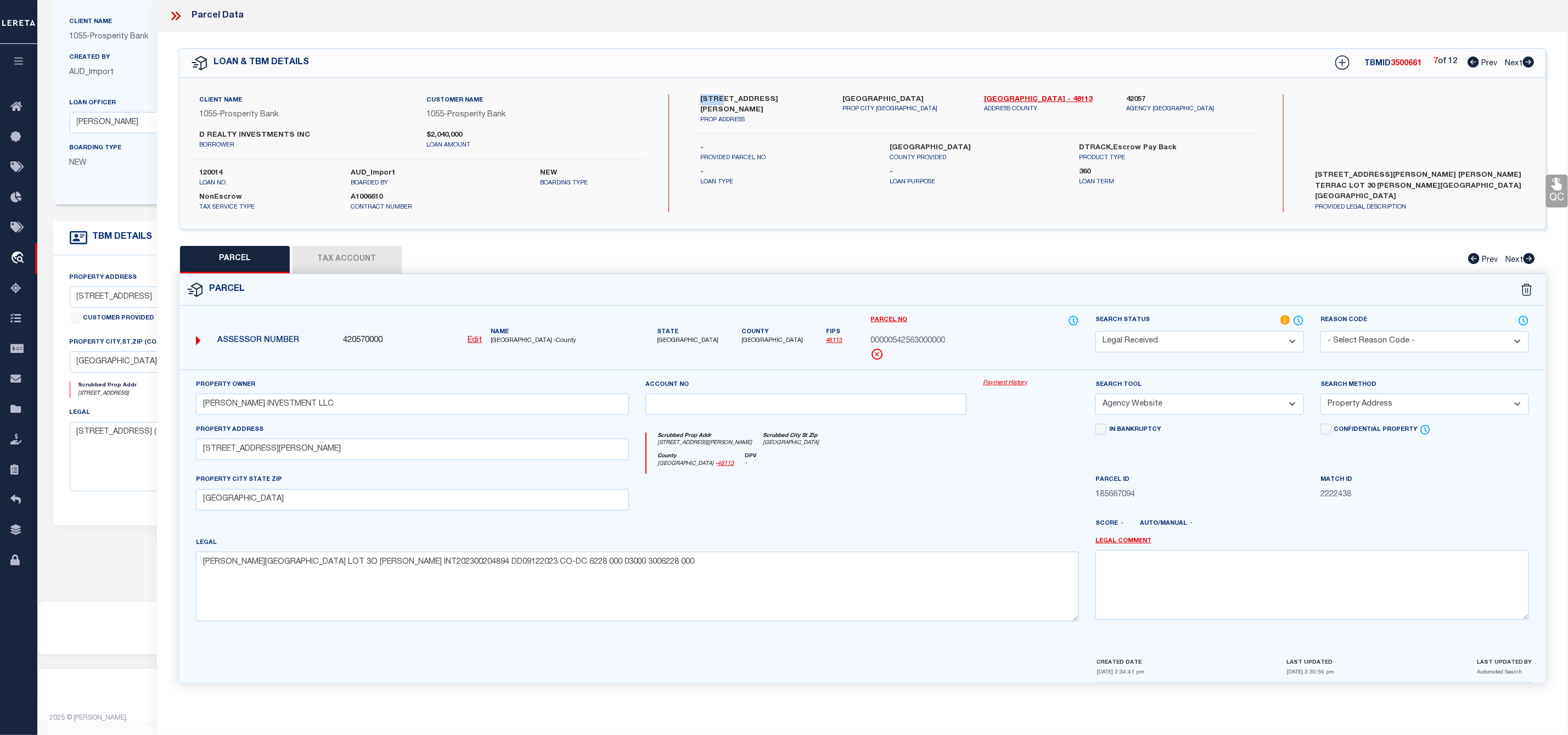
click at [1096, 397] on select "-- Select Search Tool -- 3rd Party Website Agency File Agency Website ATLS CNV-…" at bounding box center [1200, 404] width 209 height 21
click at [1401, 59] on div "TBMID 3500661 7 of 12 Prev Next" at bounding box center [1428, 63] width 214 height 20
click at [1401, 61] on span "3500661" at bounding box center [1407, 63] width 31 height 7
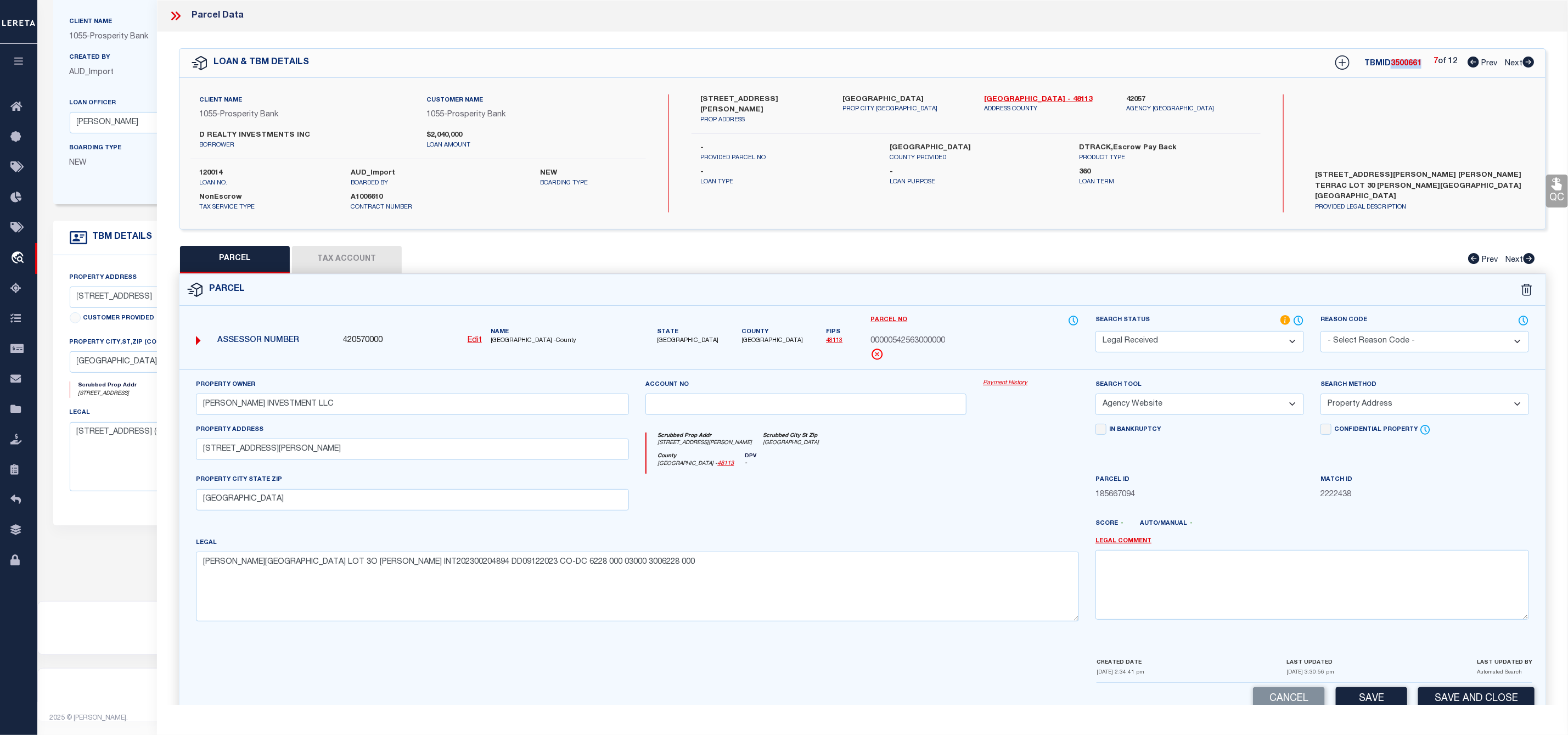
click at [1187, 338] on select "Automated Search Bad Parcel Complete Duplicate Parcel High Dollar Reporting In …" at bounding box center [1200, 341] width 209 height 21
click at [1096, 332] on select "Automated Search Bad Parcel Complete Duplicate Parcel High Dollar Reporting In …" at bounding box center [1200, 341] width 209 height 21
click at [1370, 408] on select "-- Select Search Method -- Property Address Legal Liability Info Provided" at bounding box center [1425, 404] width 209 height 21
click at [1321, 397] on select "-- Select Search Method -- Property Address Legal Liability Info Provided" at bounding box center [1425, 404] width 209 height 21
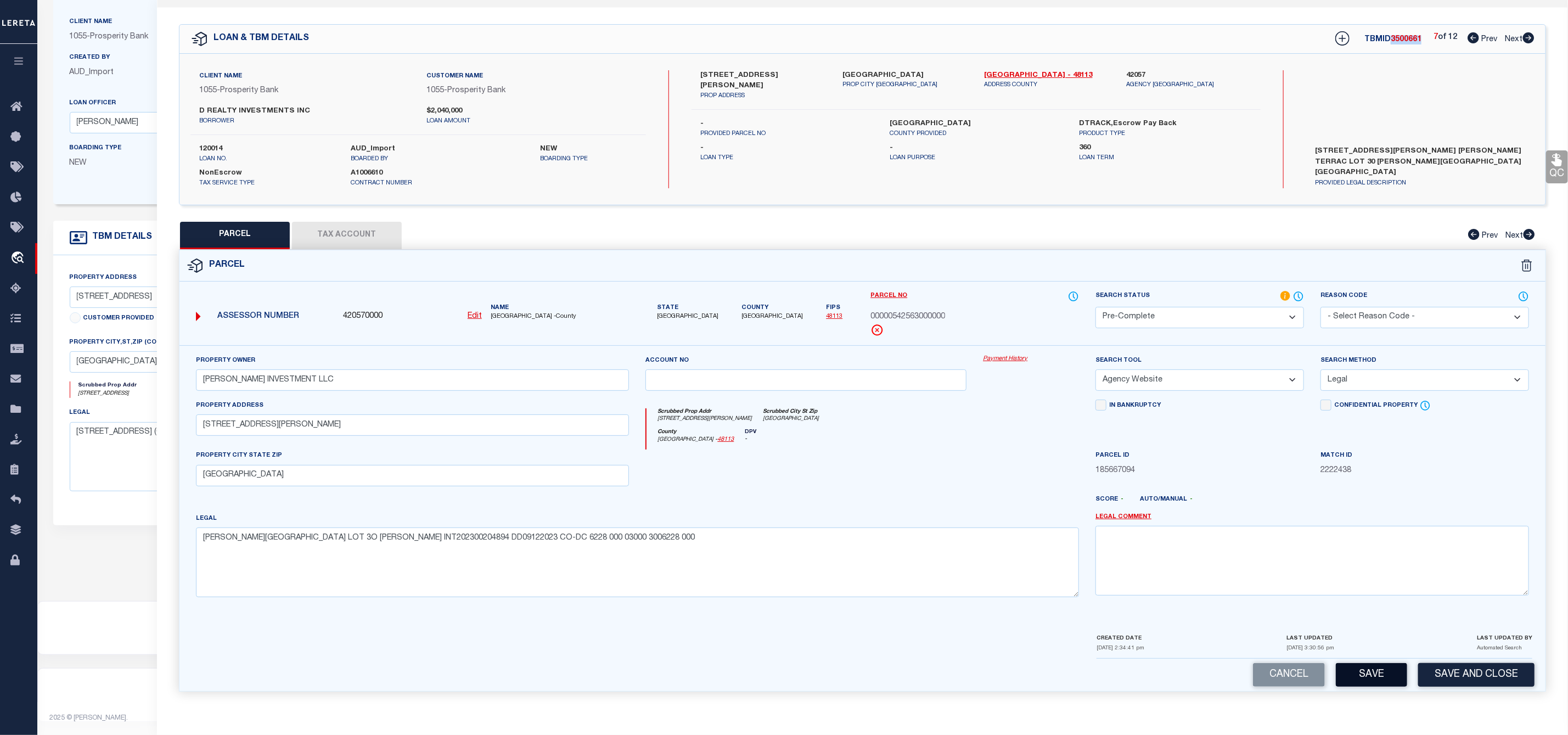
click at [1370, 677] on button "Save" at bounding box center [1371, 676] width 71 height 24
click at [912, 311] on span "00000542563000000" at bounding box center [908, 317] width 75 height 12
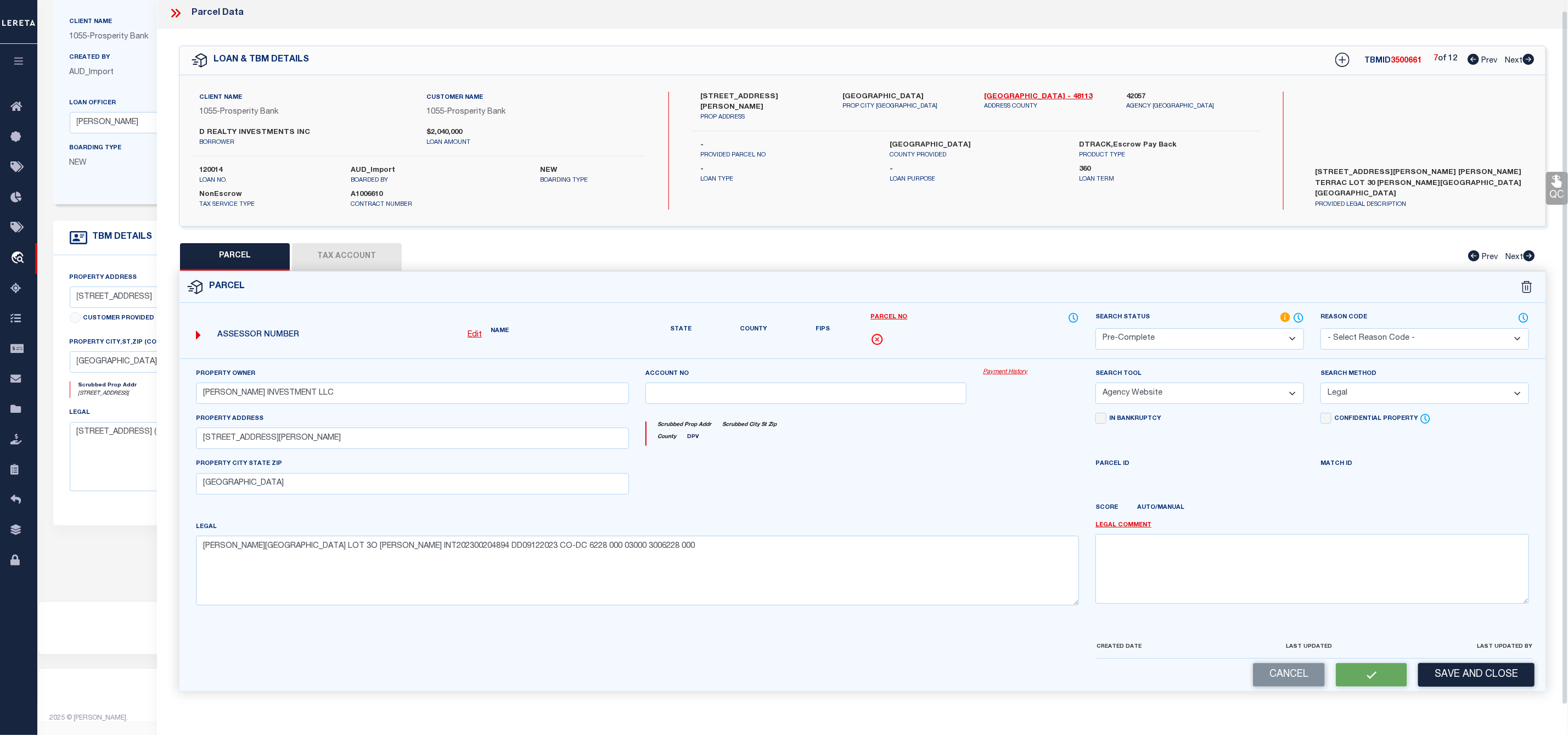
scroll to position [0, 0]
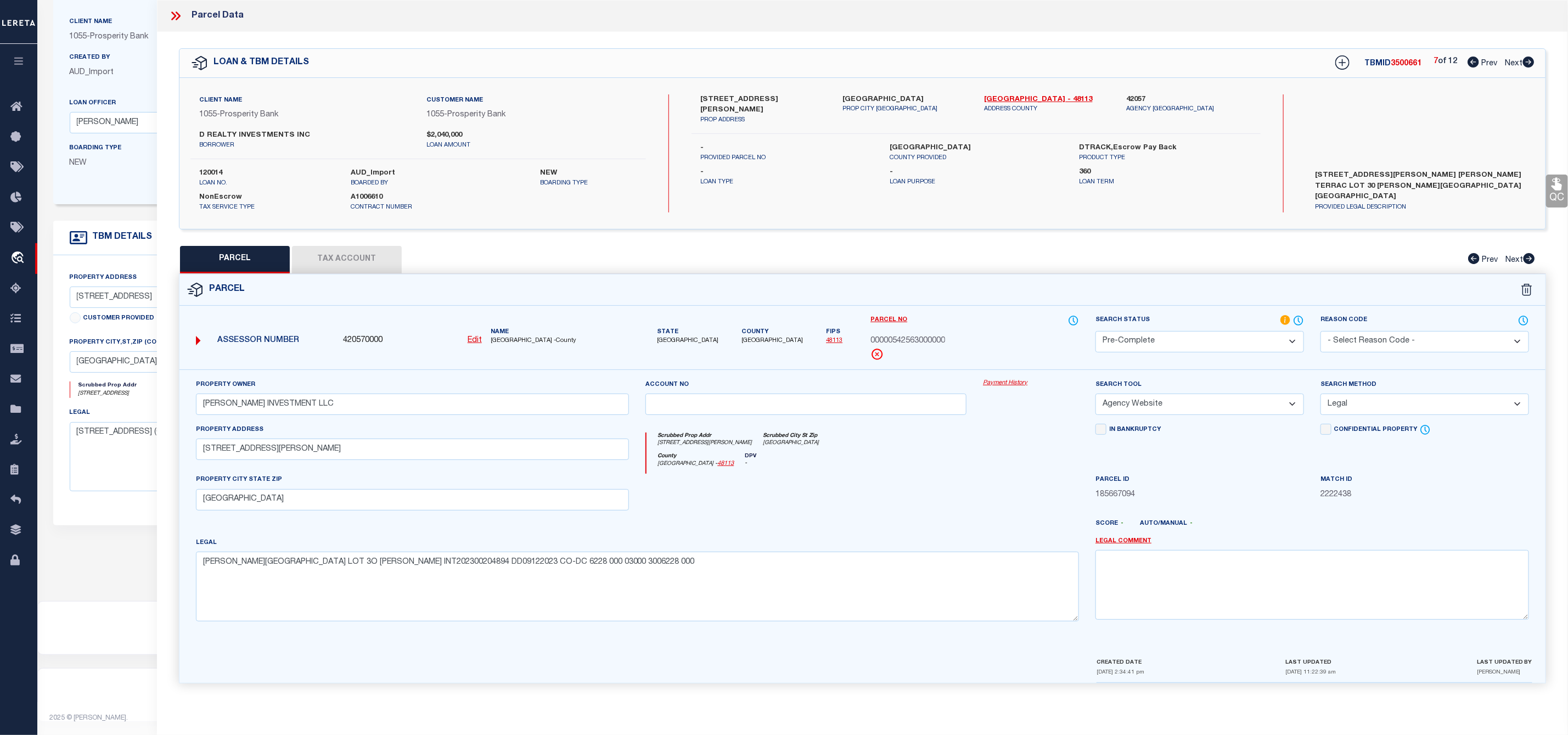
click at [904, 338] on span "00000542563000000" at bounding box center [908, 341] width 75 height 12
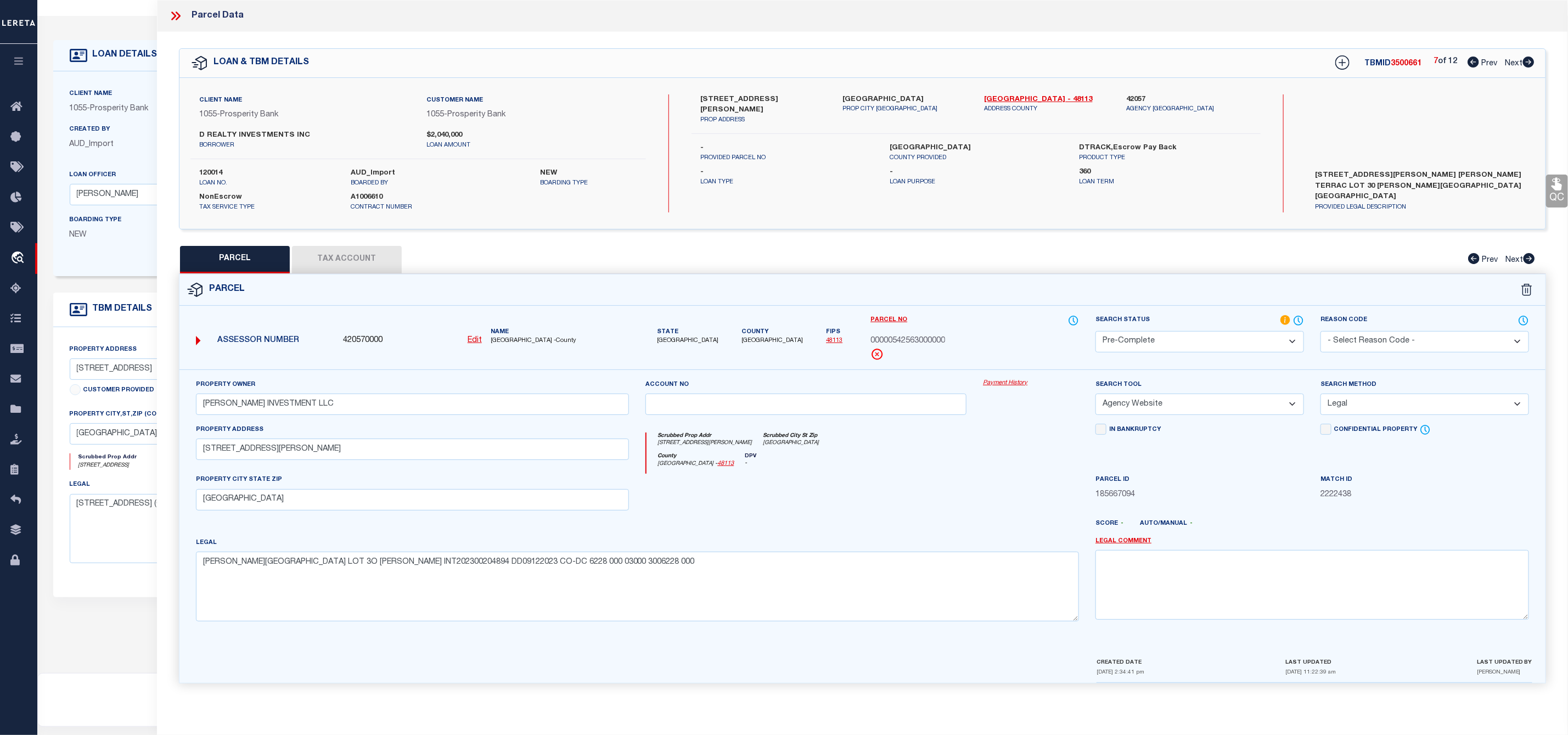
click at [1537, 67] on div "LOAN & TBM DETAILS TBMID 3500661 7 of 12 Prev Next" at bounding box center [862, 62] width 1366 height 28
click at [1530, 61] on icon at bounding box center [1529, 62] width 12 height 11
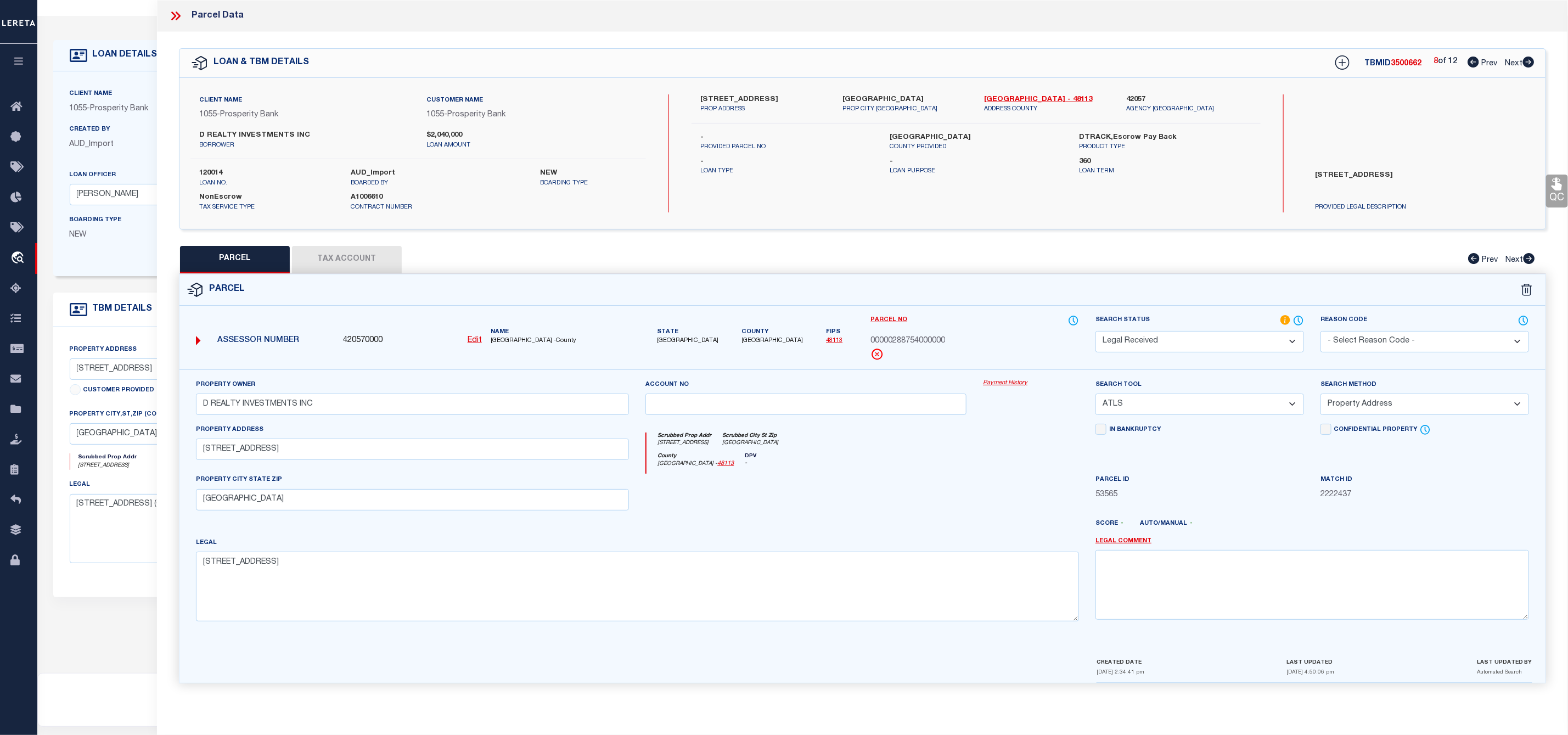
click at [728, 101] on label "[STREET_ADDRESS]" at bounding box center [763, 100] width 125 height 11
click at [708, 94] on label "[STREET_ADDRESS]" at bounding box center [763, 100] width 125 height 11
drag, startPoint x: 866, startPoint y: 339, endPoint x: 949, endPoint y: 344, distance: 83.2
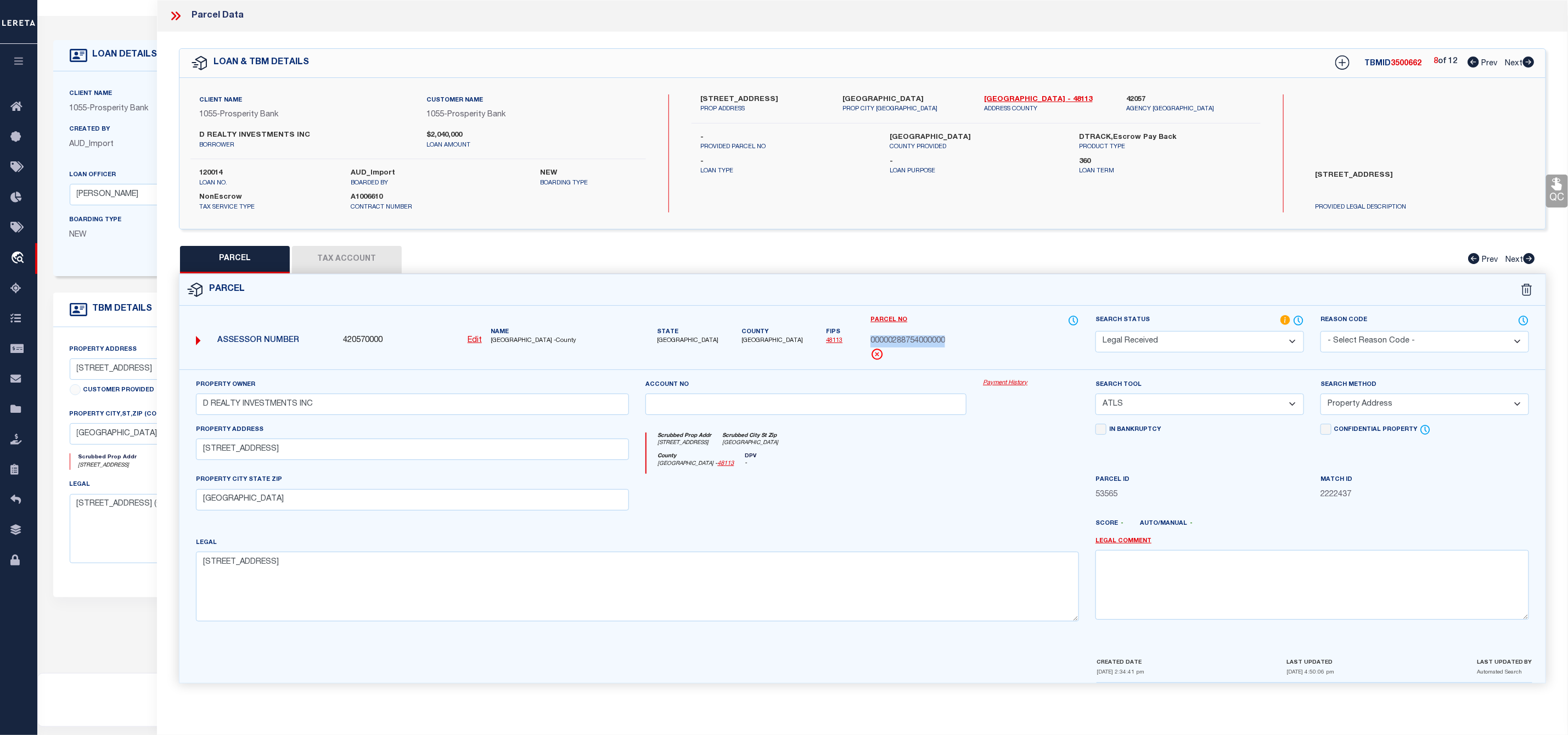
click at [949, 344] on div "Parcel No 00000288754000000" at bounding box center [975, 342] width 225 height 55
click at [1144, 405] on select "-- Select Search Tool -- 3rd Party Website Agency File Agency Website ATLS CNV-…" at bounding box center [1200, 404] width 209 height 21
click at [1096, 397] on select "-- Select Search Tool -- 3rd Party Website Agency File Agency Website ATLS CNV-…" at bounding box center [1200, 404] width 209 height 21
click at [1397, 402] on select "-- Select Search Method -- Property Address Legal Liability Info Provided" at bounding box center [1425, 404] width 209 height 21
click at [1321, 397] on select "-- Select Search Method -- Property Address Legal Liability Info Provided" at bounding box center [1425, 404] width 209 height 21
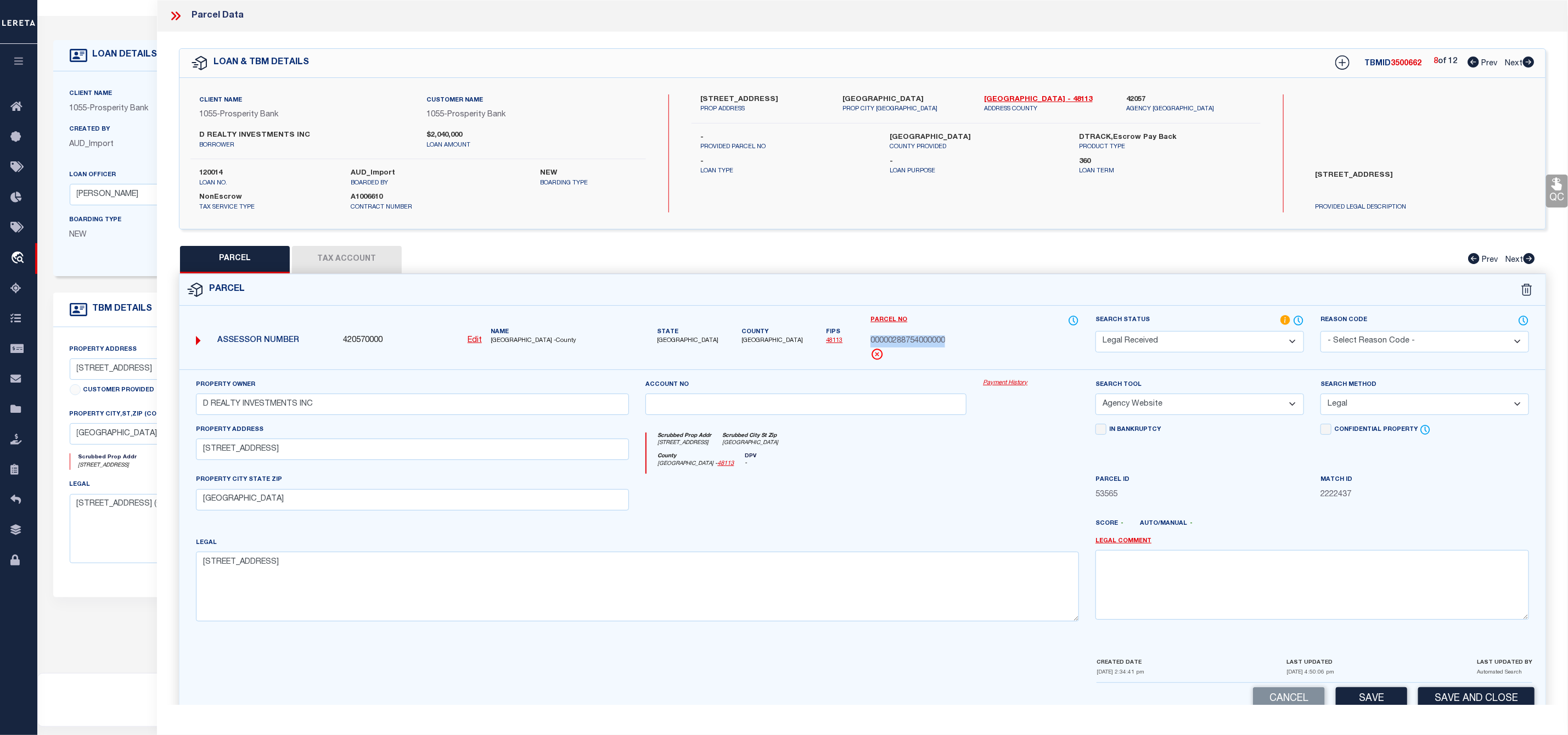
click at [1216, 344] on select "Automated Search Bad Parcel Complete Duplicate Parcel High Dollar Reporting In …" at bounding box center [1200, 341] width 209 height 21
click at [1096, 332] on select "Automated Search Bad Parcel Complete Duplicate Parcel High Dollar Reporting In …" at bounding box center [1200, 341] width 209 height 21
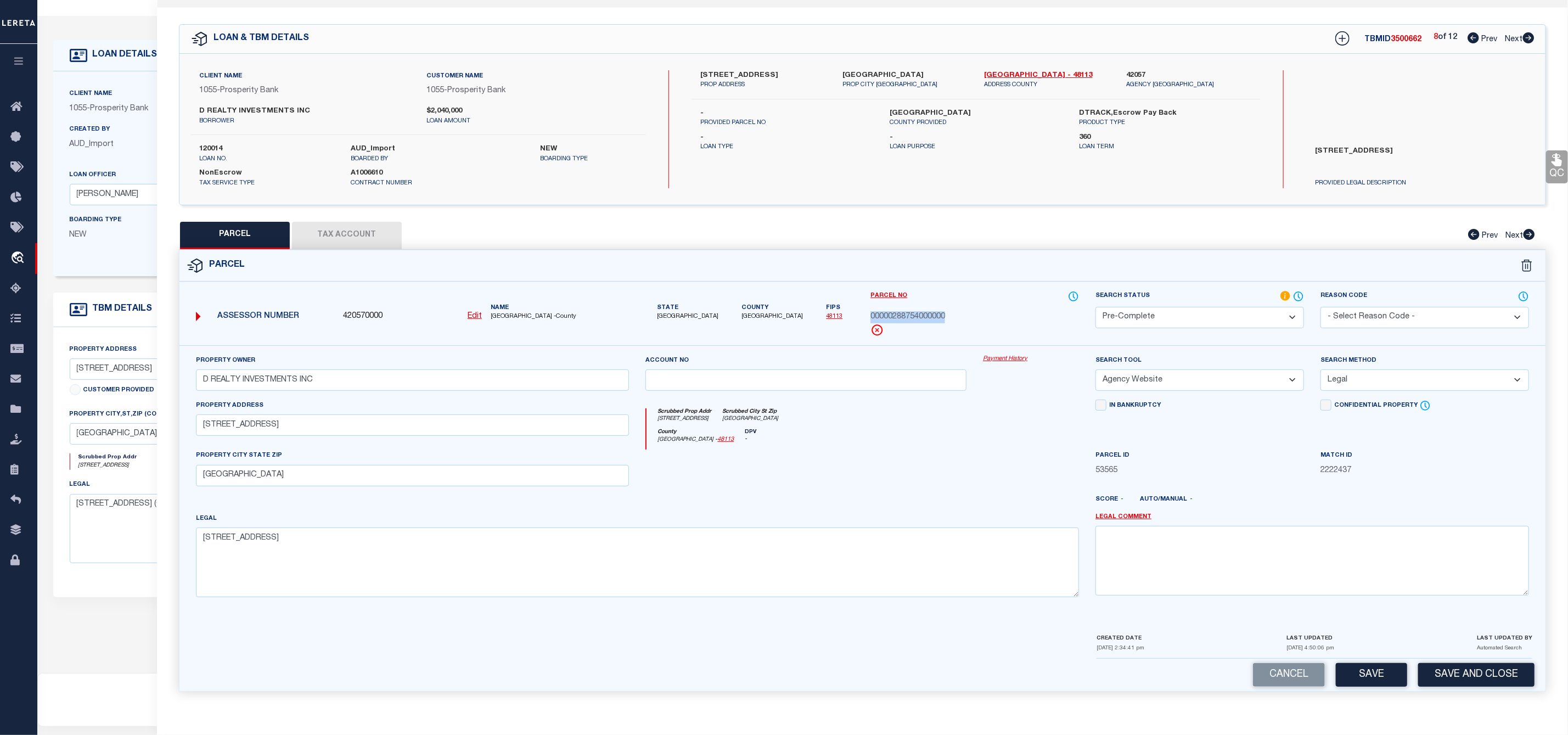
scroll to position [111, 0]
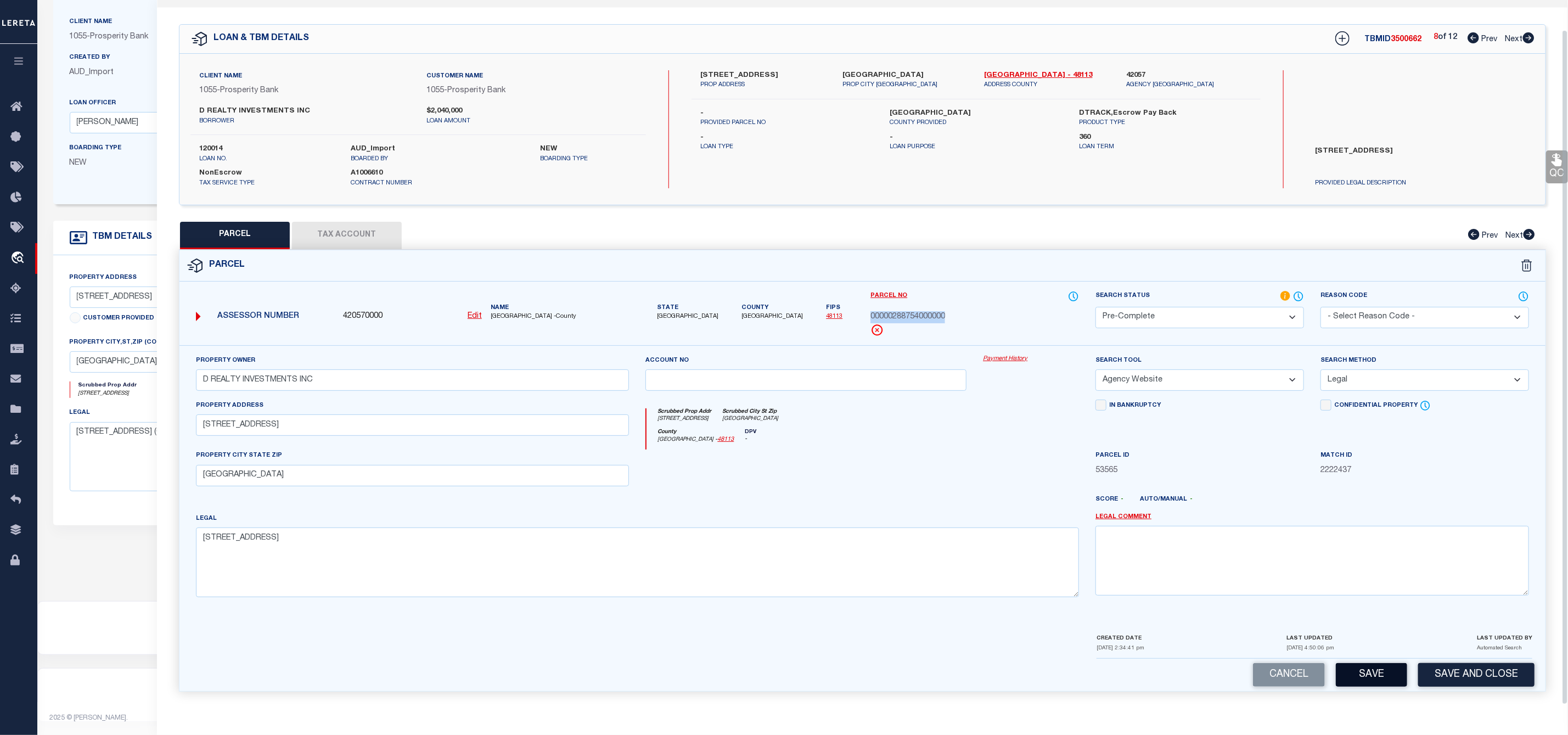
click at [1384, 677] on button "Save" at bounding box center [1371, 676] width 71 height 24
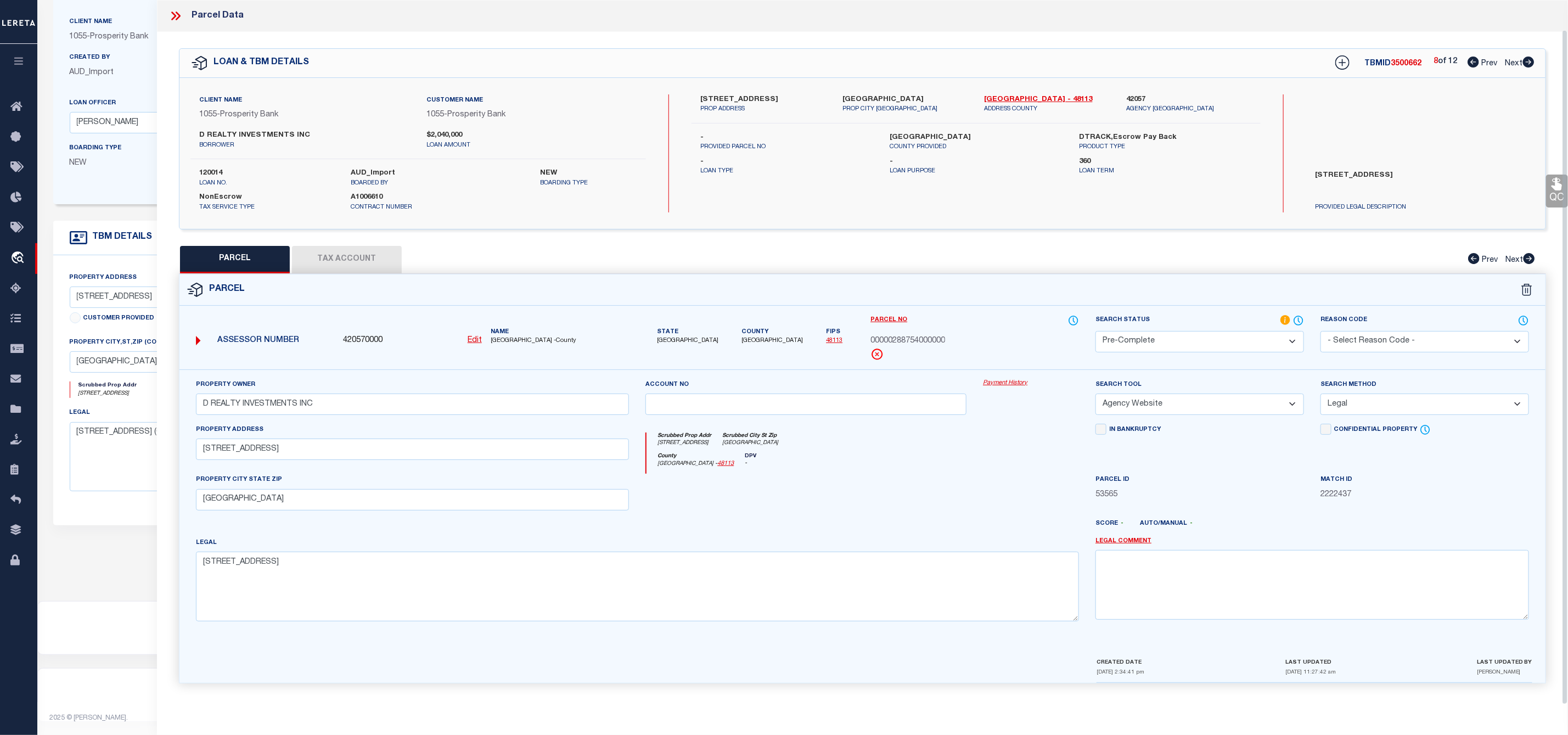
scroll to position [0, 0]
click at [1408, 67] on span "3500662" at bounding box center [1407, 63] width 31 height 7
click at [913, 340] on span "00000288754000000" at bounding box center [908, 341] width 75 height 12
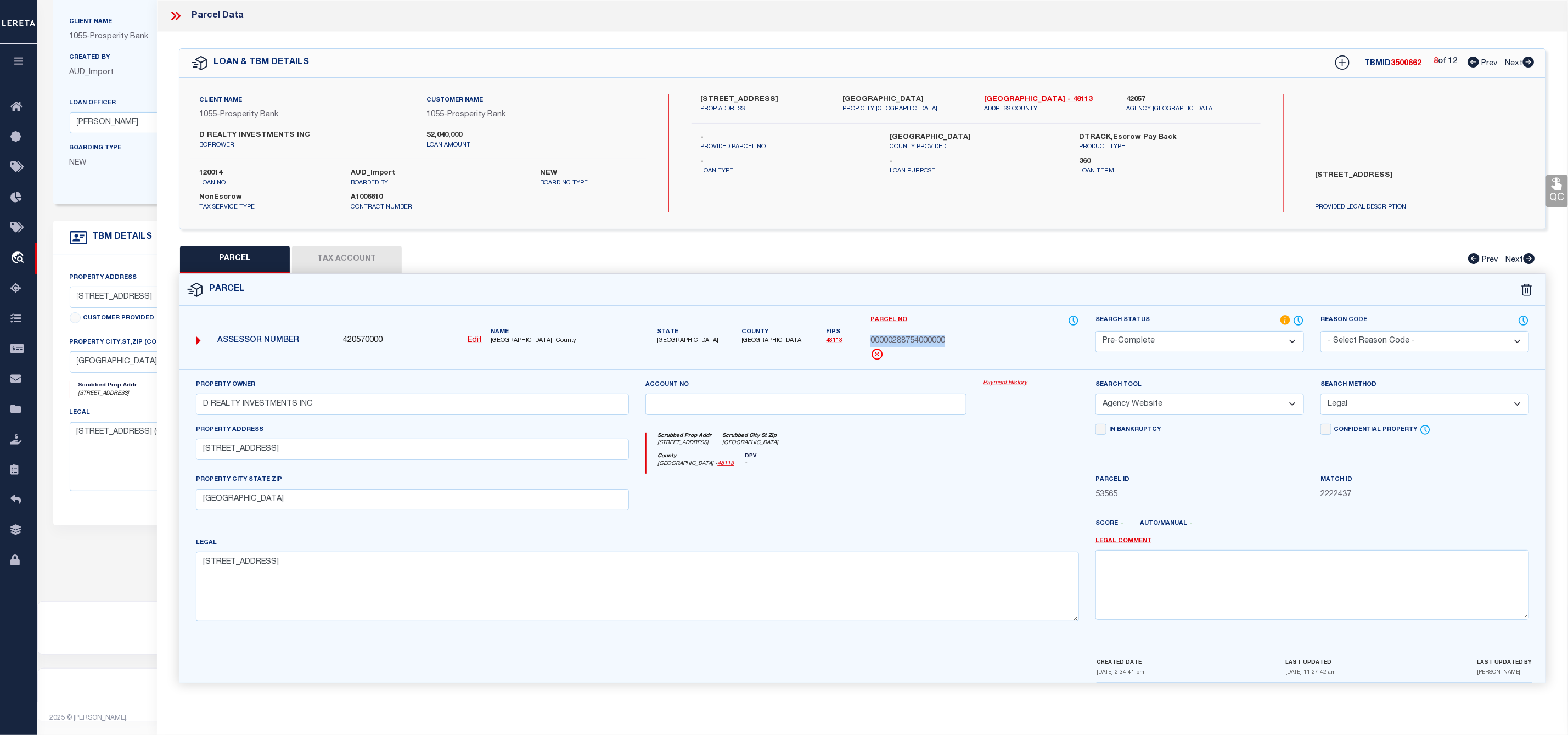
click at [1532, 59] on icon at bounding box center [1529, 62] width 12 height 11
click at [735, 94] on label "[STREET_ADDRESS]" at bounding box center [763, 100] width 125 height 11
click at [703, 96] on label "[STREET_ADDRESS]" at bounding box center [763, 100] width 125 height 11
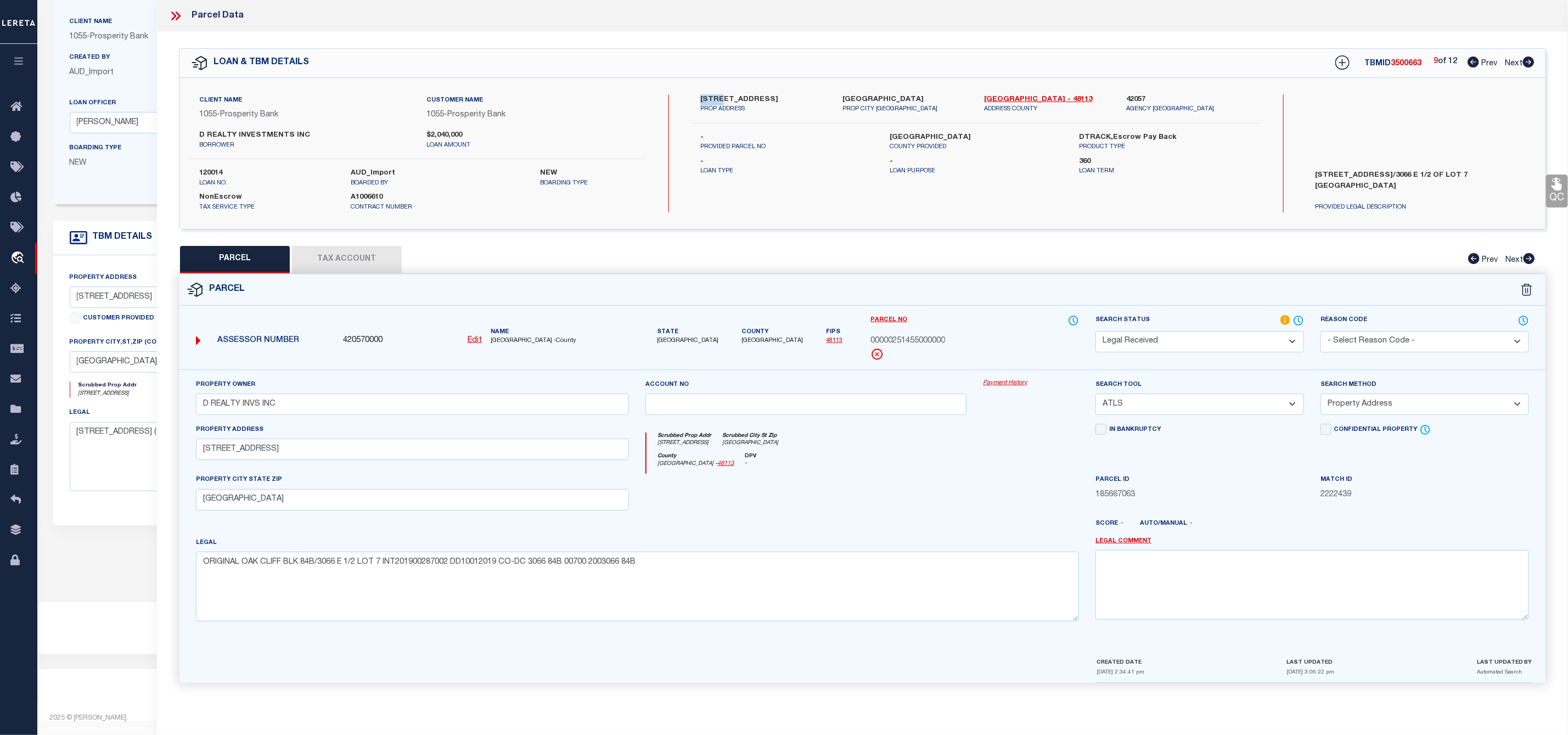
click at [1132, 405] on select "-- Select Search Tool -- 3rd Party Website Agency File Agency Website ATLS CNV-…" at bounding box center [1200, 404] width 209 height 21
click at [1096, 397] on select "-- Select Search Tool -- 3rd Party Website Agency File Agency Website ATLS CNV-…" at bounding box center [1200, 404] width 209 height 21
click at [1352, 407] on select "-- Select Search Method -- Property Address Legal Liability Info Provided" at bounding box center [1425, 404] width 209 height 21
click at [1321, 397] on select "-- Select Search Method -- Property Address Legal Liability Info Provided" at bounding box center [1425, 404] width 209 height 21
click at [1222, 339] on select "Automated Search Bad Parcel Complete Duplicate Parcel High Dollar Reporting In …" at bounding box center [1200, 341] width 209 height 21
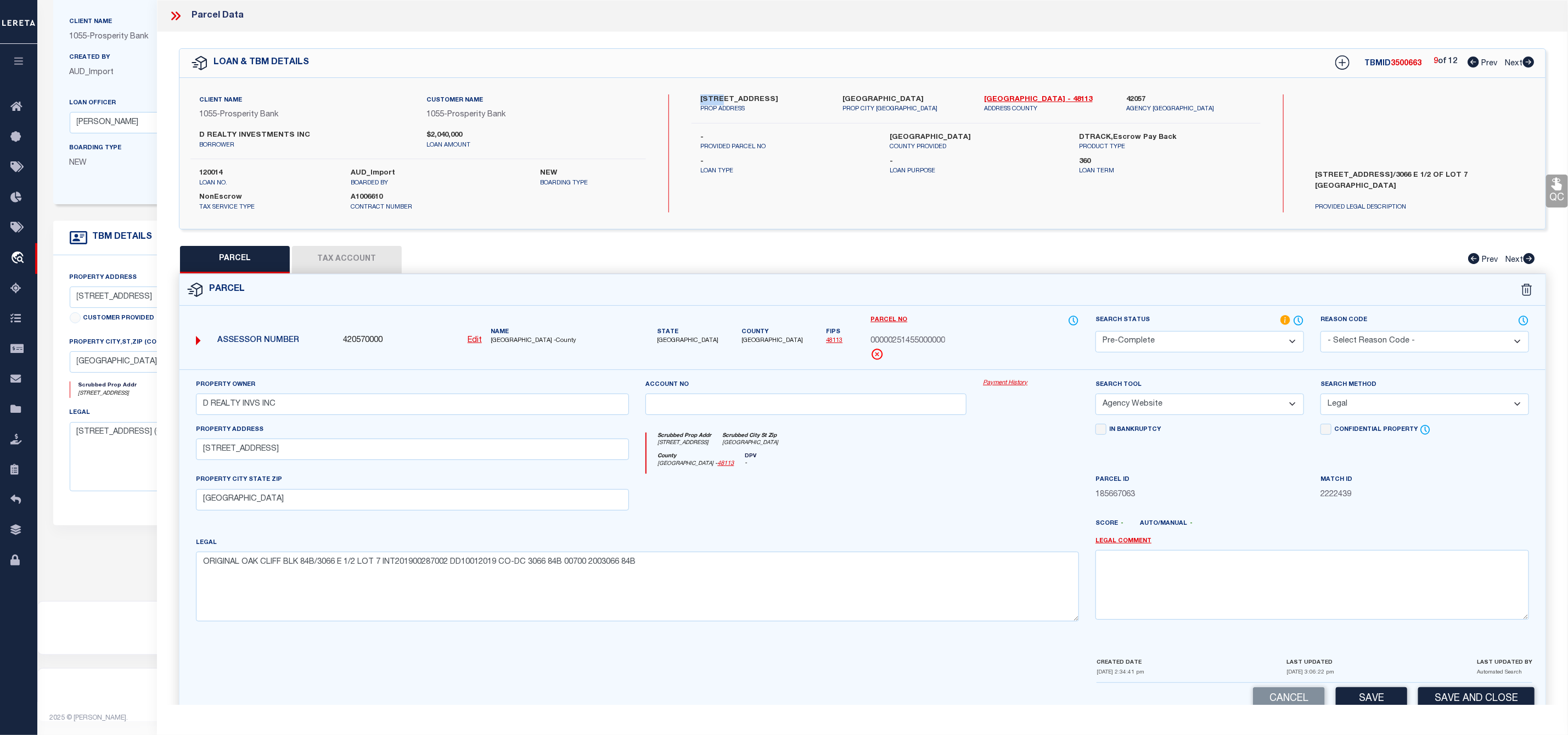
click at [1096, 332] on select "Automated Search Bad Parcel Complete Duplicate Parcel High Dollar Reporting In …" at bounding box center [1200, 341] width 209 height 21
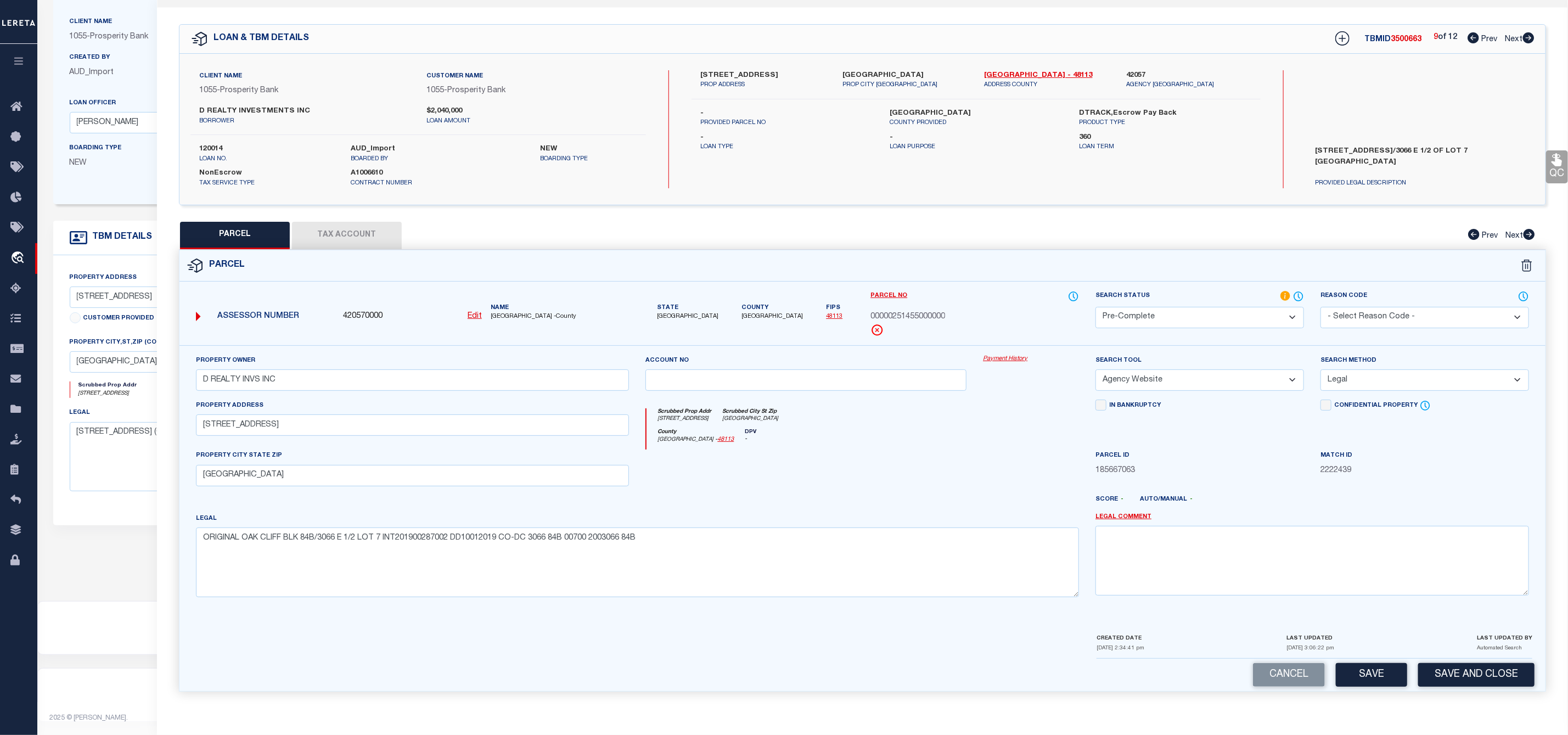
click at [1402, 36] on span "3500663" at bounding box center [1407, 39] width 31 height 7
click at [1373, 675] on button "Save" at bounding box center [1371, 676] width 71 height 24
click at [899, 311] on span "00000251455000000" at bounding box center [908, 317] width 75 height 12
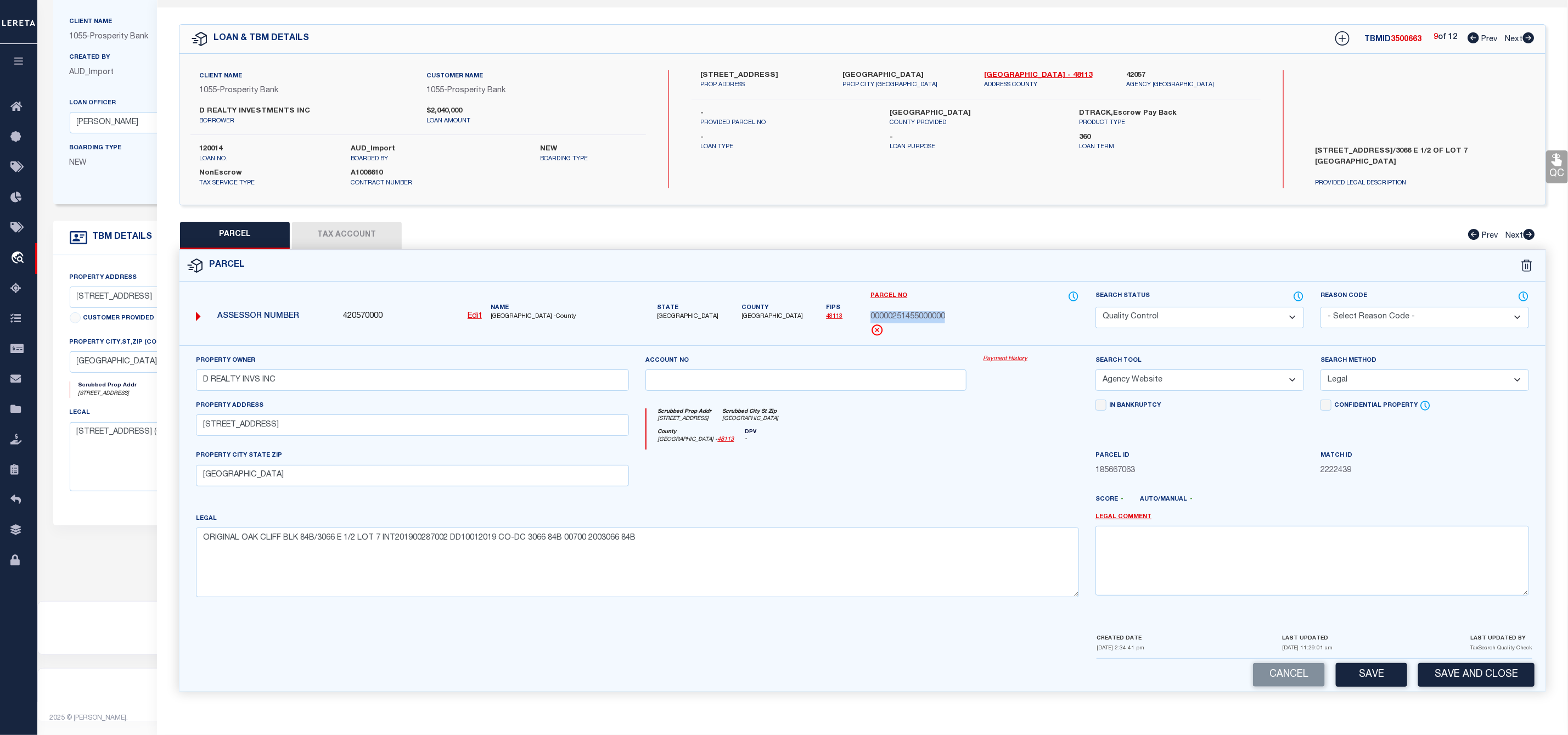
click at [1527, 32] on icon at bounding box center [1529, 38] width 12 height 11
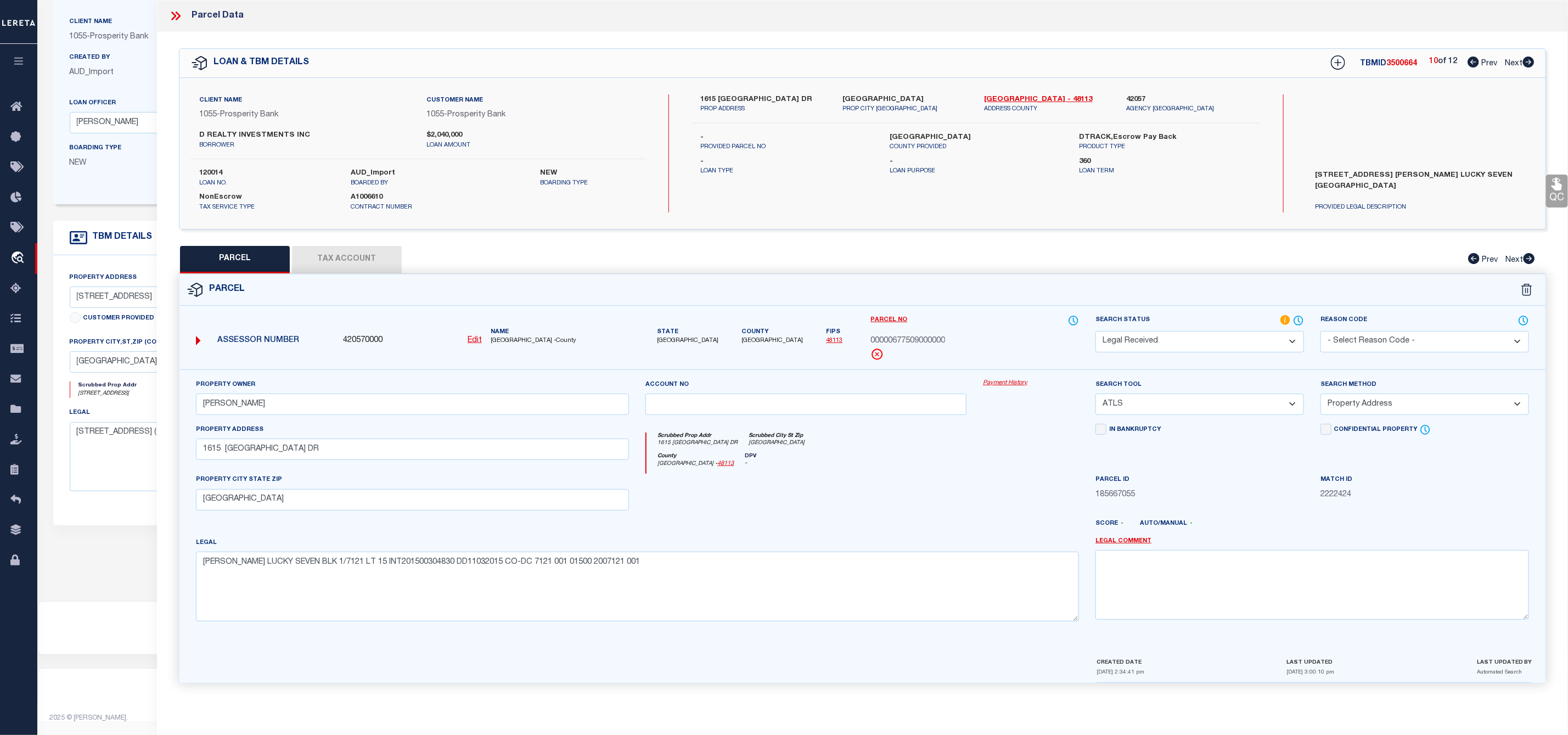
scroll to position [0, 0]
click at [733, 98] on label "1615 [GEOGRAPHIC_DATA] DR" at bounding box center [763, 100] width 125 height 11
click at [712, 100] on label "1615 [GEOGRAPHIC_DATA] DR" at bounding box center [763, 100] width 125 height 11
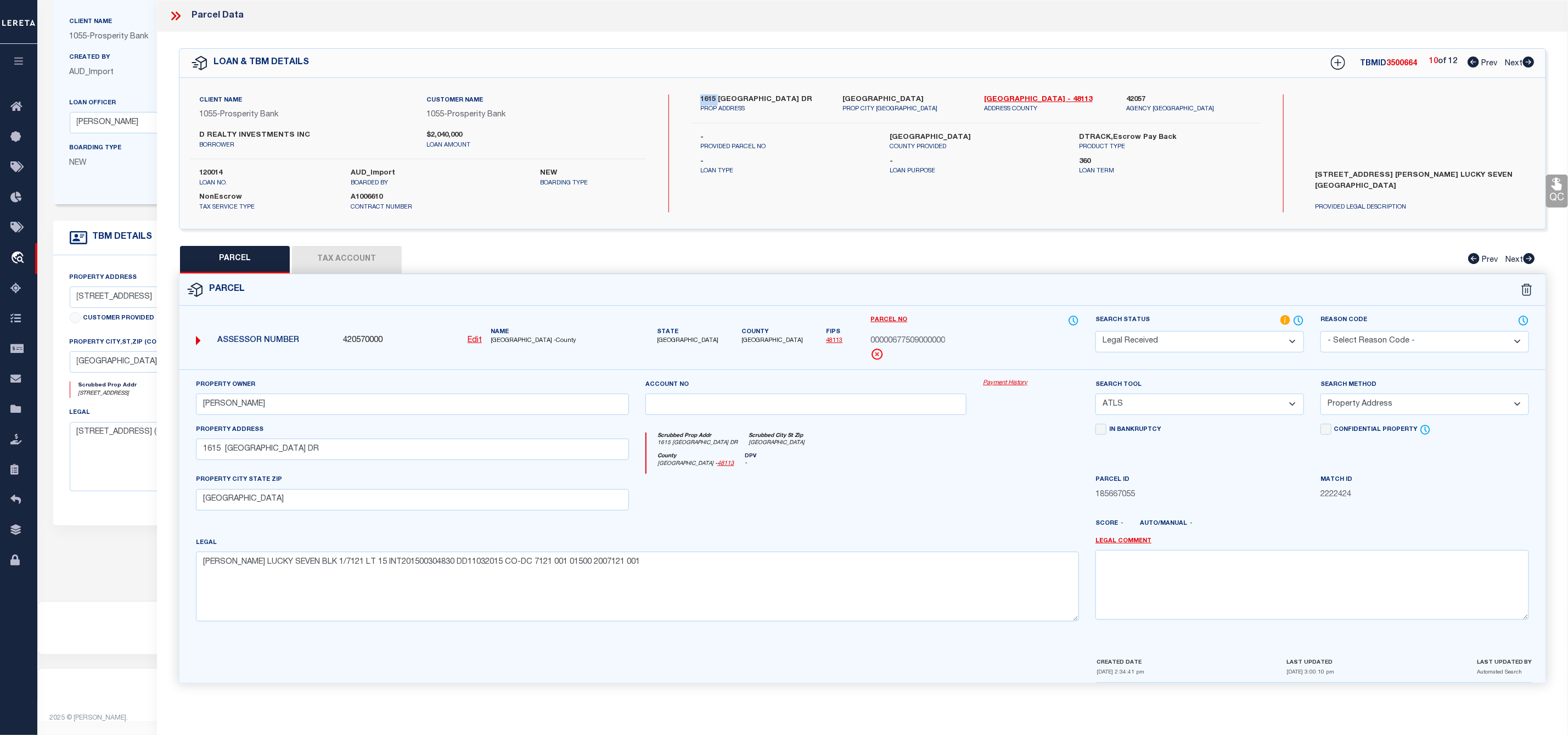
click at [1160, 399] on select "-- Select Search Tool -- 3rd Party Website Agency File Agency Website ATLS CNV-…" at bounding box center [1200, 404] width 209 height 21
click at [1096, 397] on select "-- Select Search Tool -- 3rd Party Website Agency File Agency Website ATLS CNV-…" at bounding box center [1200, 404] width 209 height 21
click at [1337, 412] on select "-- Select Search Method -- Property Address Legal Liability Info Provided" at bounding box center [1425, 404] width 209 height 21
click at [1321, 397] on select "-- Select Search Method -- Property Address Legal Liability Info Provided" at bounding box center [1425, 404] width 209 height 21
click at [1232, 344] on select "Automated Search Bad Parcel Complete Duplicate Parcel High Dollar Reporting In …" at bounding box center [1200, 341] width 209 height 21
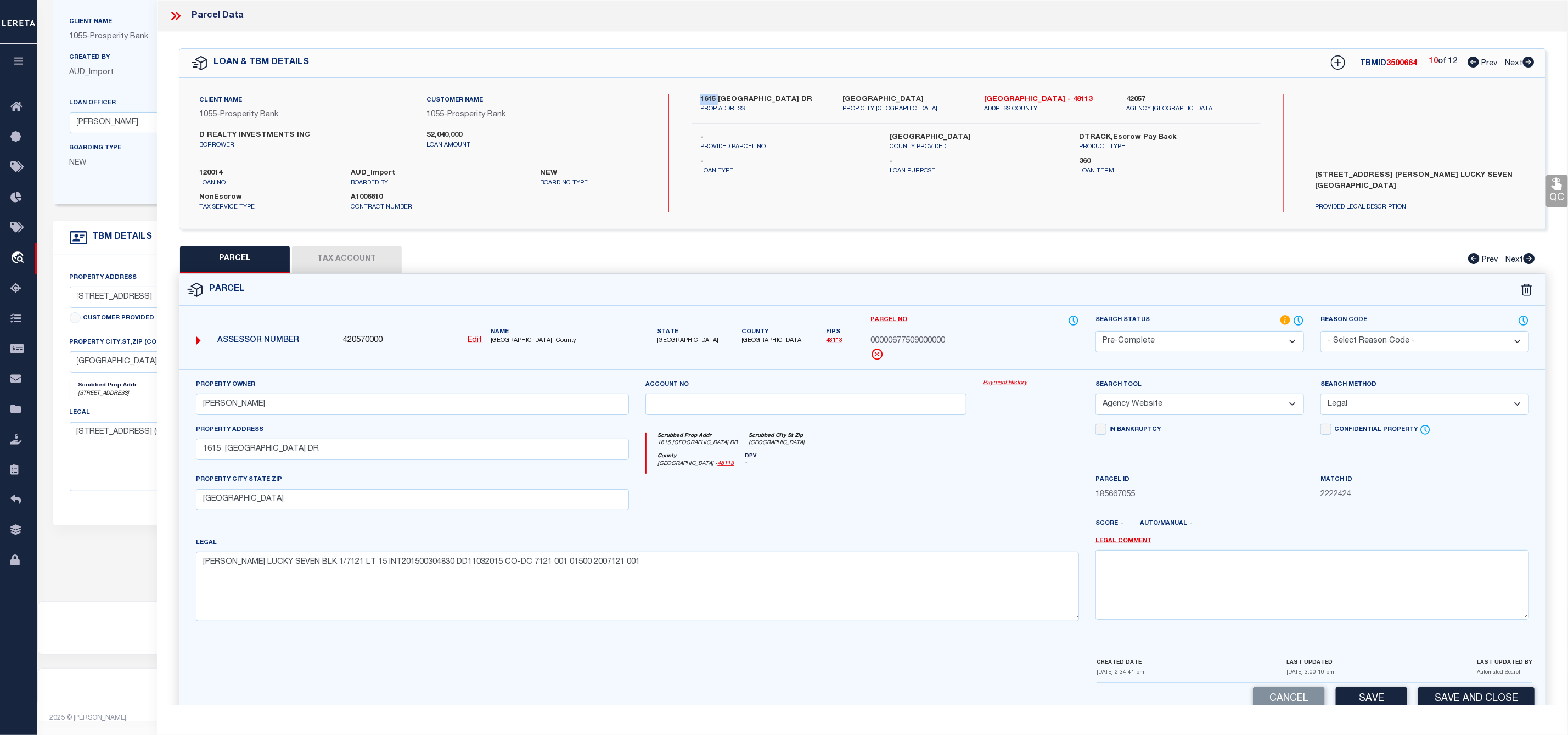
click at [1096, 332] on select "Automated Search Bad Parcel Complete Duplicate Parcel High Dollar Reporting In …" at bounding box center [1200, 341] width 209 height 21
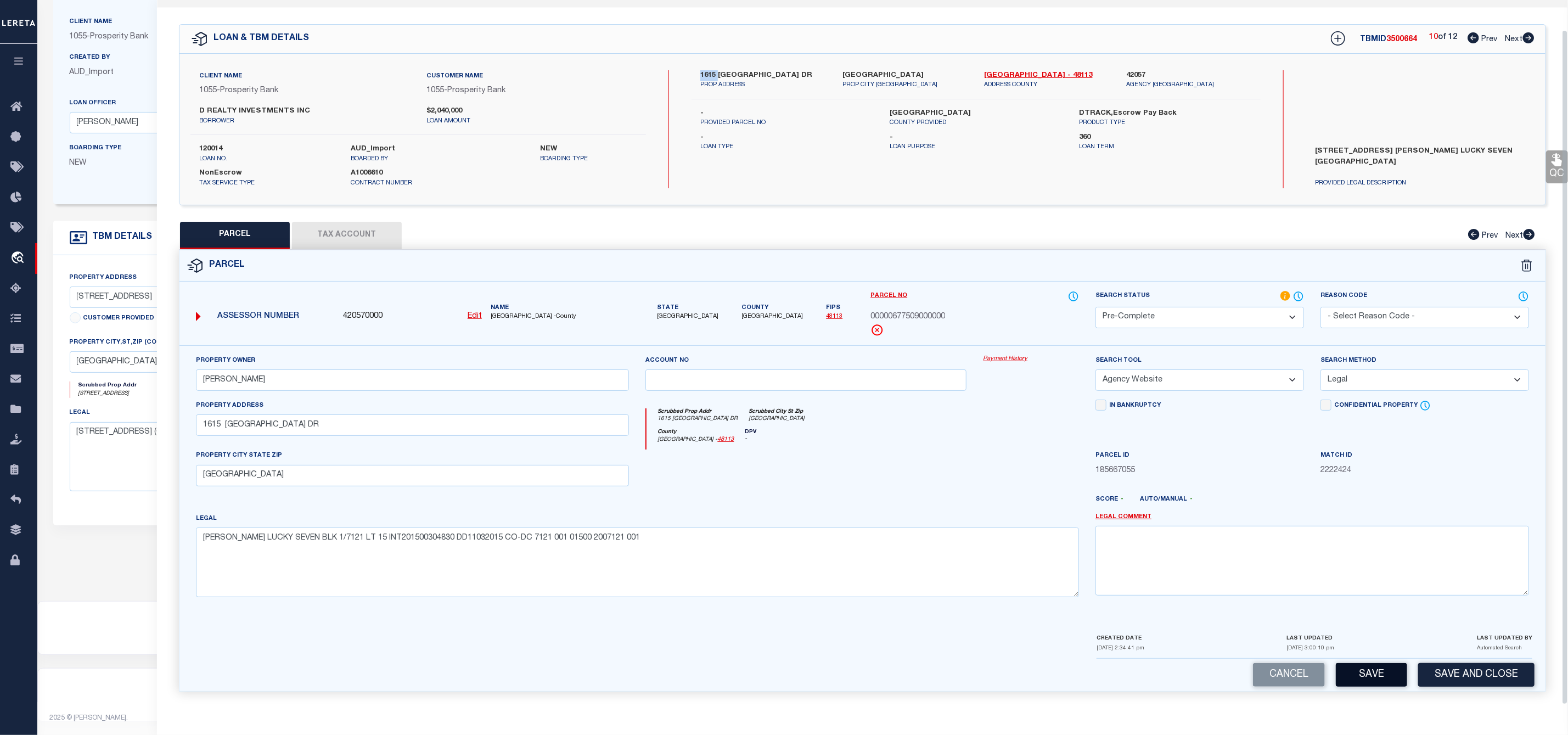
click at [1375, 681] on button "Save" at bounding box center [1371, 676] width 71 height 24
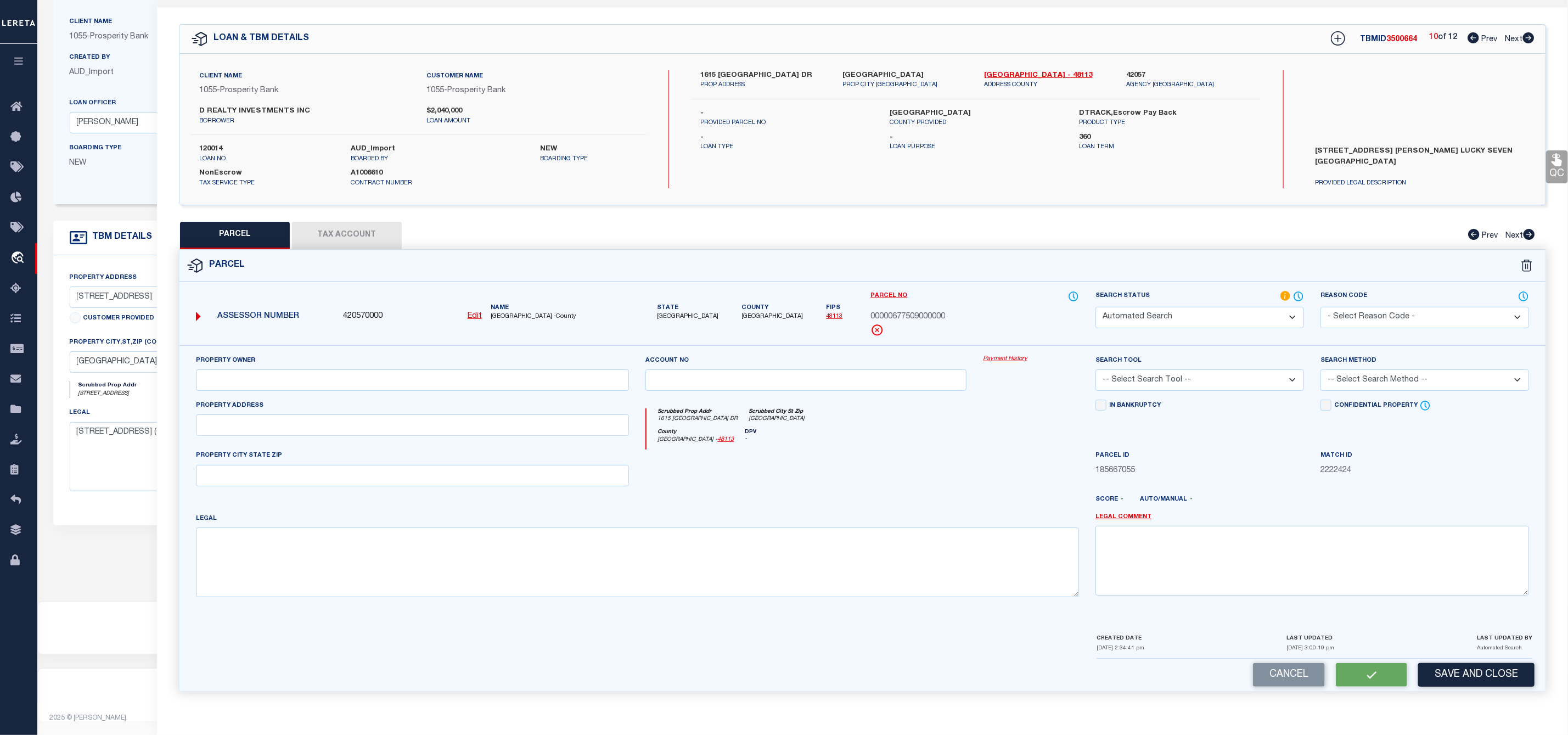
click at [1403, 32] on div "QC QC QC" at bounding box center [863, 356] width 1412 height 697
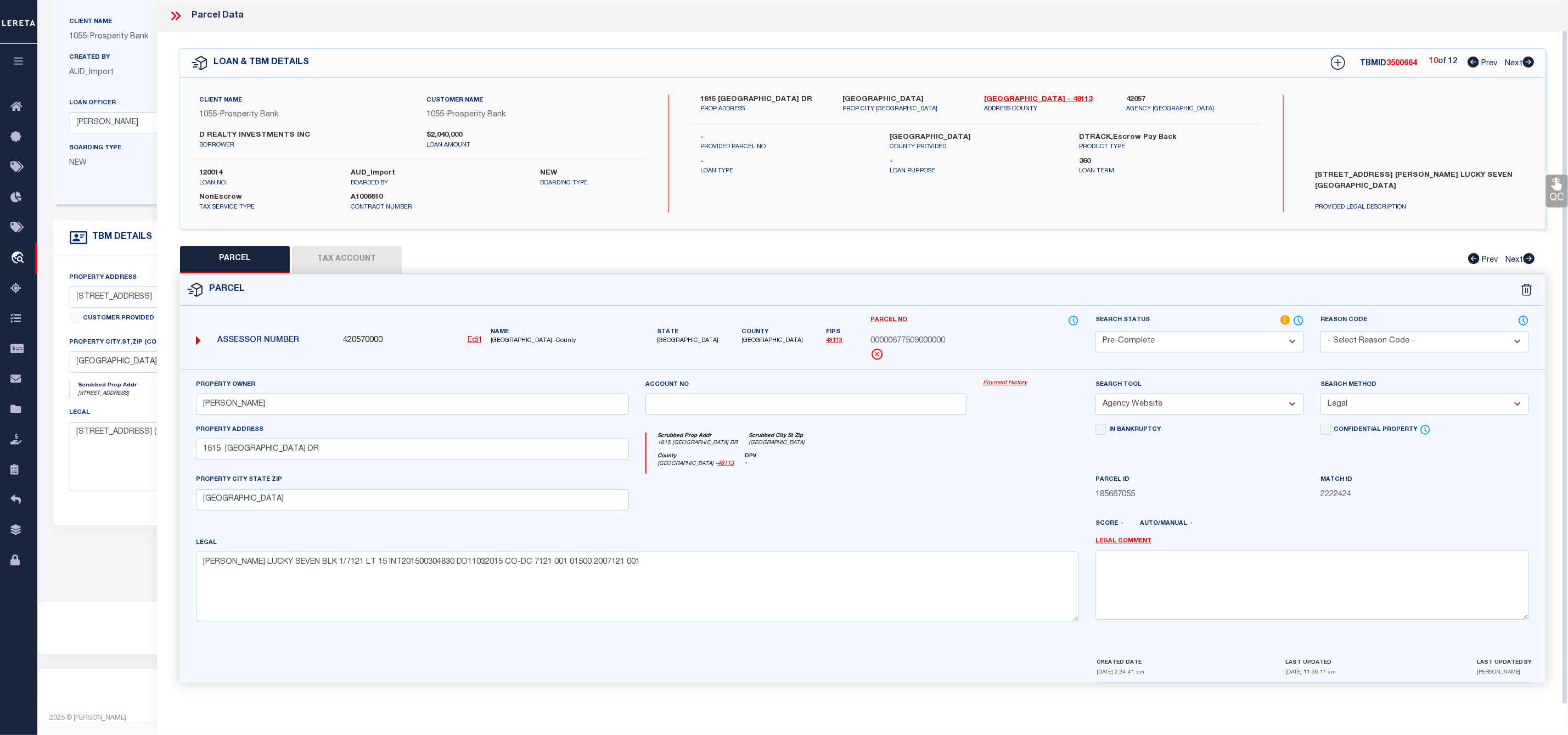
scroll to position [0, 0]
click at [1403, 32] on div "QC QC QC" at bounding box center [863, 364] width 1412 height 665
click at [916, 341] on span "00000677509000000" at bounding box center [908, 341] width 75 height 12
click at [1529, 65] on icon at bounding box center [1529, 62] width 12 height 11
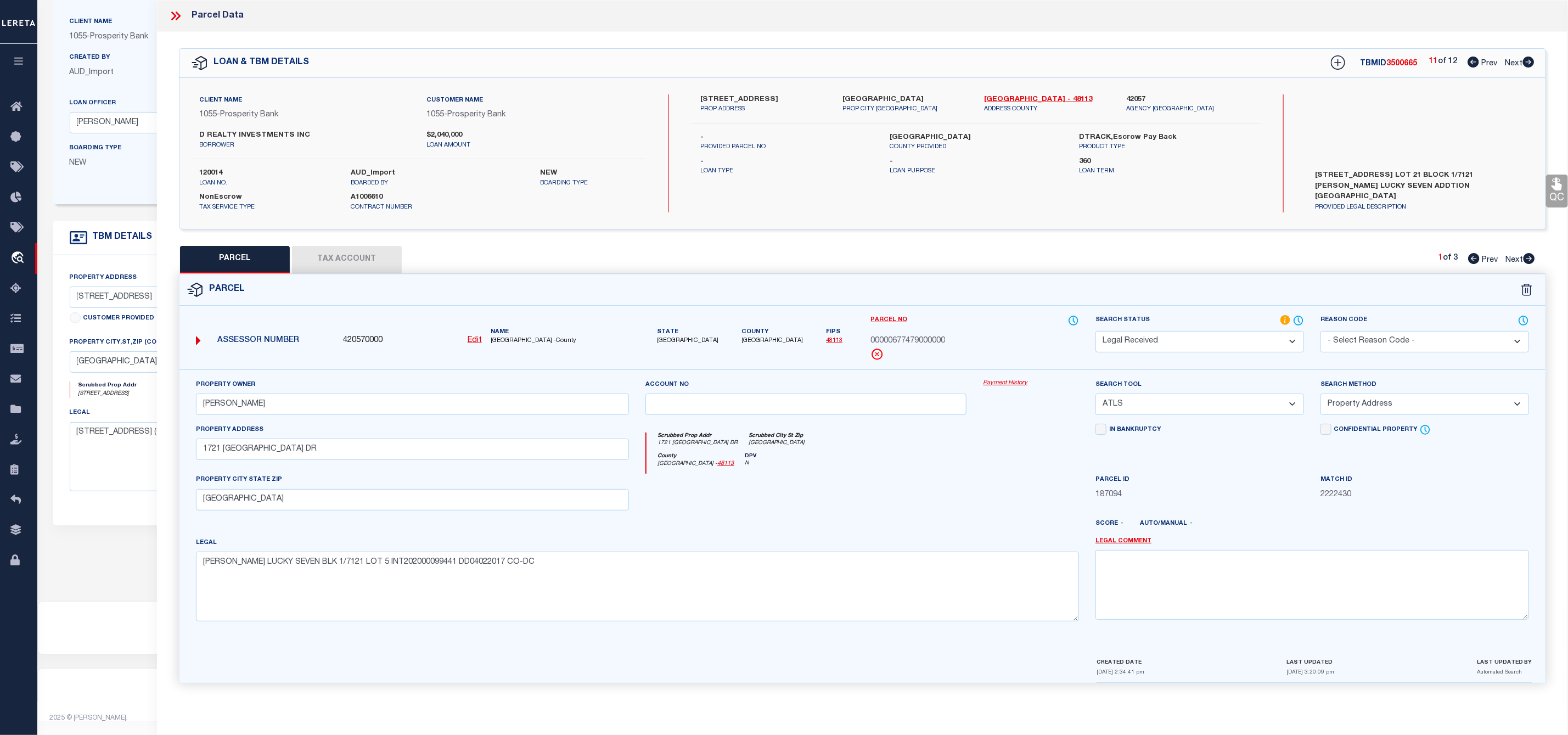
click at [736, 98] on label "[STREET_ADDRESS]" at bounding box center [763, 100] width 125 height 11
click at [707, 99] on label "[STREET_ADDRESS]" at bounding box center [763, 100] width 125 height 11
drag, startPoint x: 868, startPoint y: 341, endPoint x: 959, endPoint y: 344, distance: 91.0
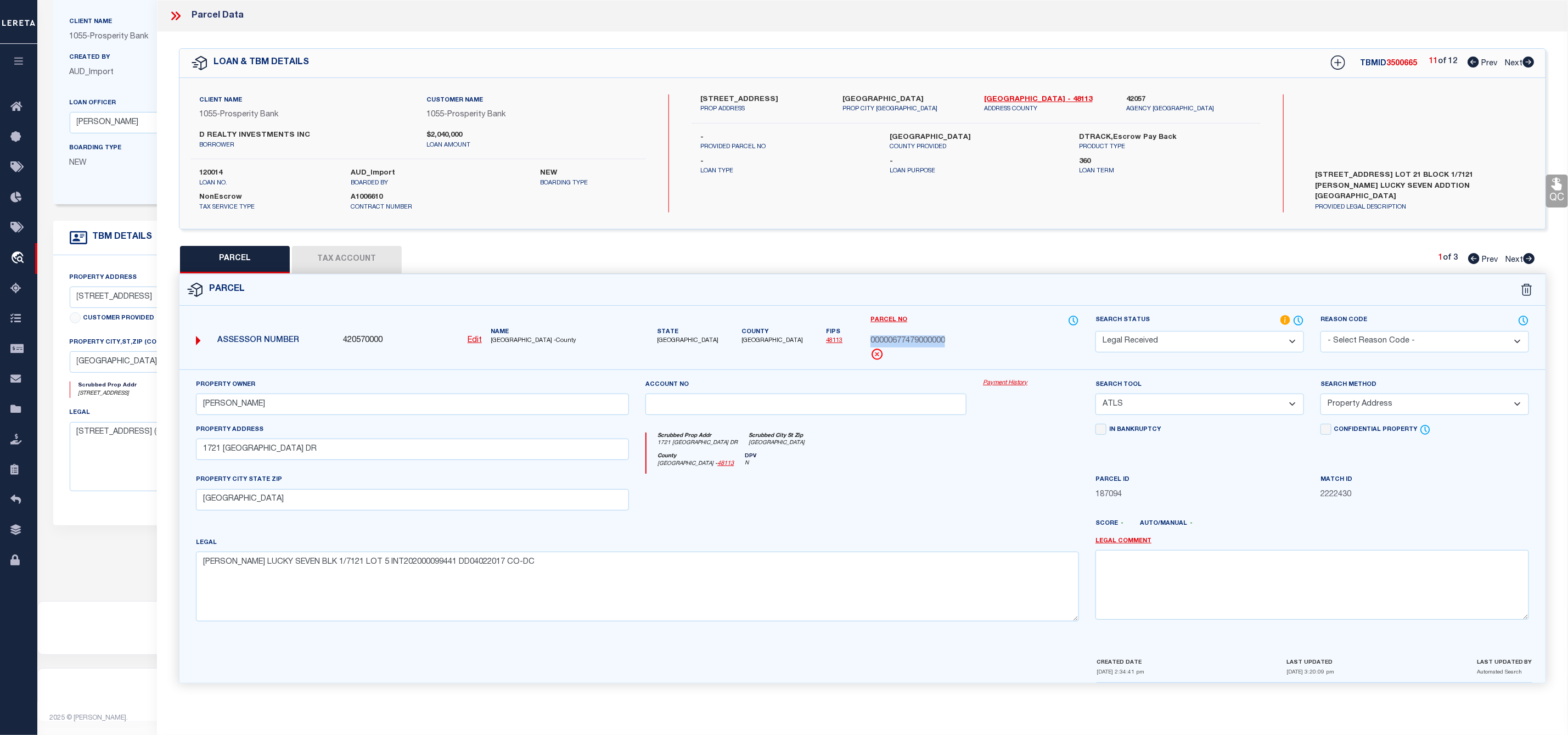
click at [959, 344] on div "Parcel No 00000677479000000" at bounding box center [975, 342] width 225 height 55
click at [1171, 340] on select "Automated Search Bad Parcel Complete Duplicate Parcel High Dollar Reporting In …" at bounding box center [1200, 341] width 209 height 21
click at [1096, 332] on select "Automated Search Bad Parcel Complete Duplicate Parcel High Dollar Reporting In …" at bounding box center [1200, 341] width 209 height 21
click at [1177, 410] on select "-- Select Search Tool -- 3rd Party Website Agency File Agency Website ATLS CNV-…" at bounding box center [1200, 404] width 209 height 21
click at [1096, 397] on select "-- Select Search Tool -- 3rd Party Website Agency File Agency Website ATLS CNV-…" at bounding box center [1200, 404] width 209 height 21
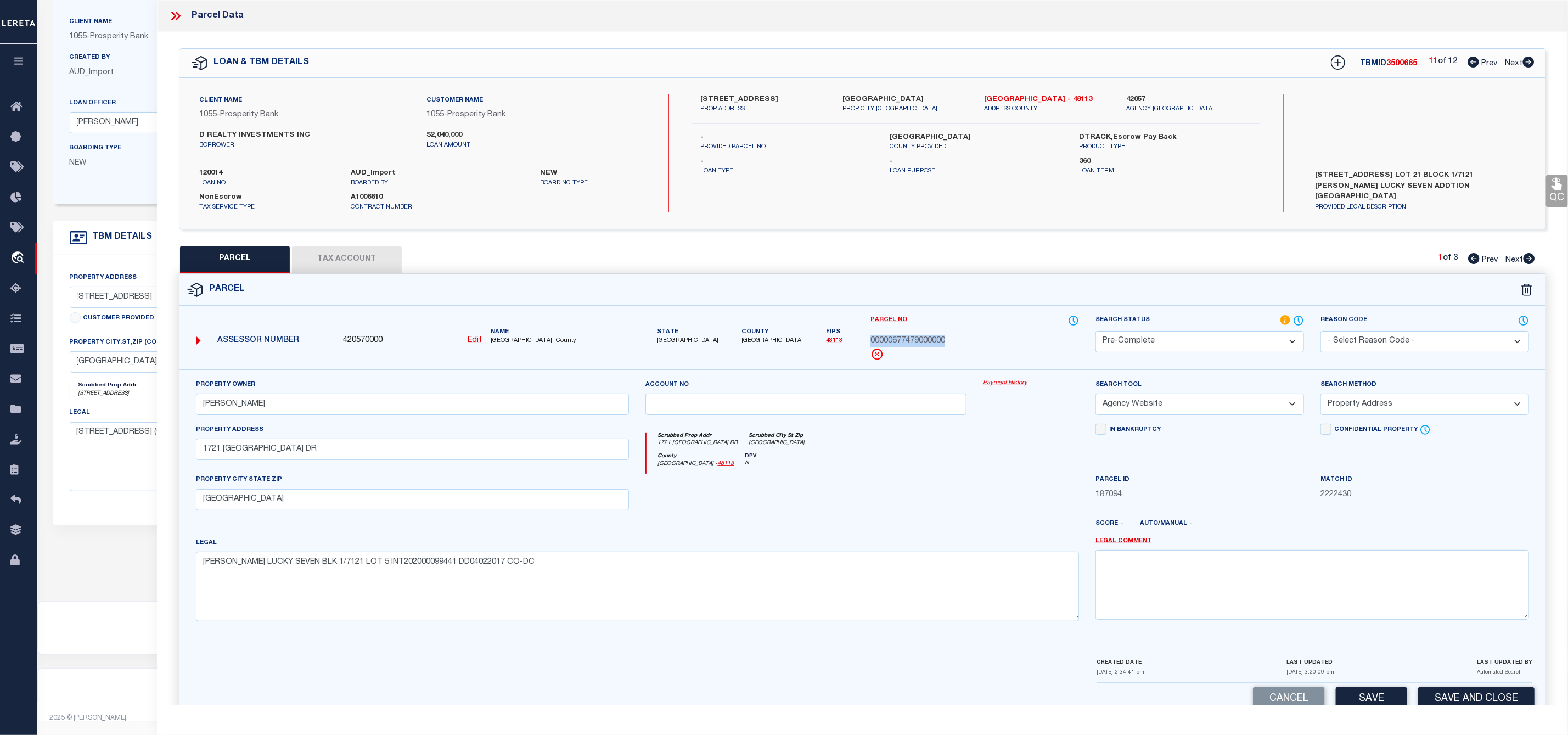
click at [1372, 414] on select "-- Select Search Method -- Property Address Legal Liability Info Provided" at bounding box center [1425, 404] width 209 height 21
click at [1321, 397] on select "-- Select Search Method -- Property Address Legal Liability Info Provided" at bounding box center [1425, 404] width 209 height 21
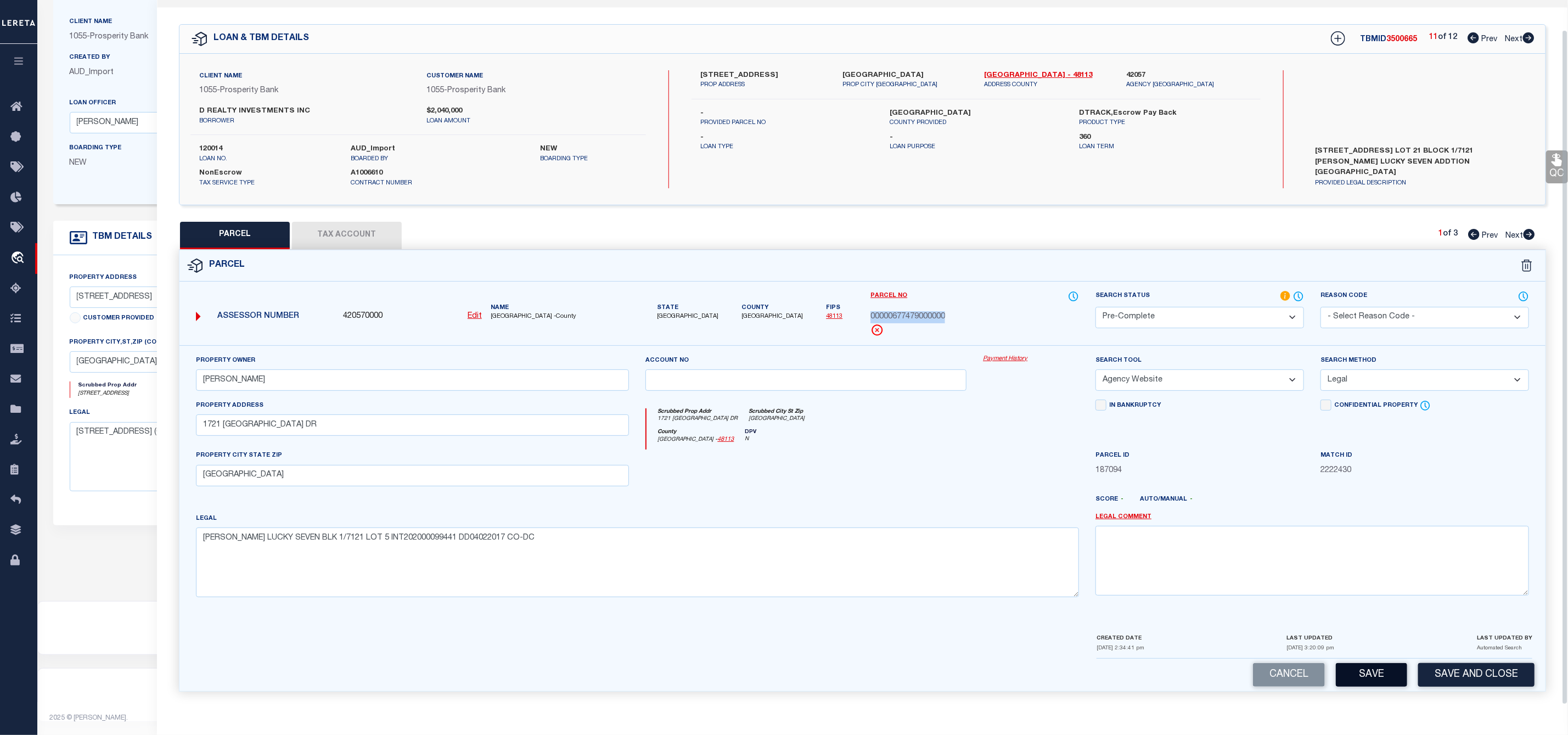
click at [1374, 680] on button "Save" at bounding box center [1371, 676] width 71 height 24
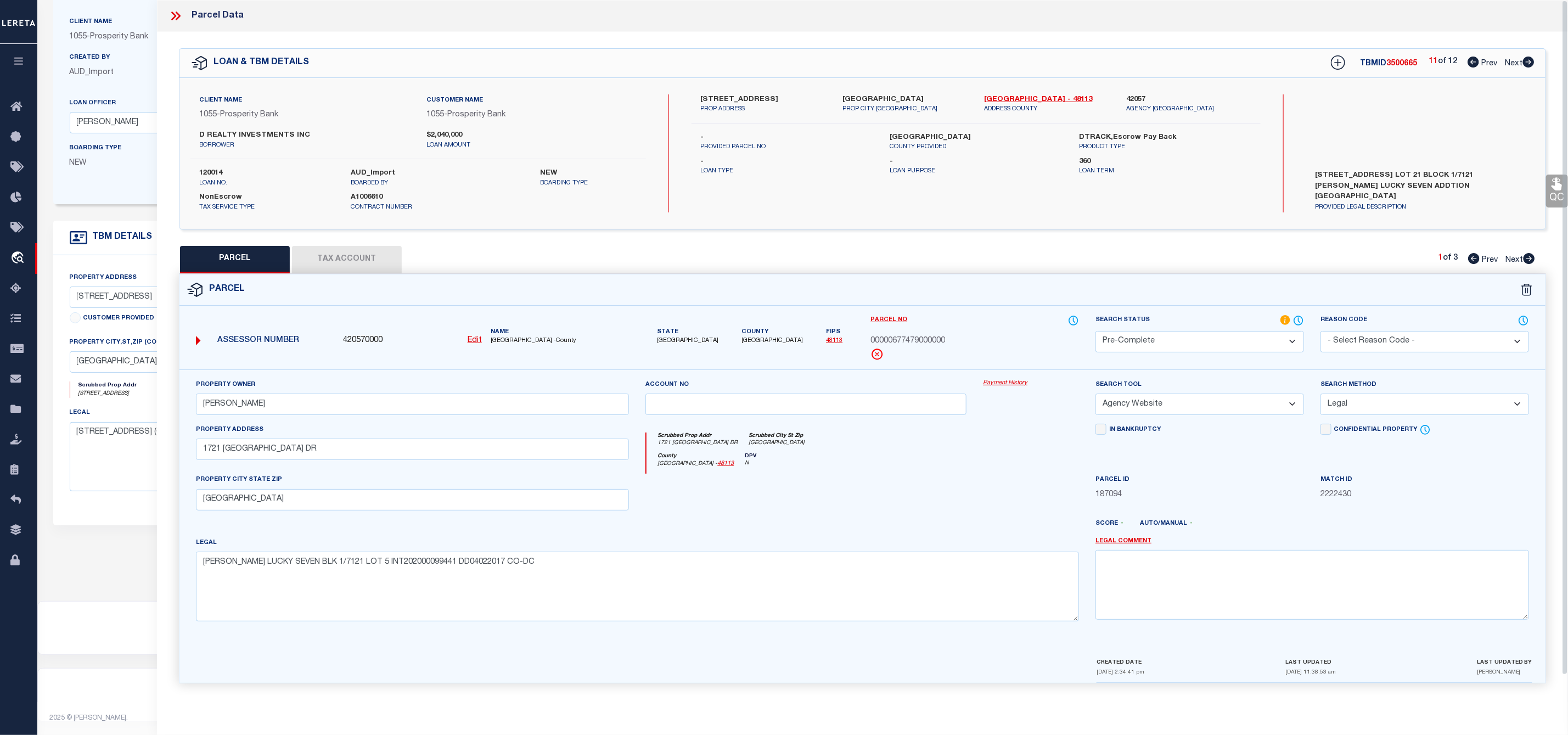
scroll to position [0, 0]
click at [1395, 64] on span "3500665" at bounding box center [1402, 63] width 31 height 7
click at [883, 340] on span "00000677479000000" at bounding box center [908, 341] width 75 height 12
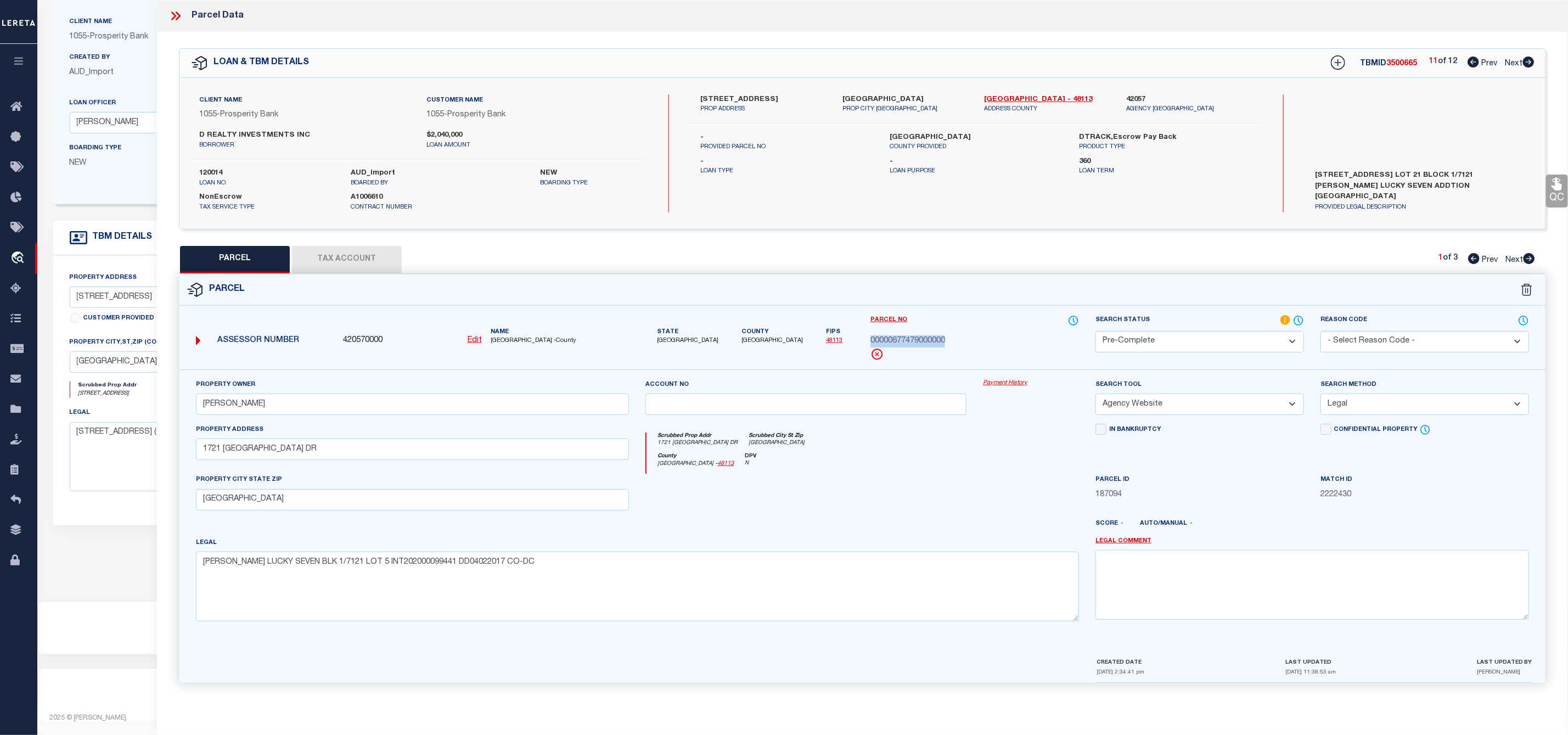
click at [1532, 62] on icon at bounding box center [1529, 62] width 12 height 11
drag, startPoint x: 866, startPoint y: 341, endPoint x: 960, endPoint y: 351, distance: 94.5
click at [960, 351] on div "Parcel No 00000109678000000" at bounding box center [975, 342] width 225 height 55
click at [710, 97] on label "1300 & 1304 POWHATTAN" at bounding box center [763, 100] width 125 height 11
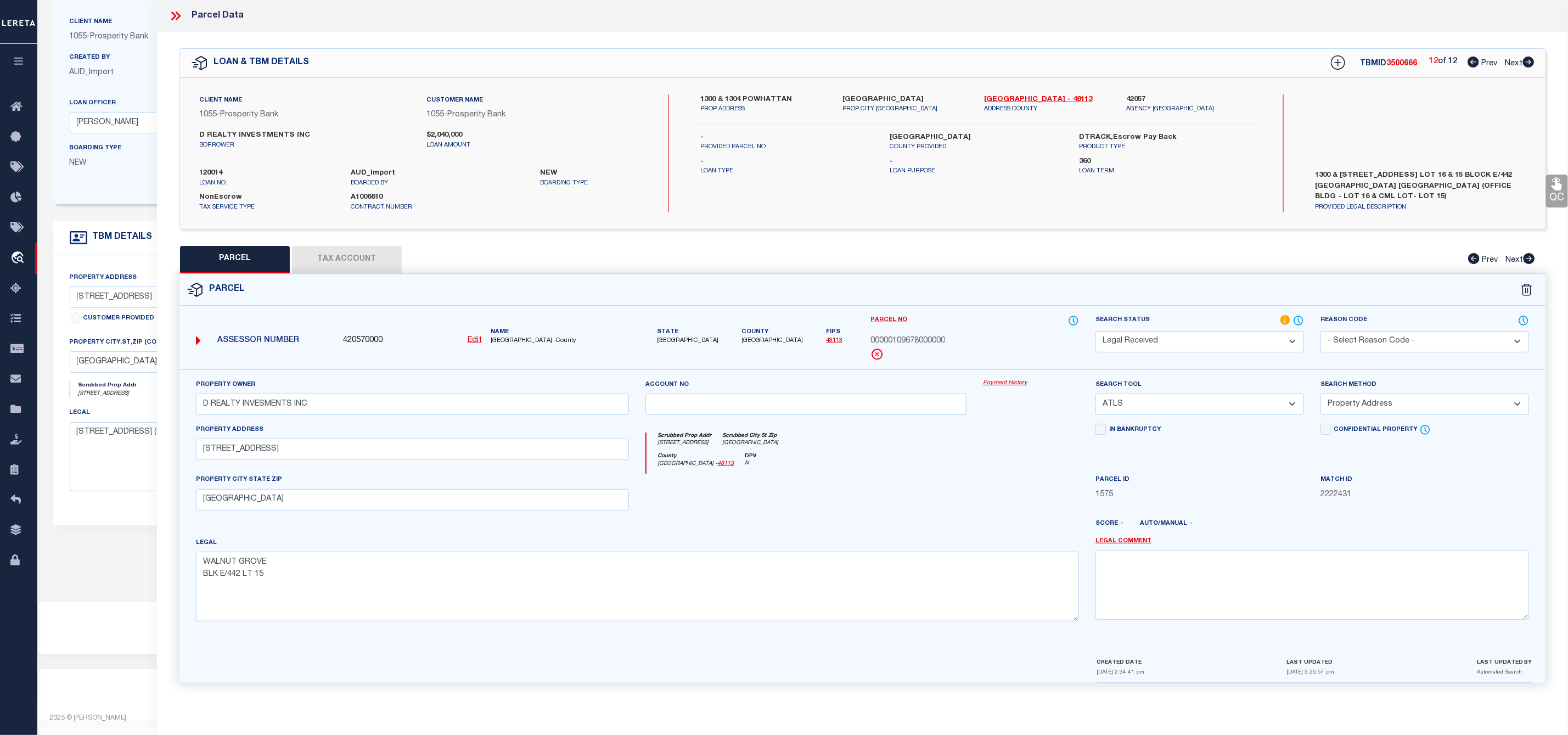
click at [754, 95] on label "1300 & 1304 POWHATTAN" at bounding box center [763, 100] width 125 height 11
click at [729, 99] on label "1300 & 1304 POWHATTAN" at bounding box center [763, 100] width 125 height 11
click at [1392, 65] on span "3500666" at bounding box center [1402, 63] width 31 height 7
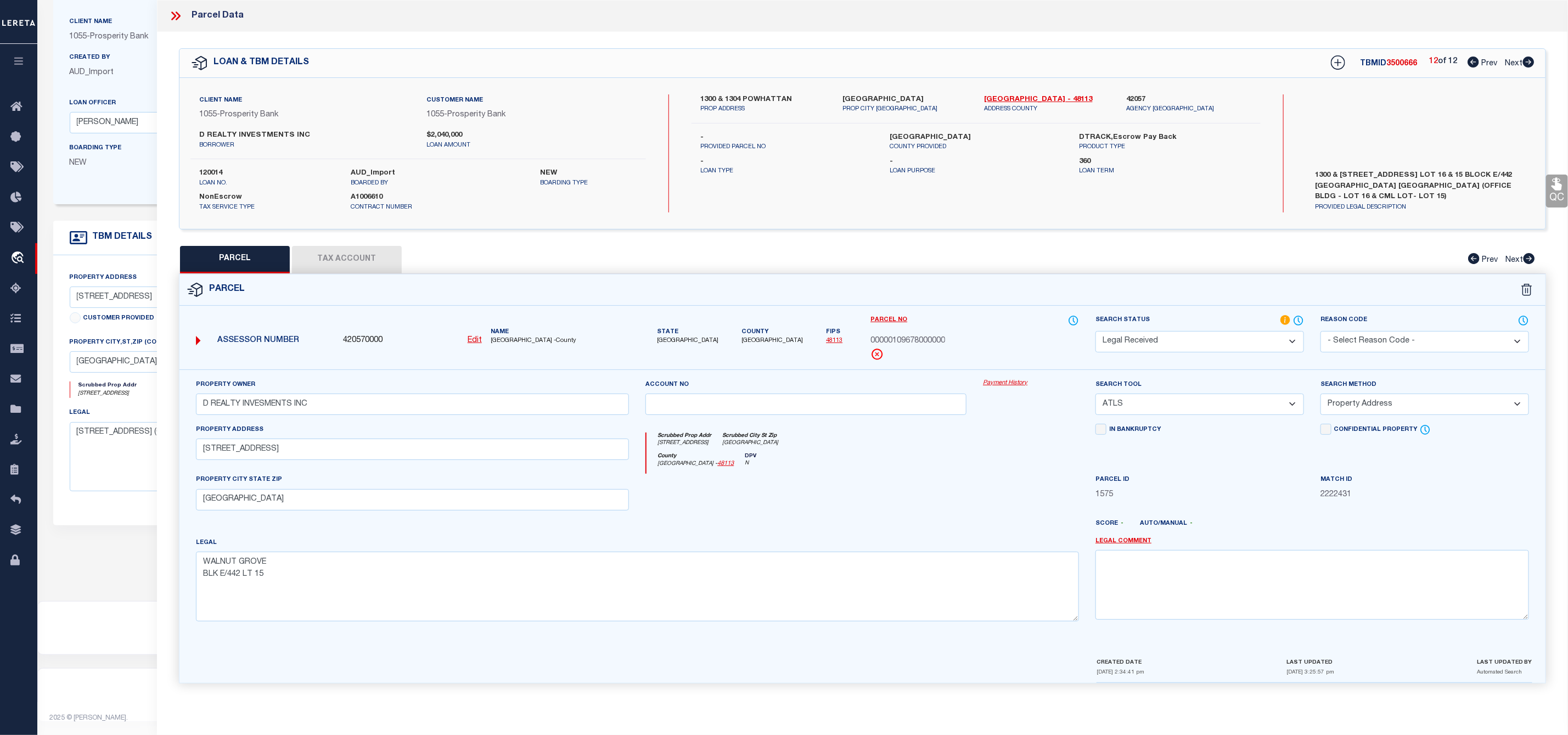
click at [1392, 65] on span "3500666" at bounding box center [1402, 63] width 31 height 7
click at [908, 339] on span "00000109678000000" at bounding box center [908, 341] width 75 height 12
click at [1336, 65] on icon at bounding box center [1338, 63] width 15 height 15
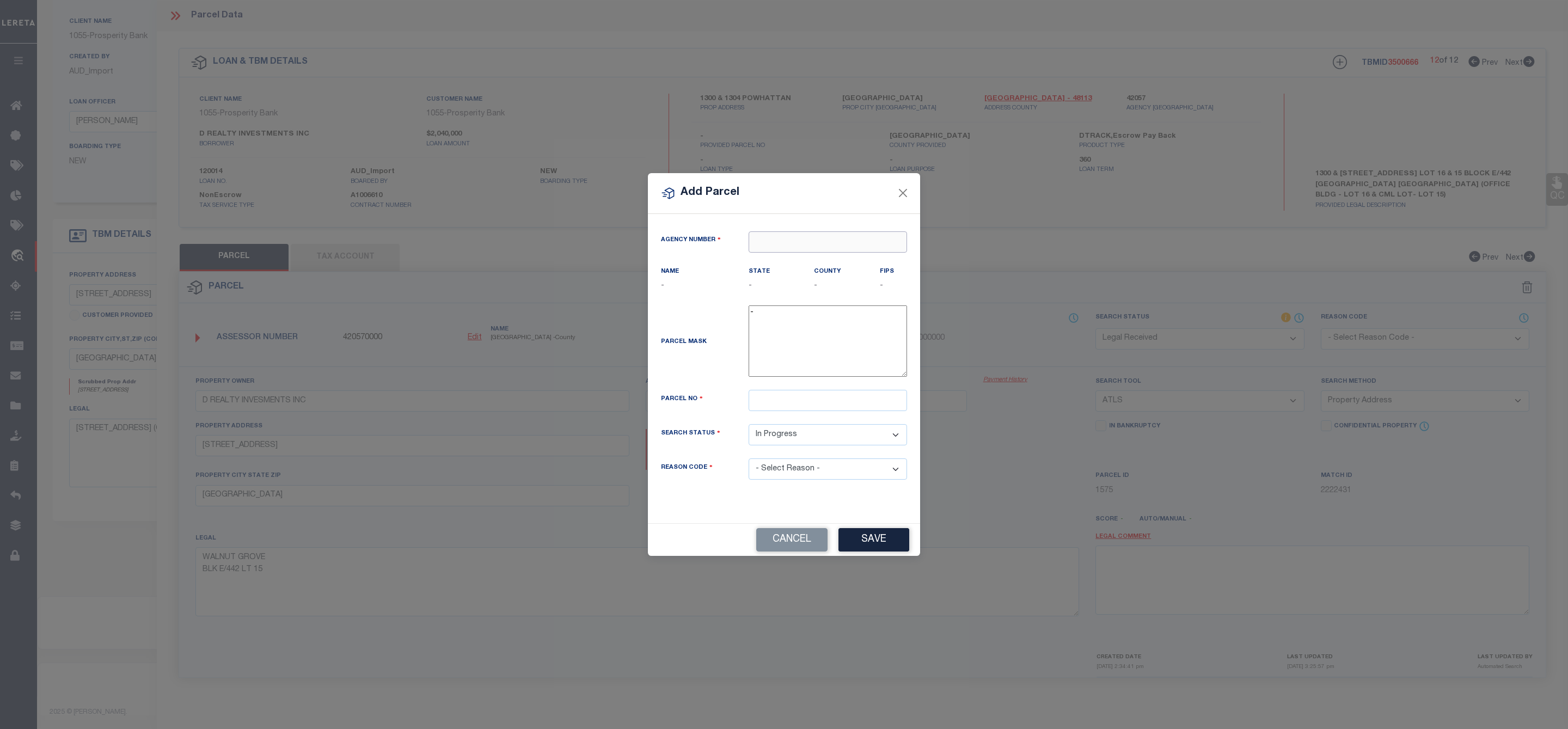
click at [817, 237] on input "text" at bounding box center [828, 241] width 159 height 21
click at [808, 261] on div "420570000 : [GEOGRAPHIC_DATA]" at bounding box center [828, 276] width 157 height 31
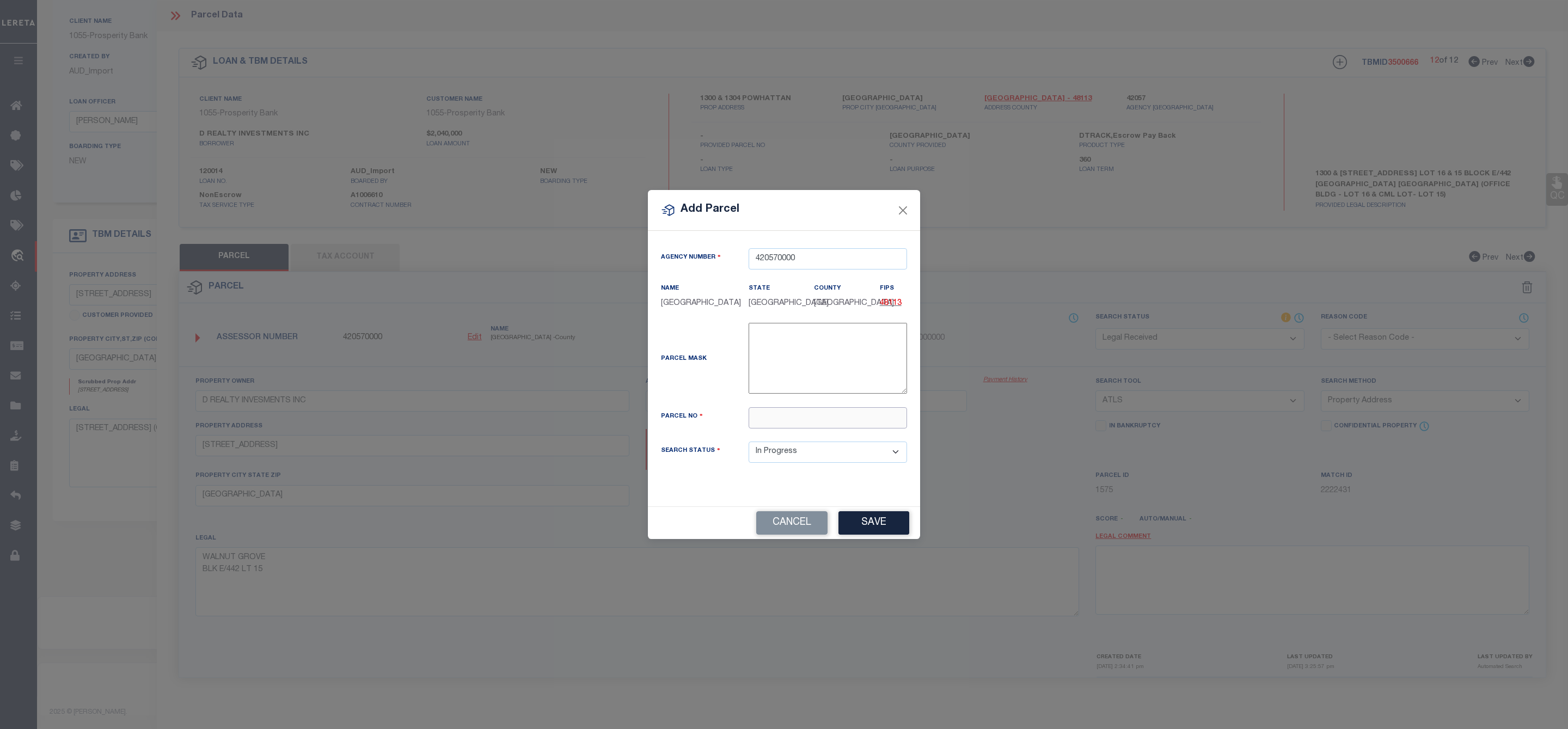
click at [768, 425] on input "text" at bounding box center [828, 418] width 159 height 21
paste input "00000109681000000"
click at [877, 530] on button "Save" at bounding box center [874, 523] width 71 height 24
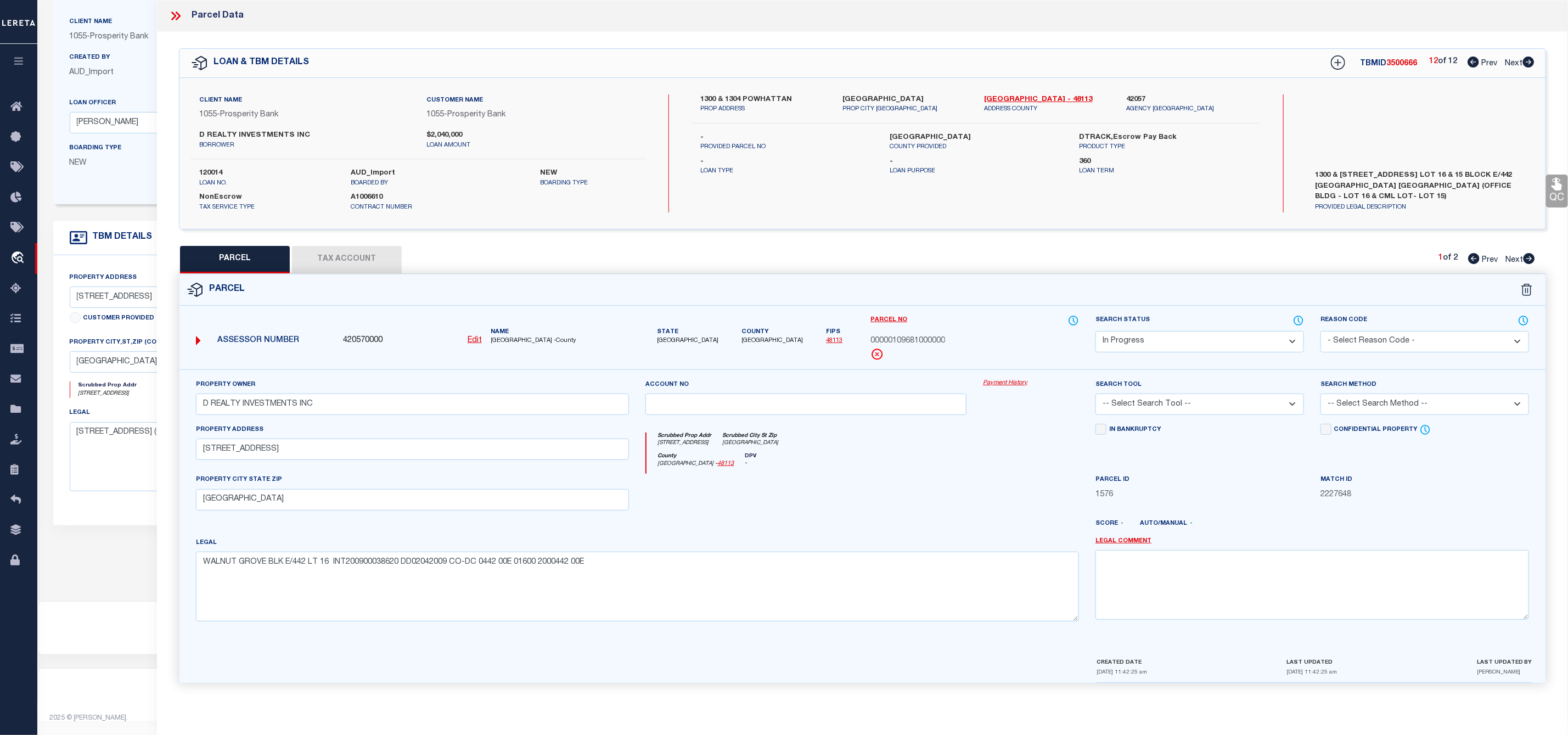
click at [1165, 412] on select "-- Select Search Tool -- 3rd Party Website Agency File Agency Website ATLS CNV-…" at bounding box center [1200, 404] width 209 height 21
click at [1096, 397] on select "-- Select Search Tool -- 3rd Party Website Agency File Agency Website ATLS CNV-…" at bounding box center [1200, 404] width 209 height 21
click at [1366, 402] on select "-- Select Search Method -- Property Address Legal Liability Info Provided" at bounding box center [1425, 404] width 209 height 21
click at [1321, 397] on select "-- Select Search Method -- Property Address Legal Liability Info Provided" at bounding box center [1425, 404] width 209 height 21
click at [1185, 346] on select "Automated Search Bad Parcel Complete Duplicate Parcel High Dollar Reporting In …" at bounding box center [1200, 341] width 209 height 21
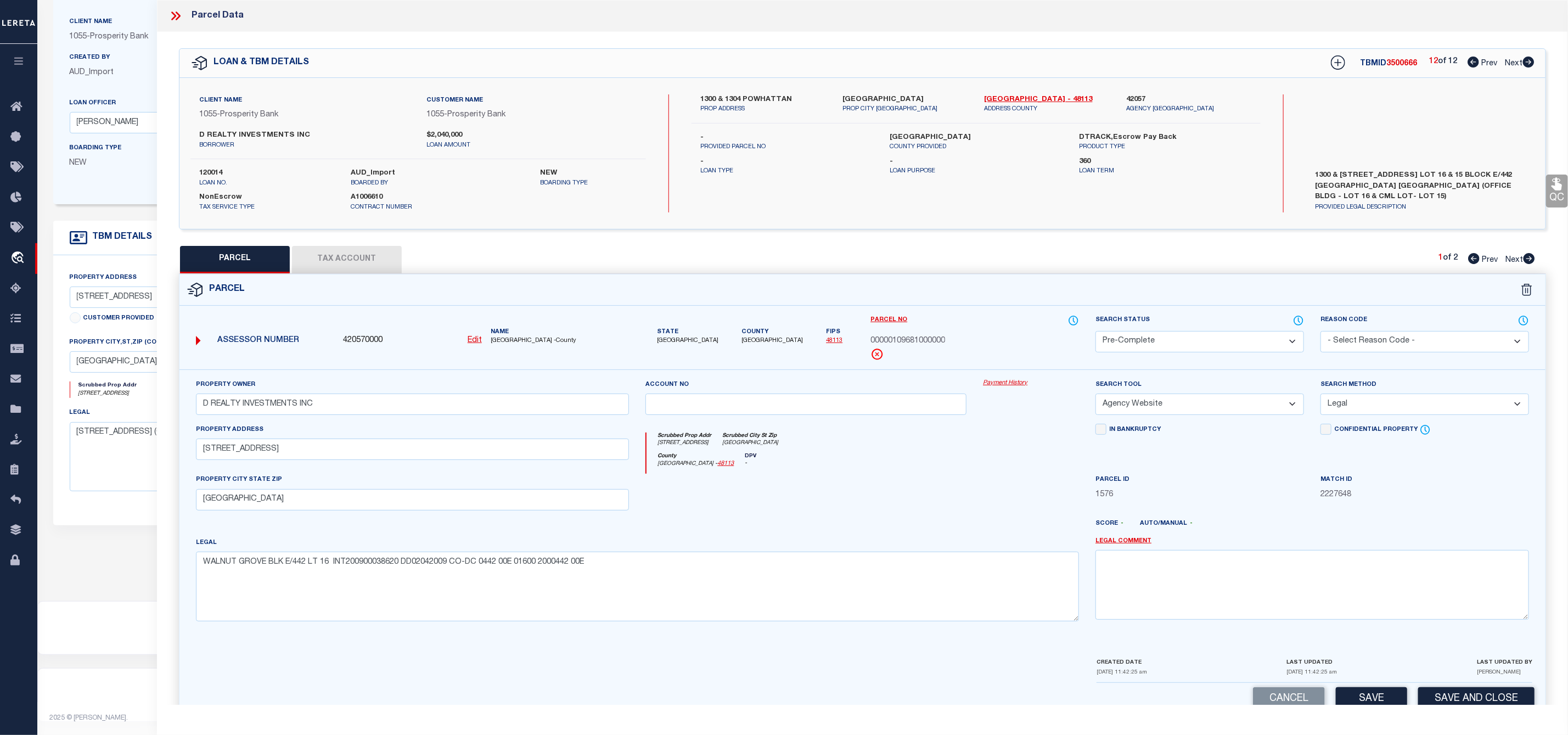
click at [1096, 332] on select "Automated Search Bad Parcel Complete Duplicate Parcel High Dollar Reporting In …" at bounding box center [1200, 341] width 209 height 21
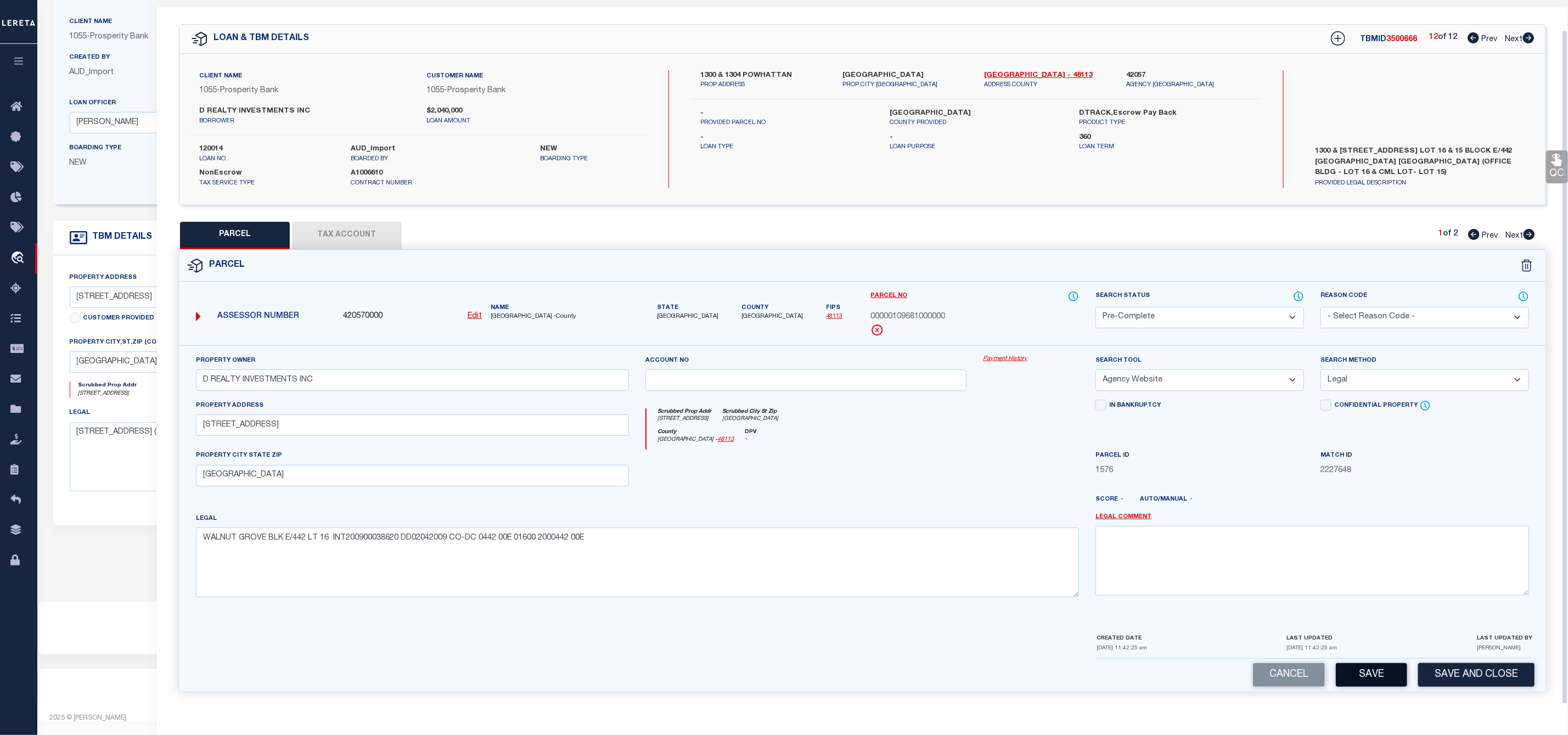
click at [1369, 682] on button "Save" at bounding box center [1371, 676] width 71 height 24
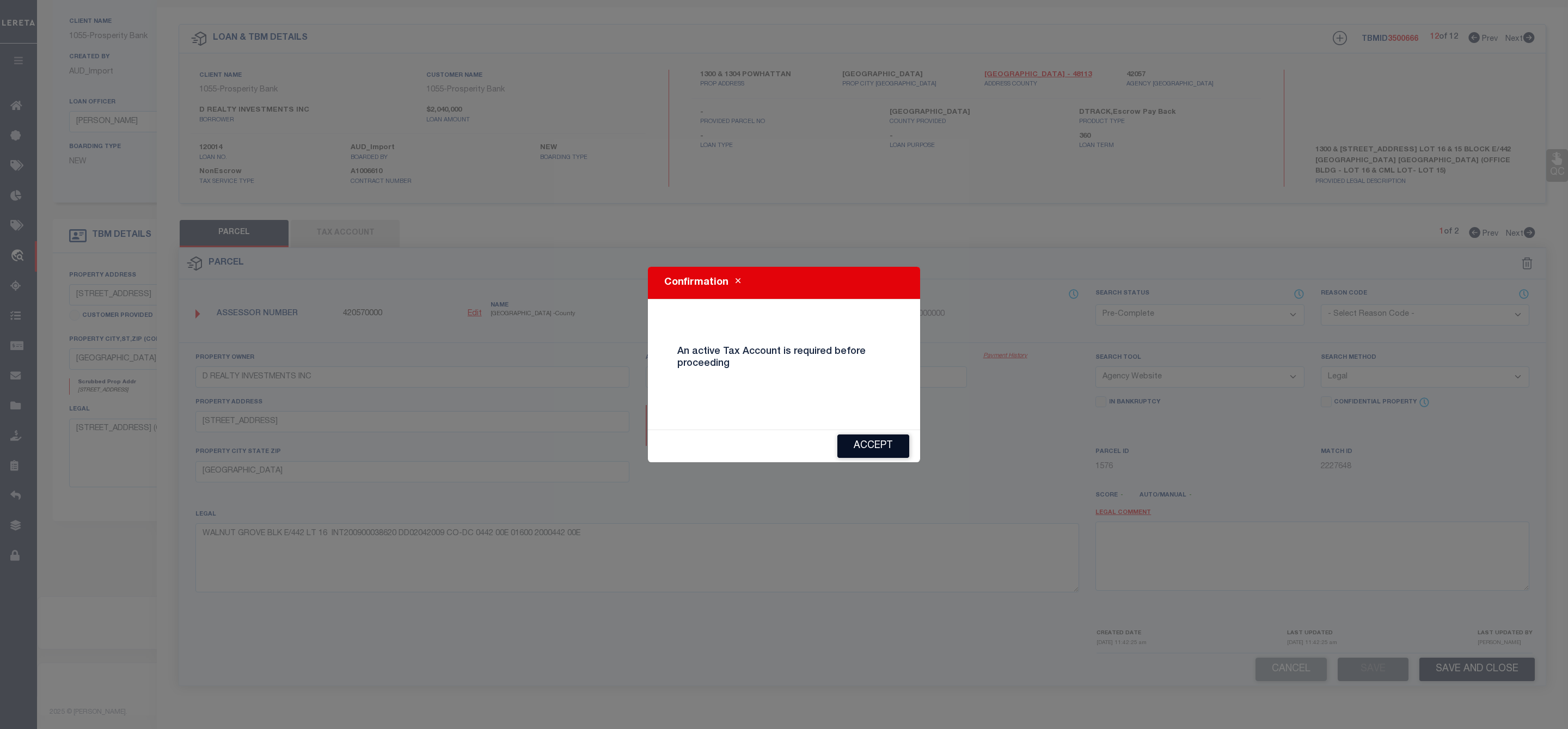
click at [899, 446] on button "Accept" at bounding box center [873, 447] width 72 height 24
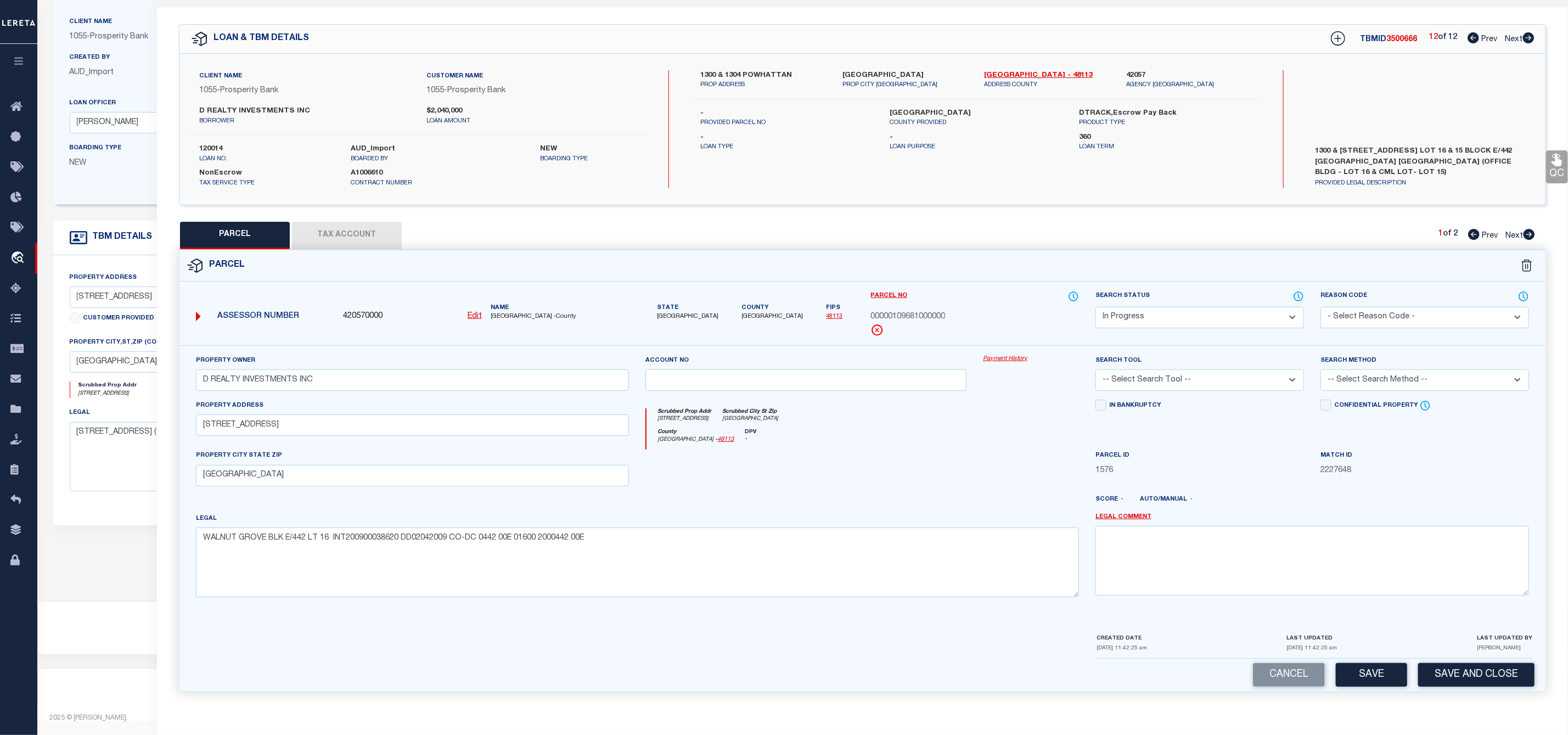
click at [362, 232] on button "Tax Account" at bounding box center [347, 235] width 110 height 27
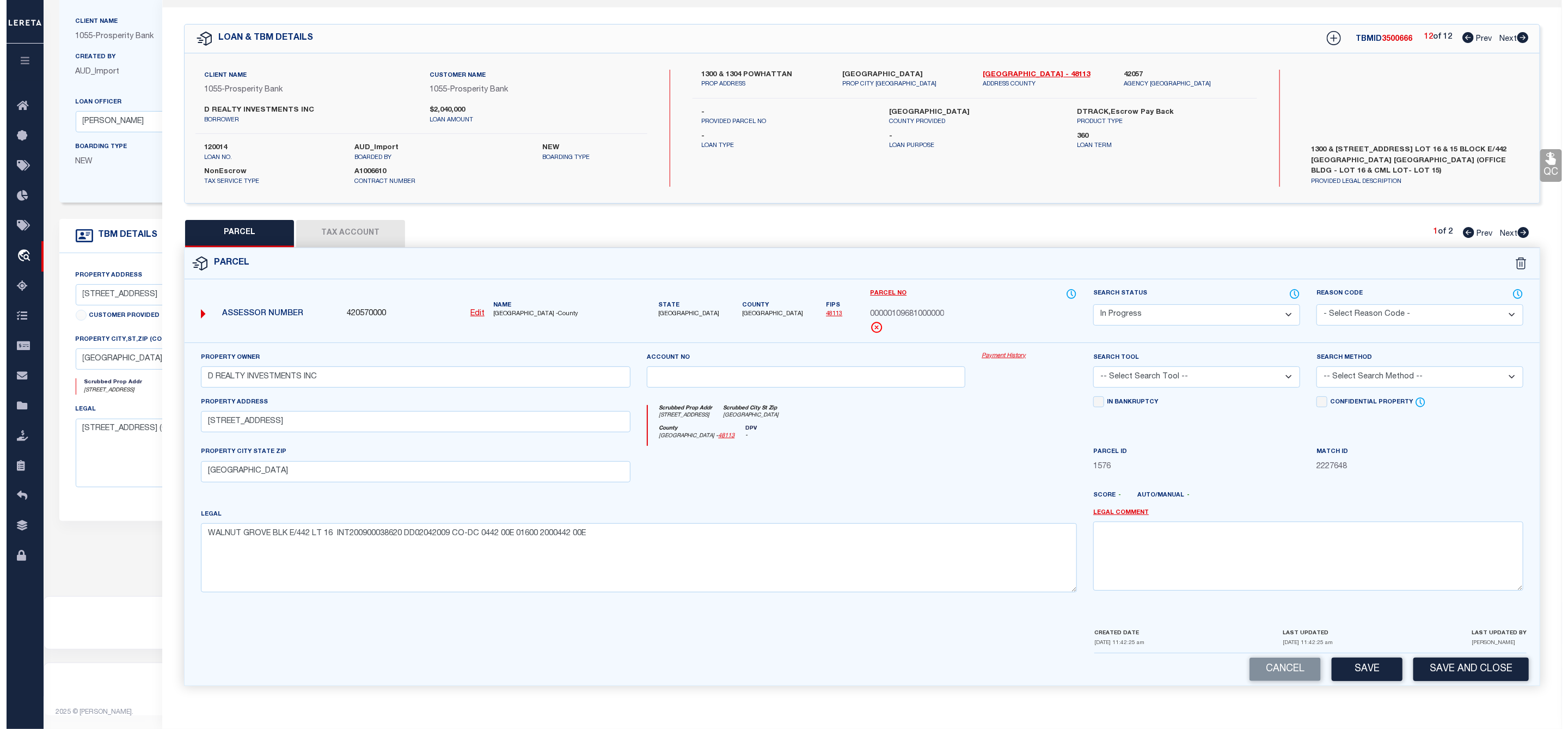
scroll to position [0, 0]
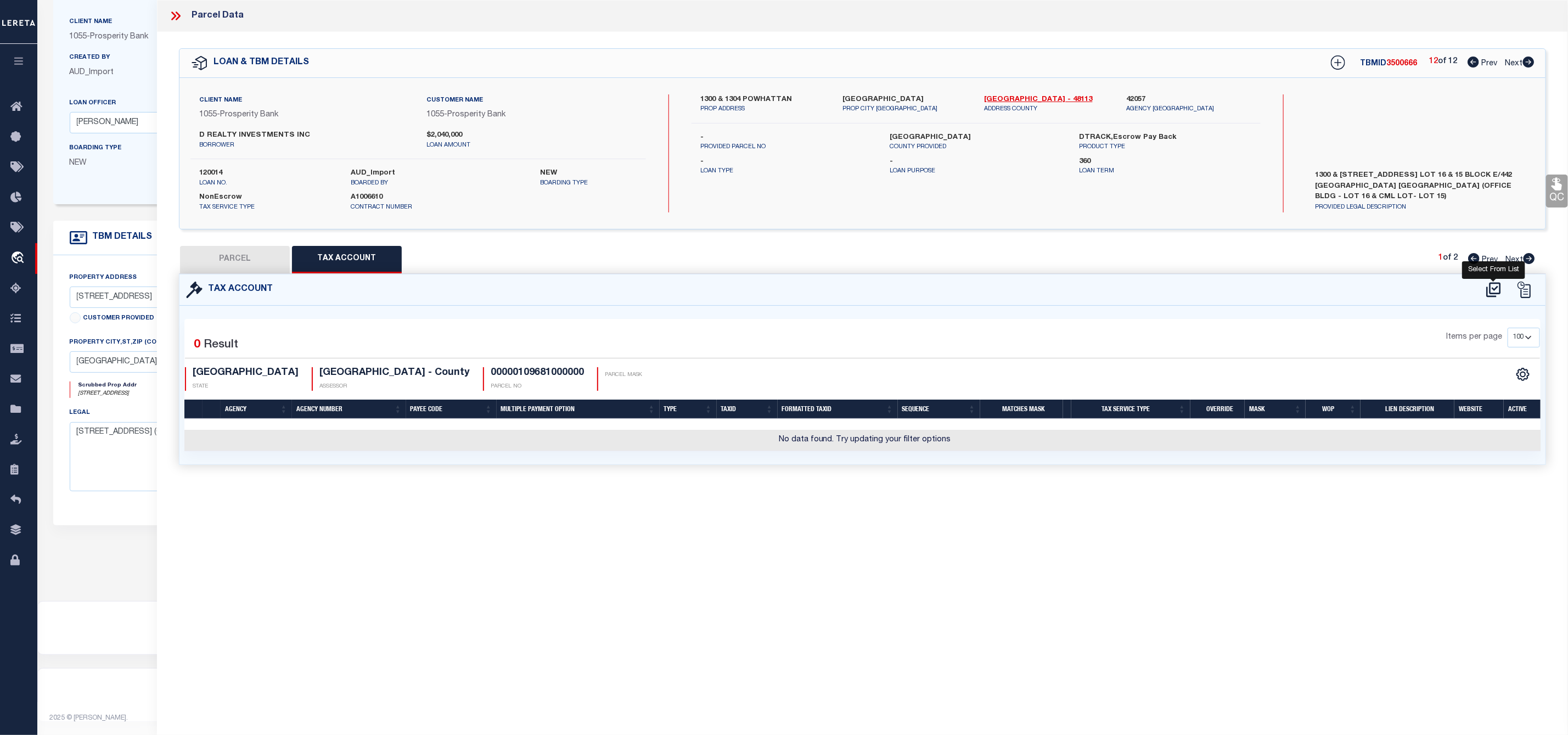
click at [1498, 295] on icon at bounding box center [1494, 289] width 15 height 15
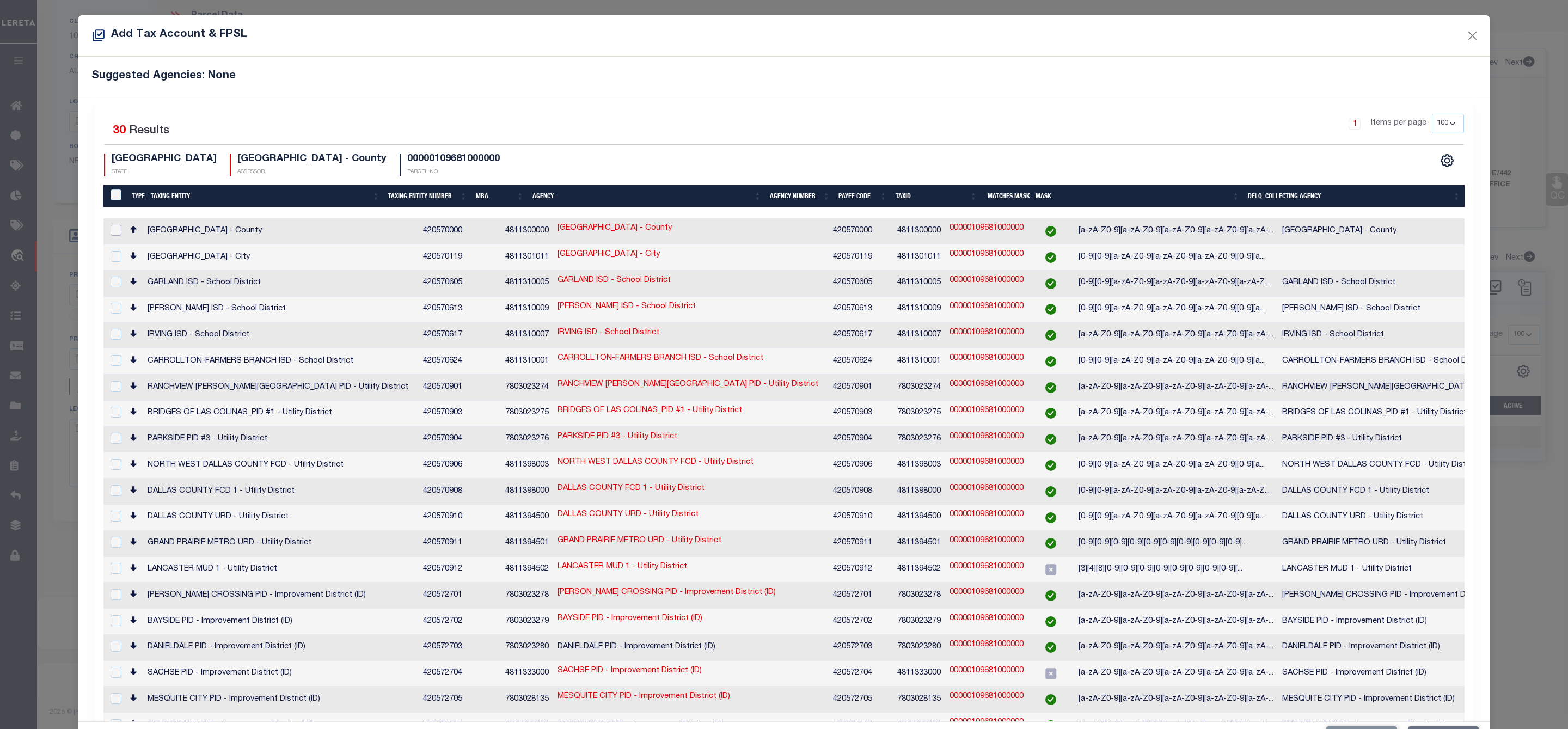
click at [112, 229] on input "checkbox" at bounding box center [116, 231] width 11 height 11
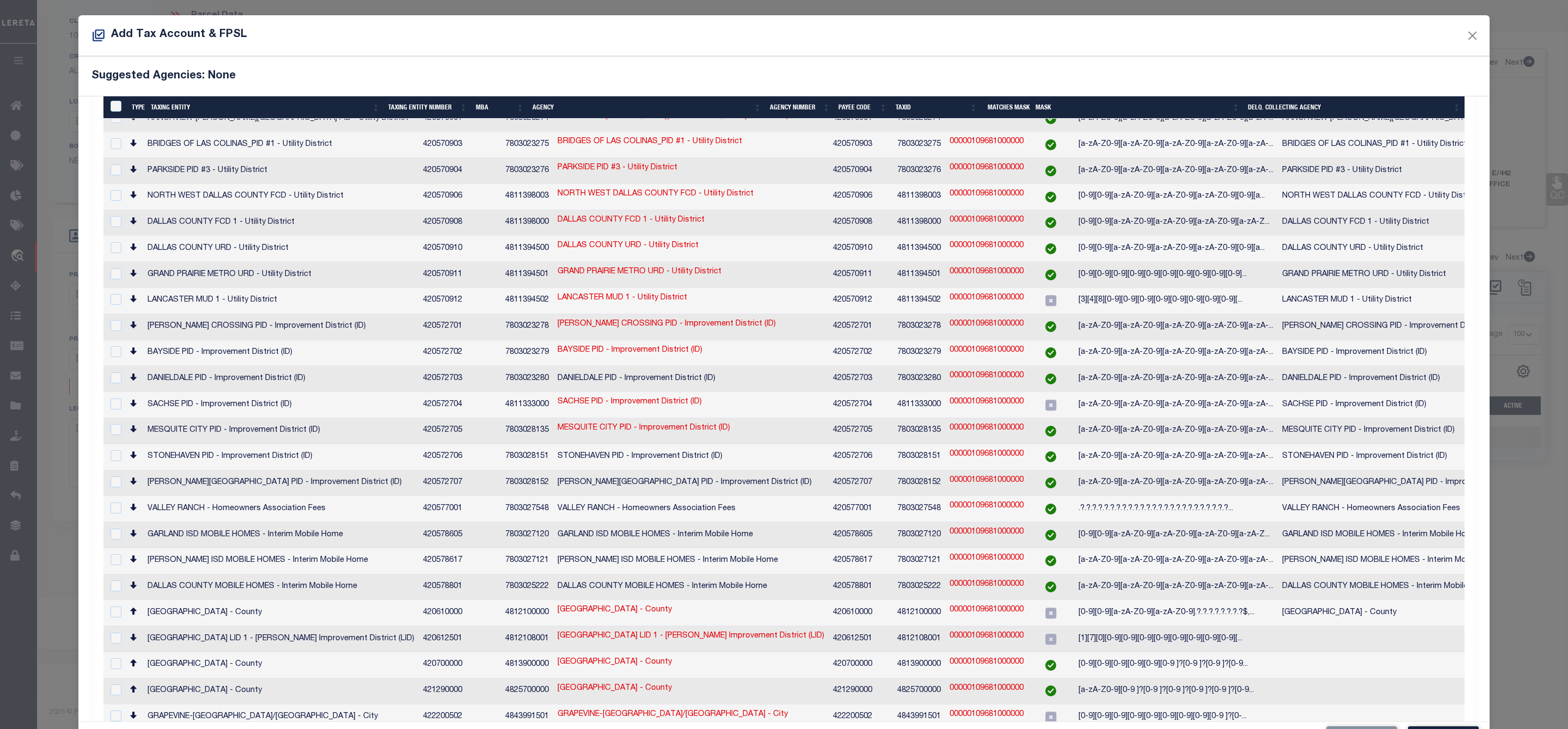
scroll to position [41, 0]
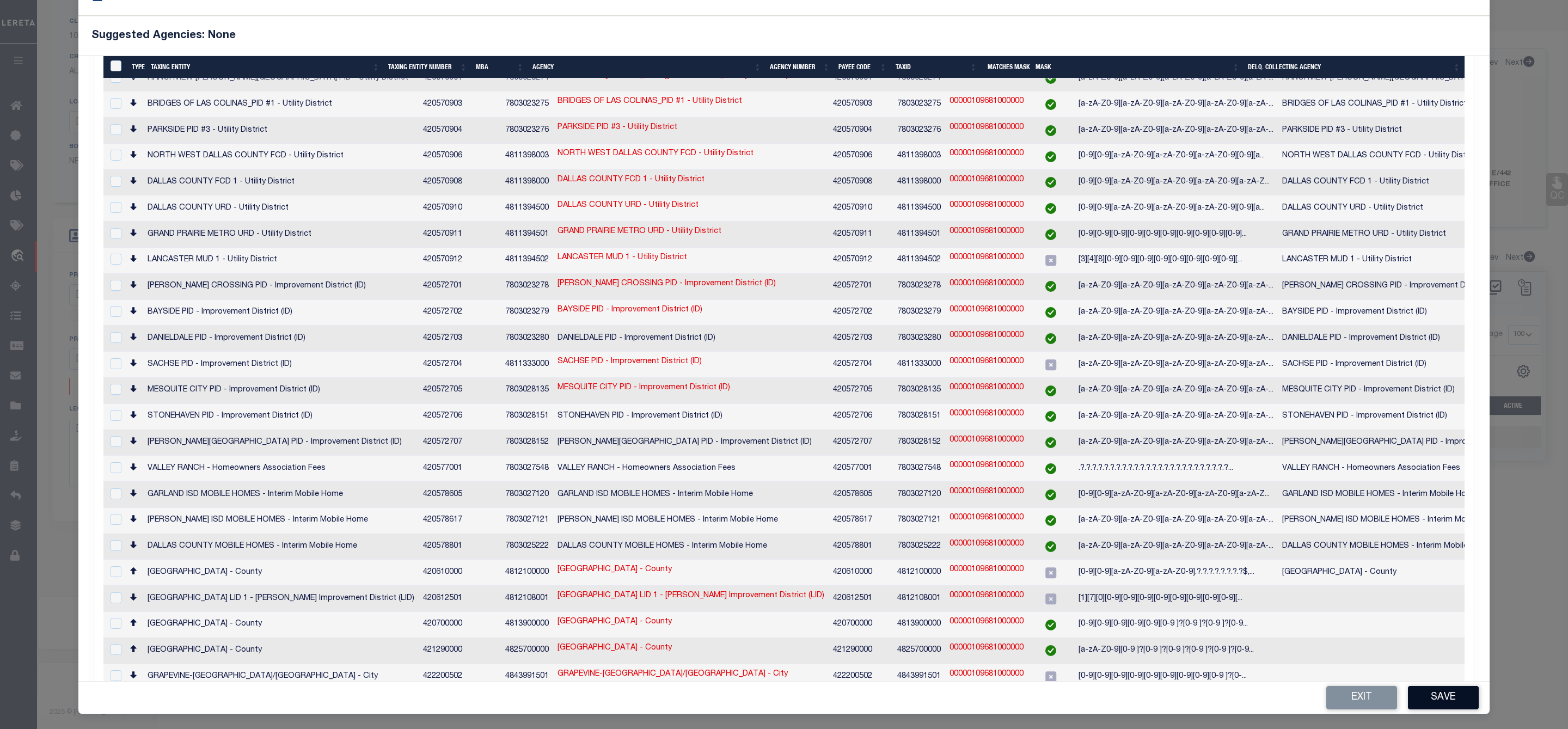
click at [1426, 696] on button "Save" at bounding box center [1444, 698] width 71 height 24
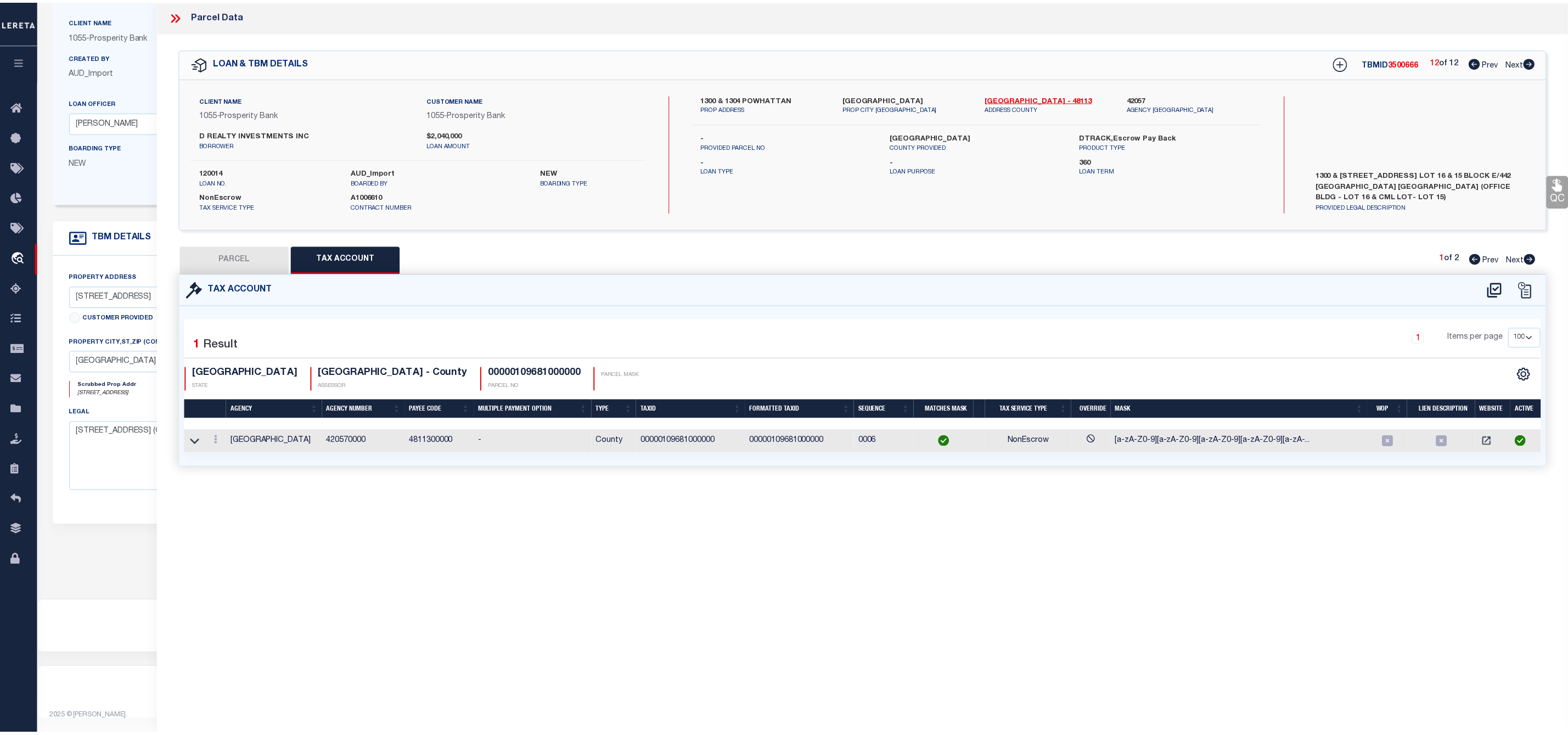
scroll to position [0, 0]
click at [261, 267] on button "PARCEL" at bounding box center [235, 260] width 110 height 27
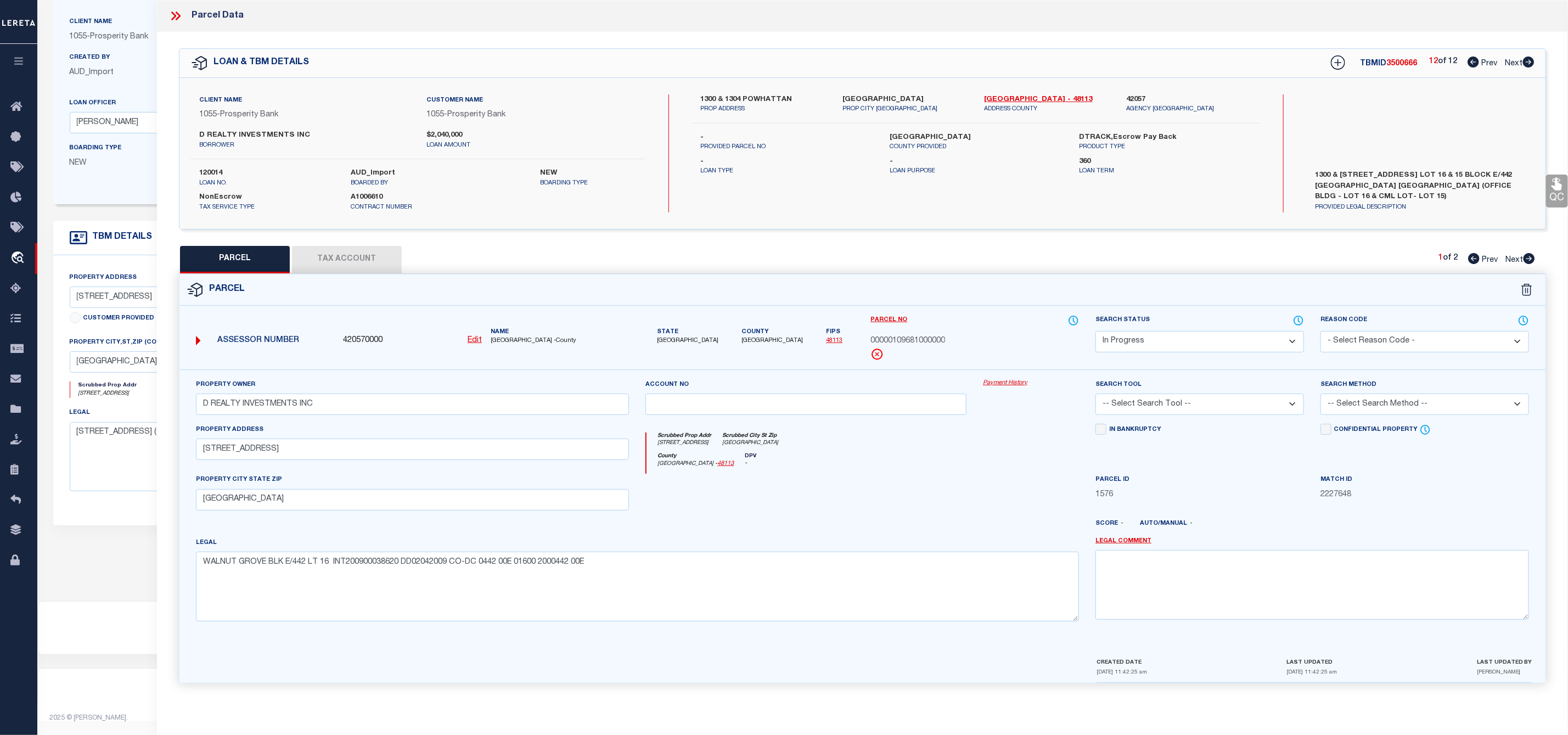
click at [1176, 343] on select "Automated Search Bad Parcel Complete Duplicate Parcel High Dollar Reporting In …" at bounding box center [1200, 341] width 209 height 21
click at [1096, 332] on select "Automated Search Bad Parcel Complete Duplicate Parcel High Dollar Reporting In …" at bounding box center [1200, 341] width 209 height 21
click at [1212, 414] on select "-- Select Search Tool -- 3rd Party Website Agency File Agency Website ATLS CNV-…" at bounding box center [1200, 404] width 209 height 21
click at [1096, 397] on select "-- Select Search Tool -- 3rd Party Website Agency File Agency Website ATLS CNV-…" at bounding box center [1200, 404] width 209 height 21
click at [1425, 405] on select "-- Select Search Method -- Property Address Legal Liability Info Provided" at bounding box center [1425, 404] width 209 height 21
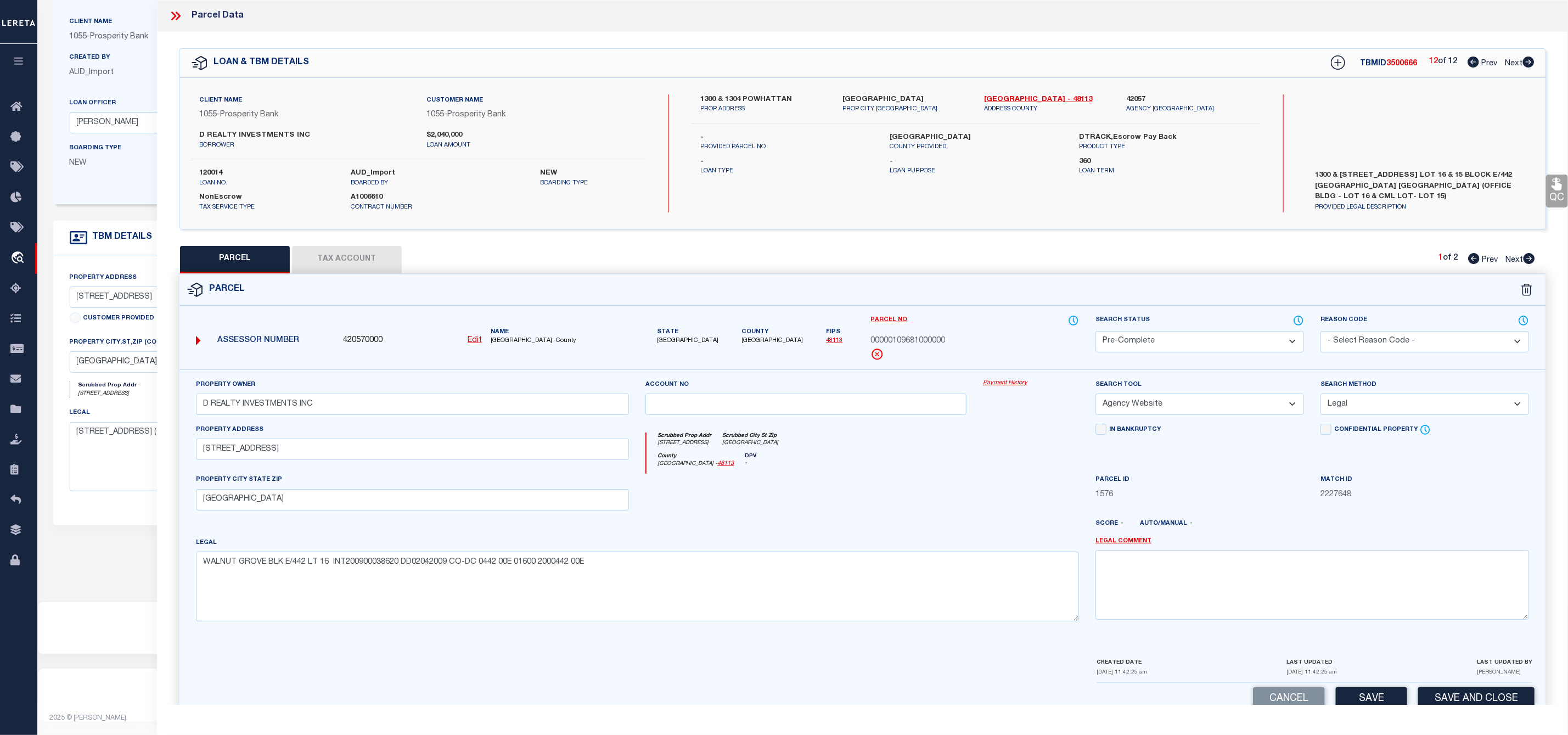
click at [1321, 397] on select "-- Select Search Method -- Property Address Legal Liability Info Provided" at bounding box center [1425, 404] width 209 height 21
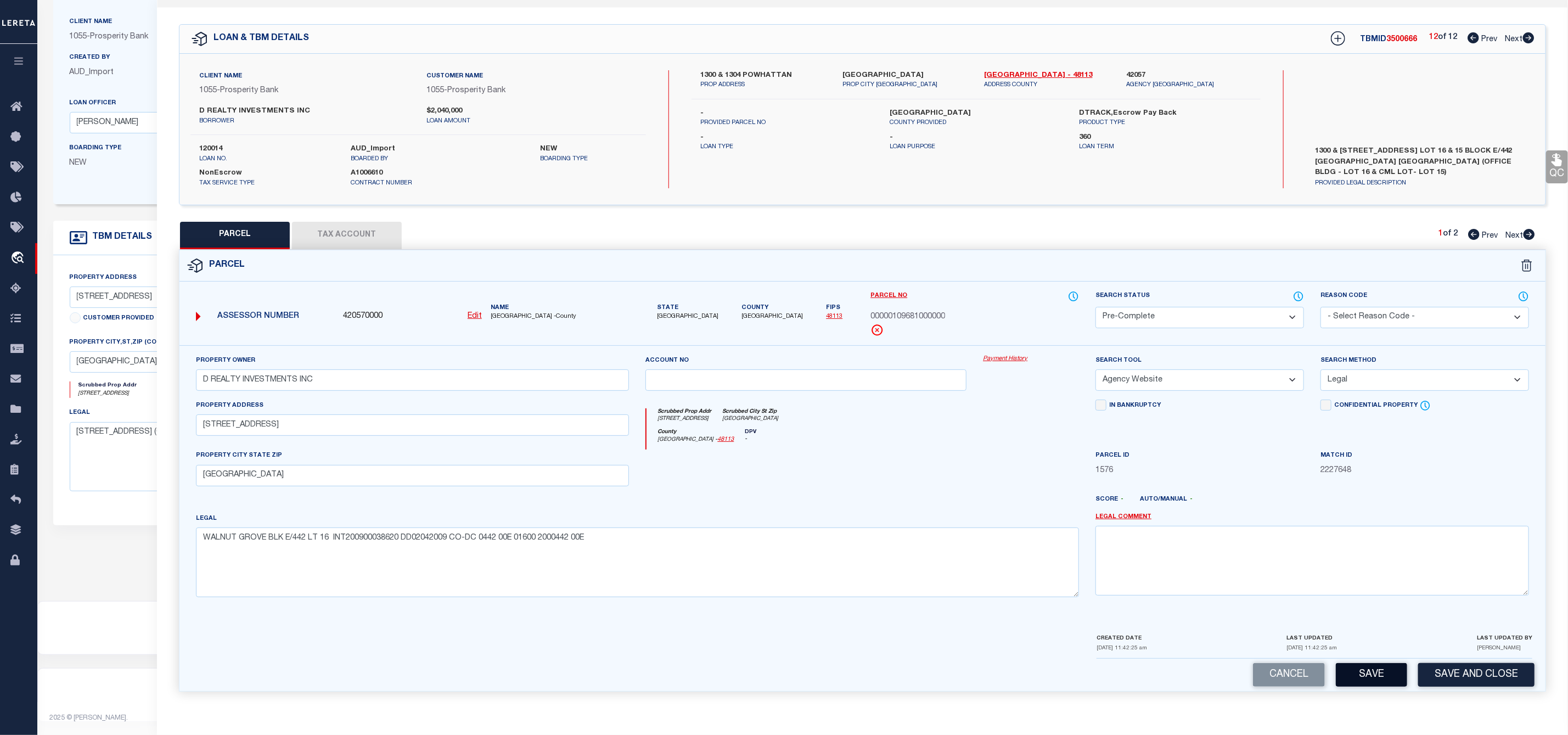
click at [1369, 672] on button "Save" at bounding box center [1371, 676] width 71 height 24
click at [338, 231] on button "Tax Account" at bounding box center [347, 235] width 110 height 27
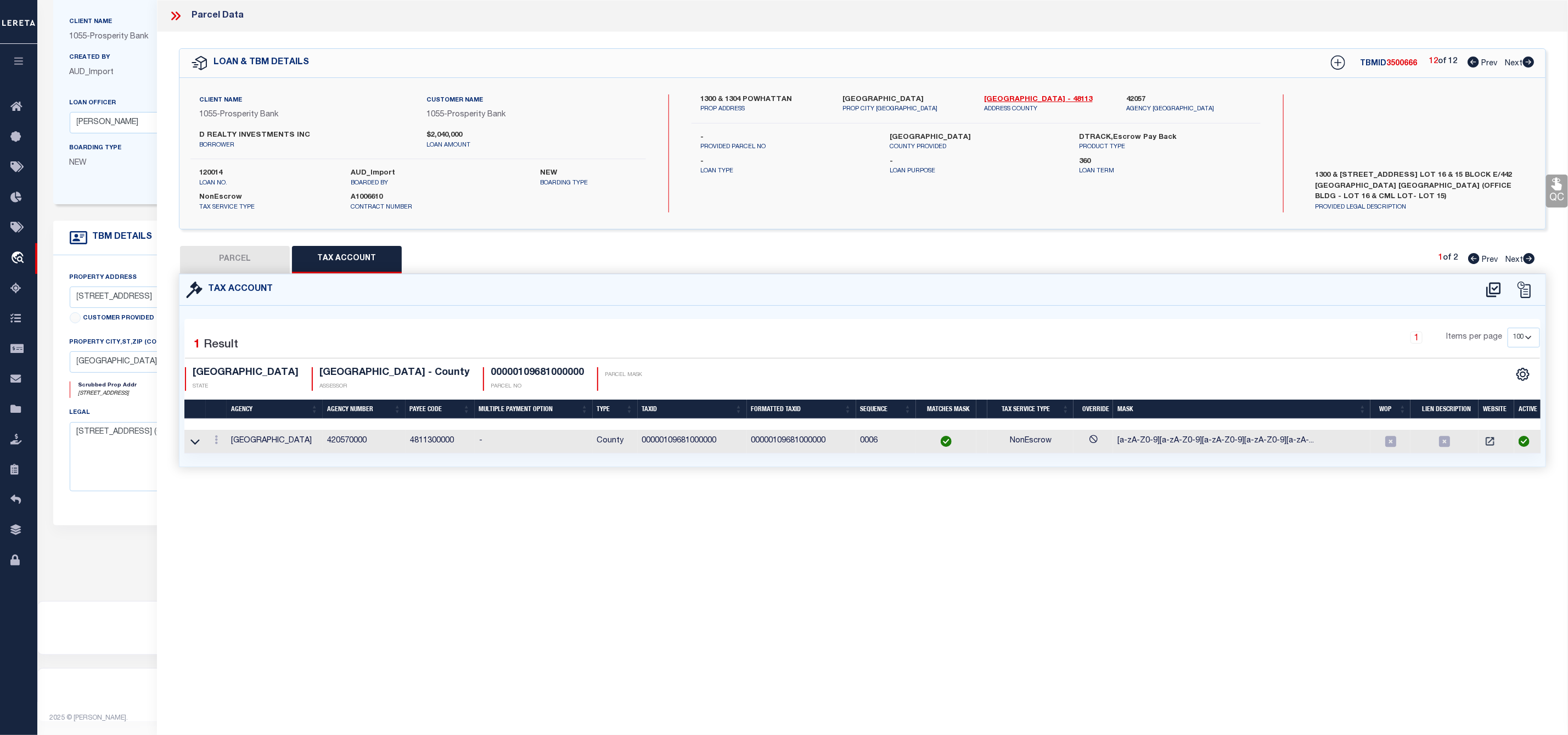
click at [252, 269] on button "PARCEL" at bounding box center [235, 260] width 110 height 27
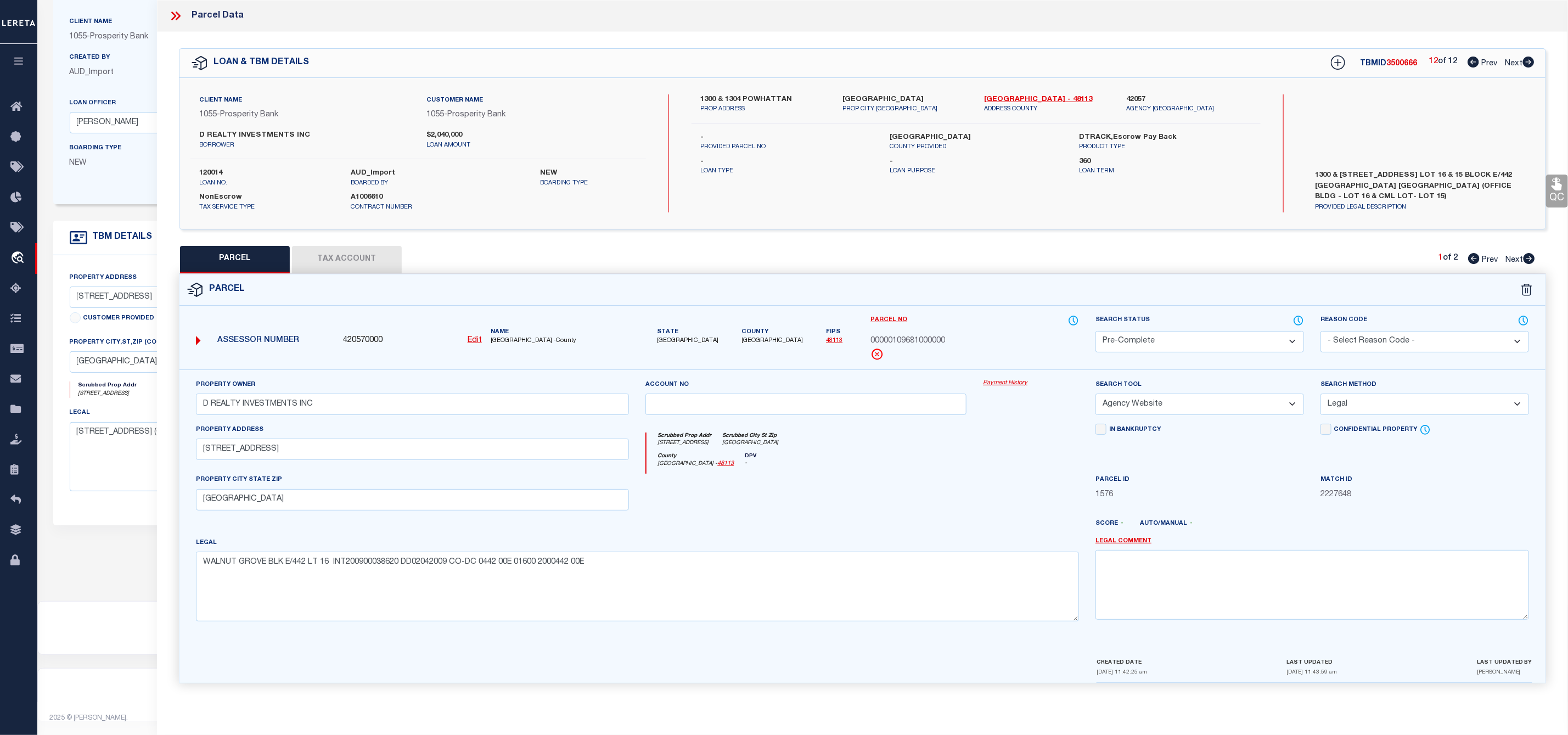
click at [1529, 263] on icon at bounding box center [1530, 259] width 12 height 11
click at [1471, 257] on icon at bounding box center [1474, 259] width 12 height 11
drag, startPoint x: 868, startPoint y: 340, endPoint x: 947, endPoint y: 346, distance: 79.2
click at [947, 346] on div "Parcel No 00000109681000000" at bounding box center [975, 342] width 225 height 55
click at [403, 460] on input "[STREET_ADDRESS]" at bounding box center [413, 449] width 434 height 21
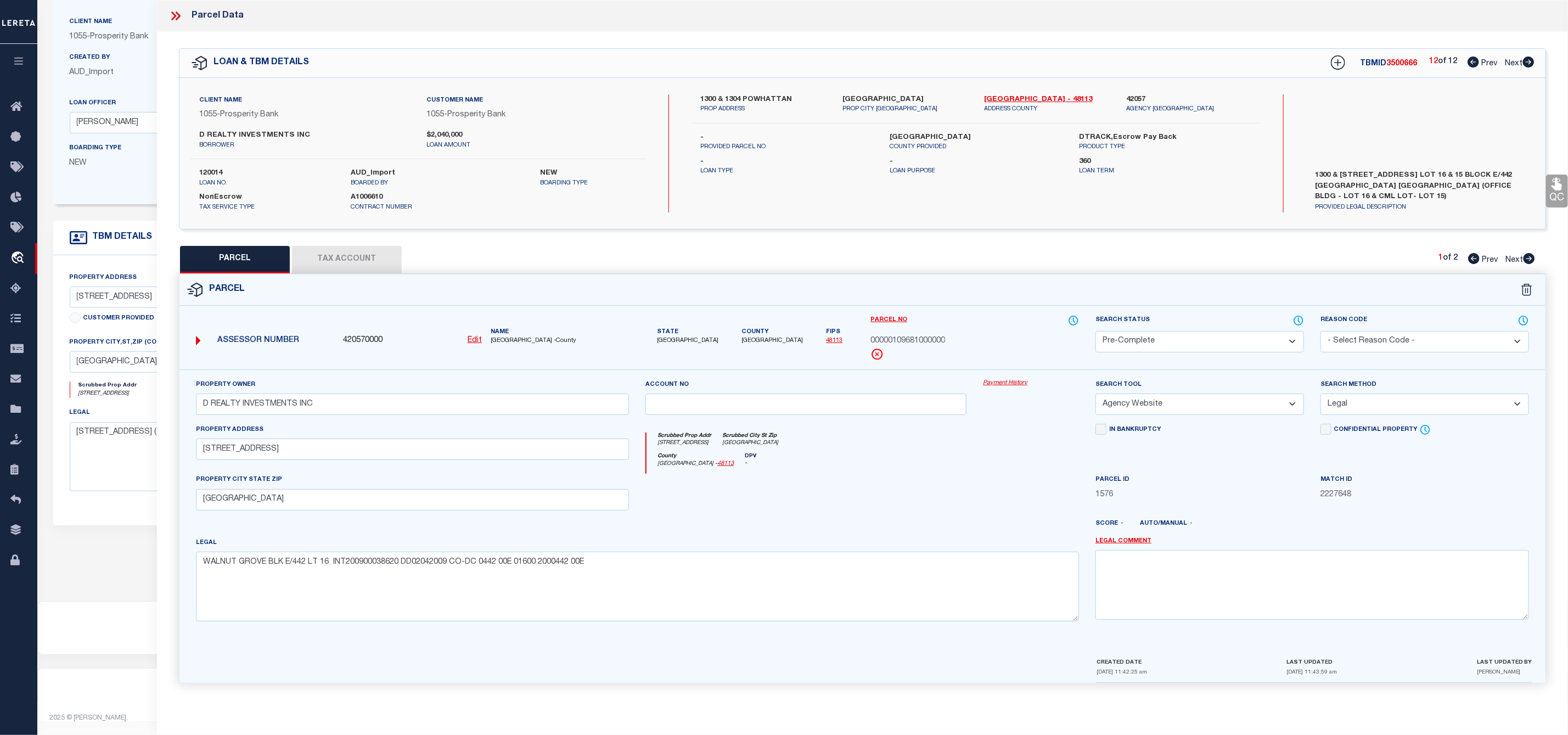
click at [179, 16] on icon at bounding box center [177, 16] width 5 height 9
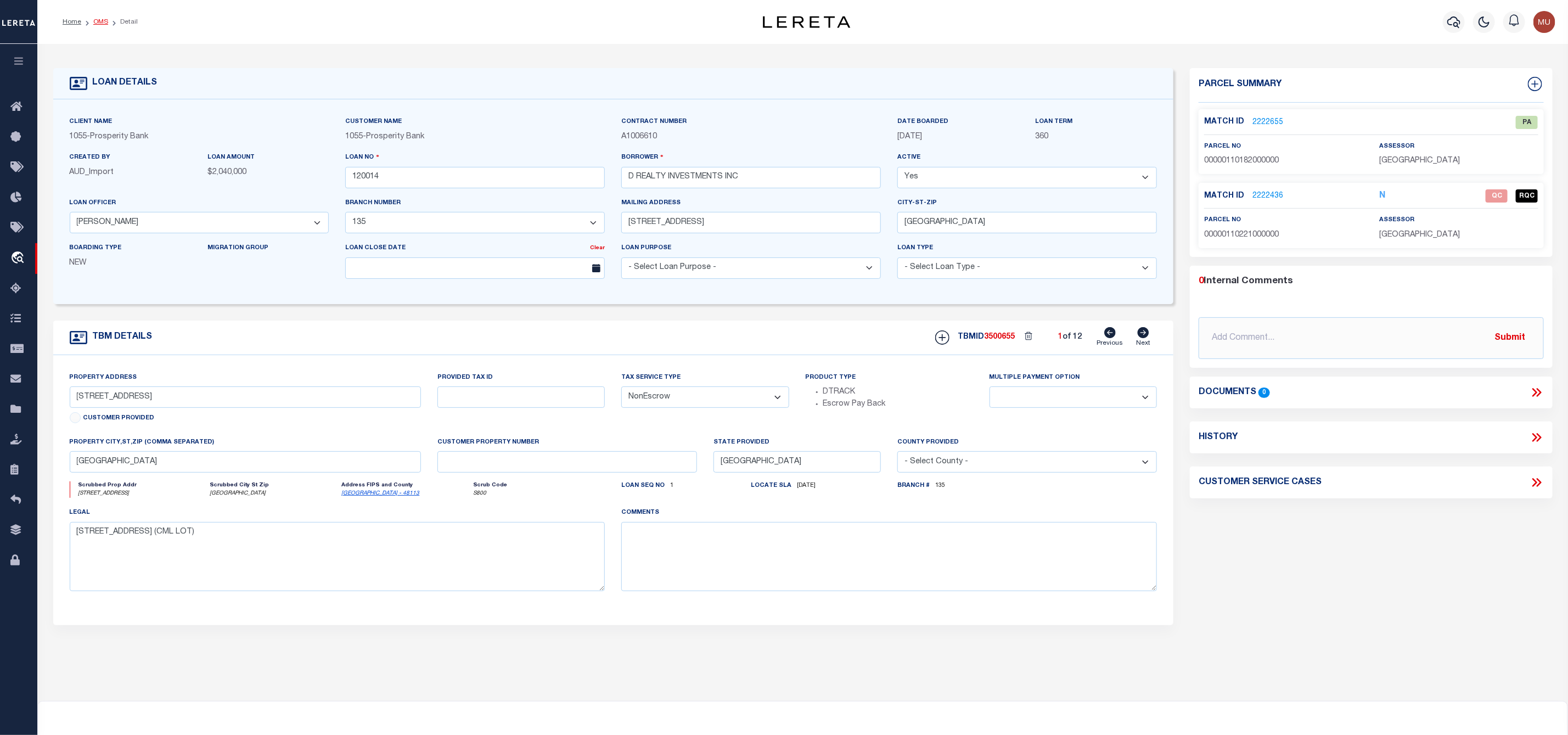
click at [99, 25] on link "OMS" at bounding box center [101, 21] width 15 height 6
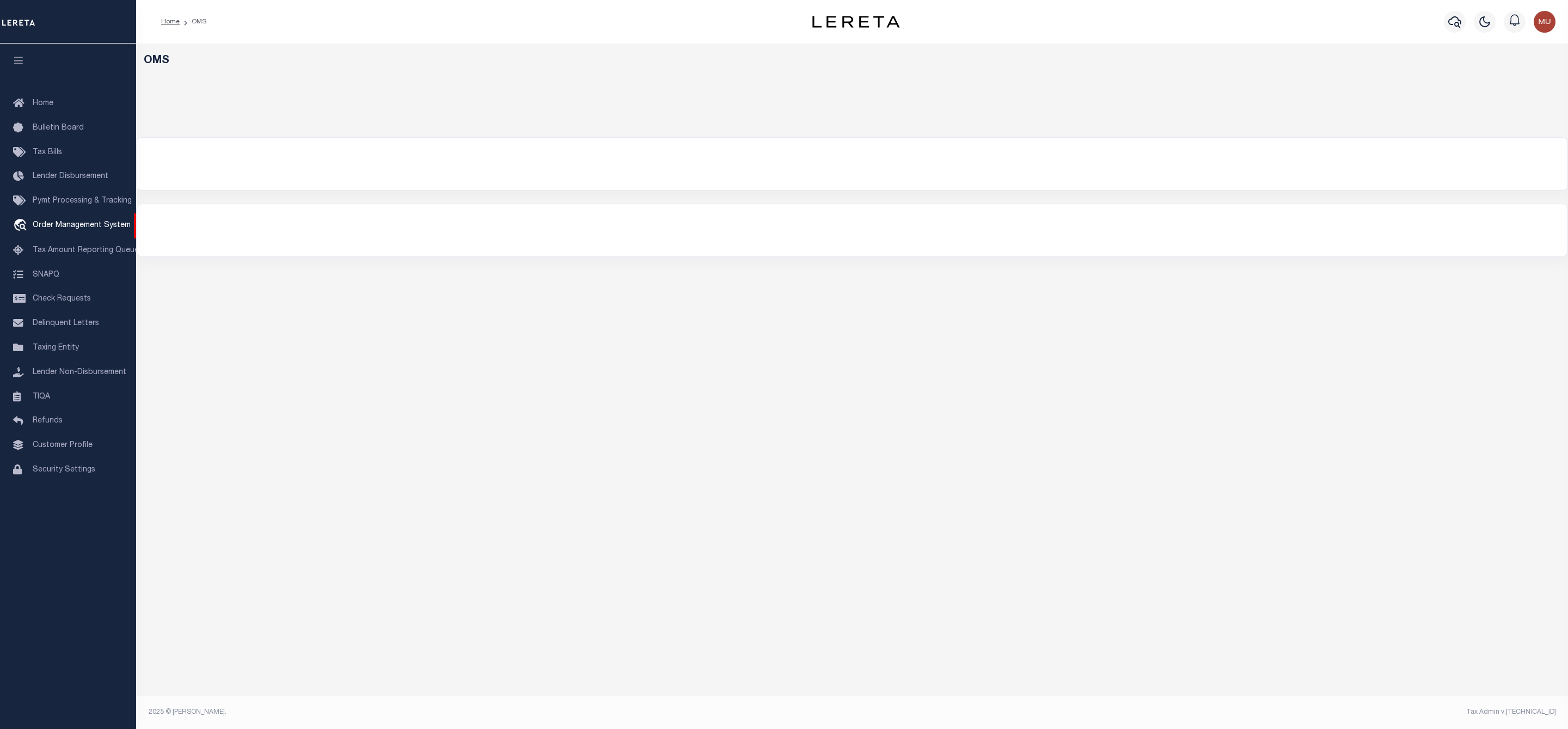
select select "200"
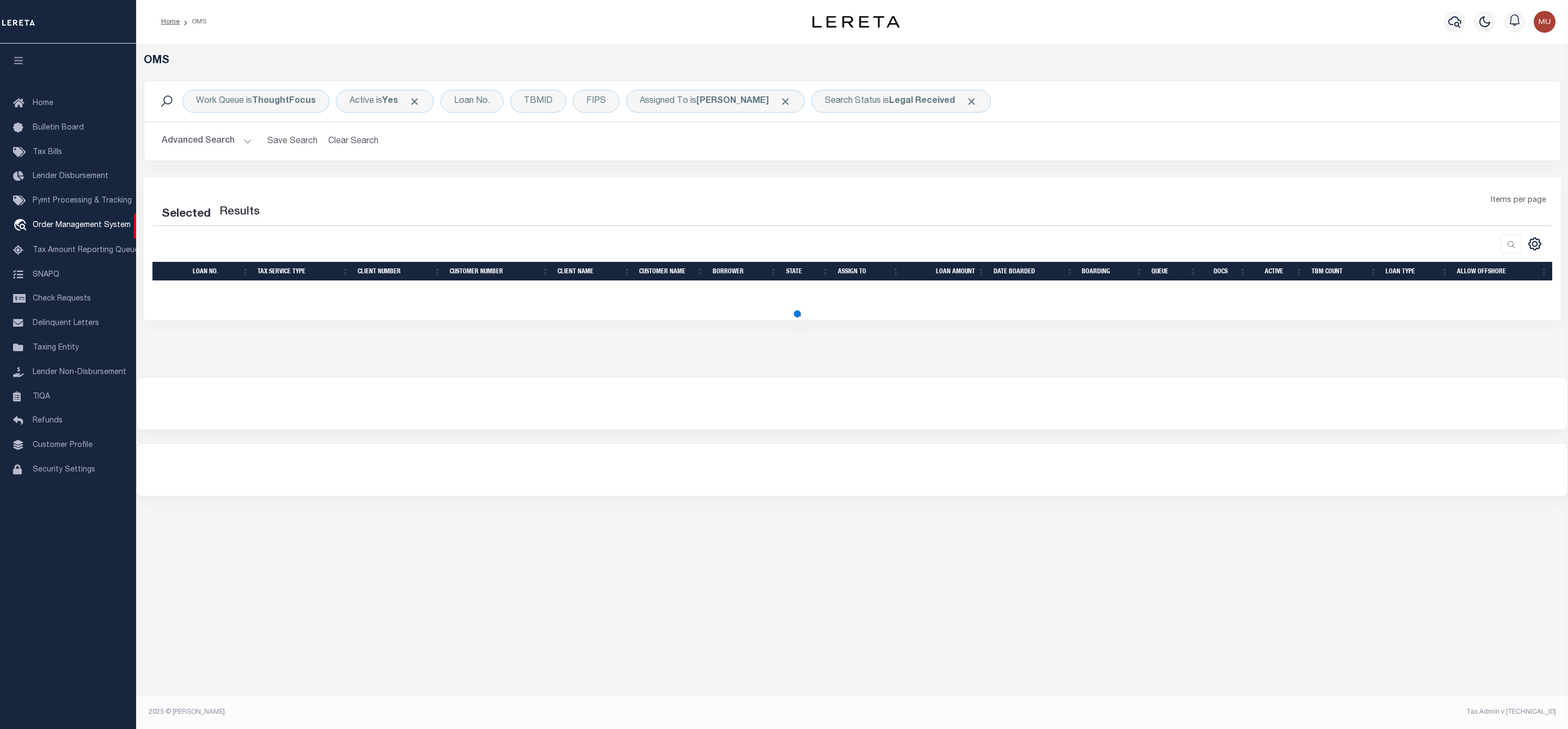
select select "200"
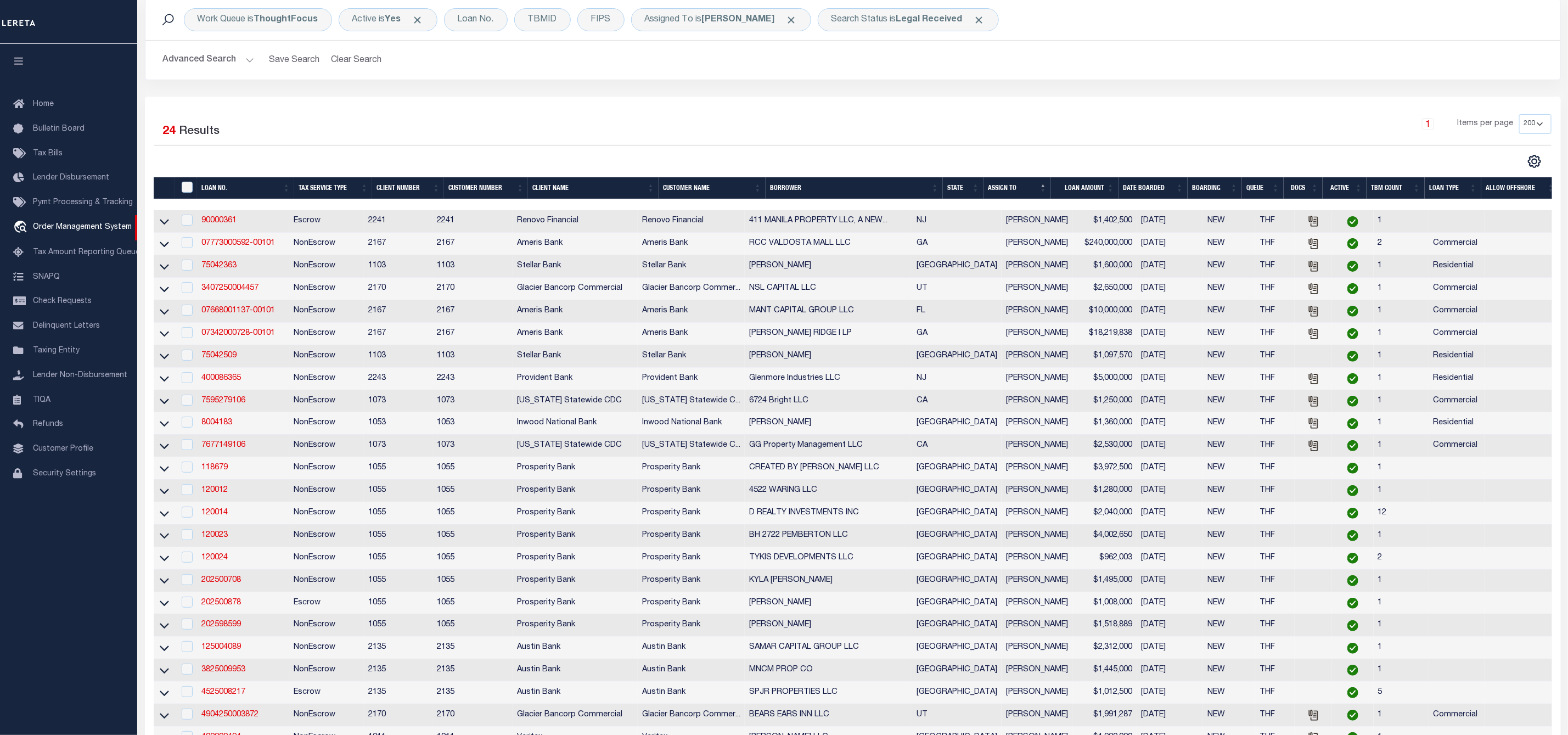
scroll to position [165, 0]
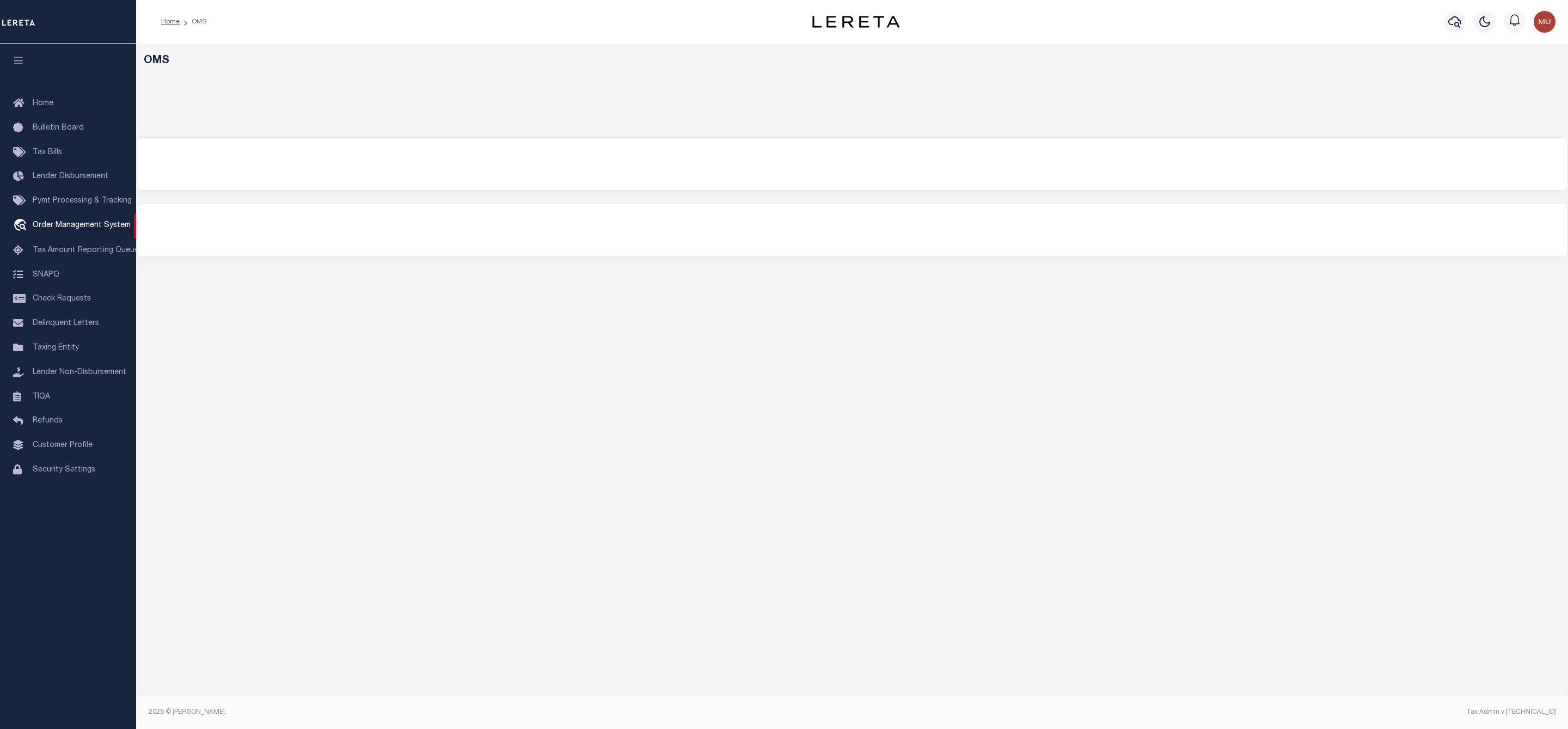
select select "200"
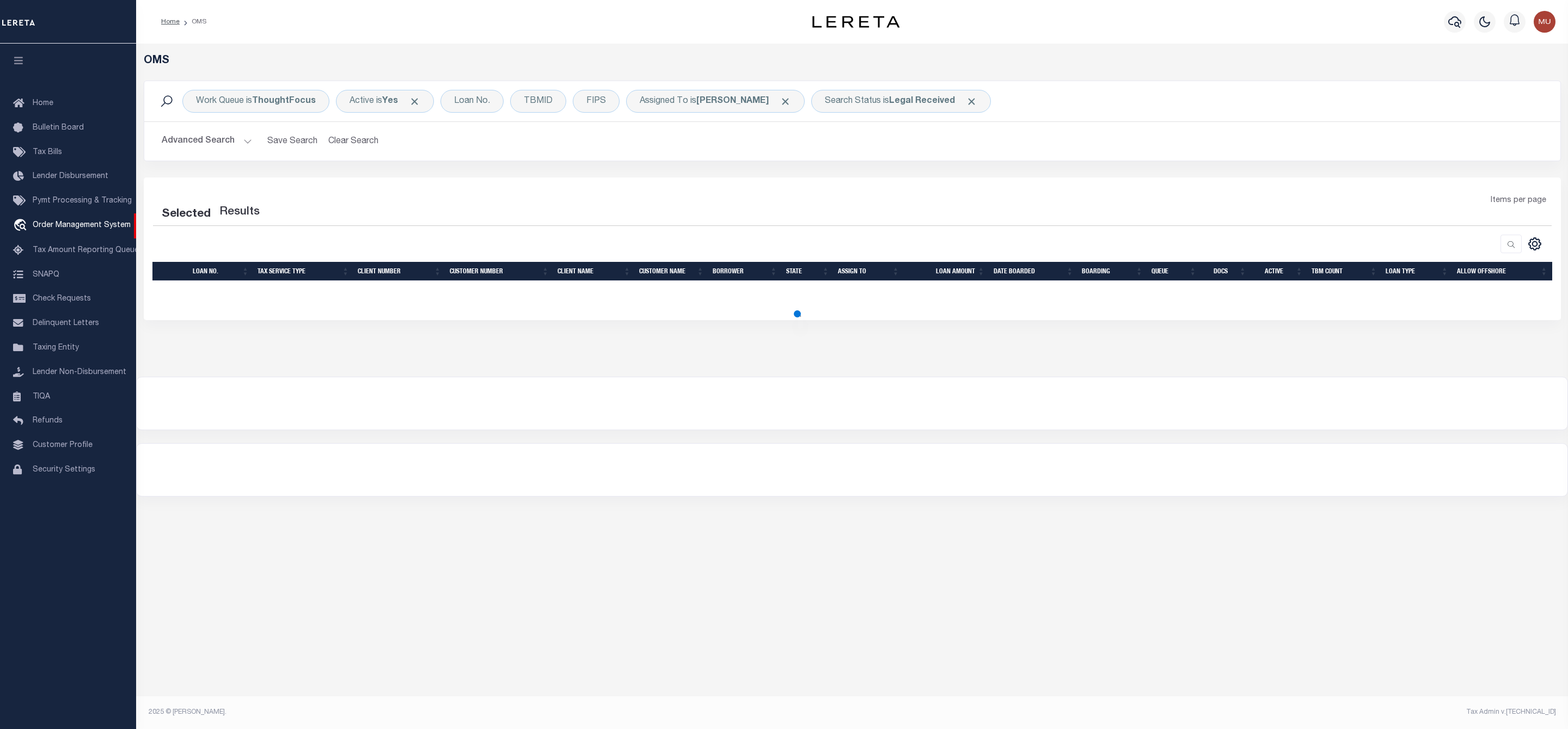
select select "200"
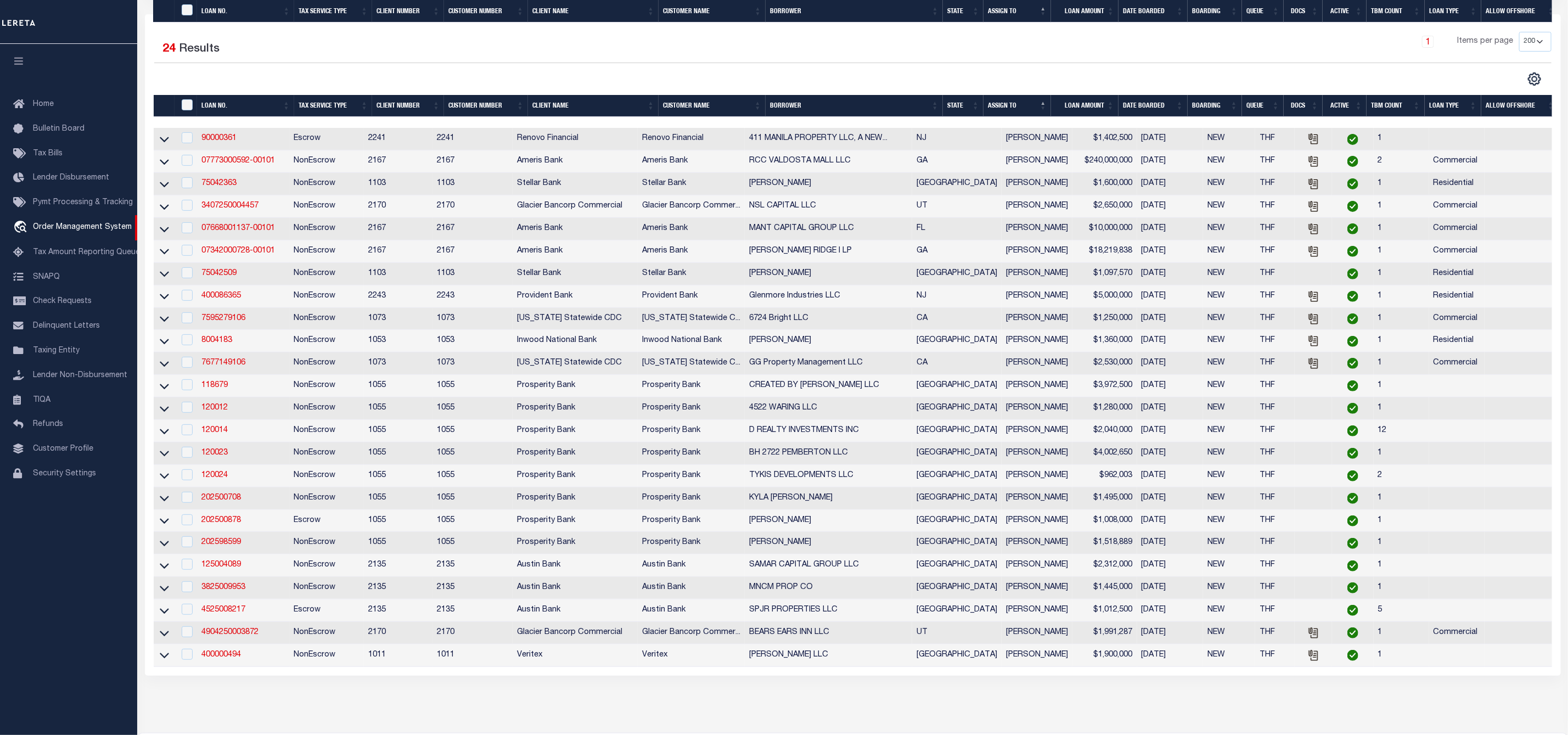
scroll to position [315, 0]
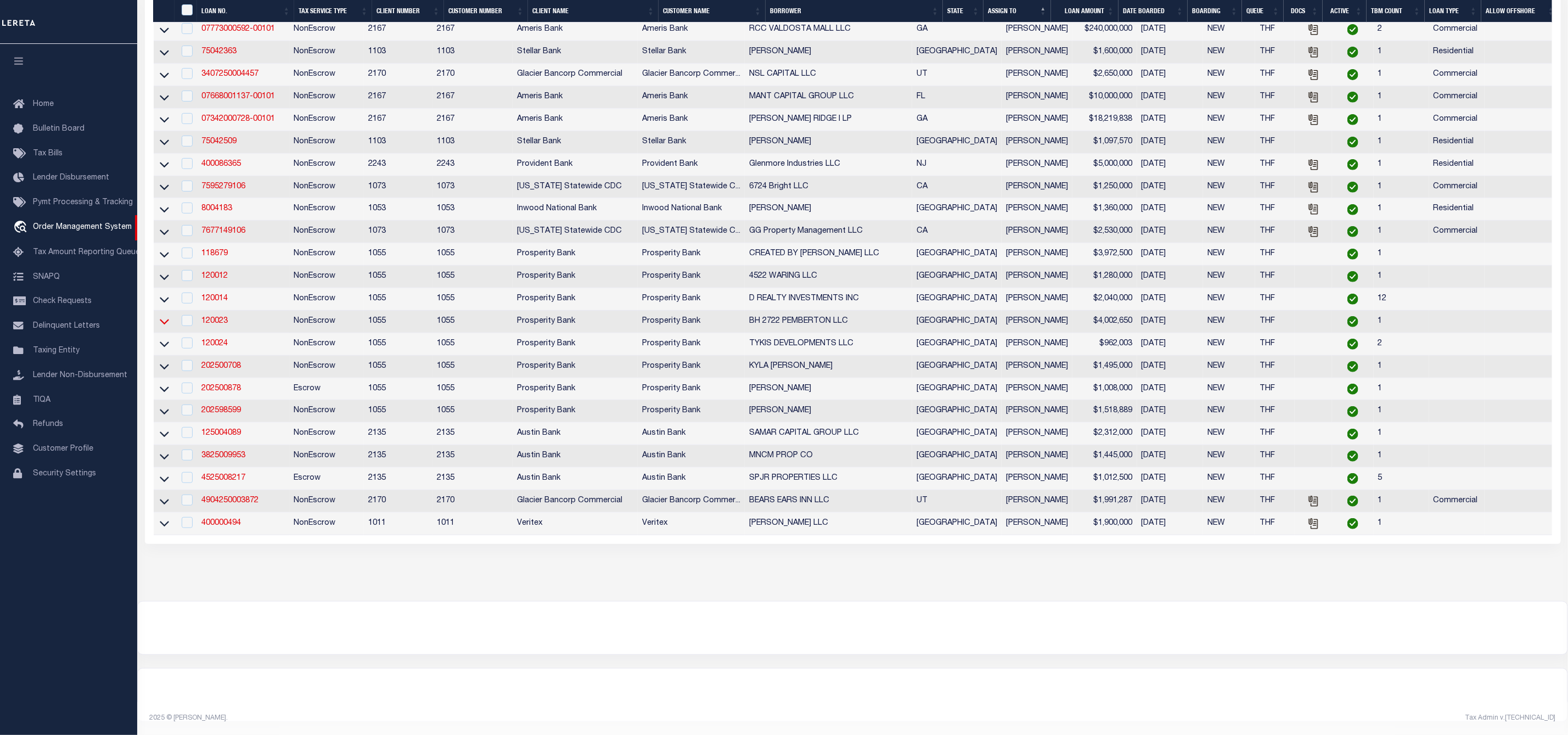
click at [166, 319] on icon at bounding box center [165, 322] width 9 height 5
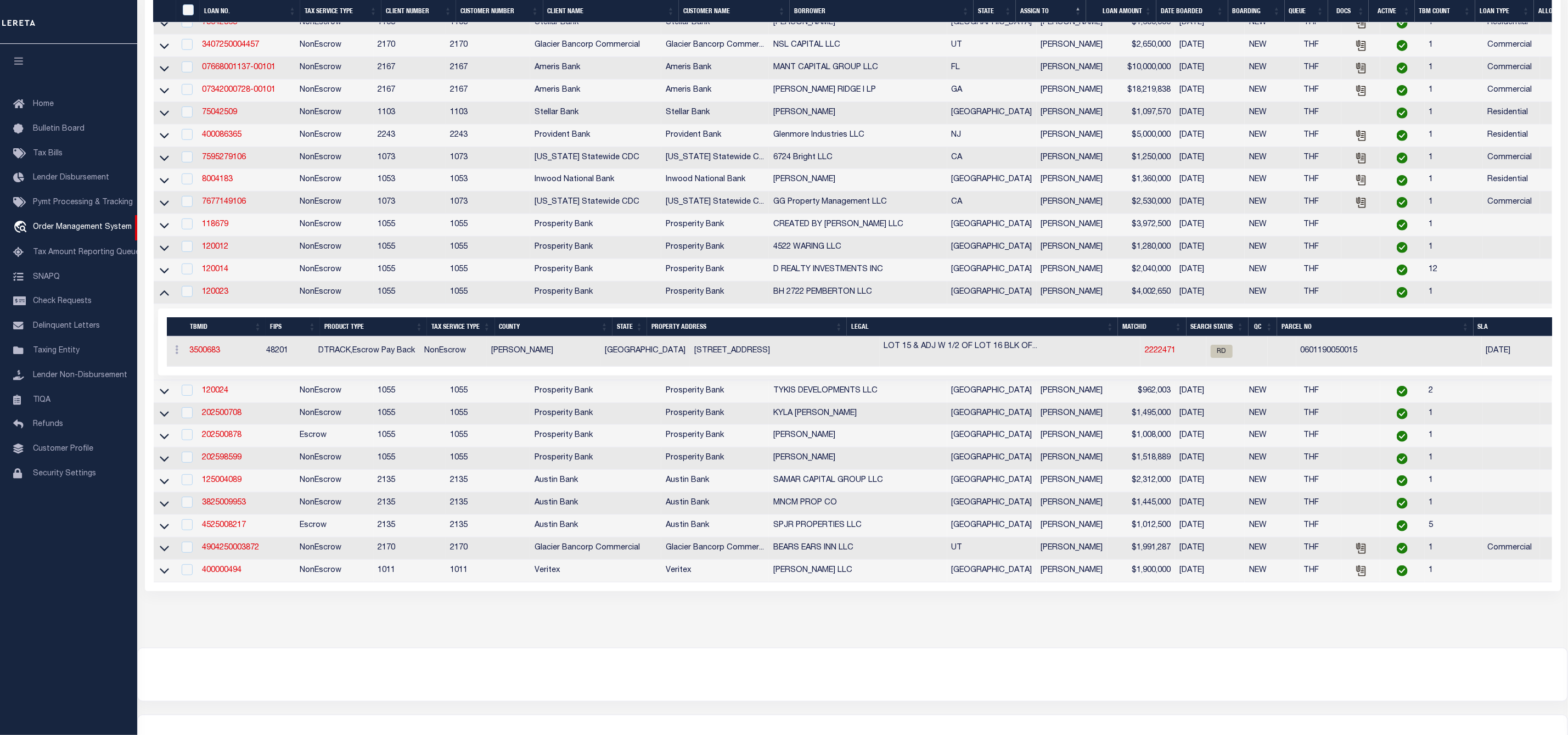
scroll to position [268, 0]
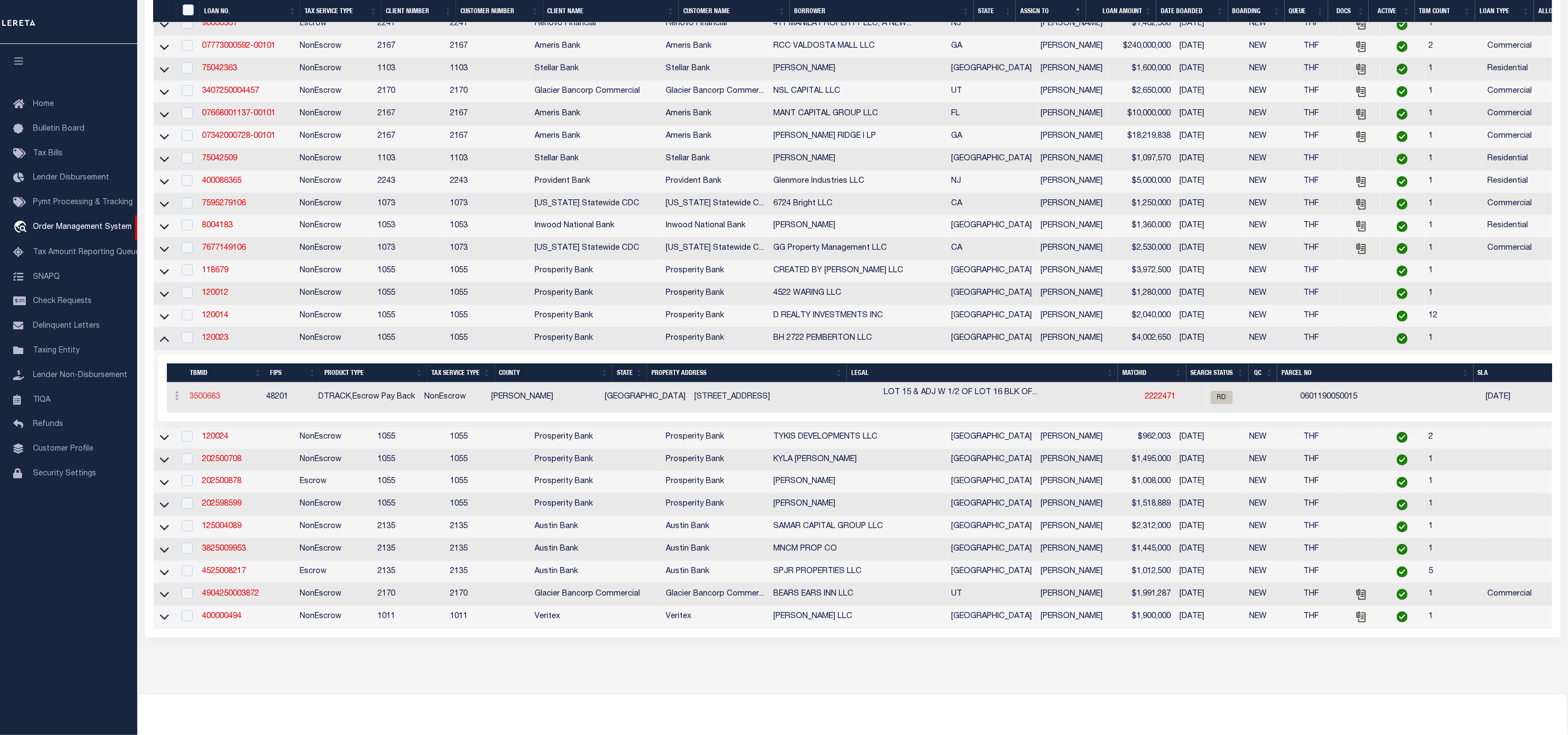
click at [211, 401] on link "3500683" at bounding box center [206, 397] width 31 height 7
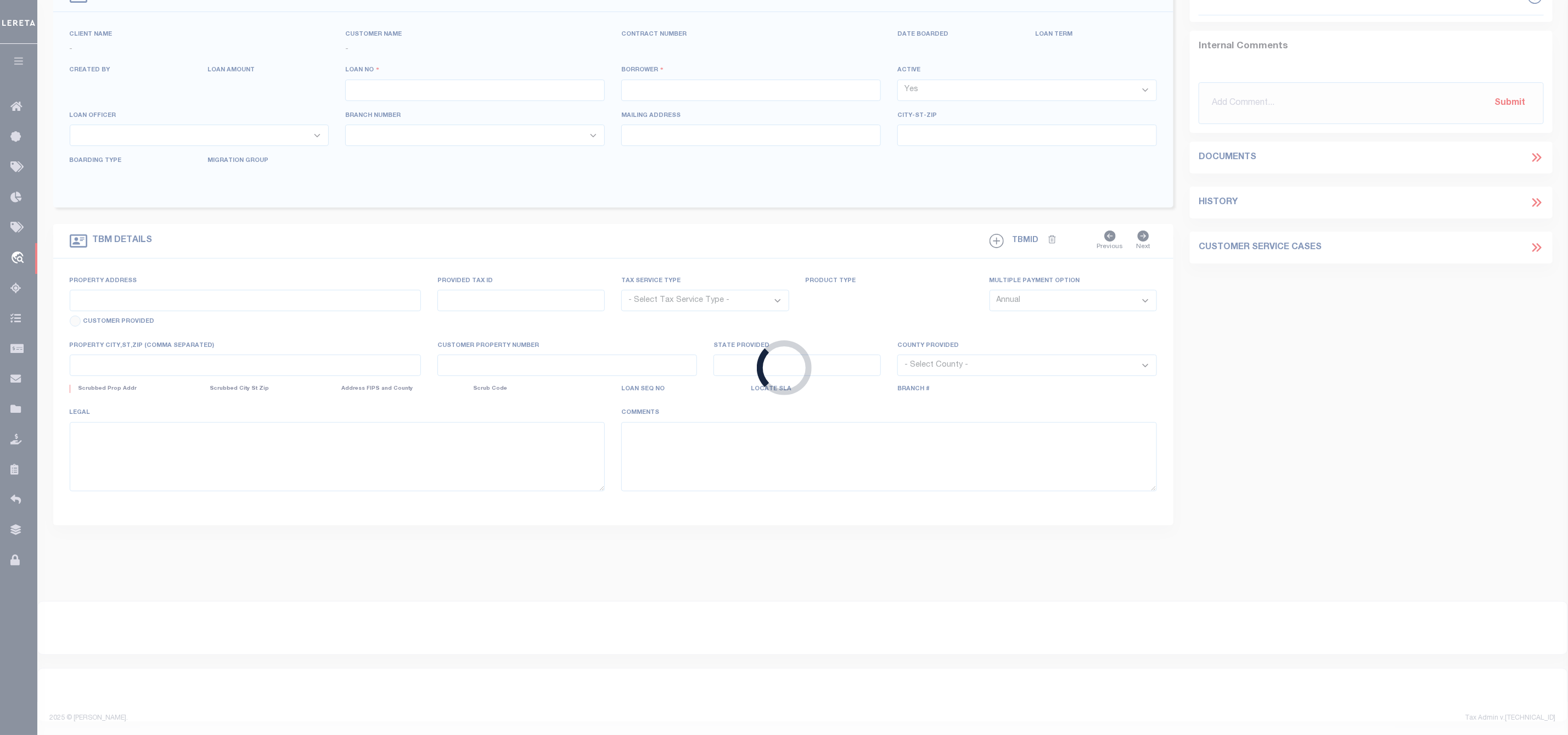
type input "120023"
type input "BH 2722 PEMBERTON LLC"
select select
type input "5210 SPRUCE STREET"
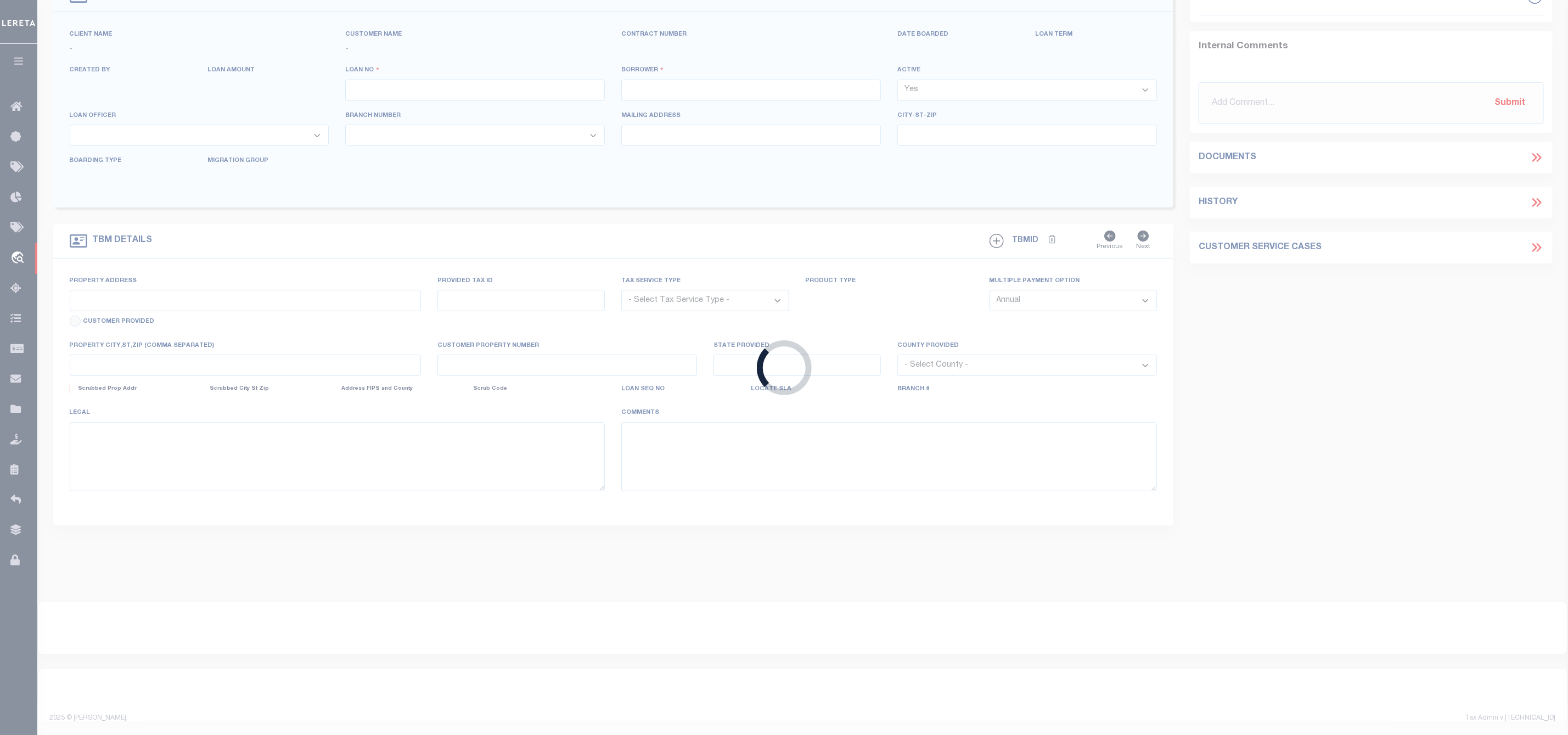
type input "BELLAIRE TX 77401"
select select
select select "NonEscrow"
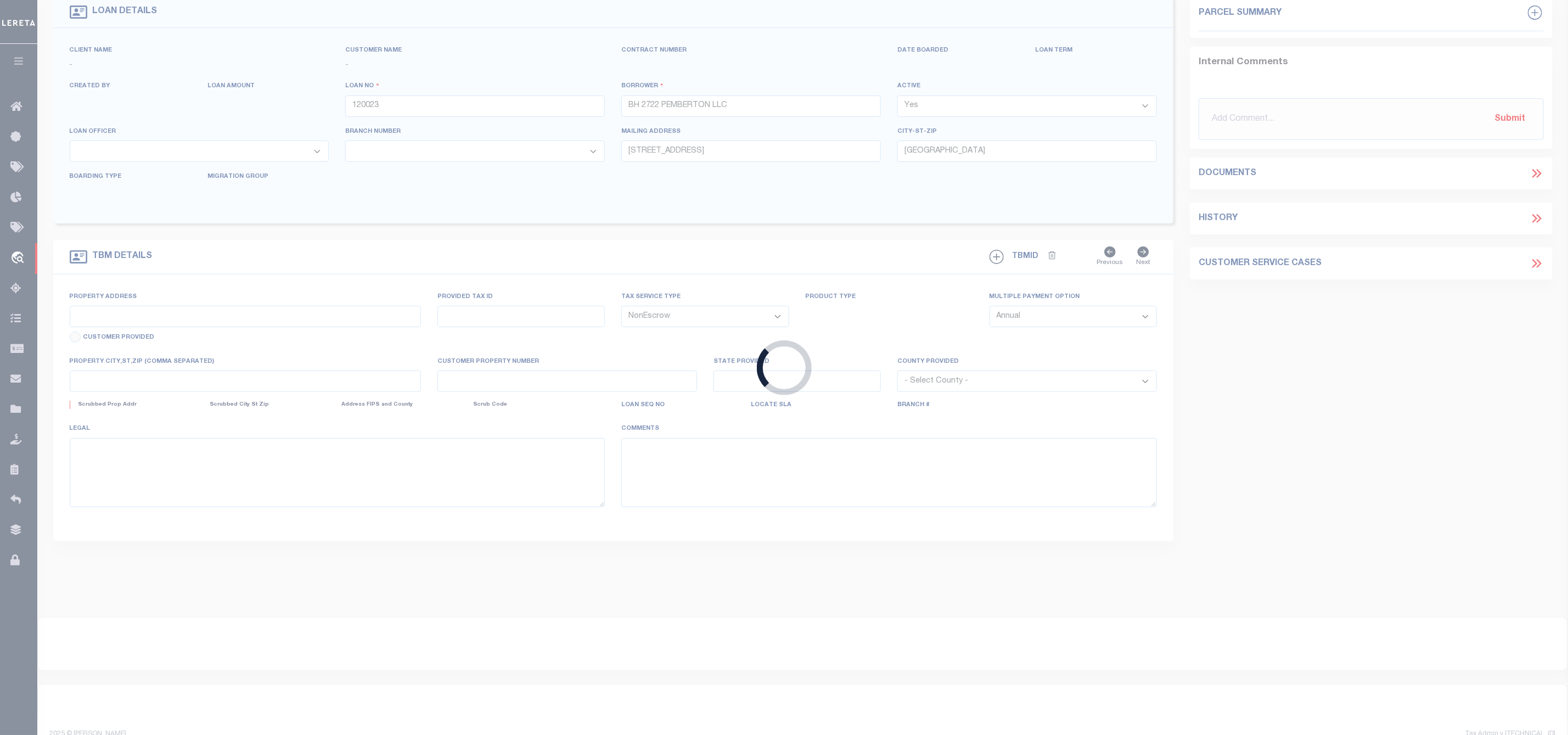
type input "2722 PEMBERTON DR"
type input "0601190050015"
select select
type input "HOUSTON, TX 77005"
type input "[GEOGRAPHIC_DATA]"
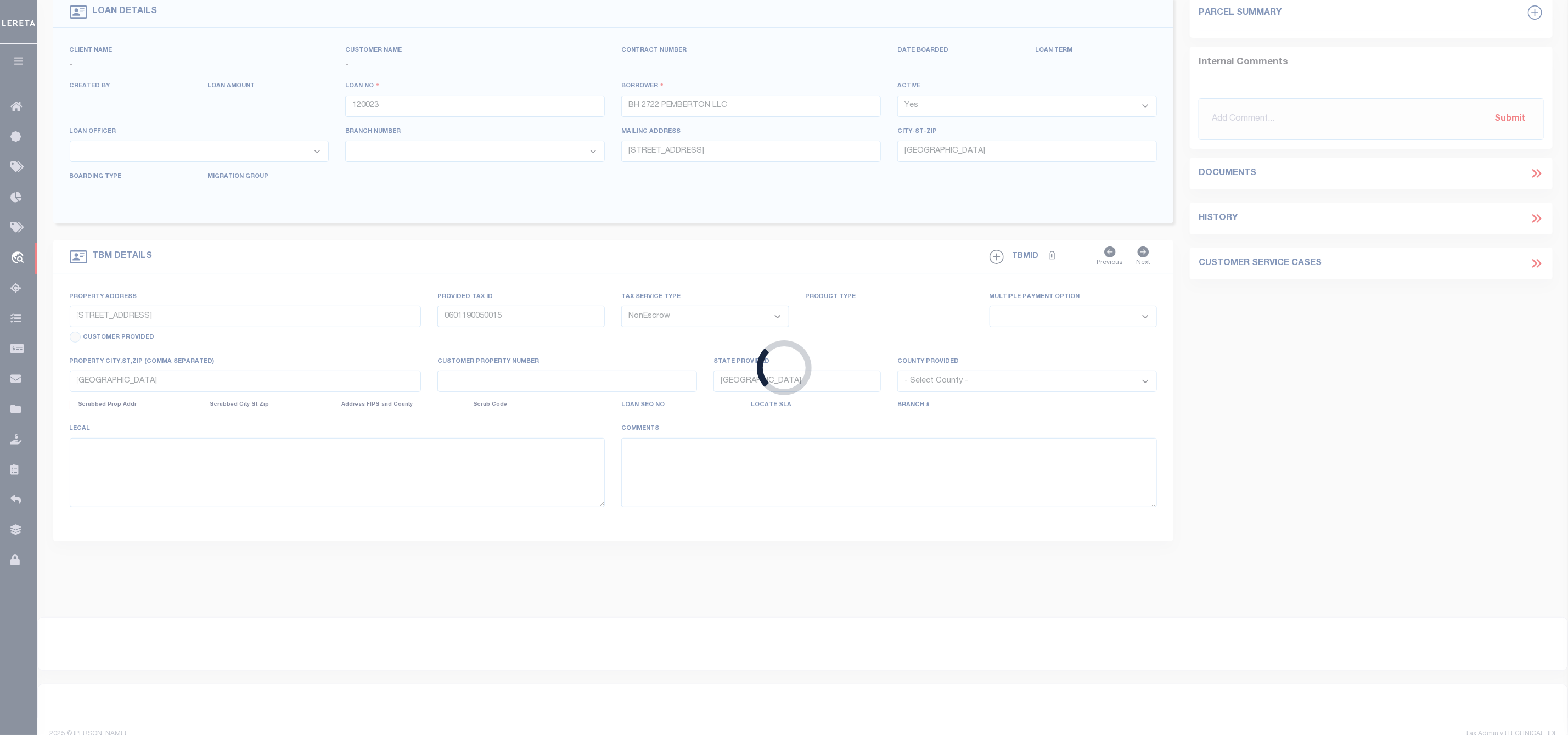
select select
type textarea "LOT 15 & ADJ W 1/2 OF LOT 16 BLK OF PEMBERTON"
select select "10375"
select select "4080"
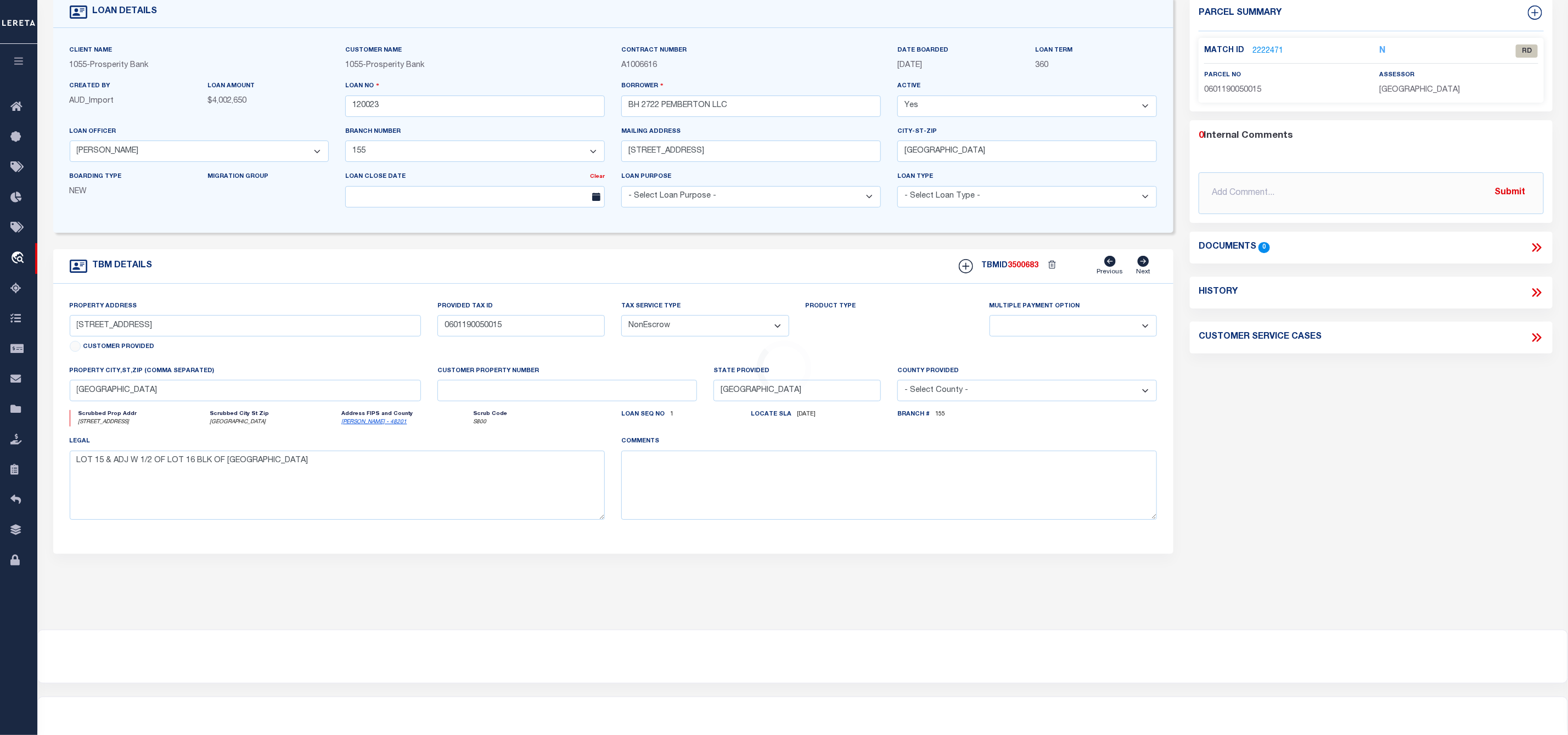
scroll to position [0, 0]
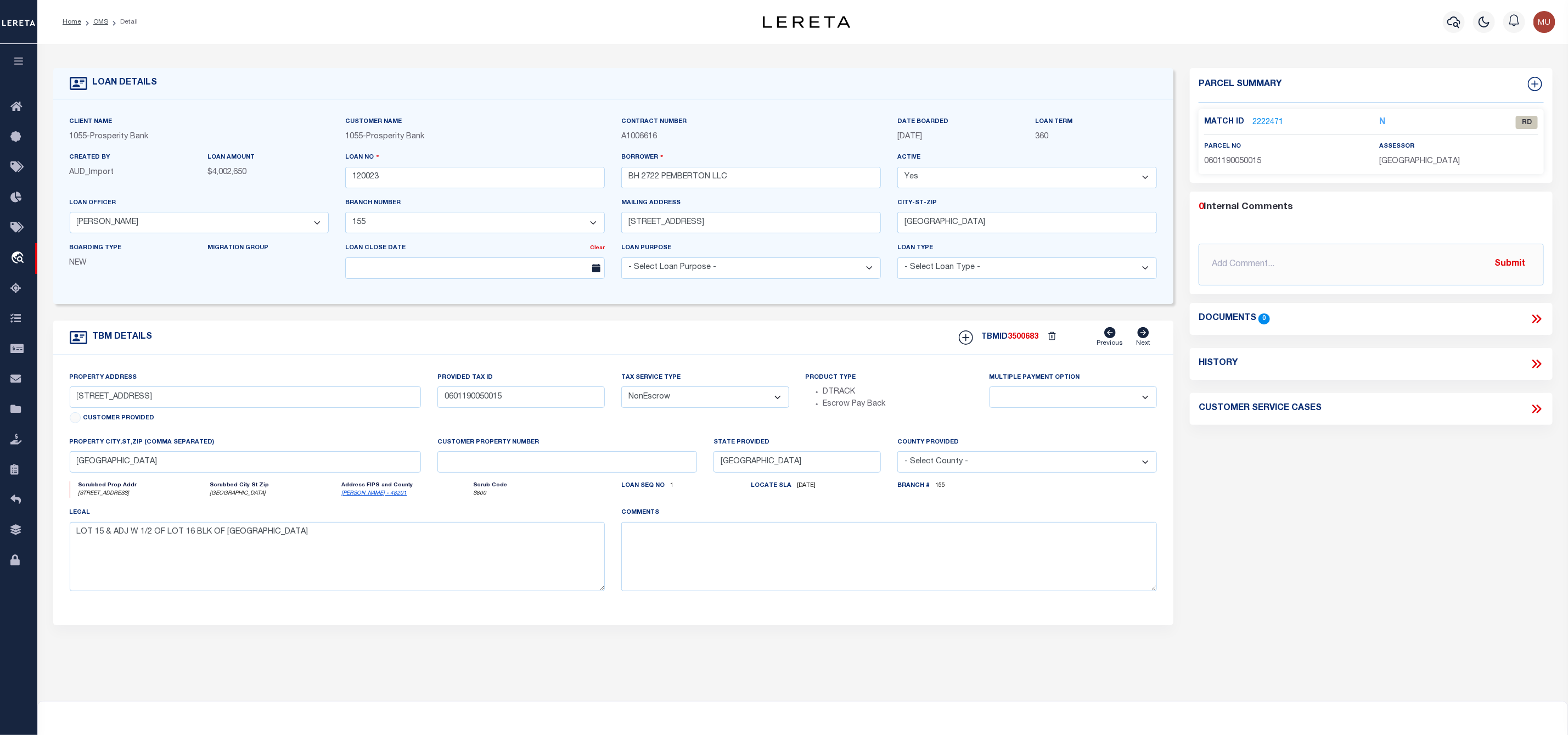
click at [1262, 124] on link "2222471" at bounding box center [1268, 123] width 31 height 12
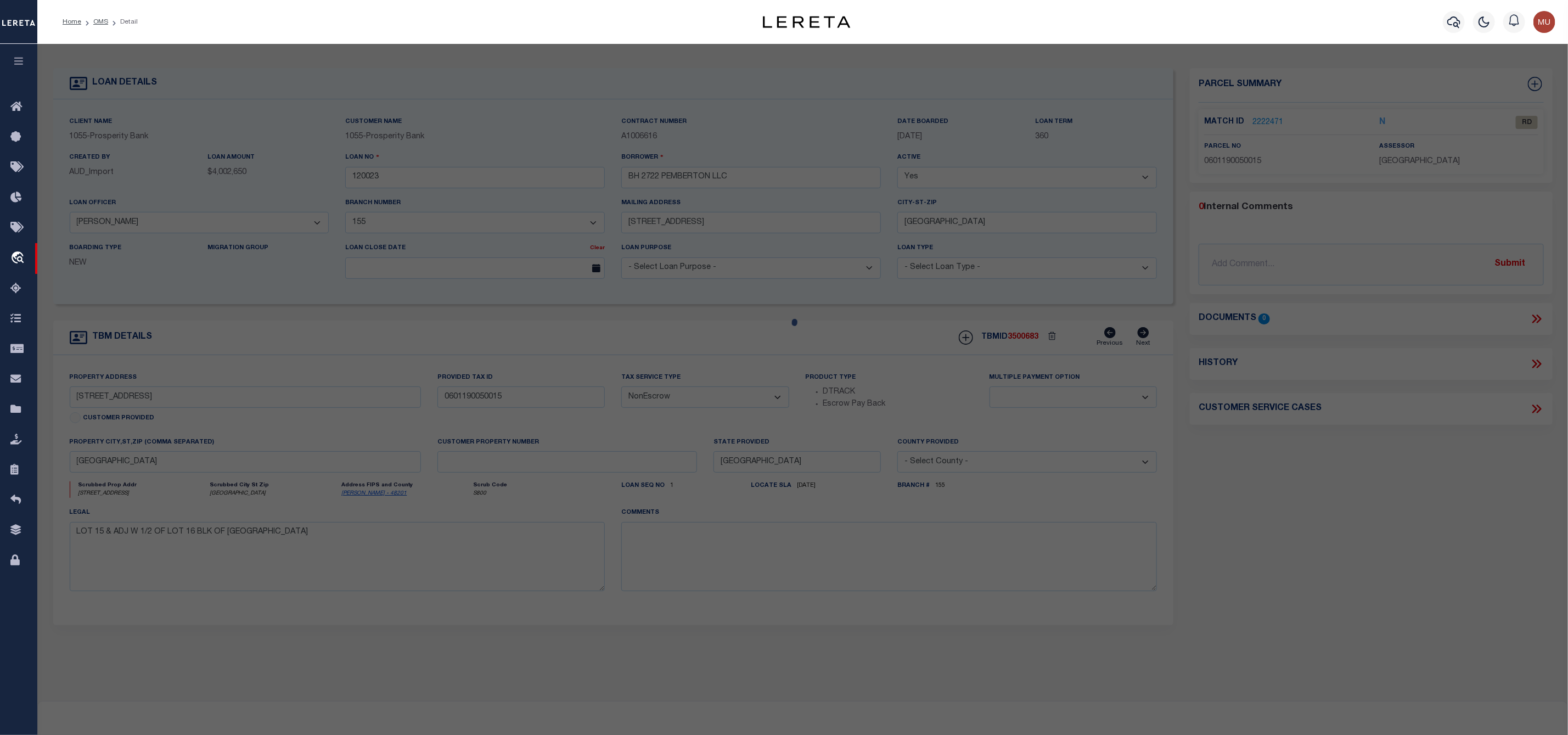
checkbox input "false"
select select "RD"
type input "NAEVE,CHARLES B"
select select "ATL"
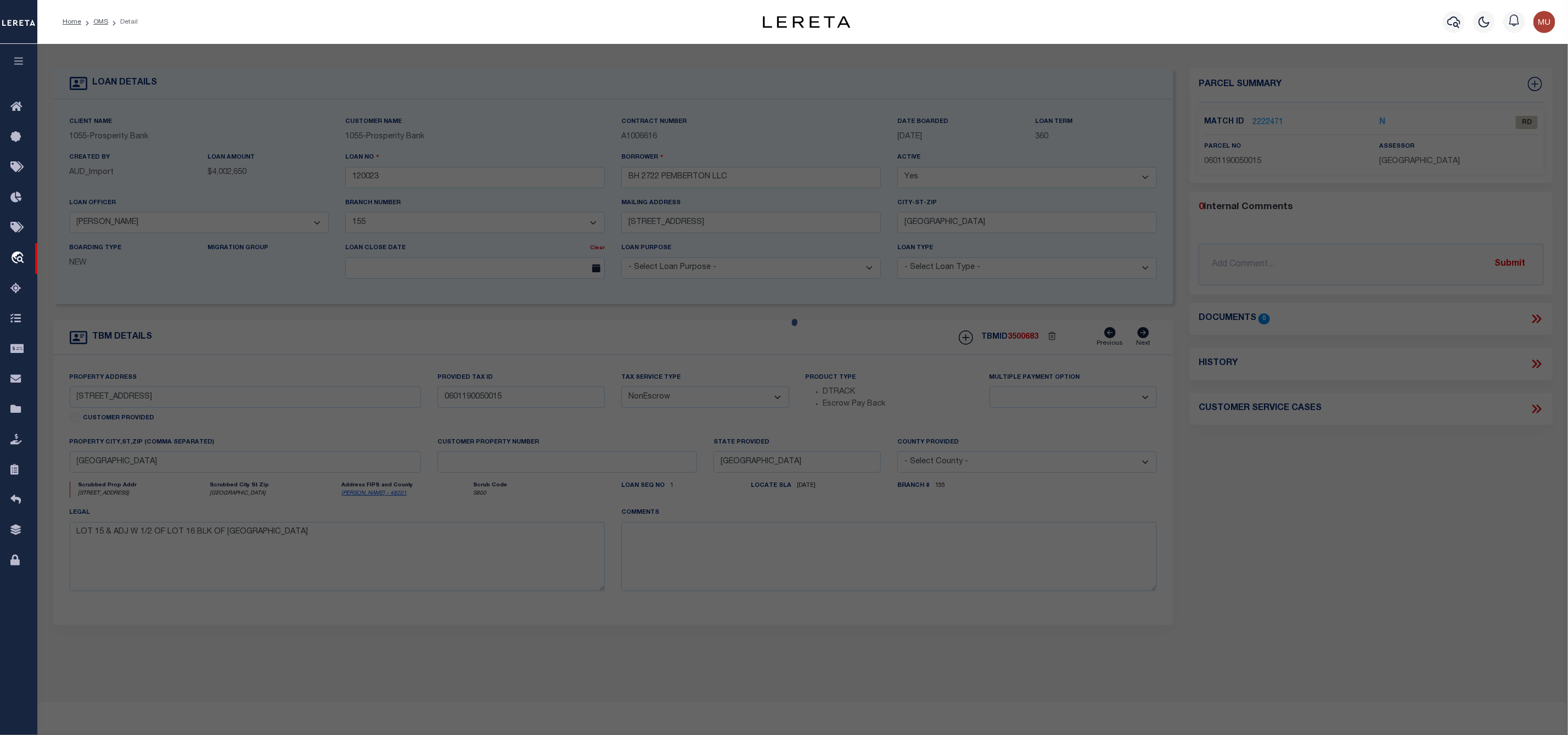
select select "ADD"
type input "2722 PEMBERTON DR"
checkbox input "false"
type input "HOUSTON, TX 77005"
type textarea "LT 15 & TR 16A BLK 3 PEMBERTON"
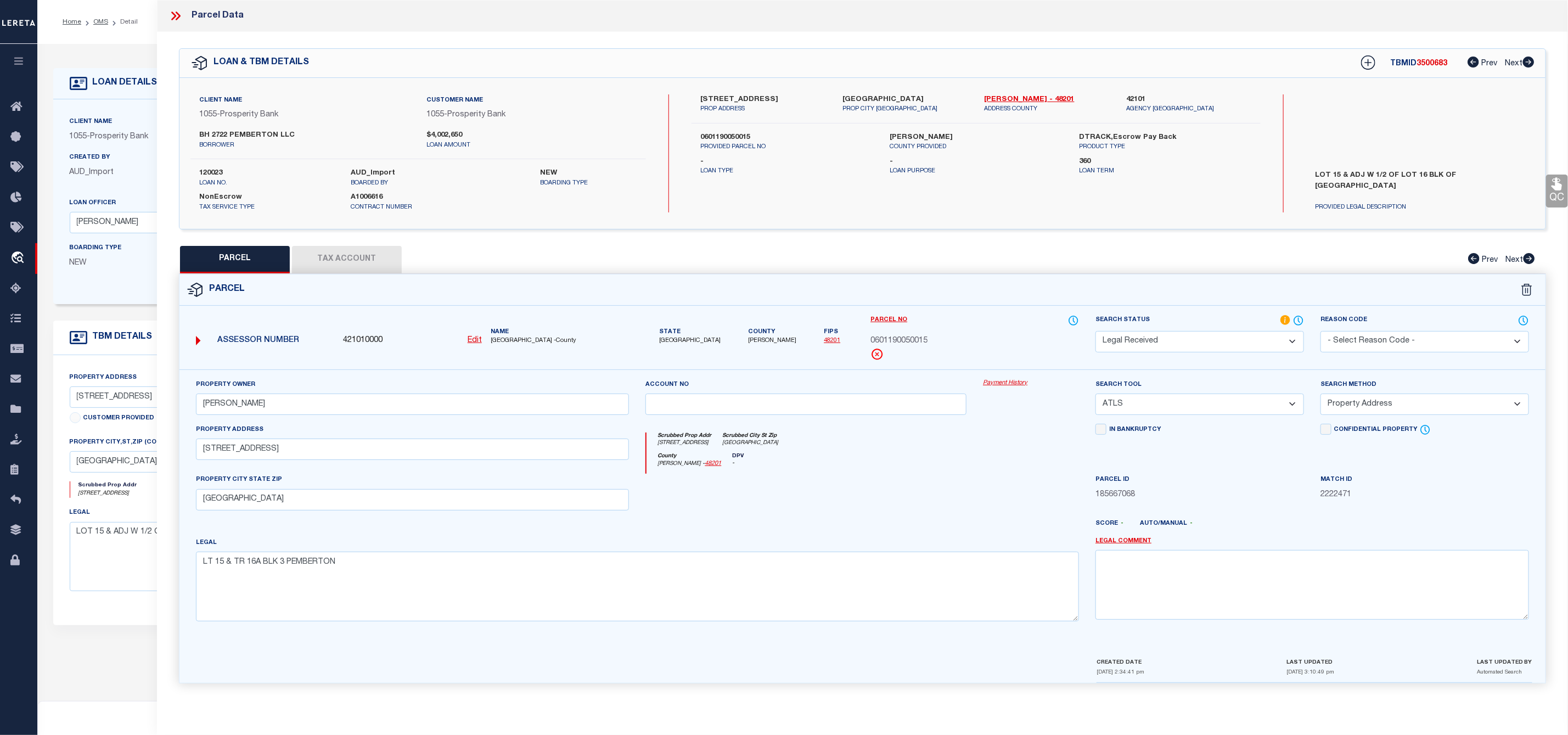
click at [175, 16] on icon at bounding box center [173, 16] width 5 height 9
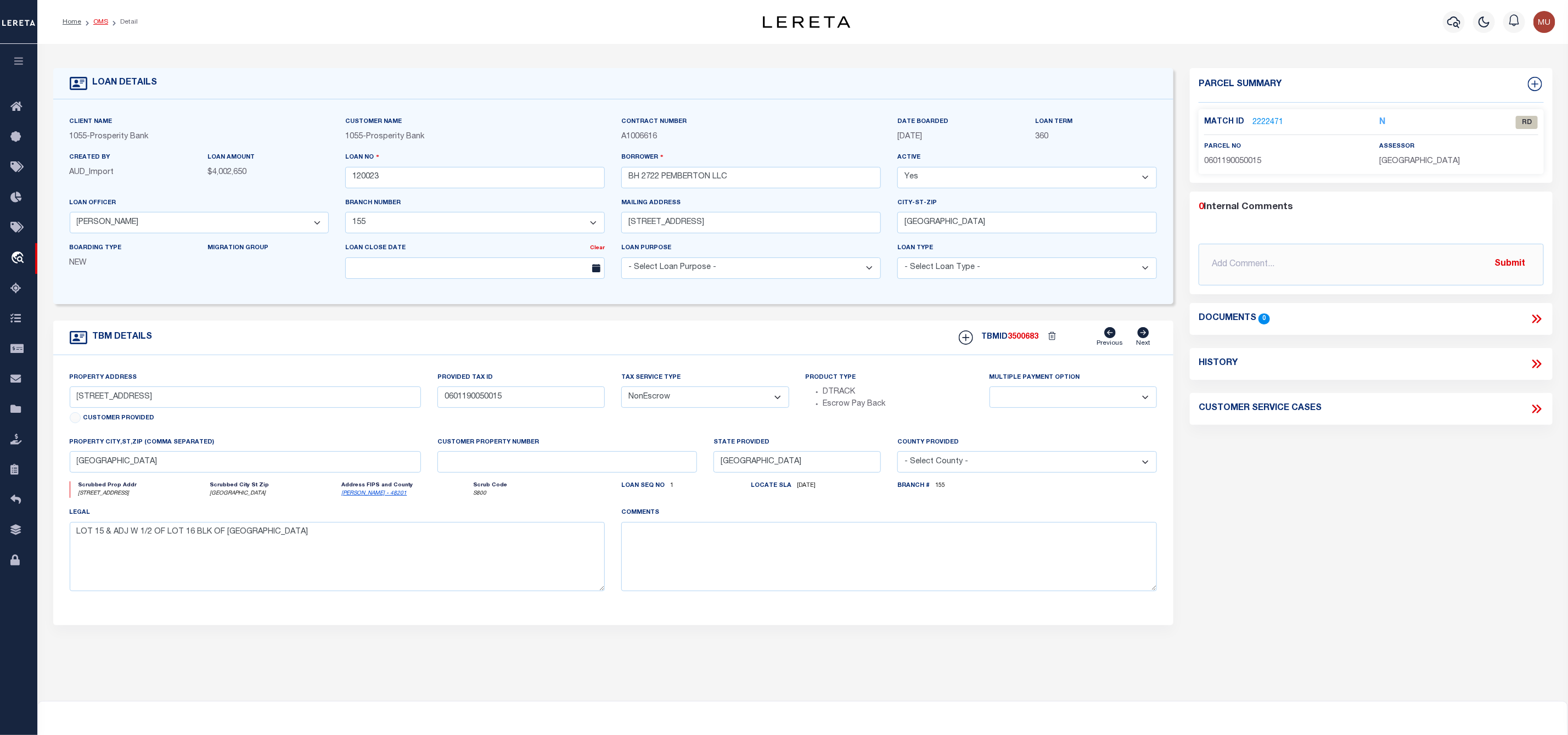
click at [95, 21] on link "OMS" at bounding box center [101, 21] width 15 height 6
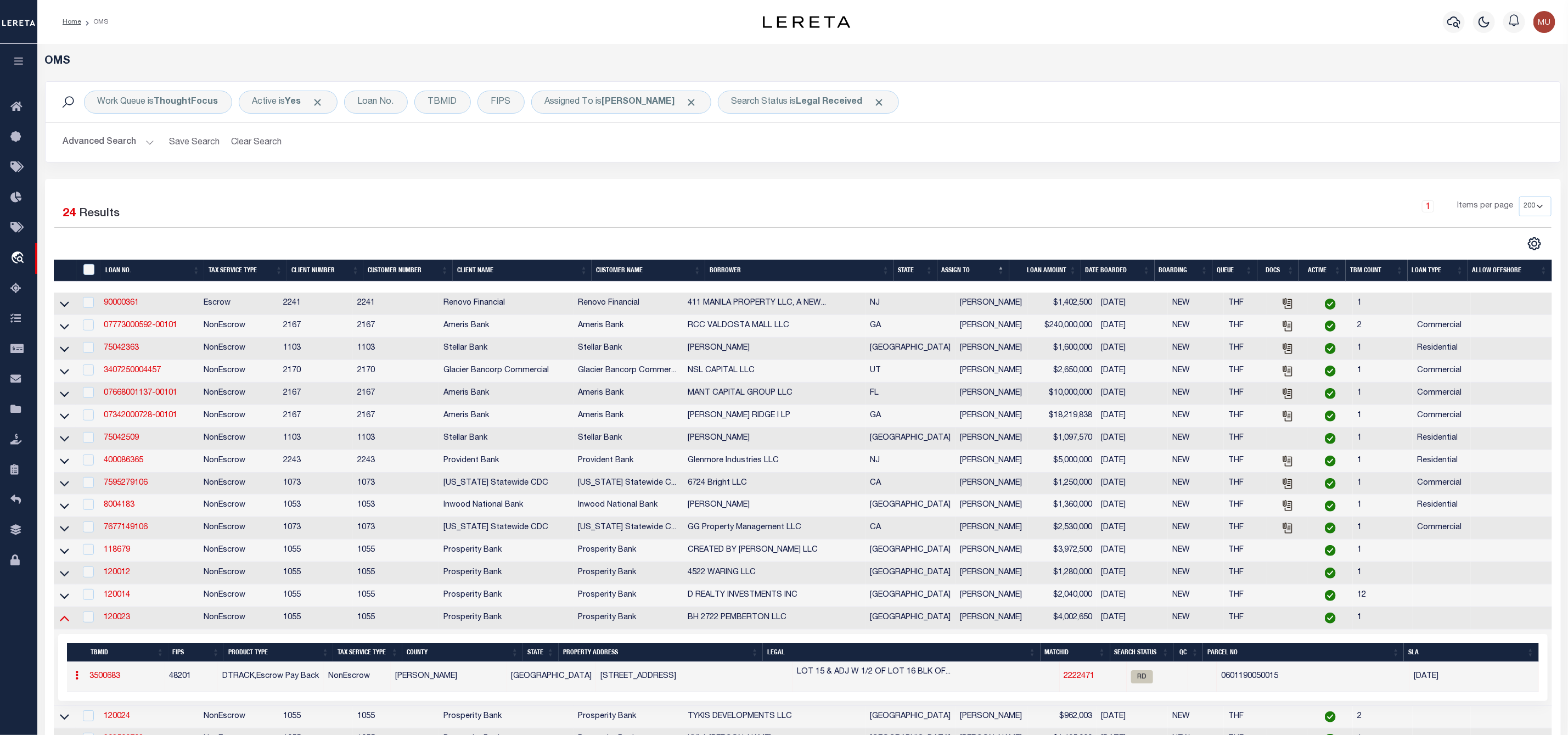
click at [63, 622] on icon at bounding box center [64, 620] width 9 height 5
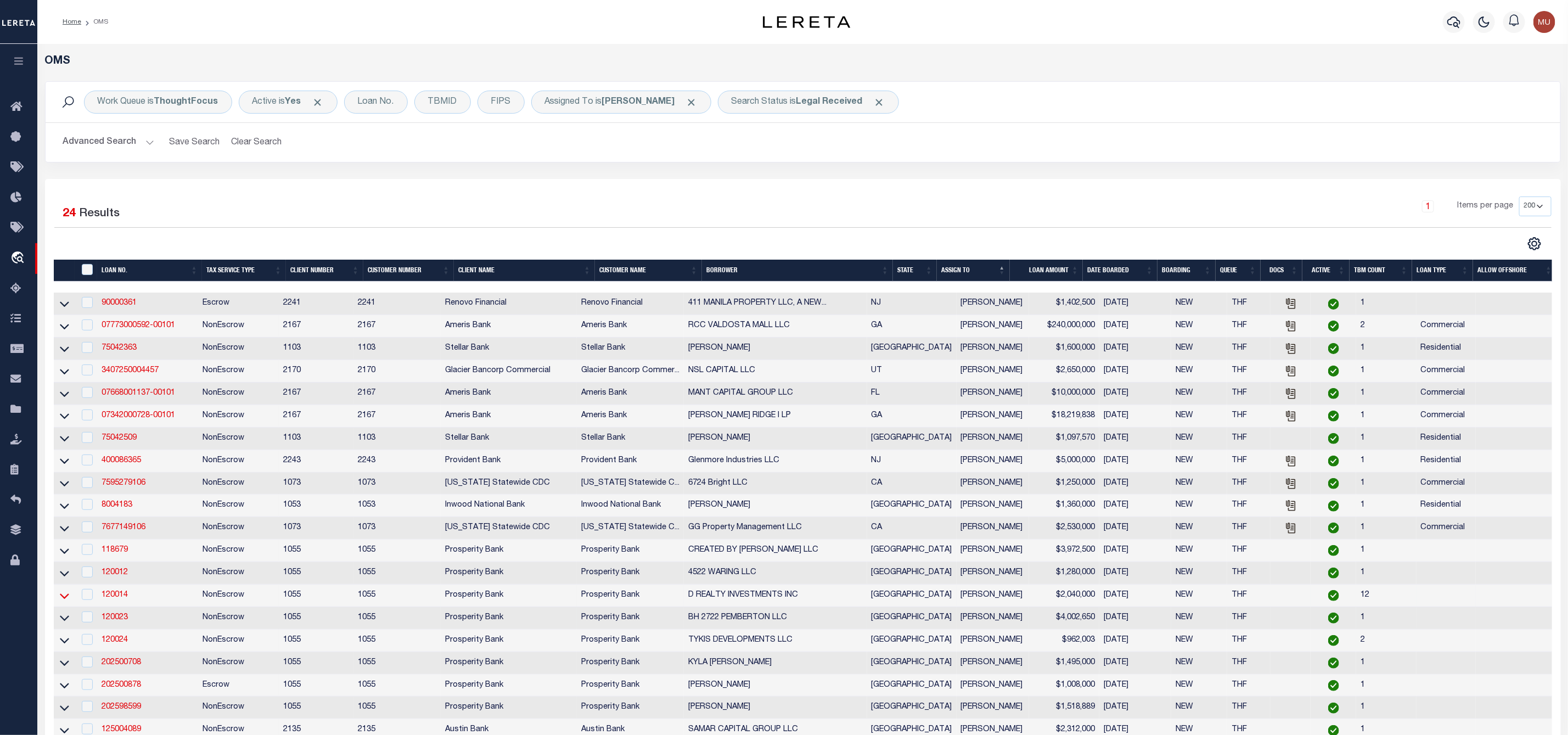
click at [68, 602] on icon at bounding box center [64, 596] width 9 height 12
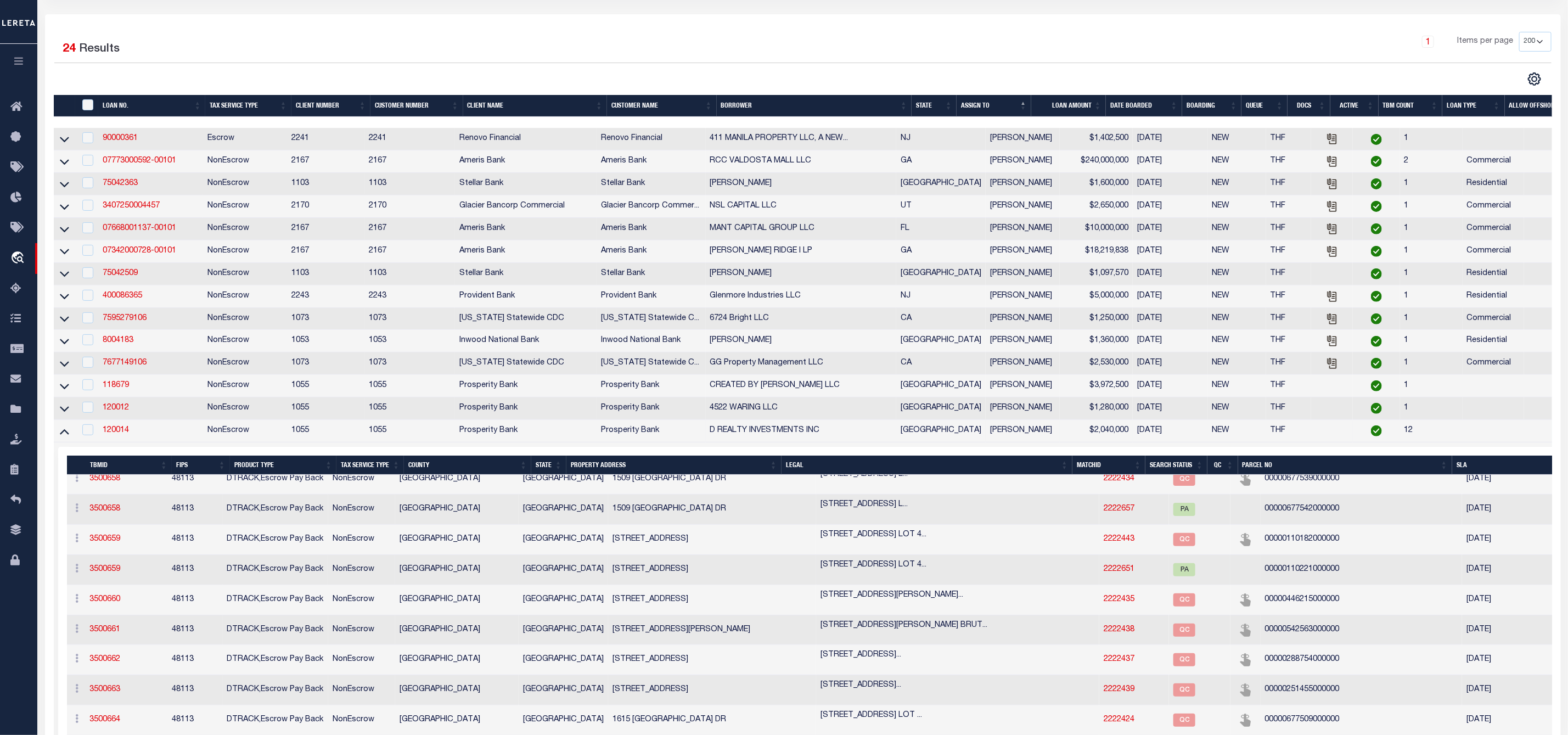
scroll to position [412, 0]
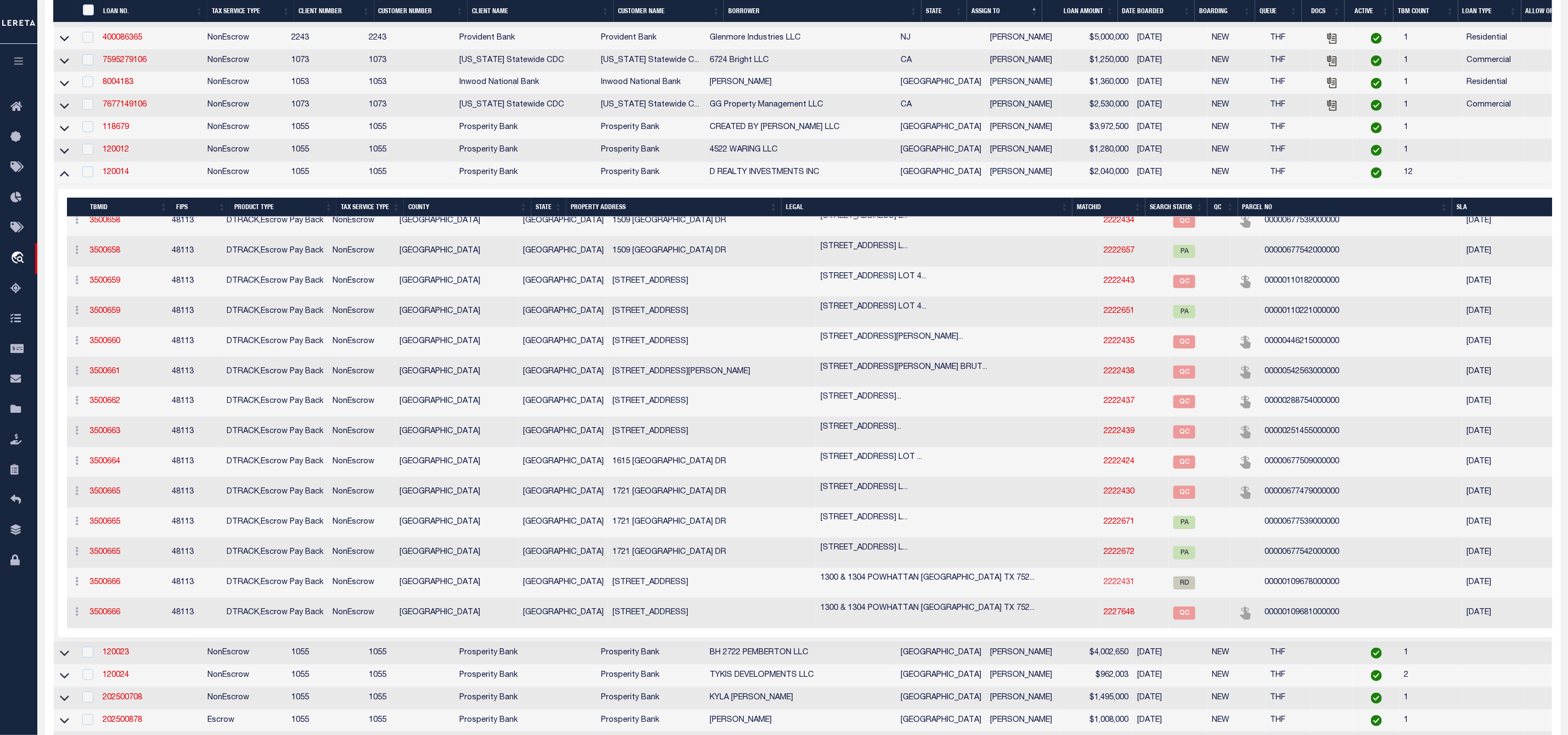
click at [1104, 587] on link "2222431" at bounding box center [1120, 582] width 31 height 7
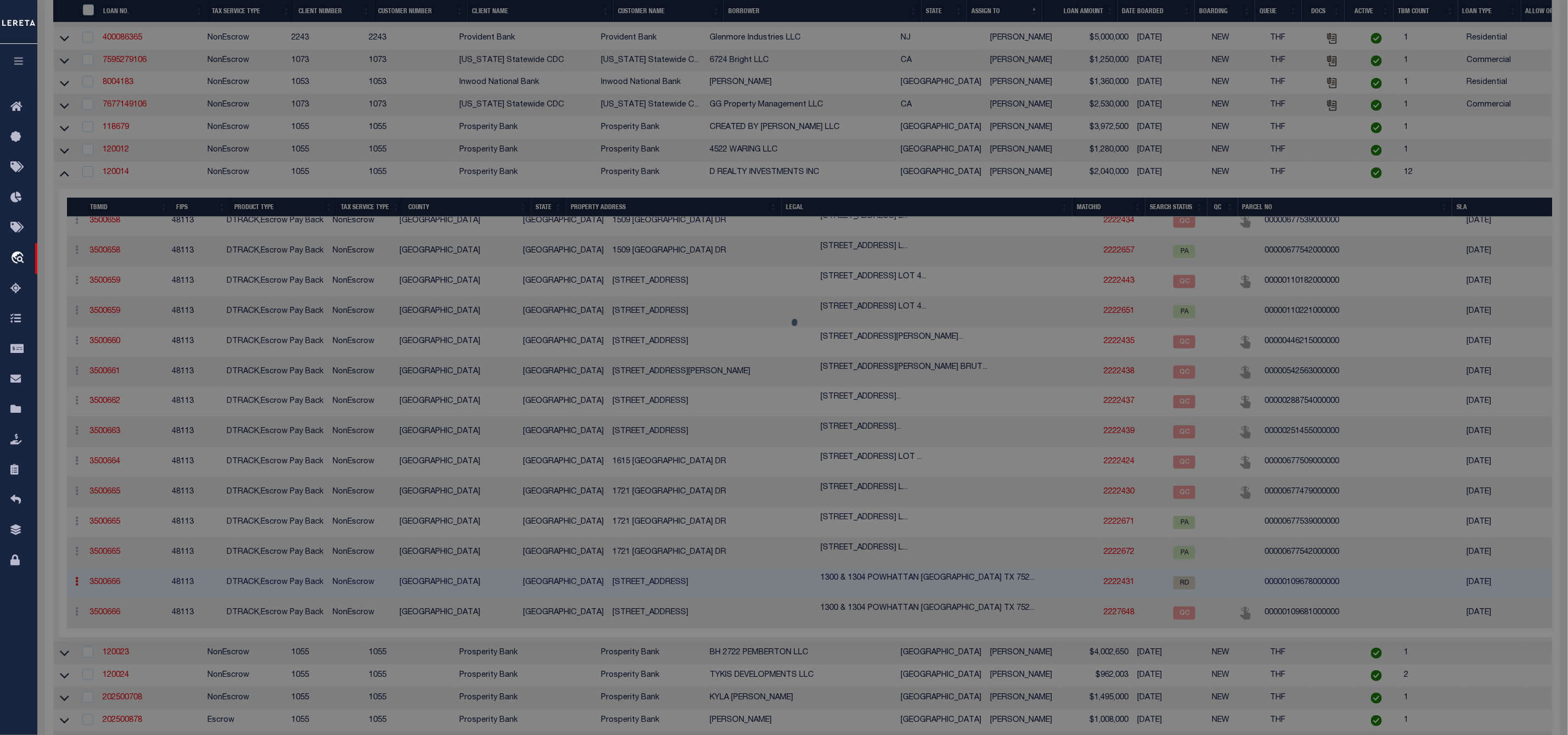
select select "AS"
select select
checkbox input "false"
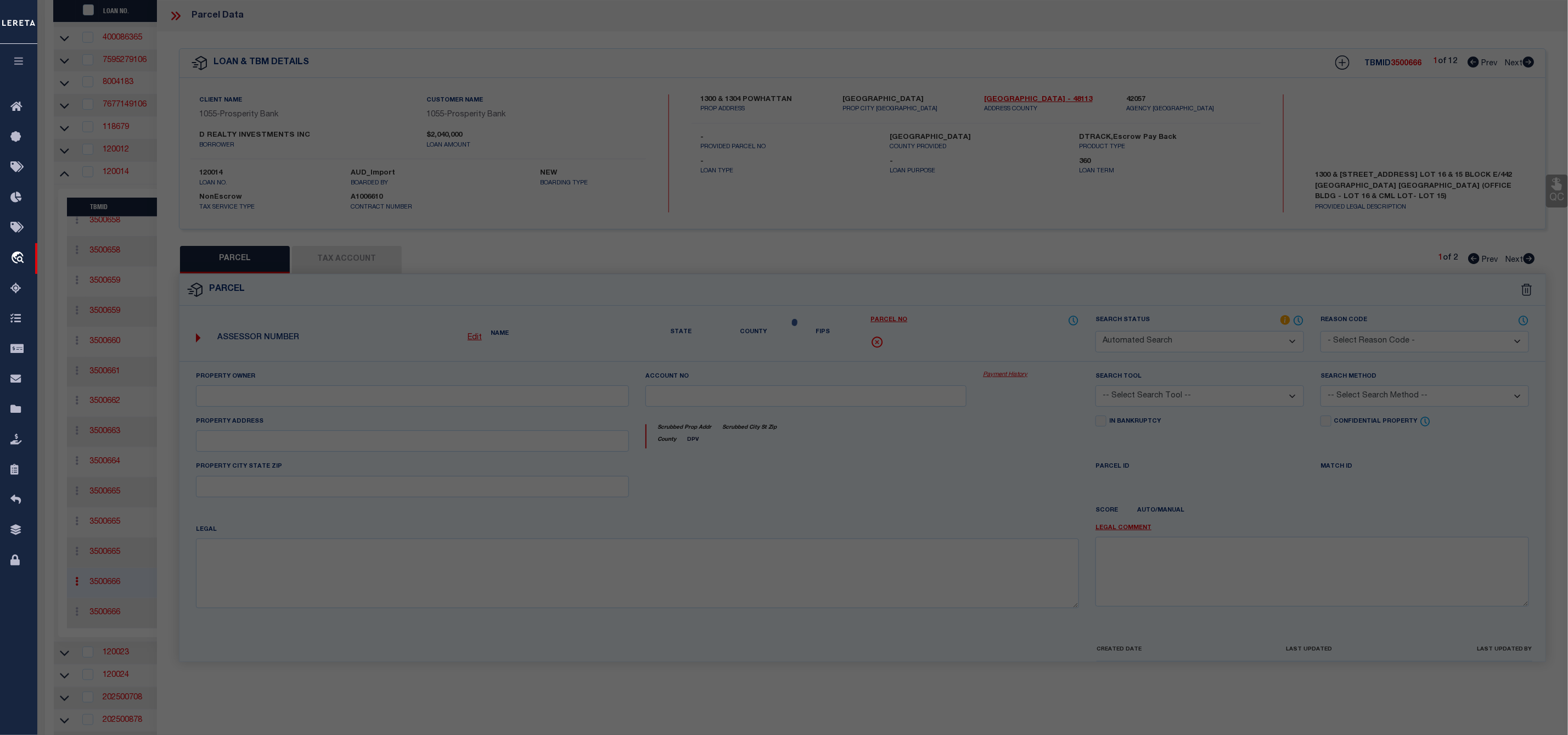
select select "RD"
type input "D REALTY INVESMENTS INC"
select select "ATL"
select select "ADD"
type input "[STREET_ADDRESS]"
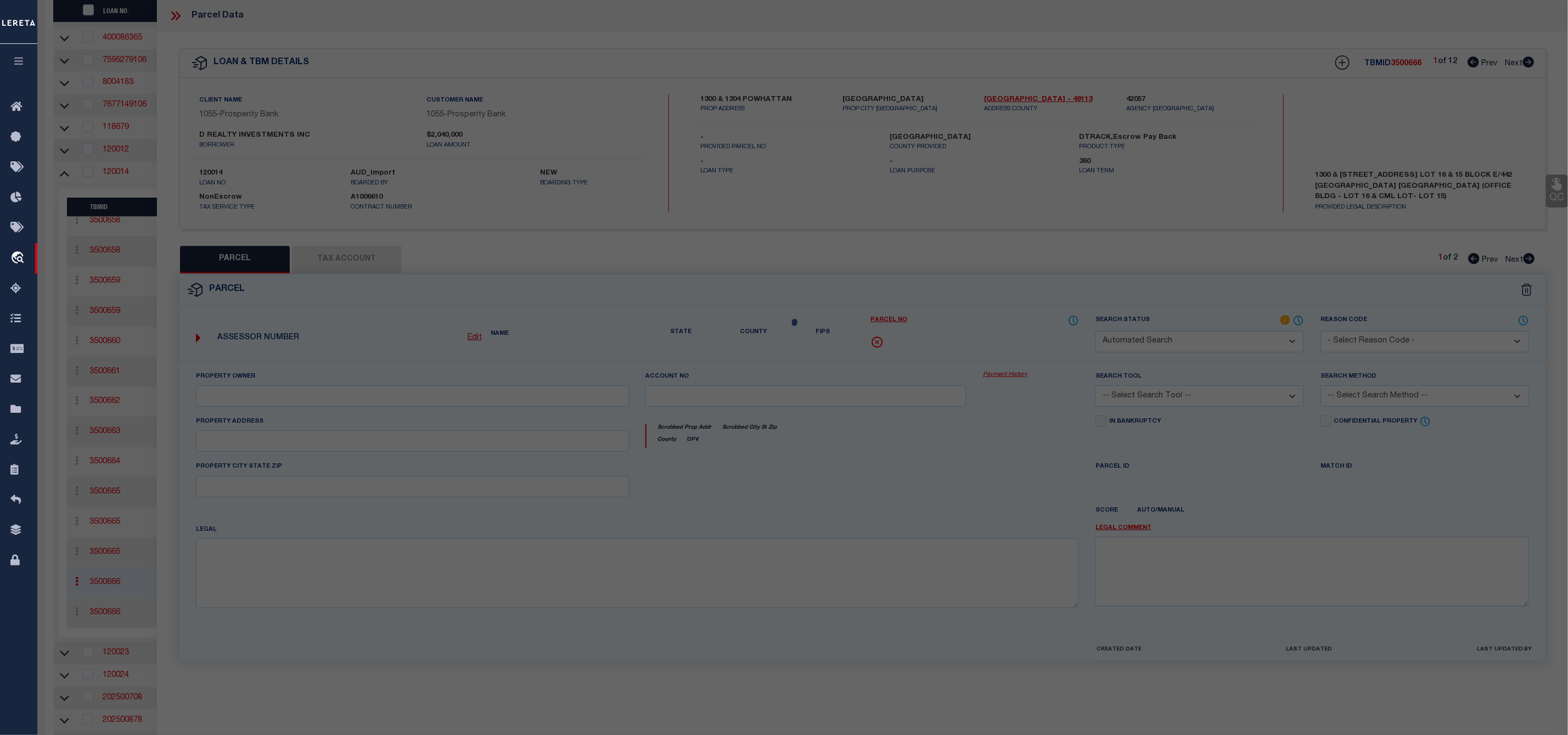
type input "[GEOGRAPHIC_DATA]"
type textarea "WALNUT GROVE BLK E/442 LT 15"
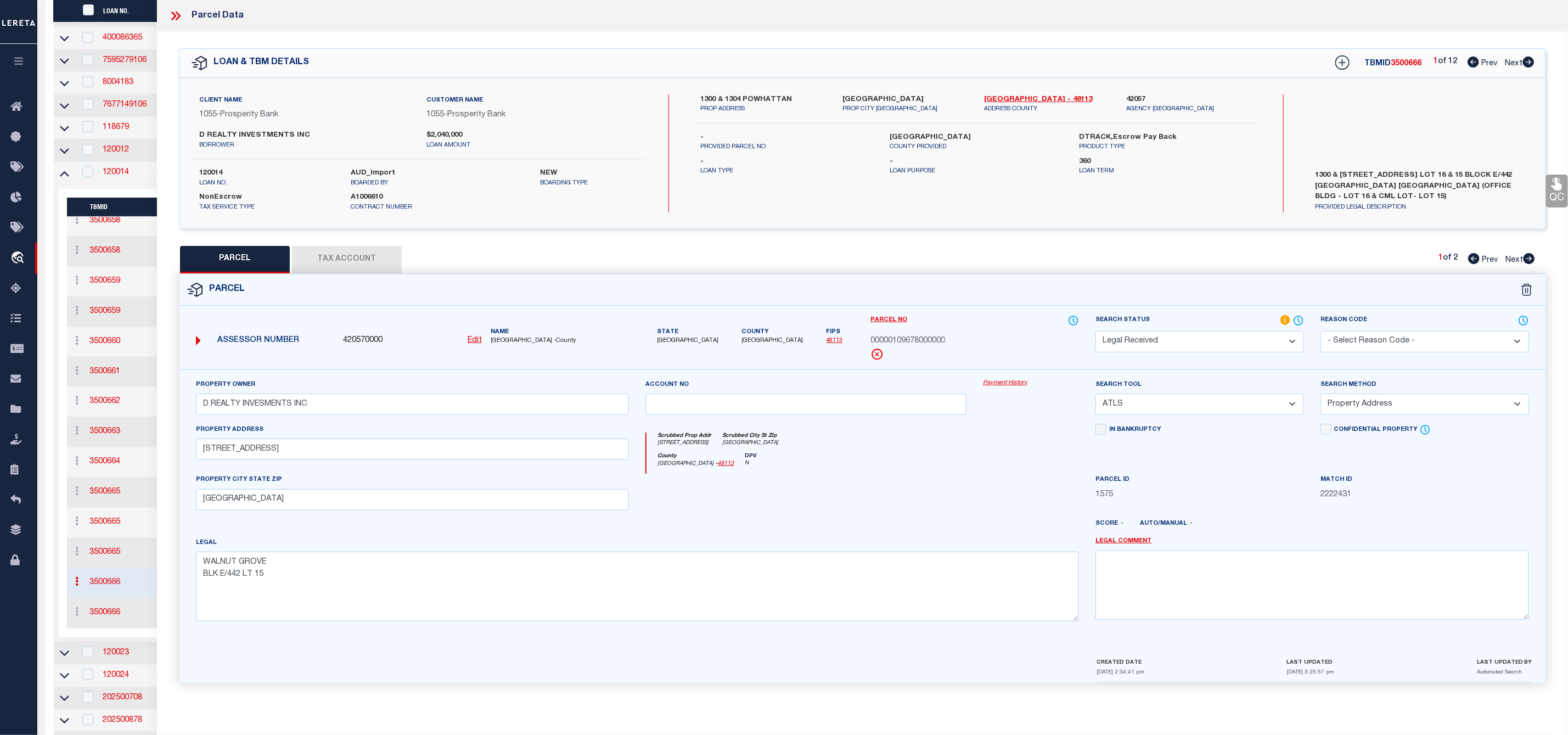
click at [1228, 344] on select "Automated Search Bad Parcel Complete Duplicate Parcel High Dollar Reporting In …" at bounding box center [1200, 341] width 209 height 21
click at [1096, 332] on select "Automated Search Bad Parcel Complete Duplicate Parcel High Dollar Reporting In …" at bounding box center [1200, 341] width 209 height 21
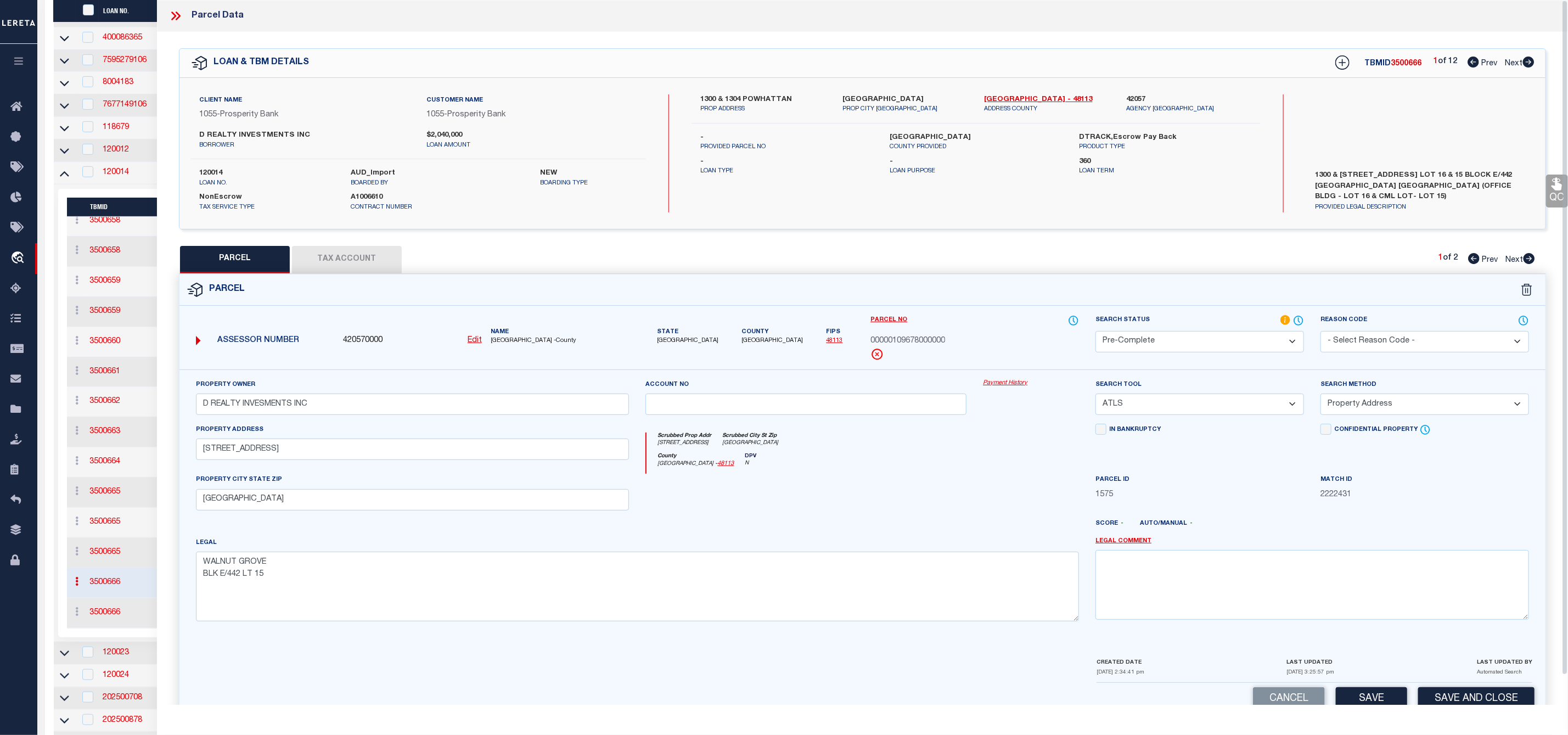
scroll to position [31, 0]
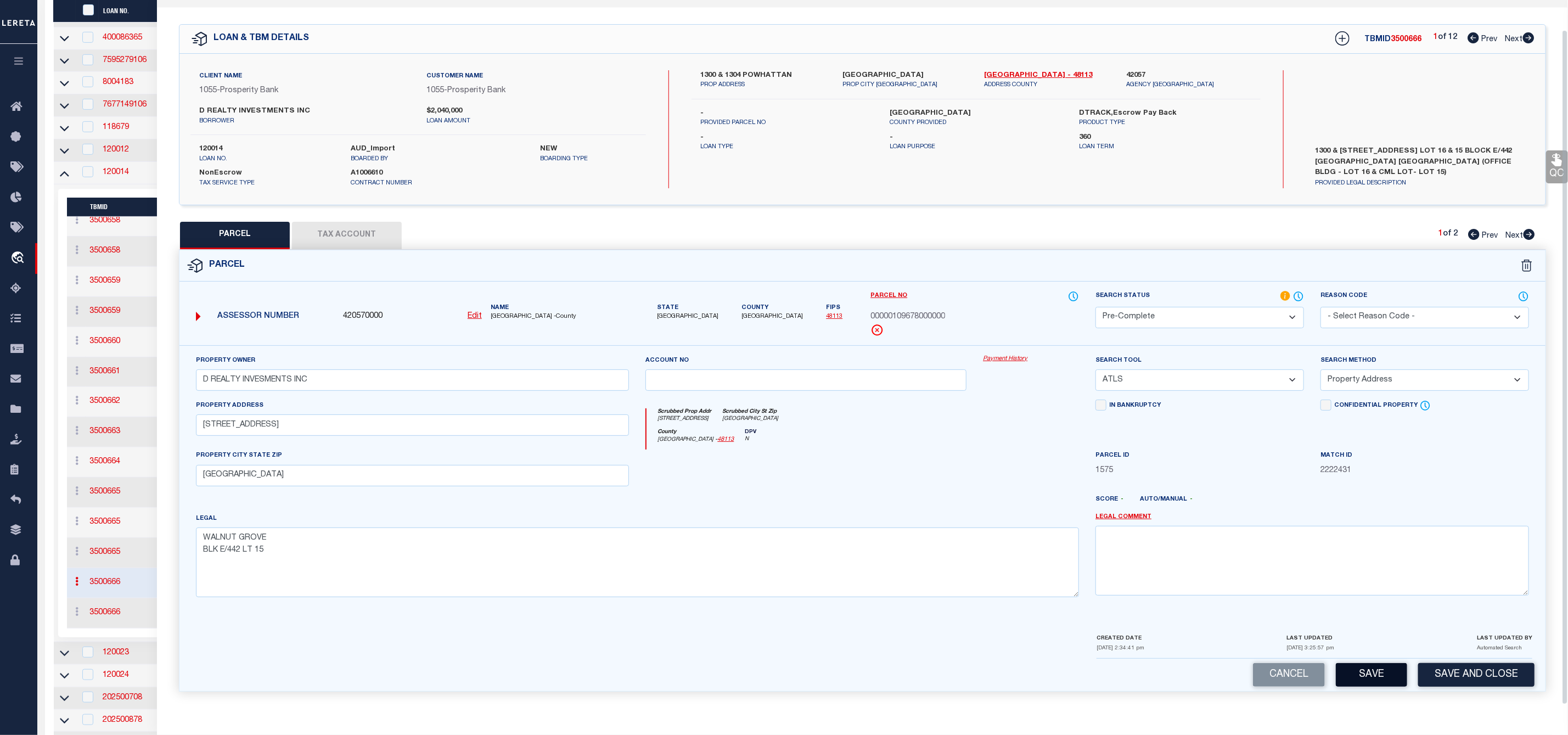
click at [1364, 667] on button "Save" at bounding box center [1371, 676] width 71 height 24
select select "AS"
select select
checkbox input "false"
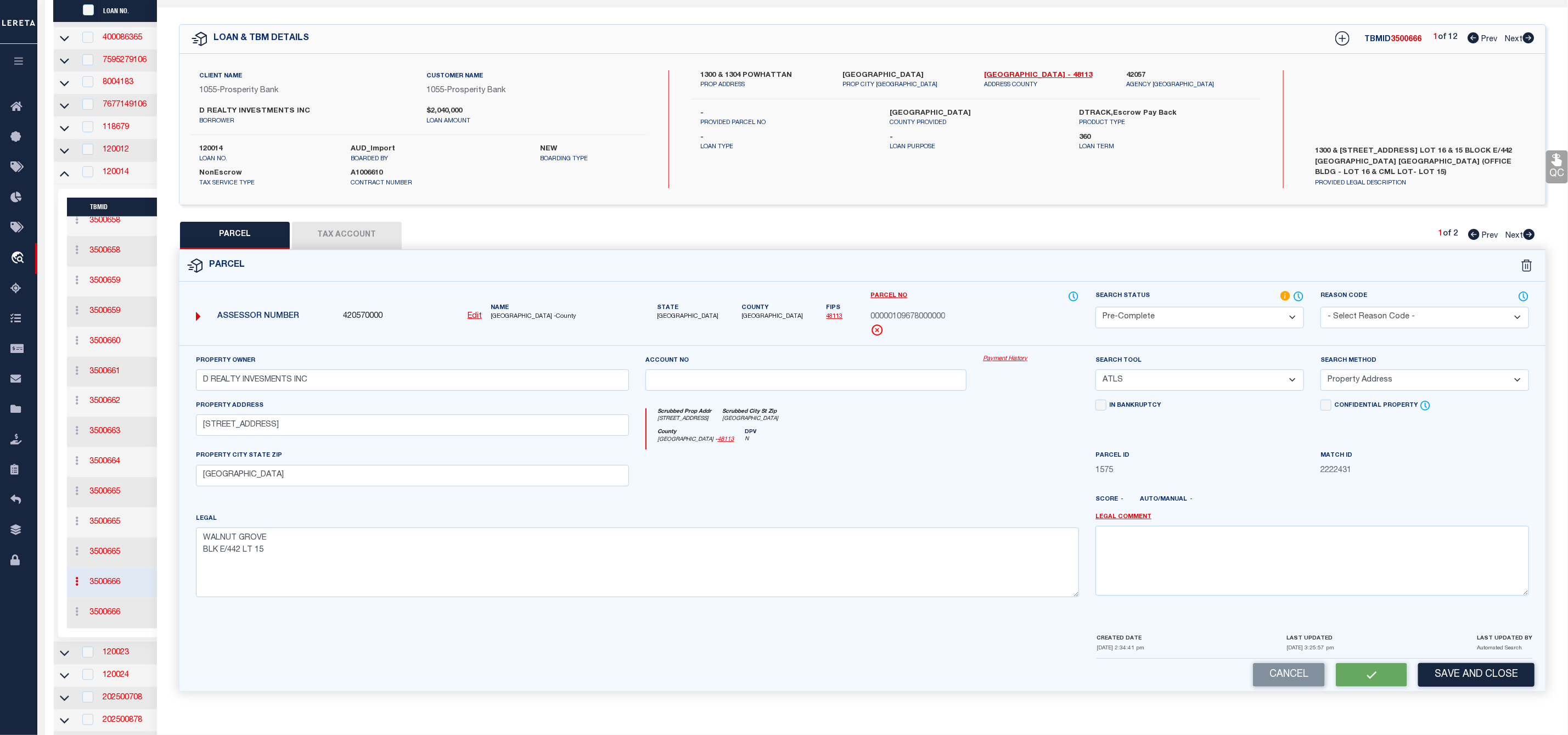
checkbox input "false"
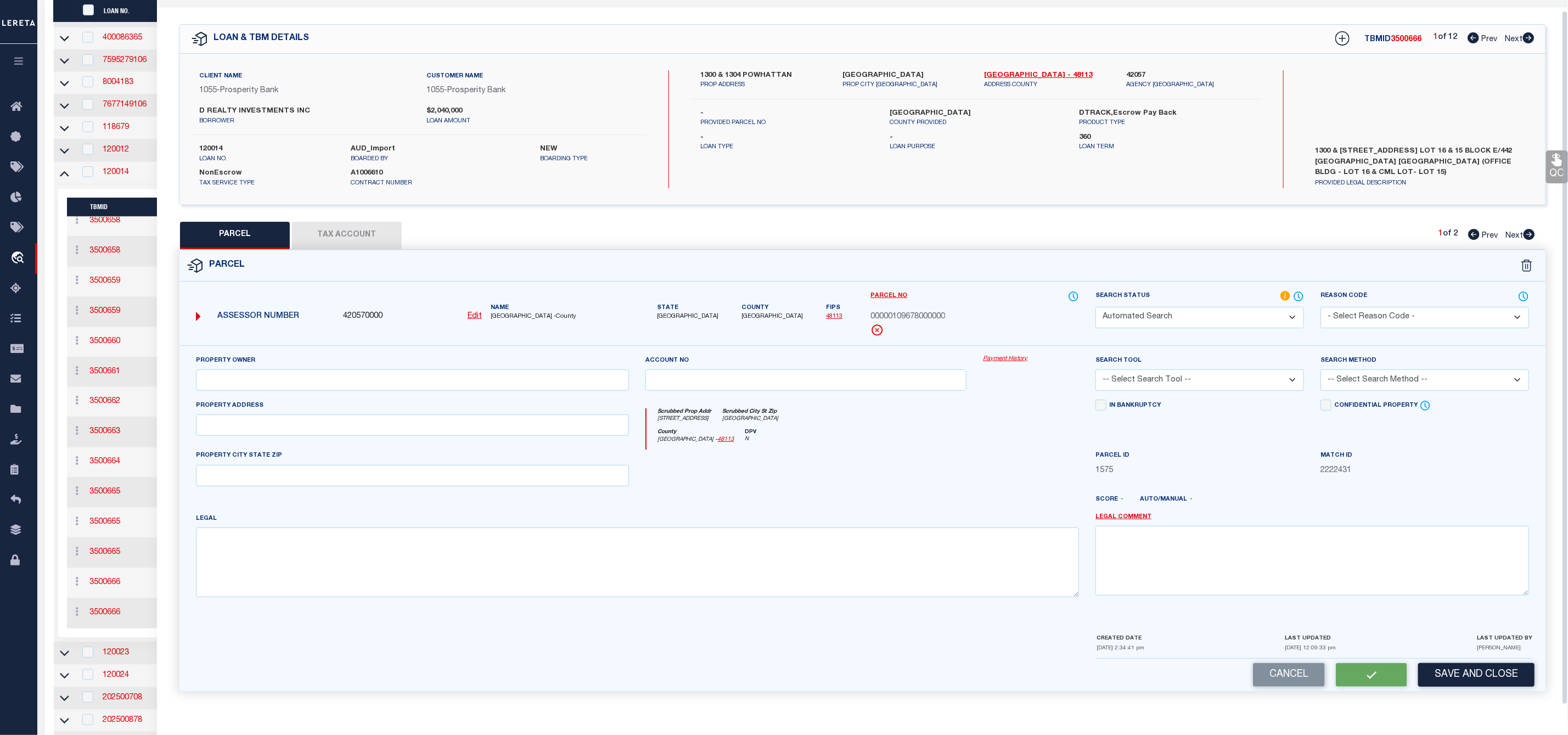
select select "PC"
type input "D REALTY INVESMENTS INC"
select select "ATL"
select select "ADD"
type input "[STREET_ADDRESS]"
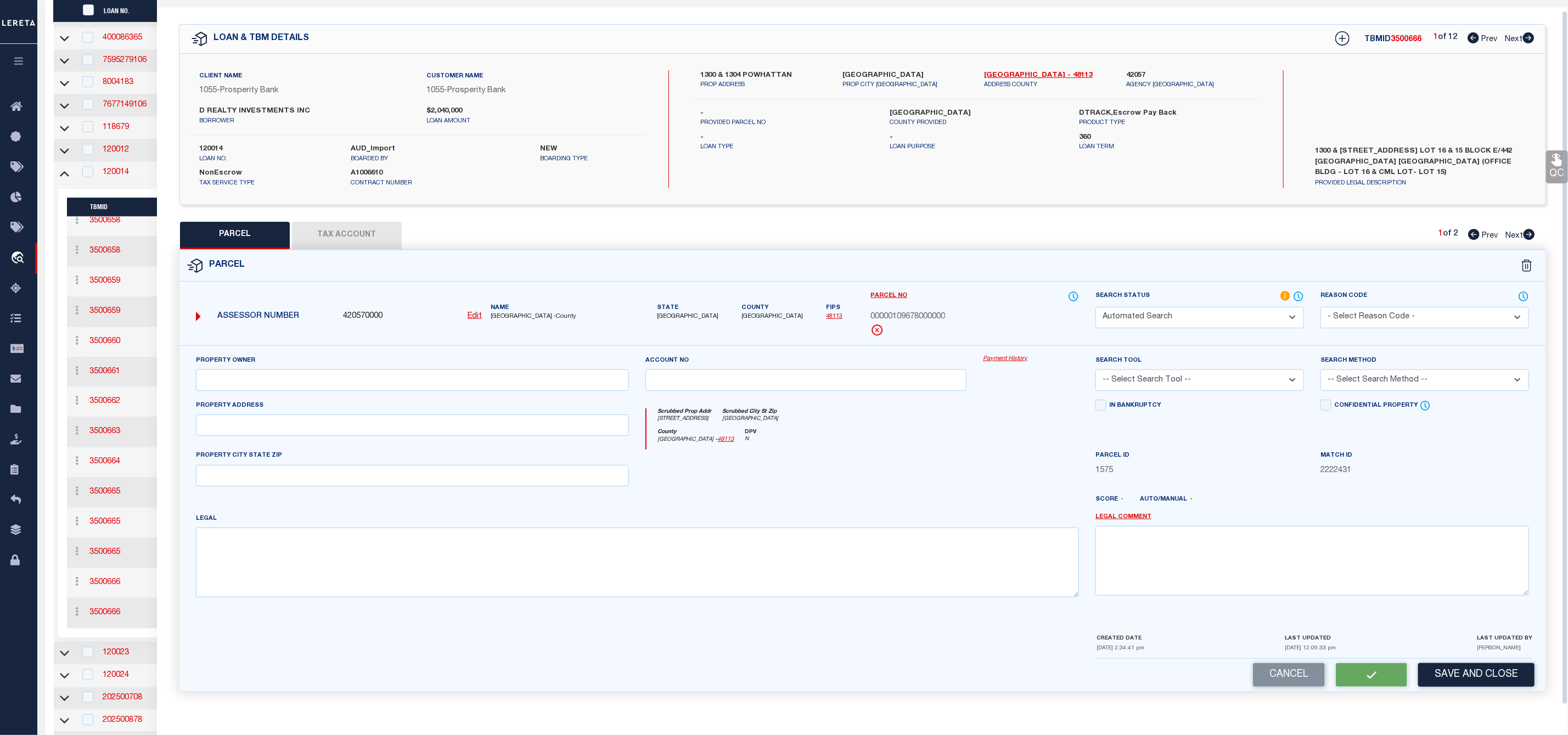
type input "[GEOGRAPHIC_DATA]"
type textarea "WALNUT GROVE BLK E/442 LT 15"
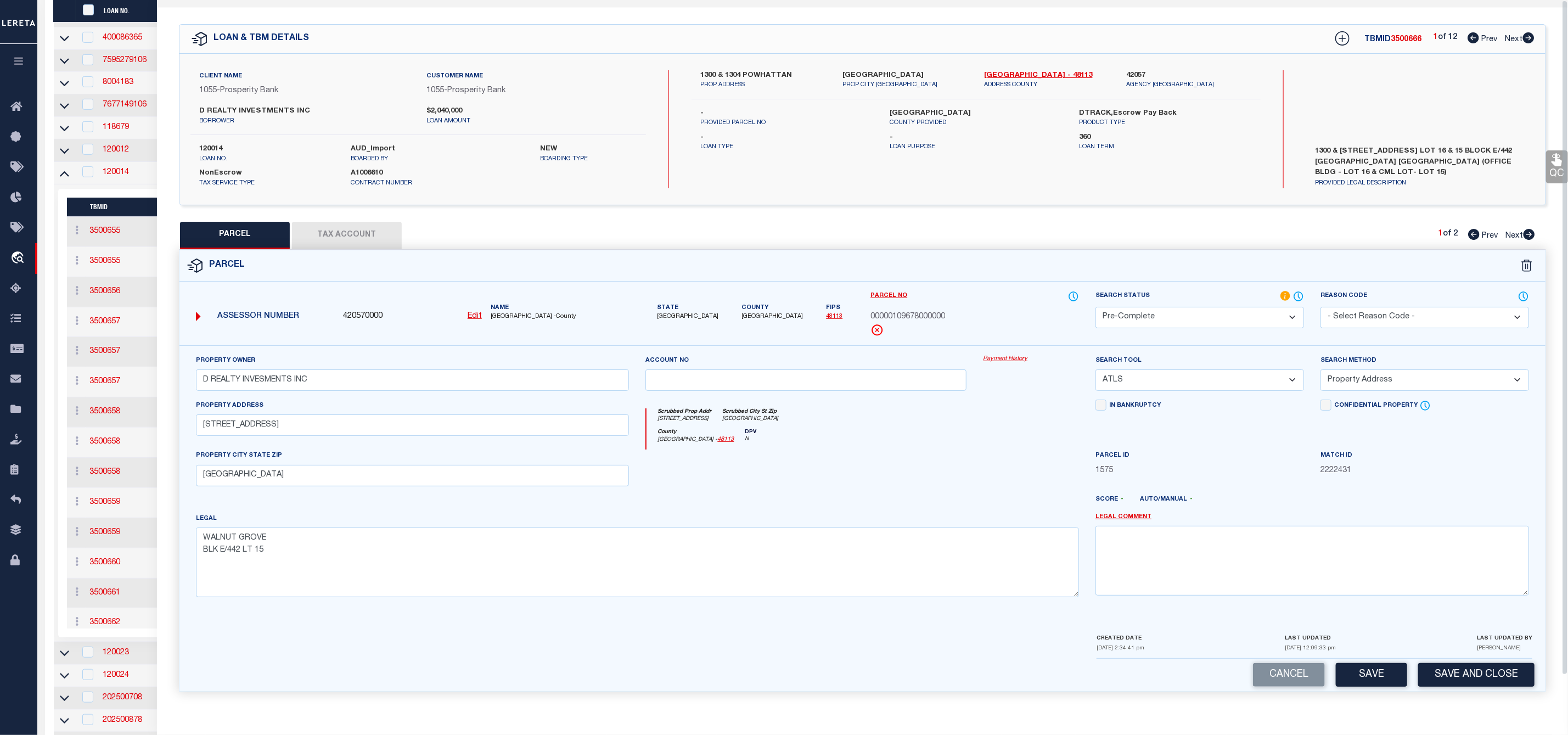
scroll to position [0, 0]
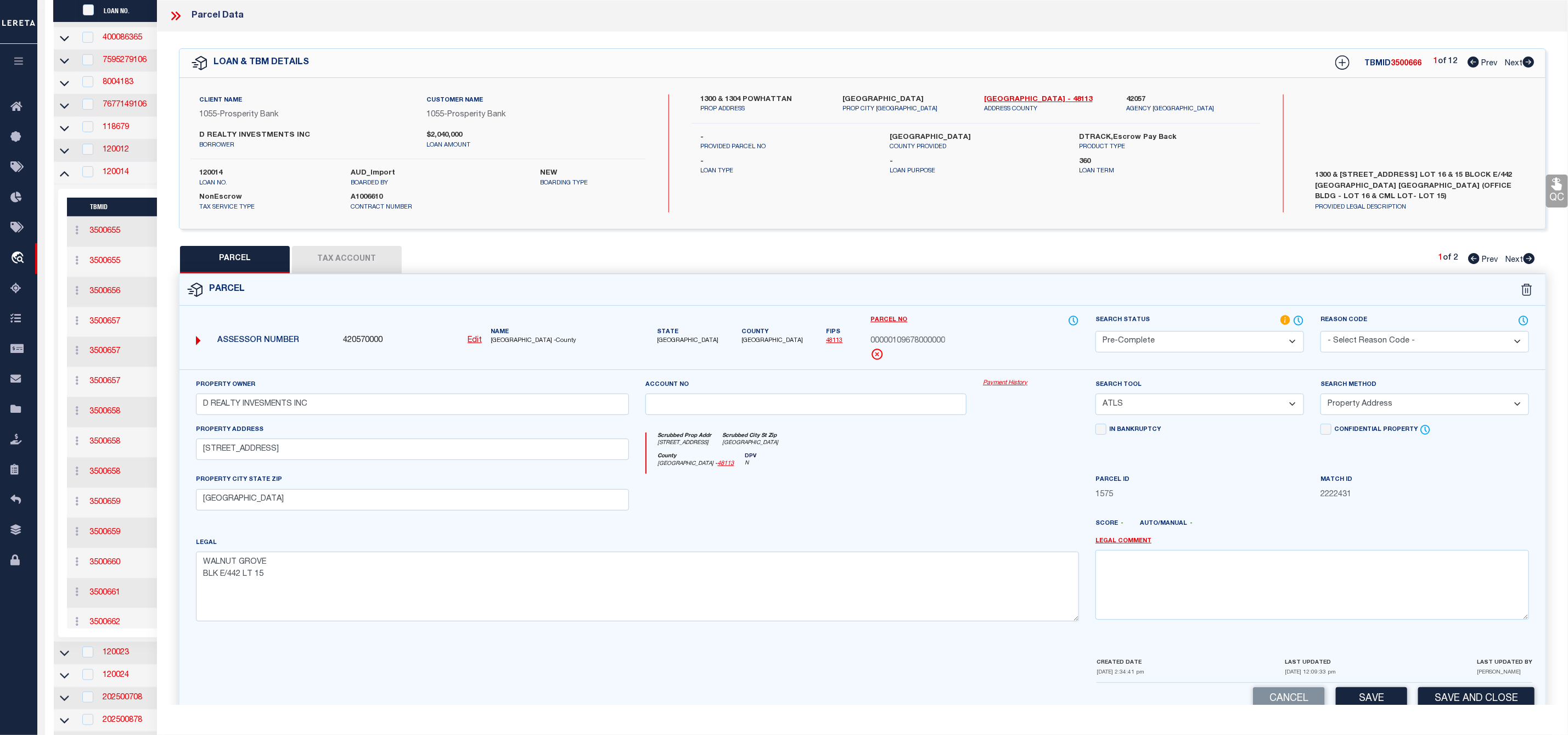
click at [177, 14] on icon at bounding box center [177, 16] width 5 height 9
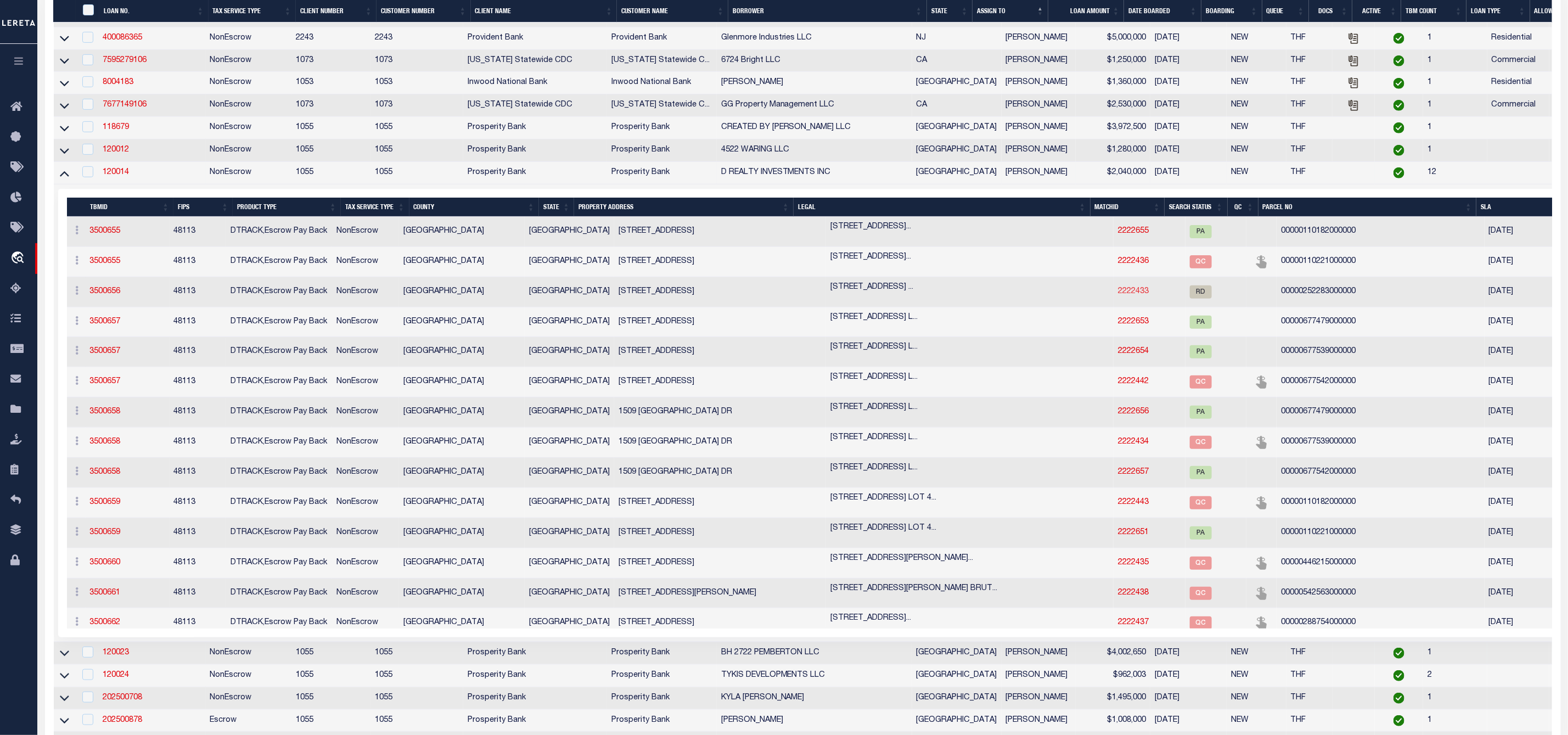
click at [1118, 296] on link "2222433" at bounding box center [1133, 291] width 31 height 7
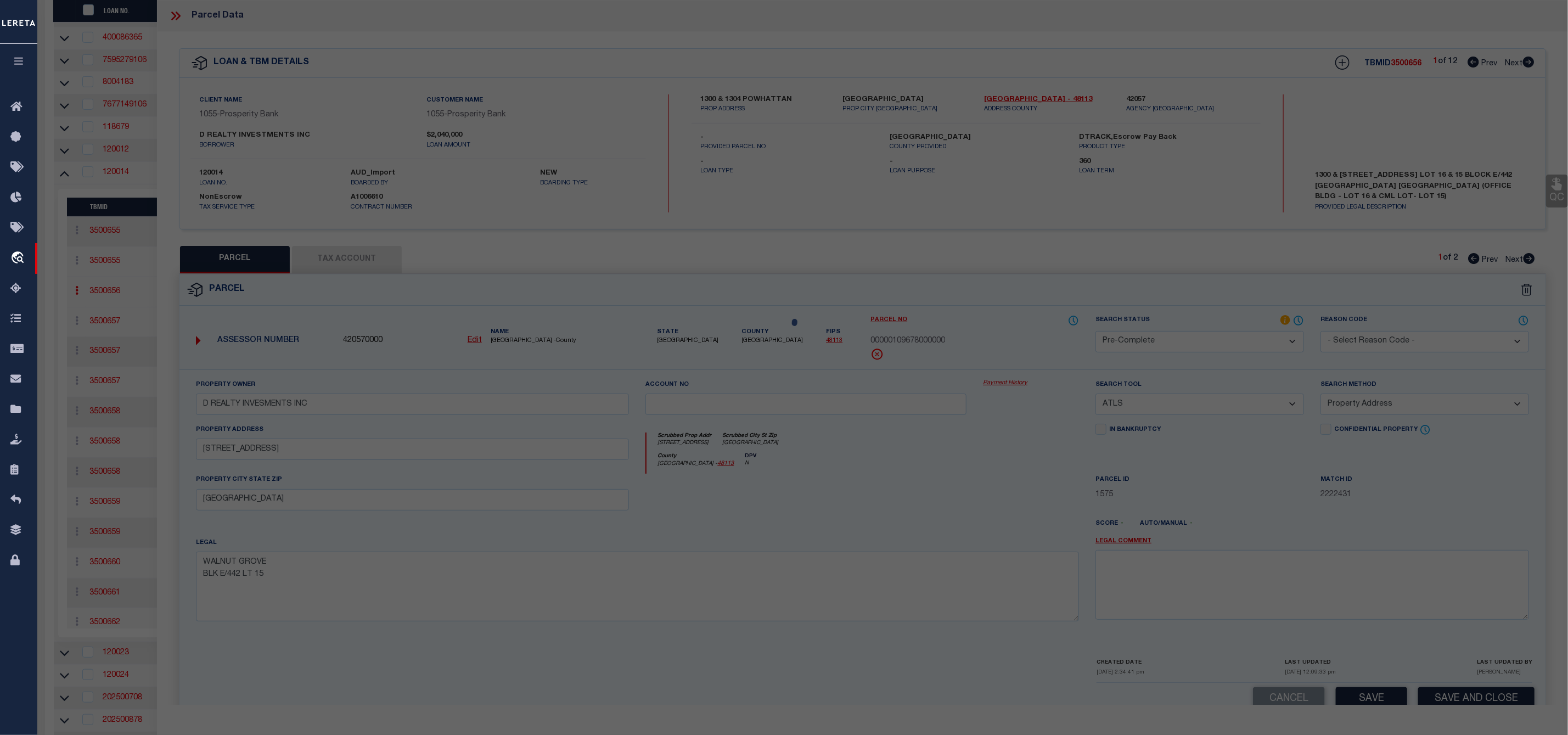
select select "AS"
select select
checkbox input "false"
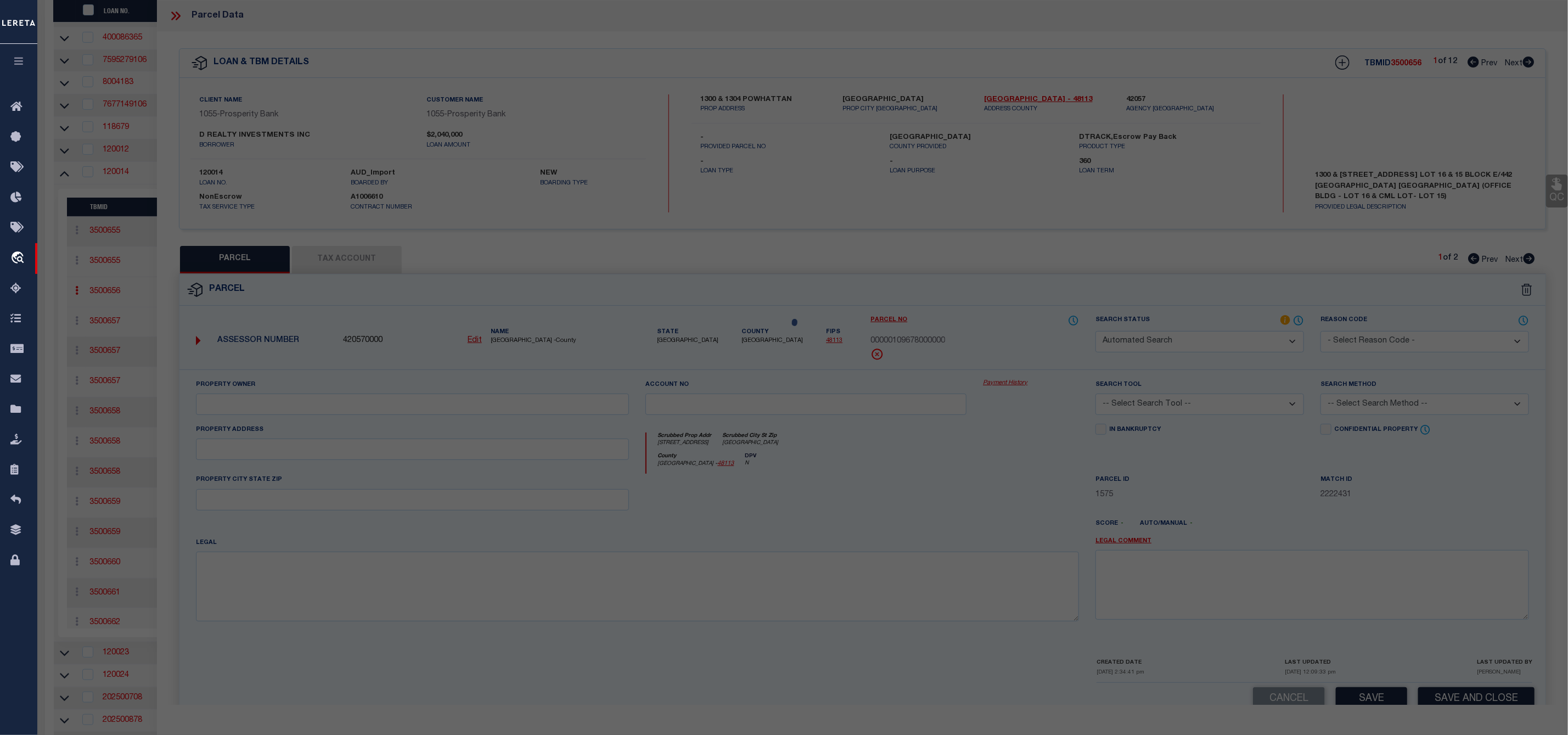
select select "RD"
type input "D REALTY INVS INC"
select select "AGW"
select select "LEG"
type input "[STREET_ADDRESS]"
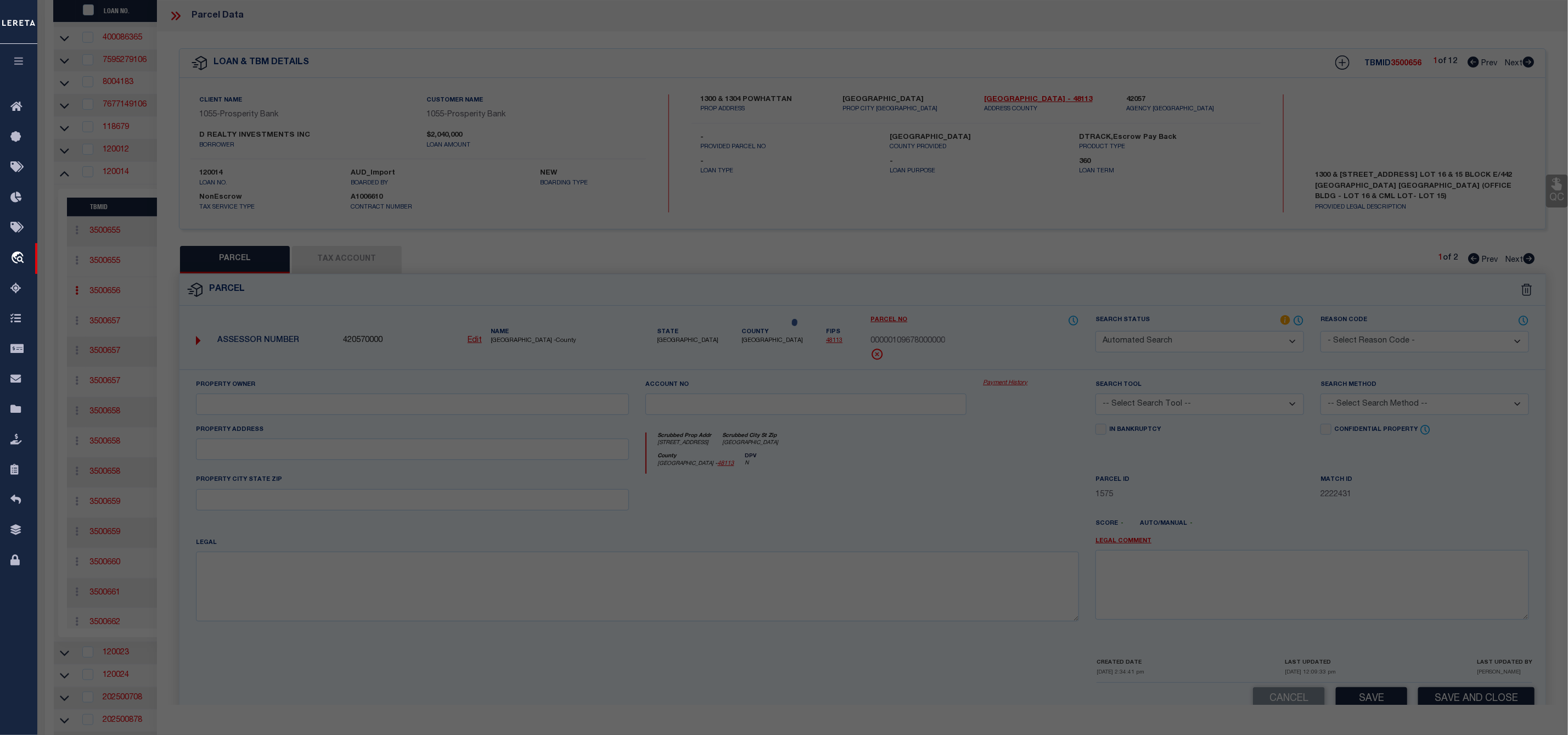
type input "[GEOGRAPHIC_DATA]"
type textarea "OAK CLIFF ORIGINAL BLK 100/3083 E 50 FT LT 14 INT202000274702 DD07072020 CO-DC …"
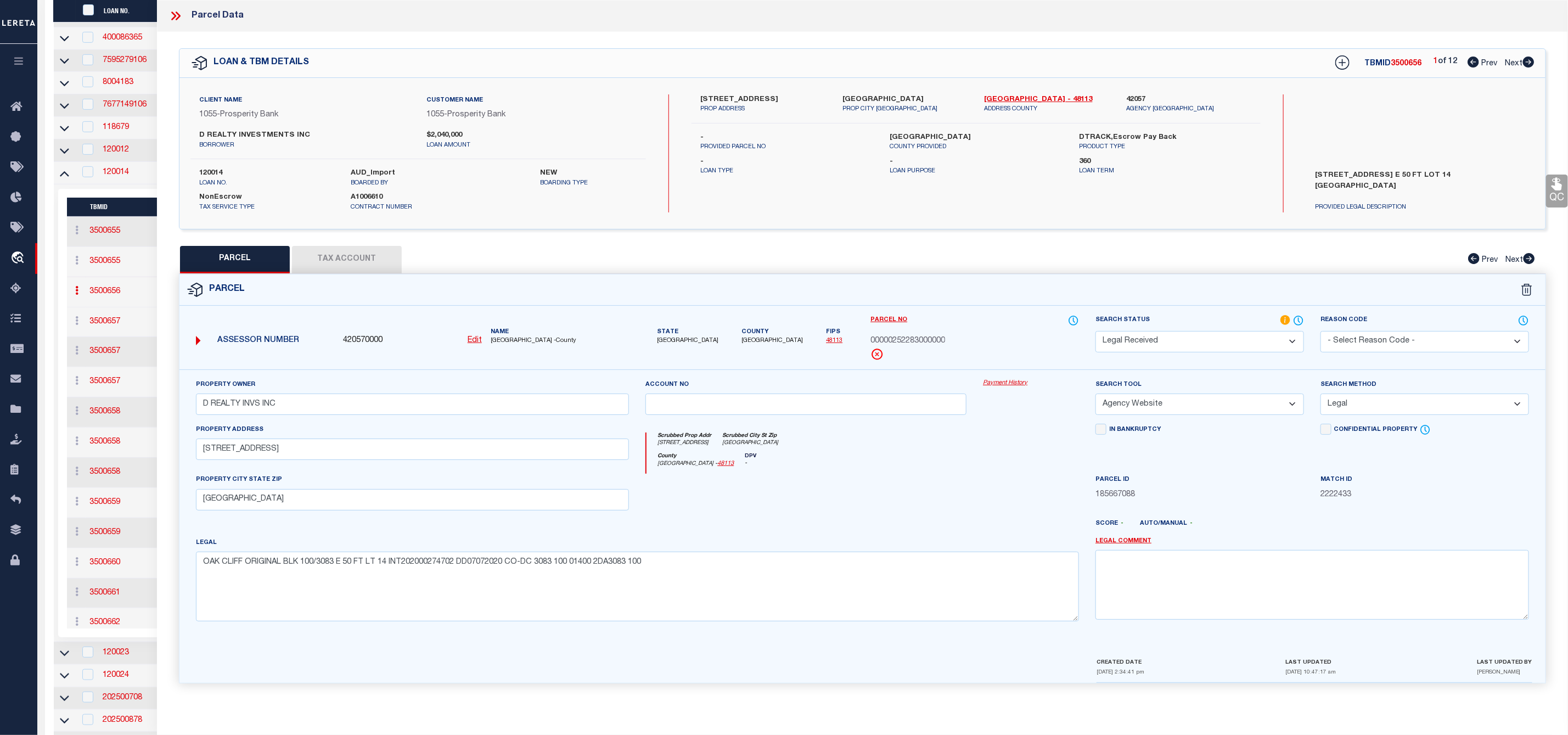
click at [1167, 346] on select "Automated Search Bad Parcel Complete Duplicate Parcel High Dollar Reporting In …" at bounding box center [1200, 341] width 209 height 21
click at [1096, 332] on select "Automated Search Bad Parcel Complete Duplicate Parcel High Dollar Reporting In …" at bounding box center [1200, 341] width 209 height 21
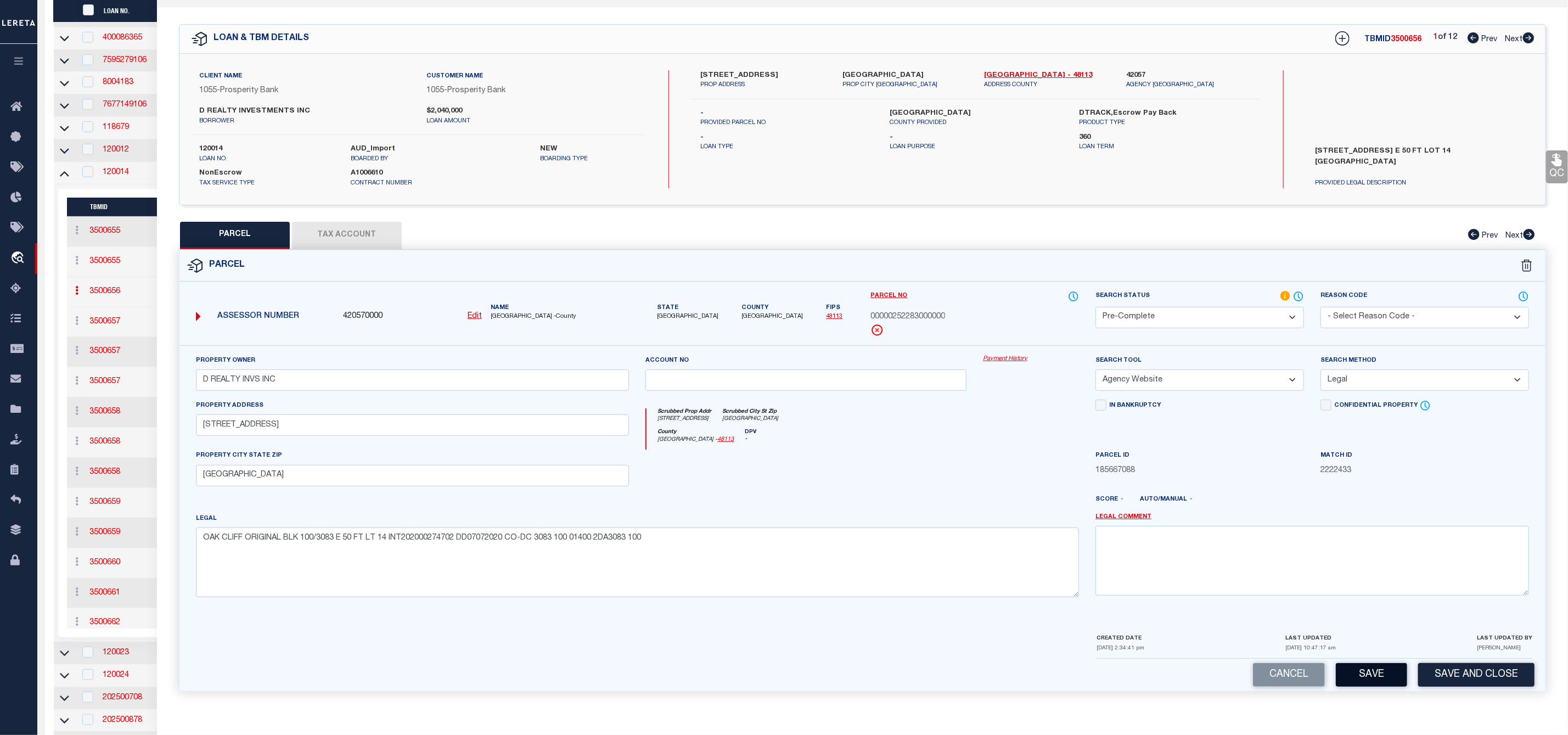
click at [1362, 675] on button "Save" at bounding box center [1371, 676] width 71 height 24
select select "AS"
select select
checkbox input "false"
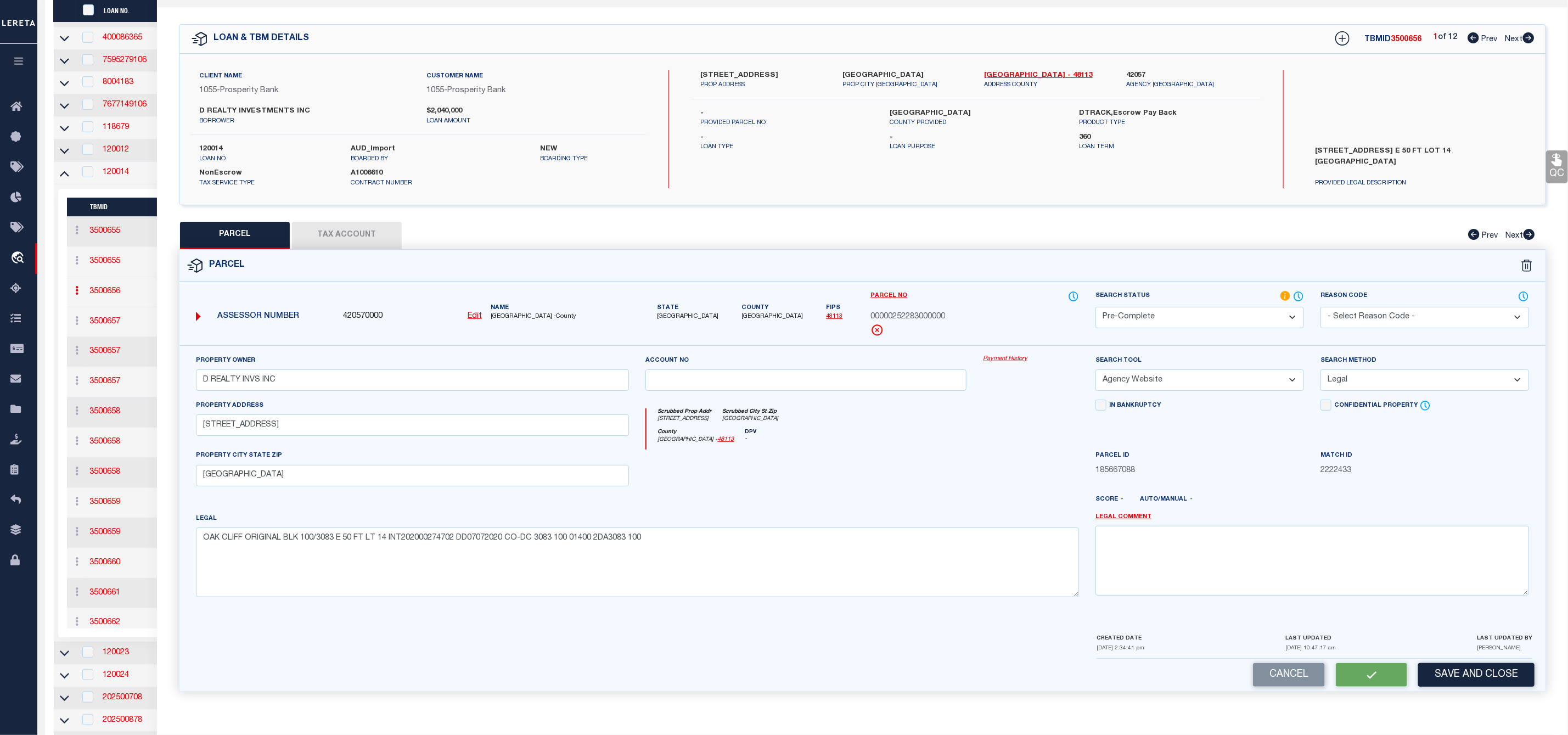
checkbox input "false"
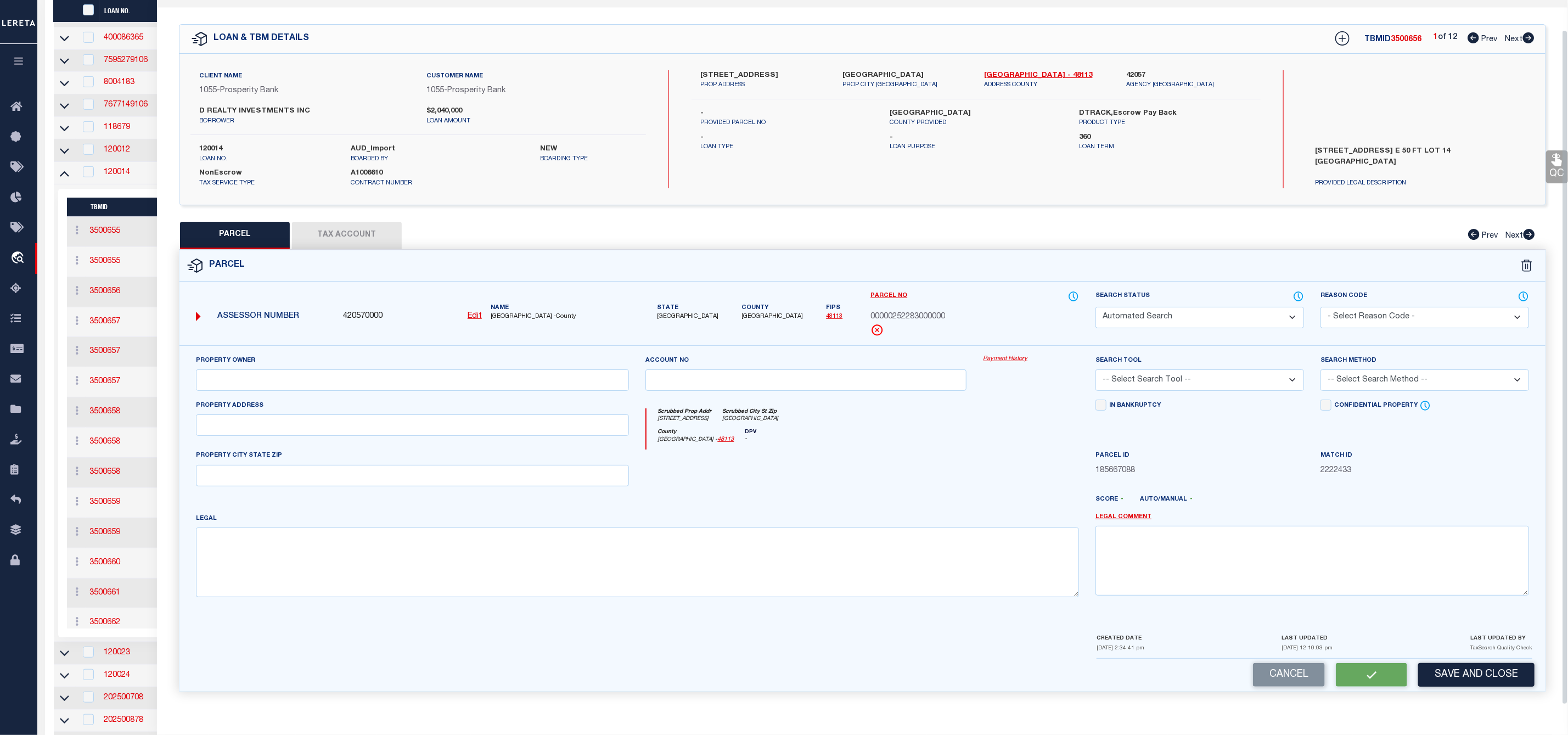
select select "QC"
type input "D REALTY INVS INC"
select select "AGW"
select select "LEG"
type input "[STREET_ADDRESS]"
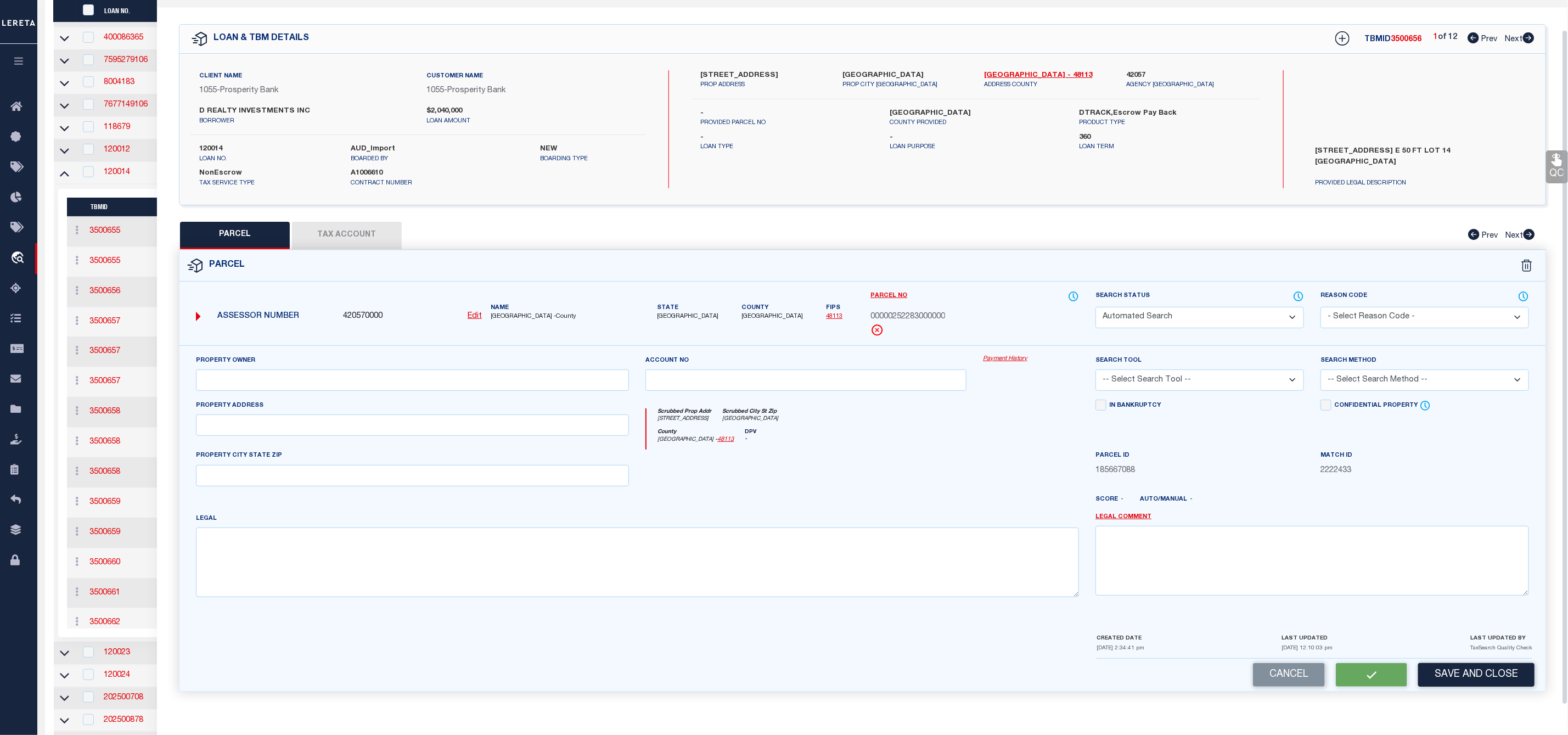
type input "[GEOGRAPHIC_DATA]"
type textarea "OAK CLIFF ORIGINAL BLK 100/3083 E 50 FT LT 14 INT202000274702 DD07072020 CO-DC …"
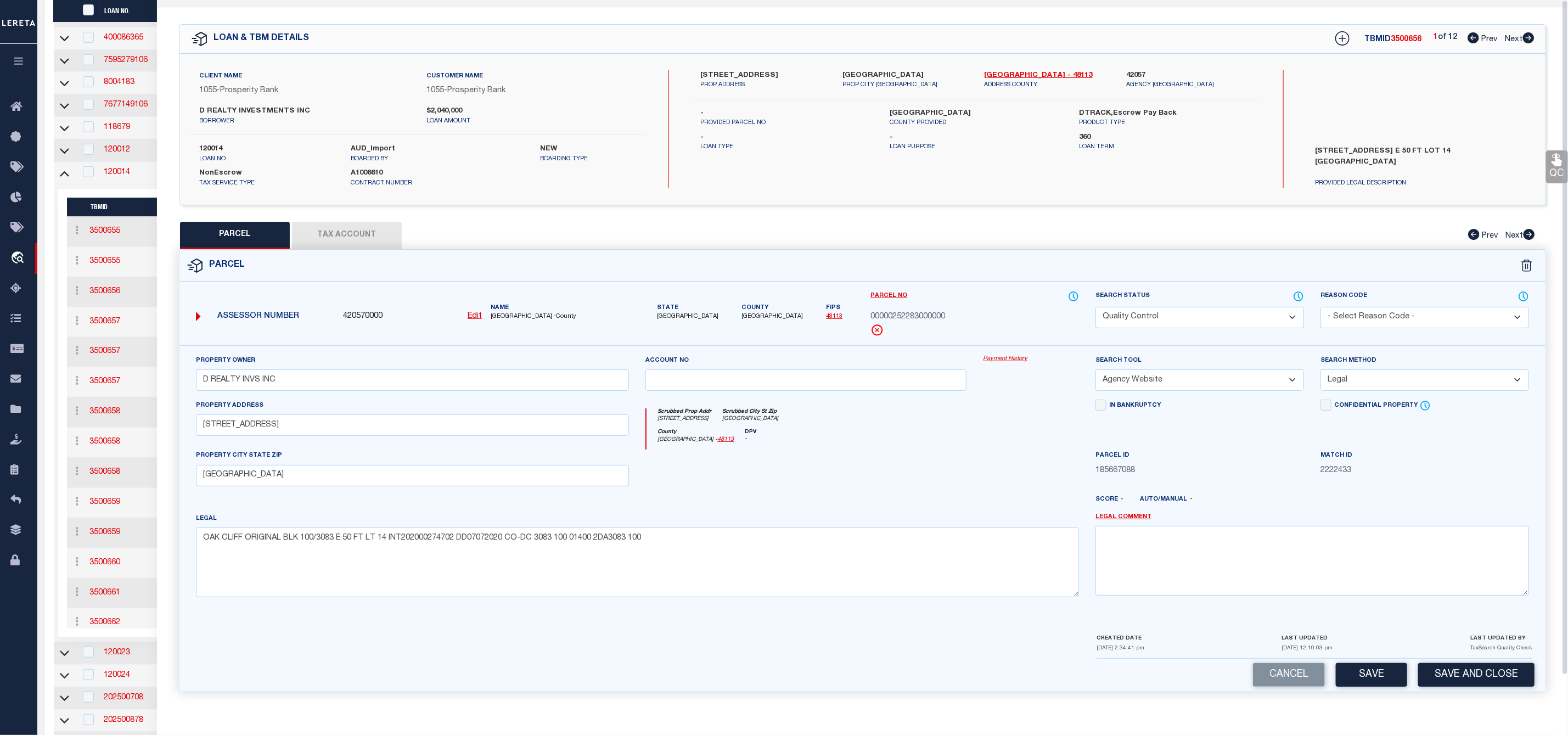
scroll to position [0, 0]
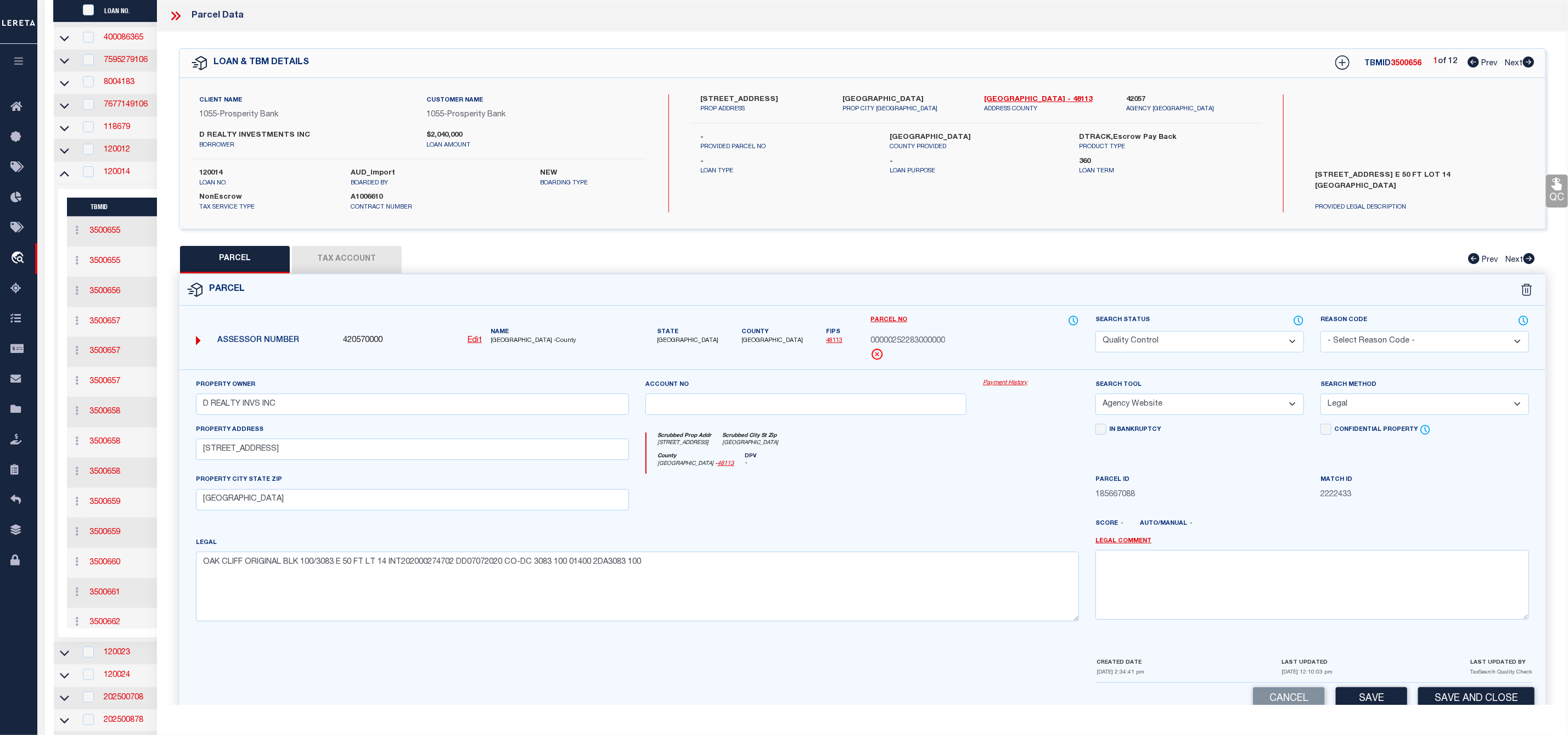
click at [178, 12] on icon at bounding box center [176, 16] width 15 height 15
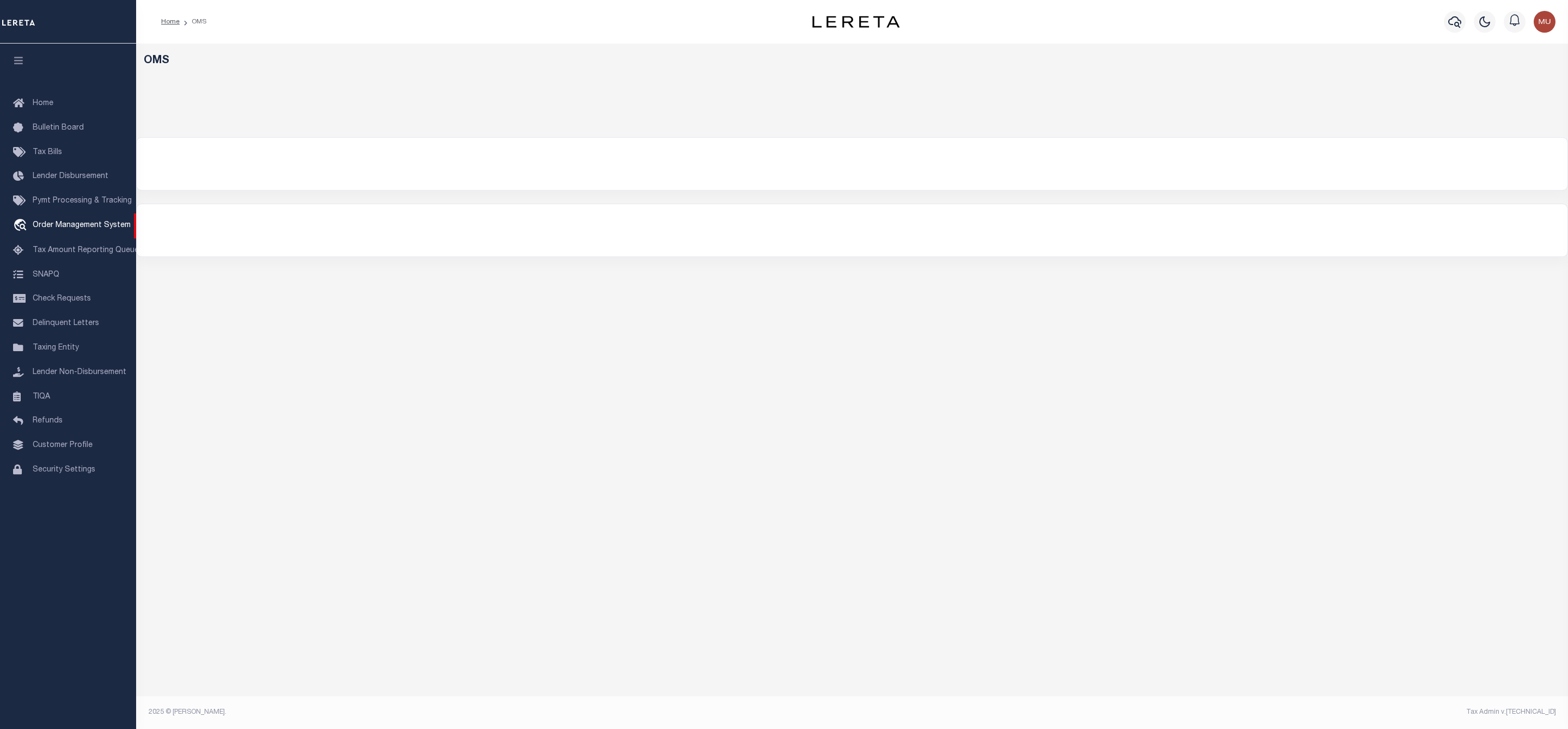
select select "200"
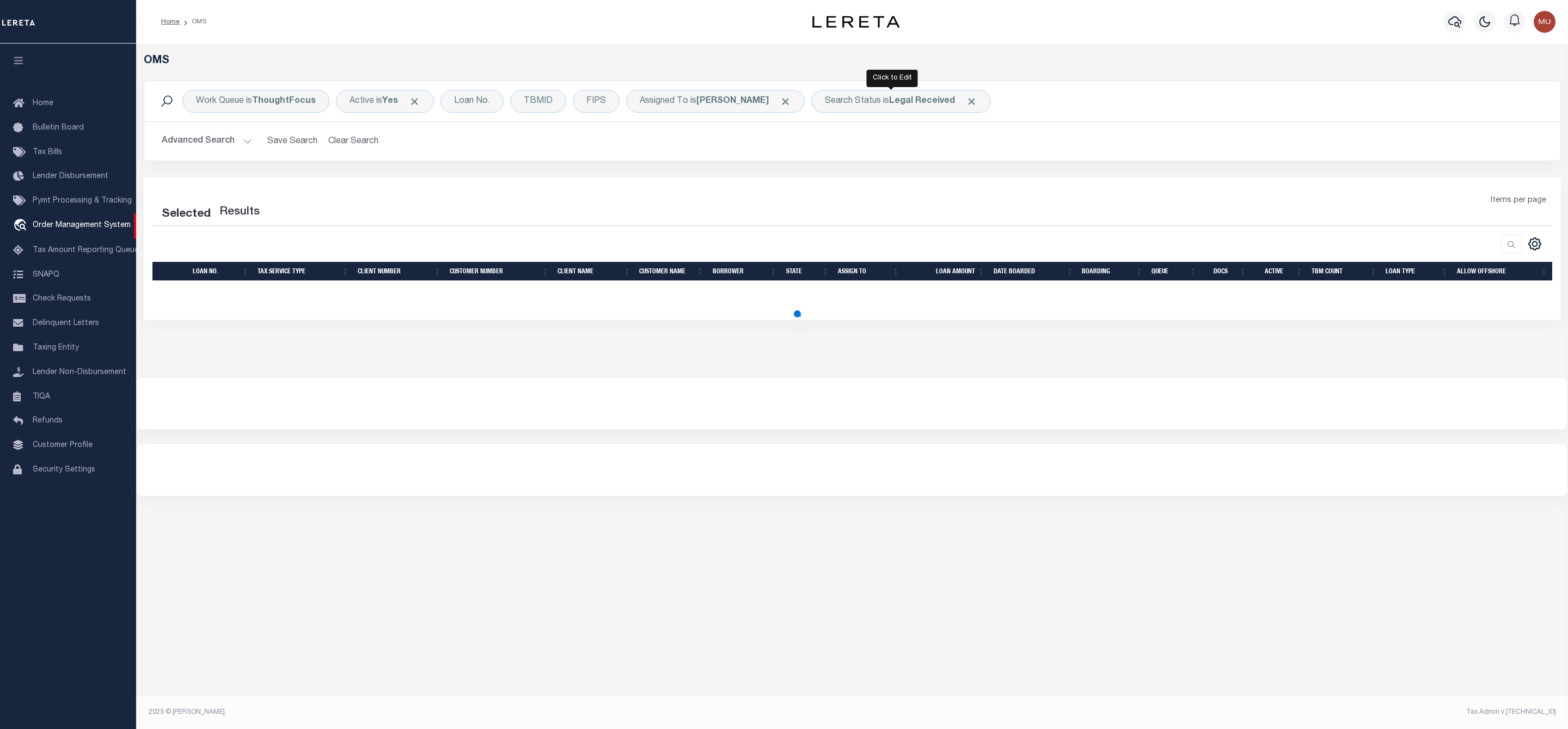
select select "200"
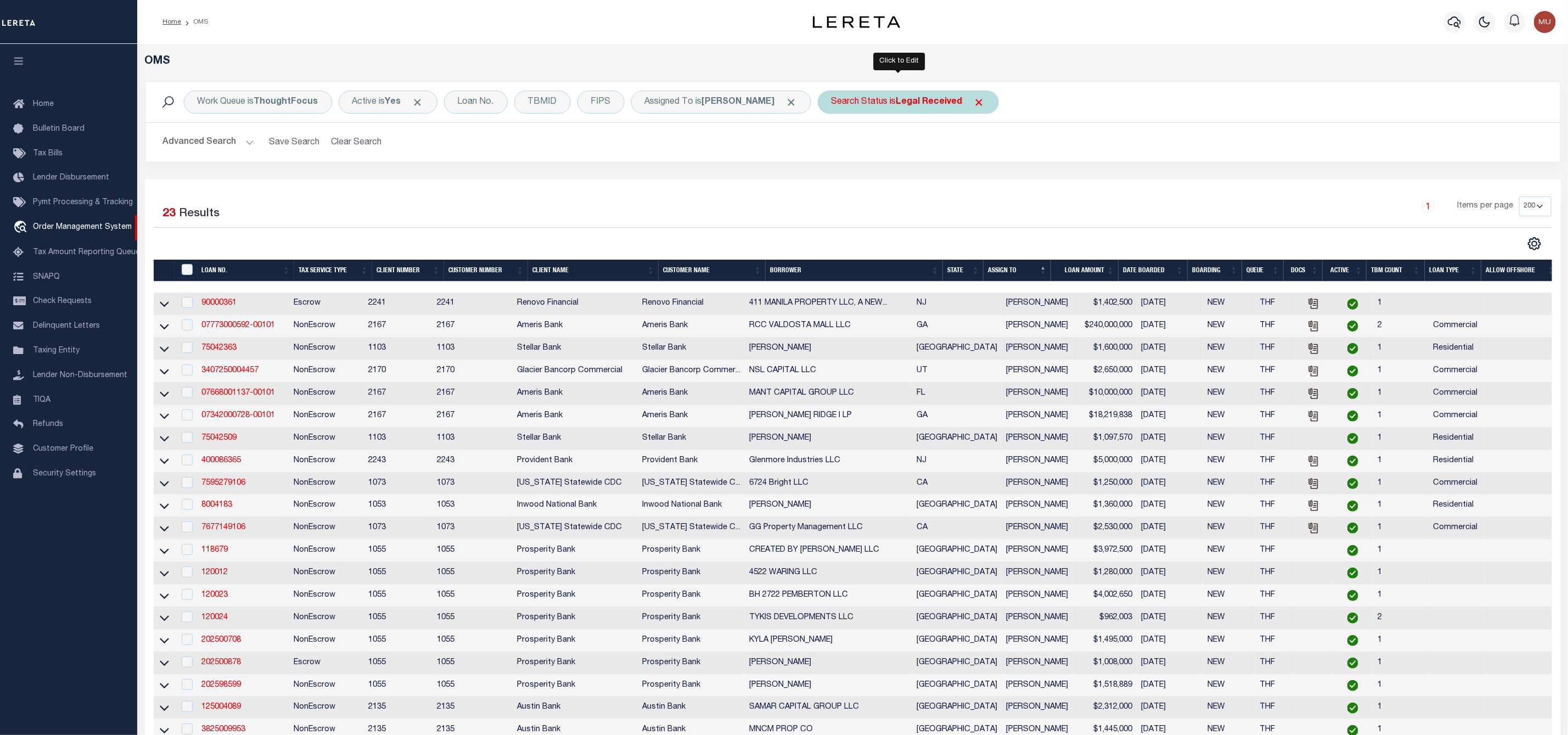
click at [852, 101] on div "Search Status is Legal Received" at bounding box center [908, 102] width 181 height 23
select select "RD"
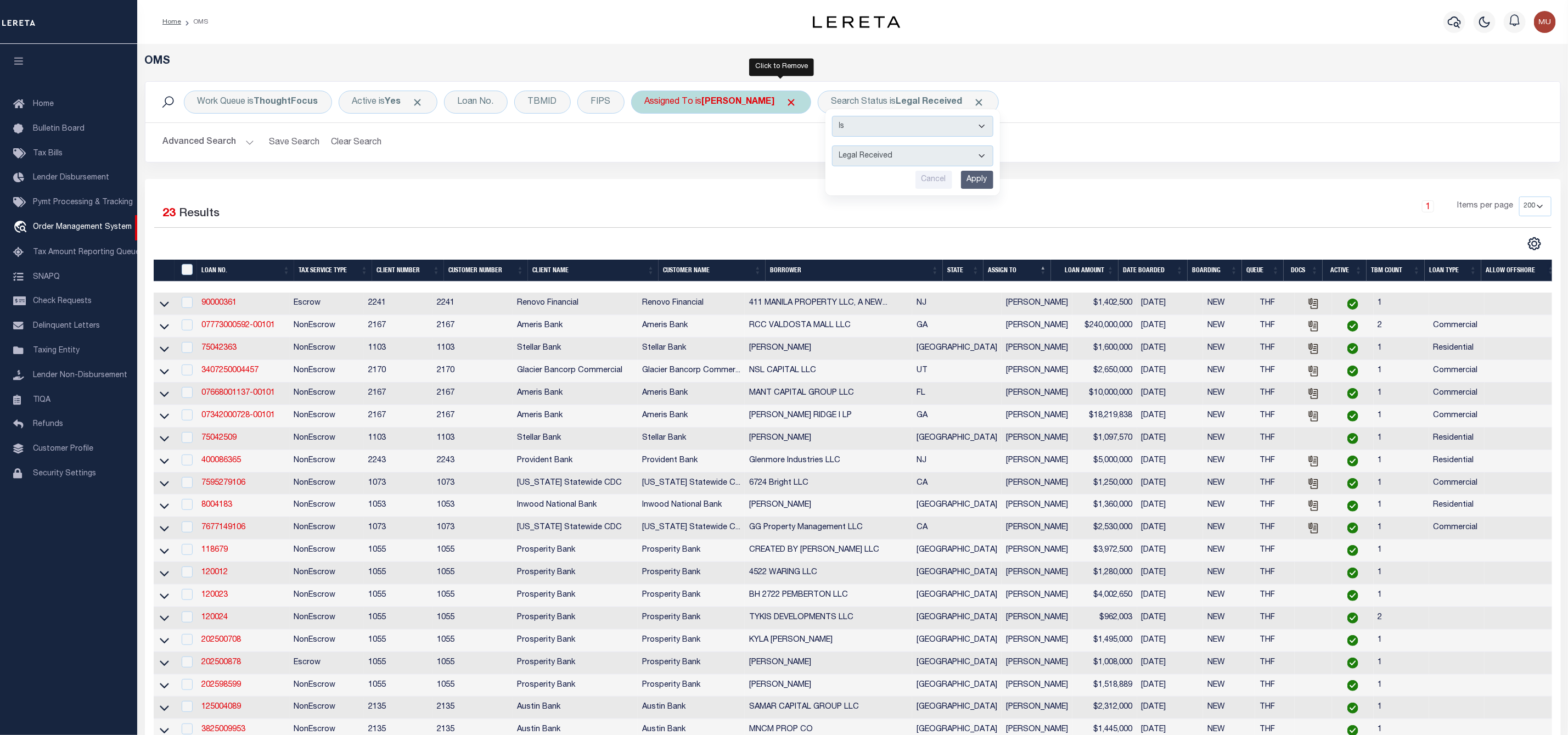
click at [787, 105] on span "Click to Remove" at bounding box center [791, 103] width 12 height 12
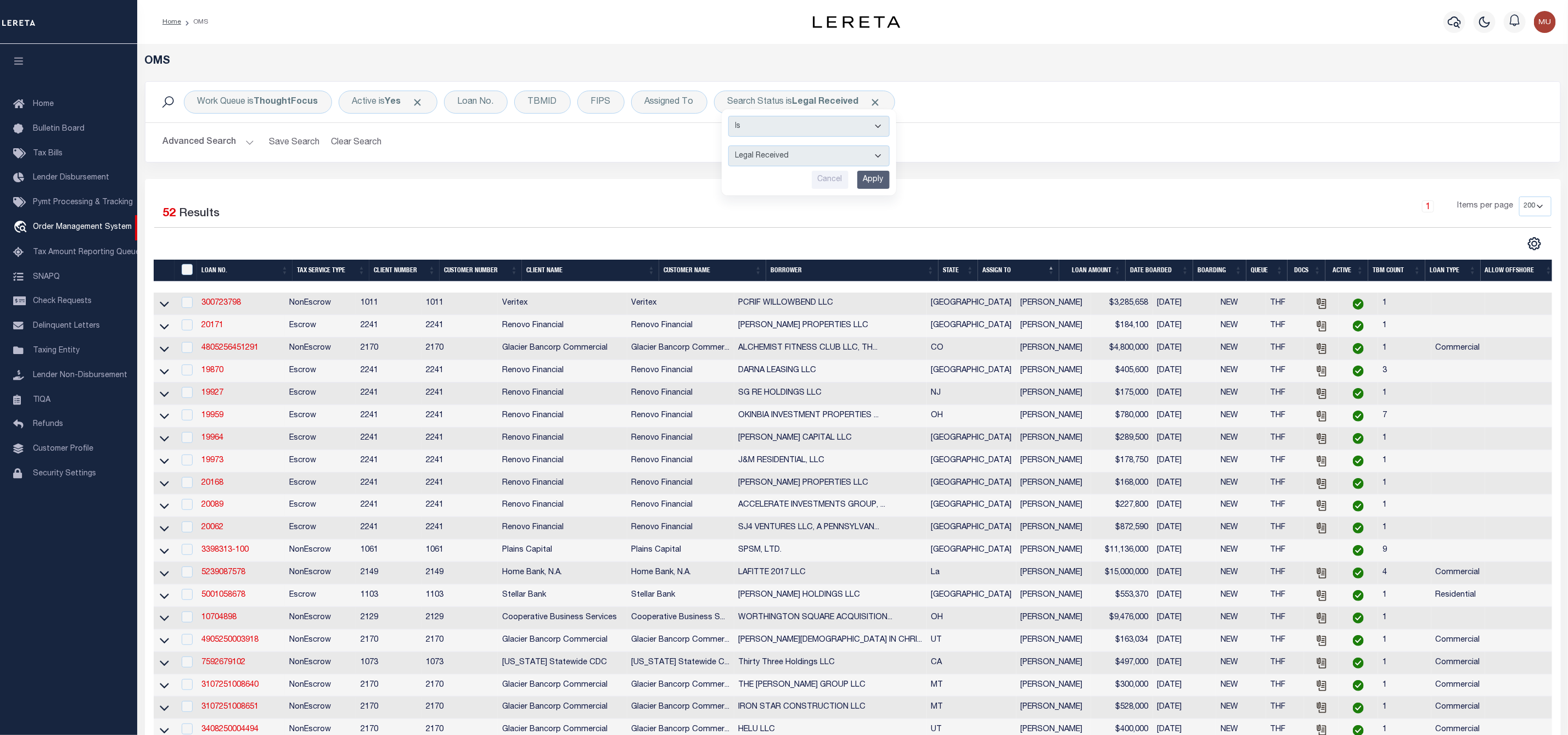
click at [1047, 127] on div "Advanced Search Save Search Clear Search tblSearchTopScreen_dynamictable_____De…" at bounding box center [853, 142] width 1415 height 39
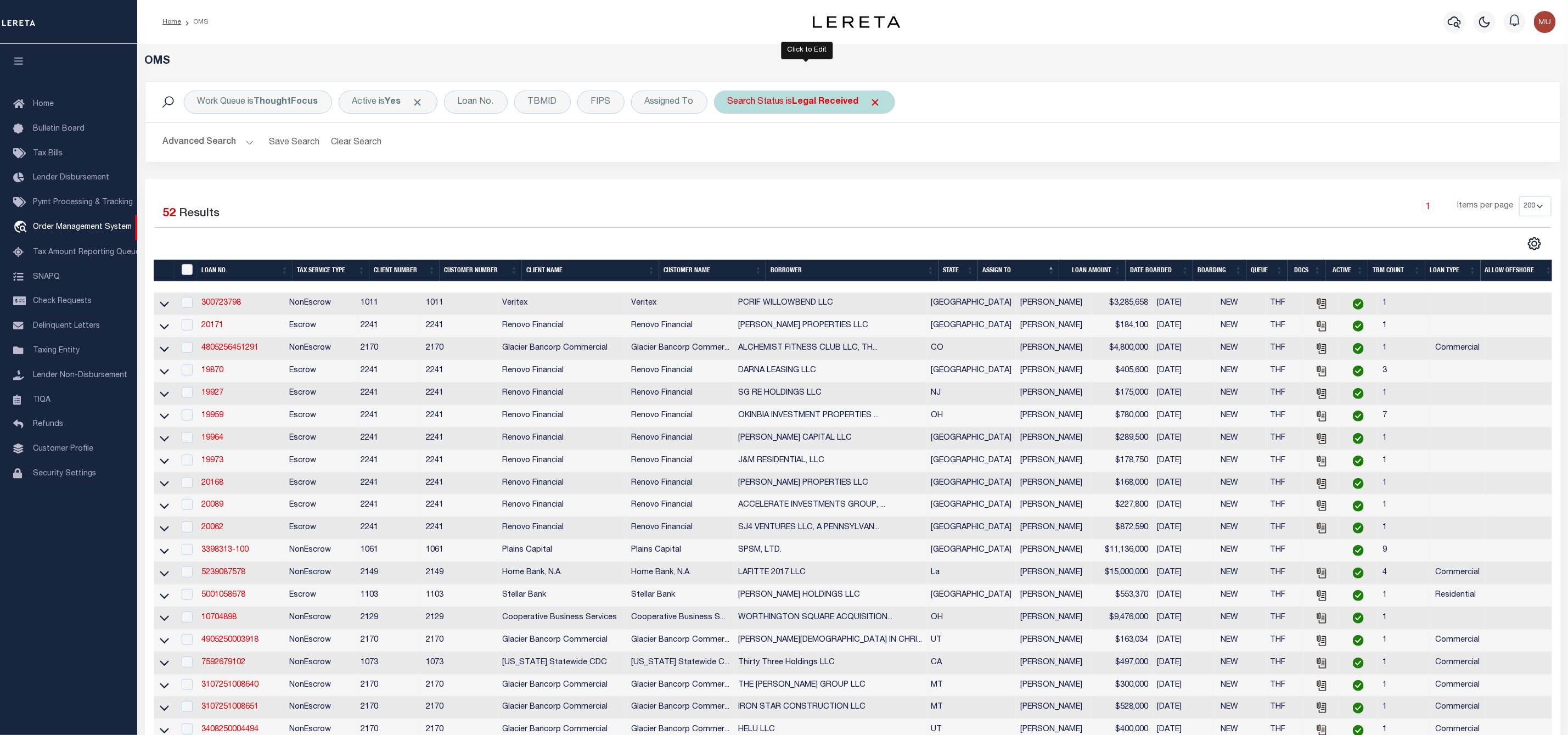
click at [827, 98] on b "Legal Received" at bounding box center [825, 103] width 67 height 9
click at [794, 154] on select "Automated Search Bad Parcel Complete Duplicate Parcel High Dollar Reporting In …" at bounding box center [809, 156] width 161 height 21
select select "IP"
click at [731, 146] on select "Automated Search Bad Parcel Complete Duplicate Parcel High Dollar Reporting In …" at bounding box center [809, 156] width 161 height 21
click at [876, 177] on input "Apply" at bounding box center [873, 180] width 32 height 18
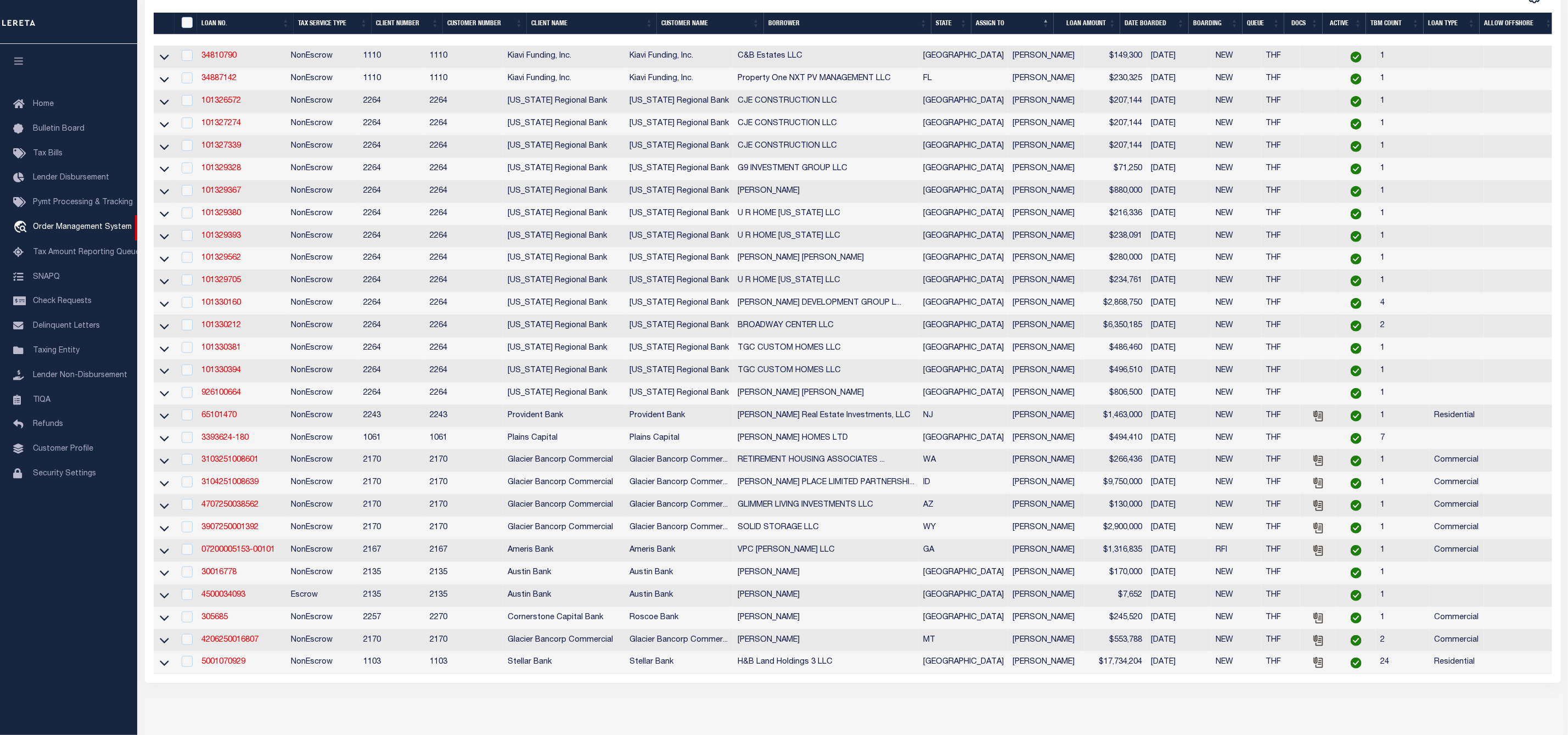
scroll to position [394, 0]
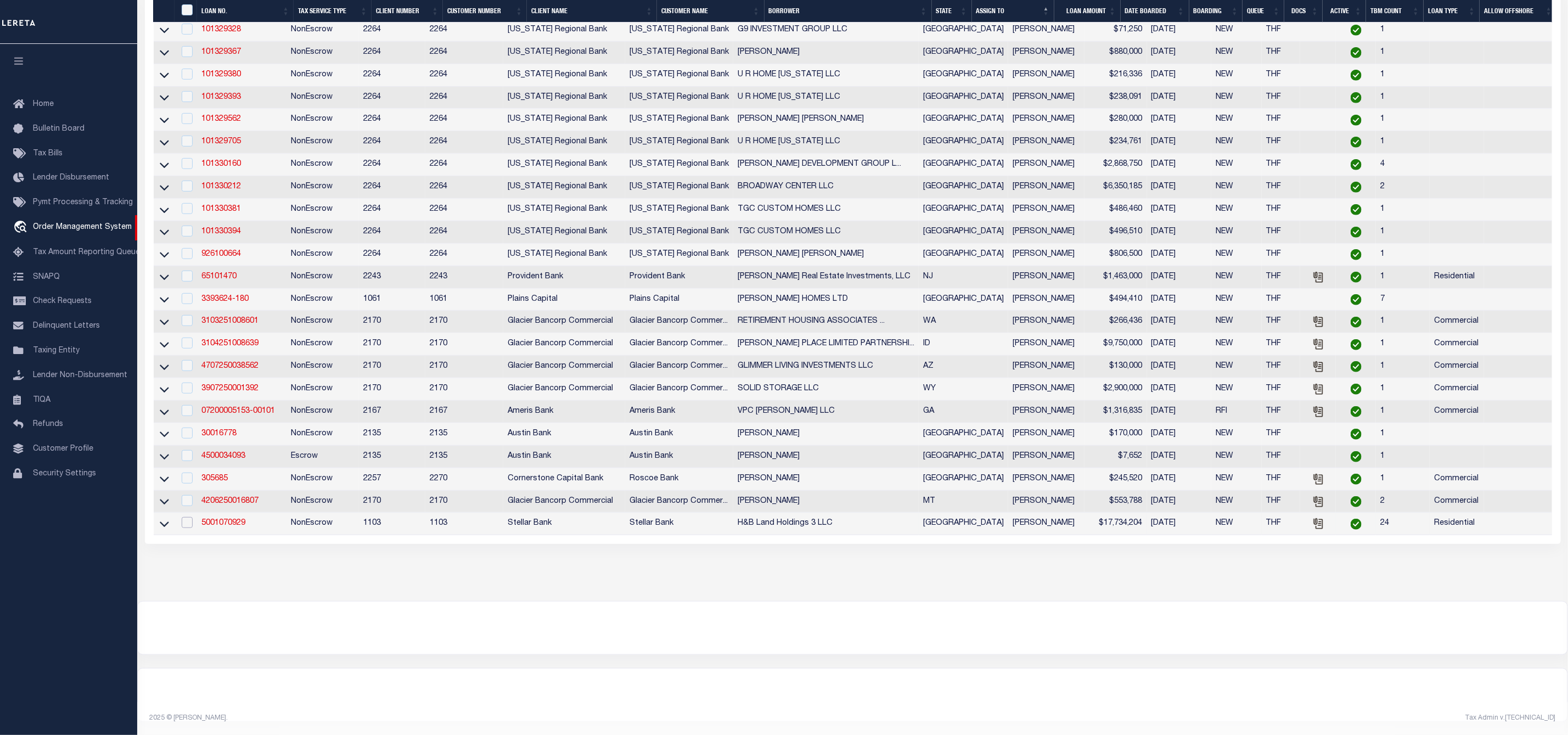
click at [191, 517] on input "checkbox" at bounding box center [188, 523] width 11 height 11
checkbox input "true"
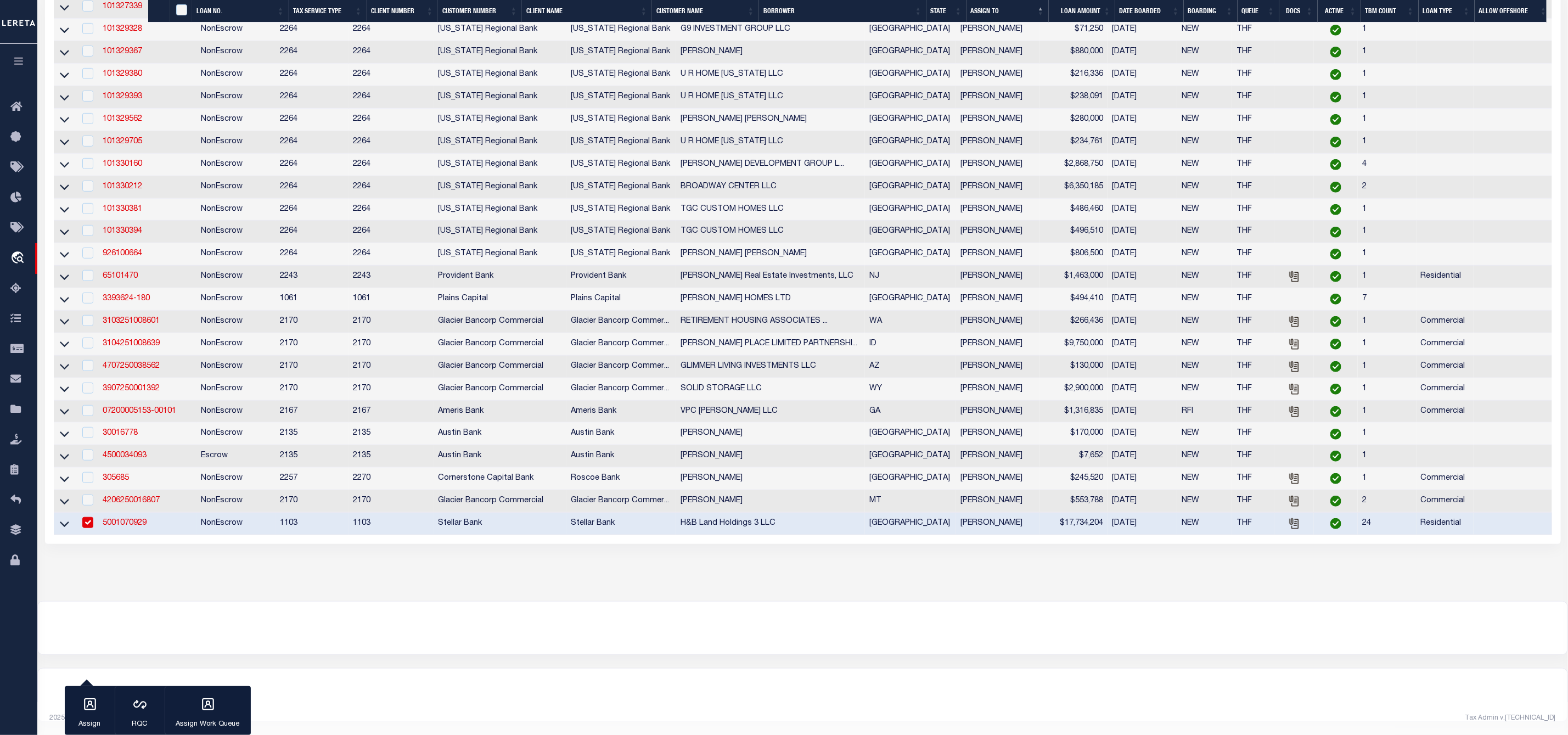
scroll to position [384, 0]
click at [86, 704] on icon "button" at bounding box center [91, 705] width 15 height 15
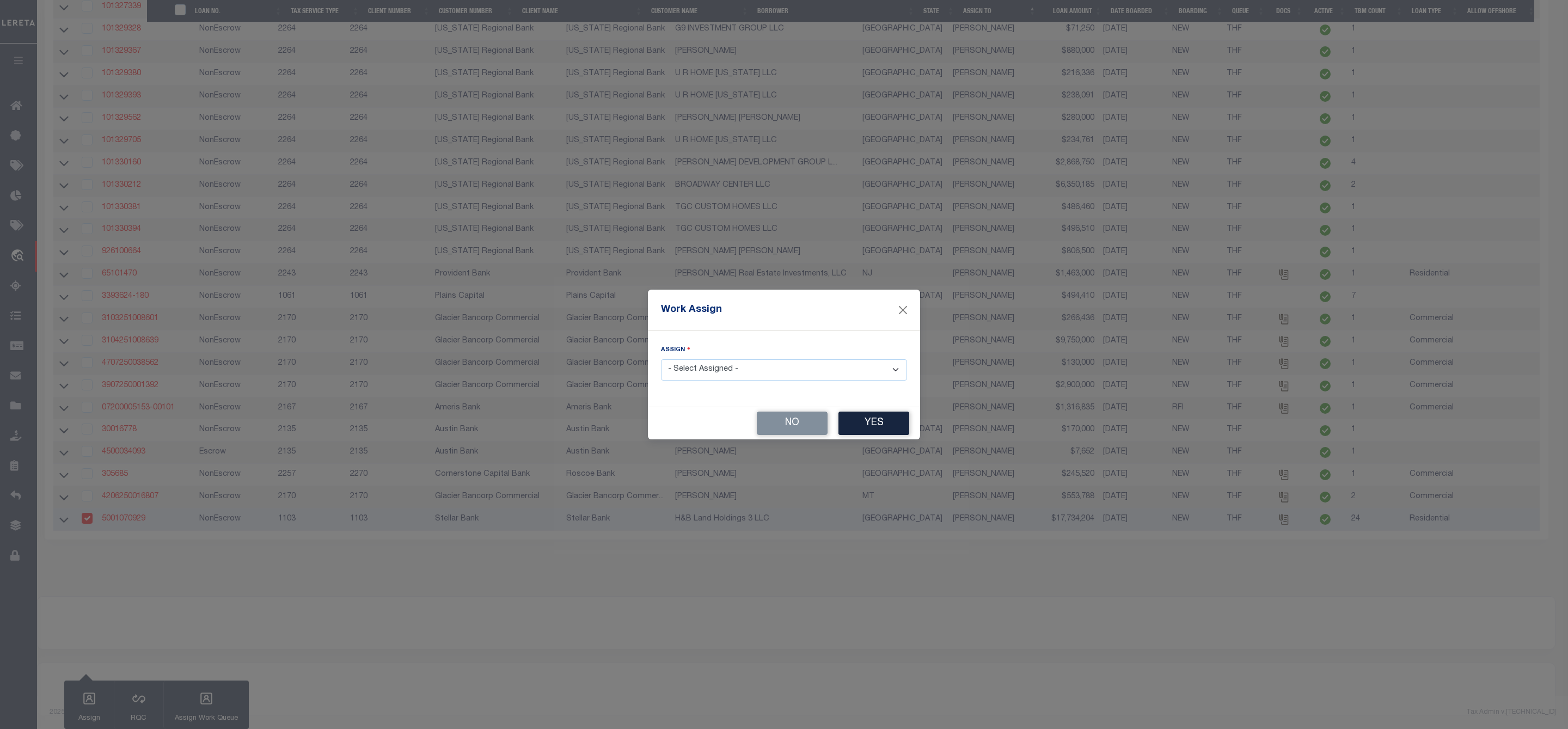
click at [690, 369] on select "- Select Assigned - --Unassigned-- [PERSON_NAME] [PERSON_NAME] [PERSON_NAME] [P…" at bounding box center [783, 369] width 246 height 21
select select "[PERSON_NAME]"
click at [661, 360] on select "- Select Assigned - --Unassigned-- [PERSON_NAME] [PERSON_NAME] [PERSON_NAME] [P…" at bounding box center [783, 369] width 246 height 21
click at [884, 429] on button "Yes" at bounding box center [874, 424] width 71 height 24
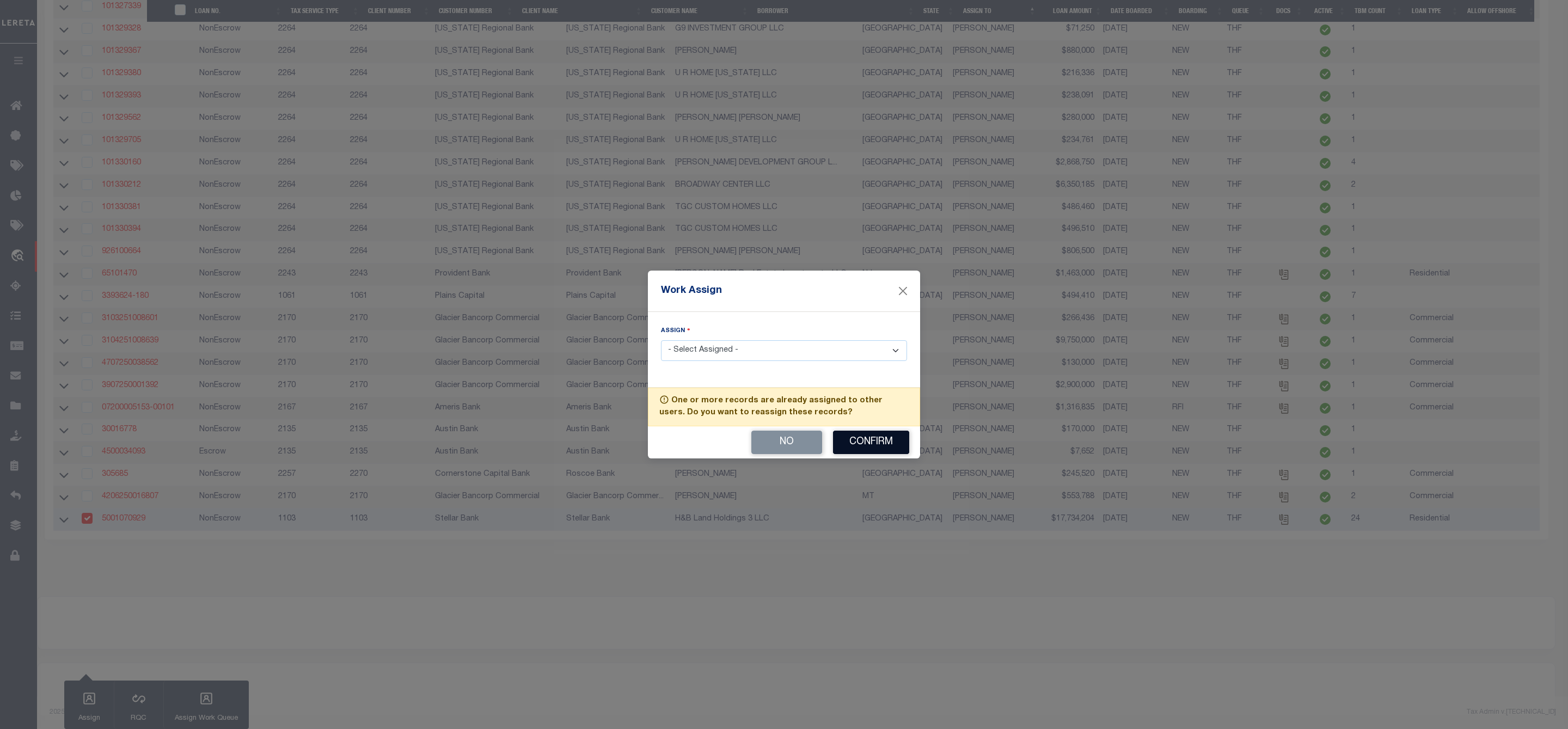
click at [883, 439] on button "Confirm" at bounding box center [871, 443] width 76 height 24
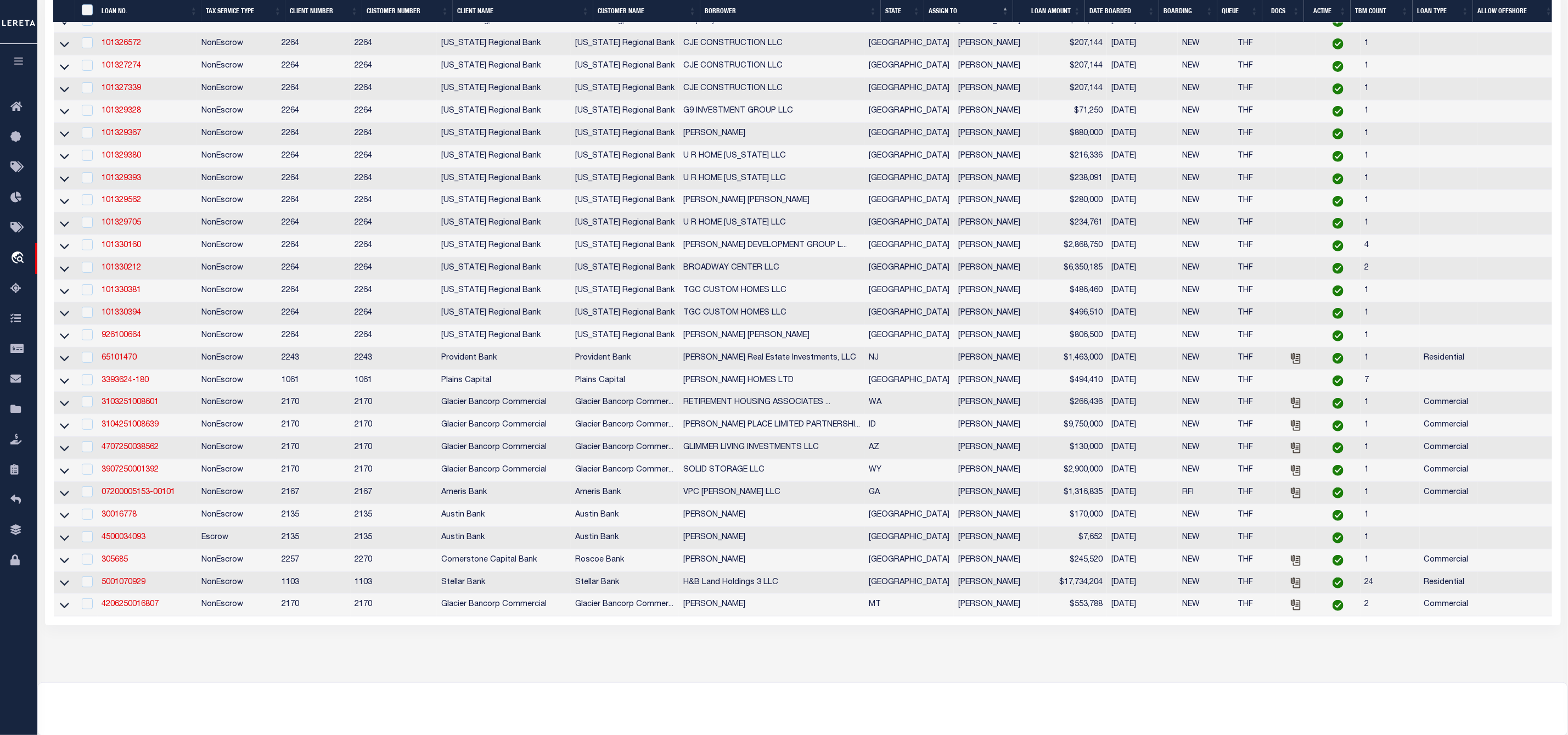
scroll to position [376, 0]
